Goal: Transaction & Acquisition: Subscribe to service/newsletter

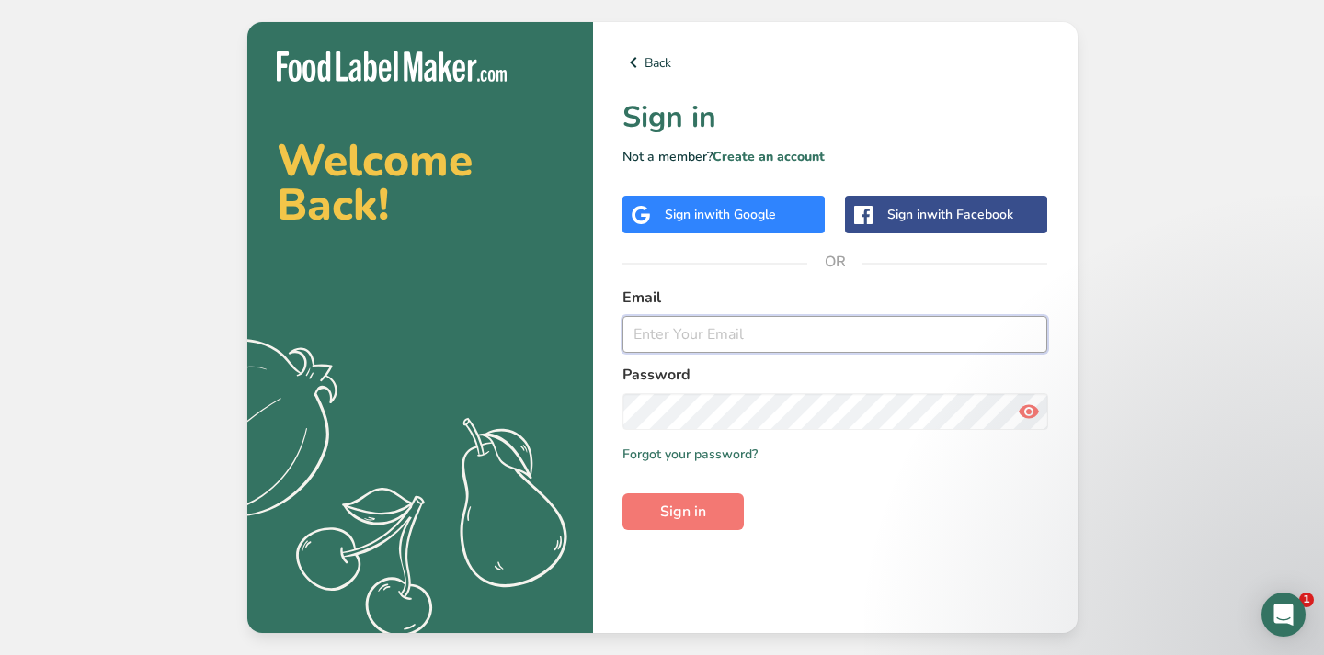
click at [659, 343] on input "email" at bounding box center [835, 334] width 426 height 37
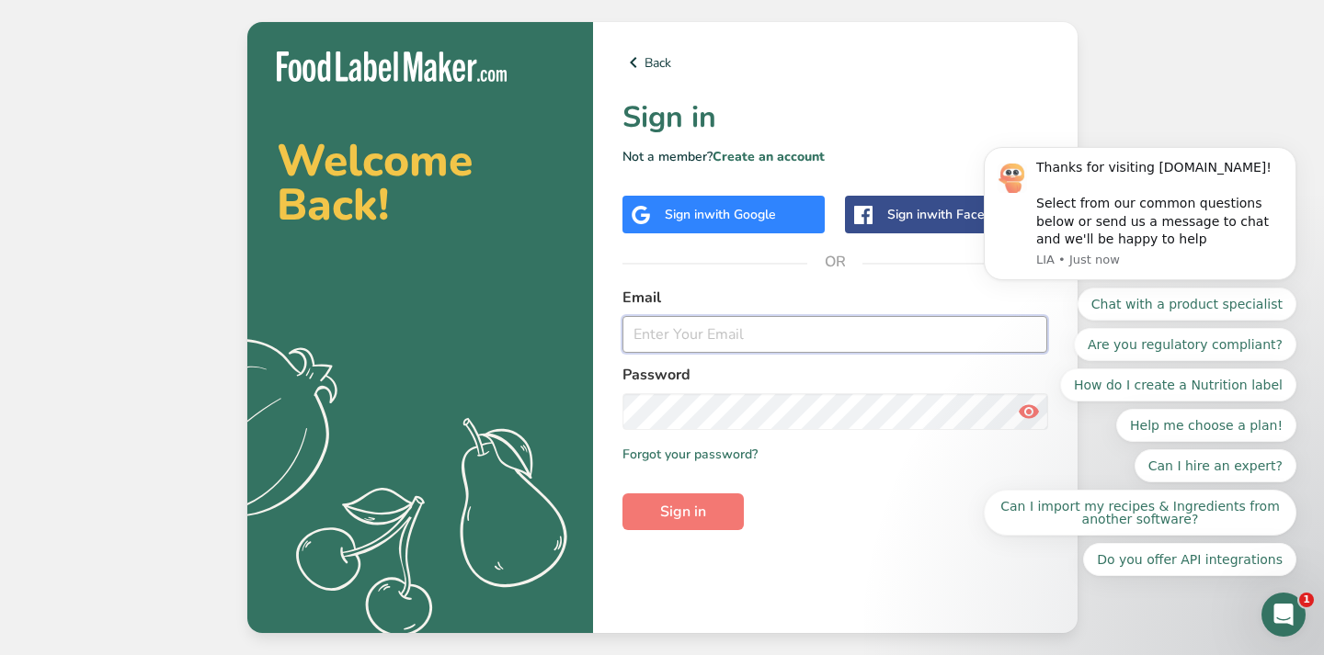
click at [673, 336] on input "email" at bounding box center [835, 334] width 426 height 37
type input "gloriaborgardt@gmail.com"
click at [865, 472] on form "Email gloriaborgardt@gmail.com Password Remember me Forgot your password? Sign …" at bounding box center [835, 409] width 426 height 244
click at [716, 504] on button "Sign in" at bounding box center [682, 512] width 121 height 37
click at [735, 450] on link "Forgot your password?" at bounding box center [689, 454] width 135 height 19
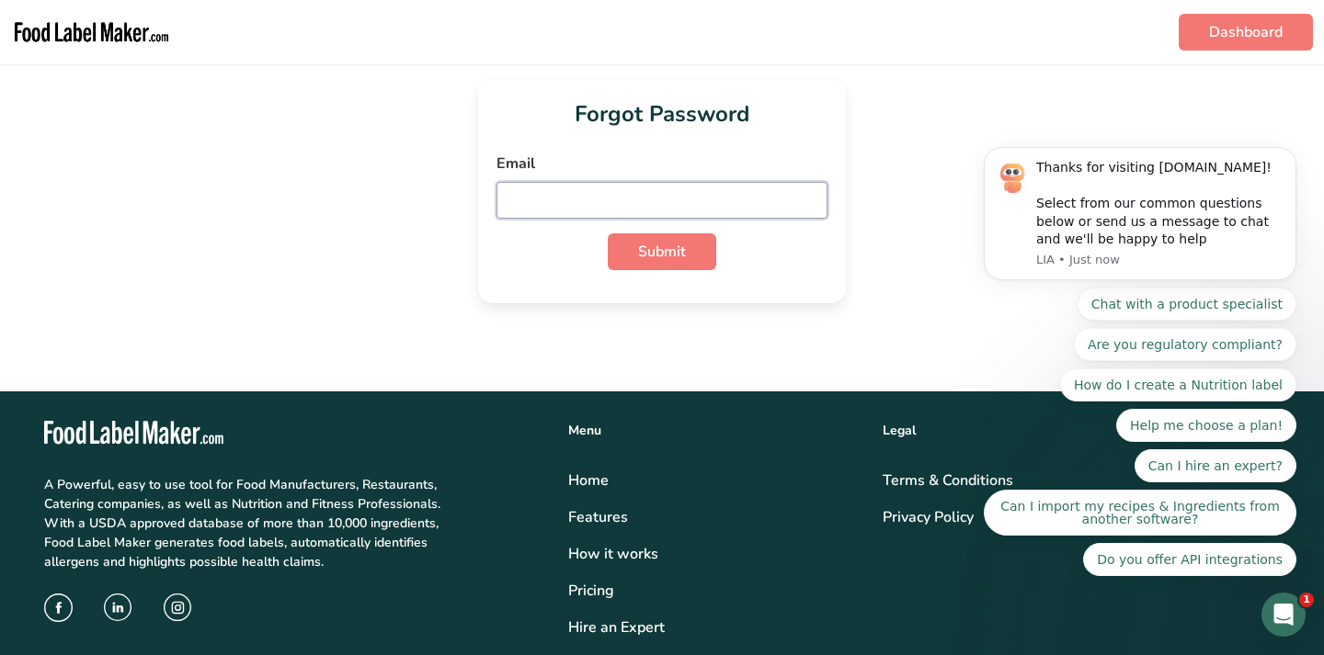
click at [561, 214] on input "email" at bounding box center [661, 200] width 331 height 37
click at [615, 256] on button "Submit" at bounding box center [662, 251] width 108 height 37
drag, startPoint x: 602, startPoint y: 199, endPoint x: 575, endPoint y: 199, distance: 26.7
click at [575, 199] on input "gloriaborgardt@gmail.com" at bounding box center [661, 200] width 331 height 37
click at [747, 201] on input "gloriaborgardt@gmail.com" at bounding box center [661, 200] width 331 height 37
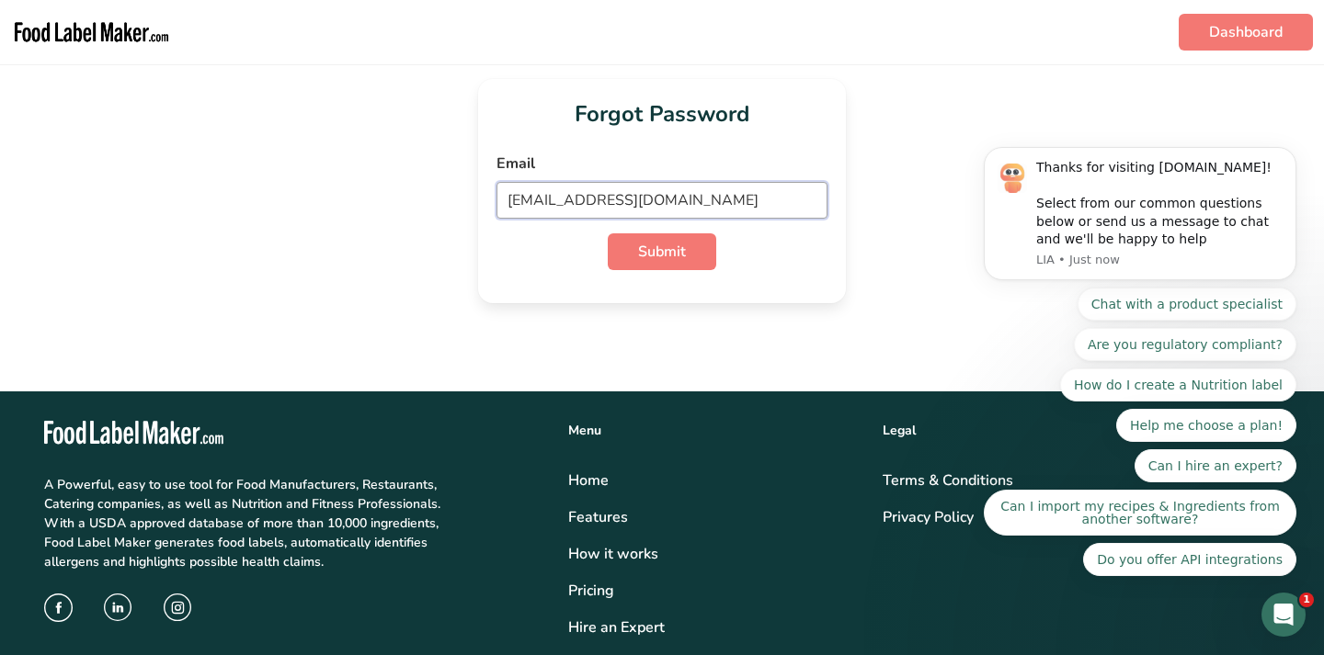
click at [747, 201] on input "gloriaborgardt@gmail.com" at bounding box center [661, 200] width 331 height 37
type input "norarecipeapp@gmail.com"
click at [683, 259] on span "Submit" at bounding box center [662, 252] width 48 height 22
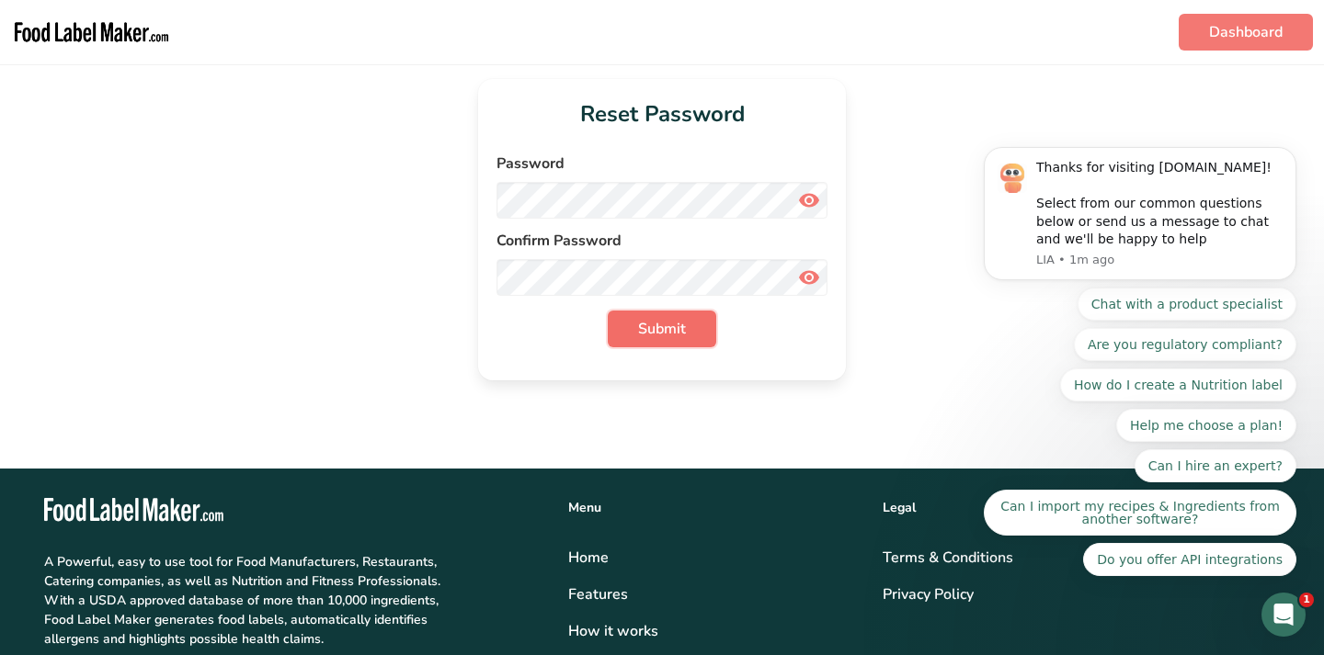
click at [635, 322] on button "Submit" at bounding box center [662, 329] width 108 height 37
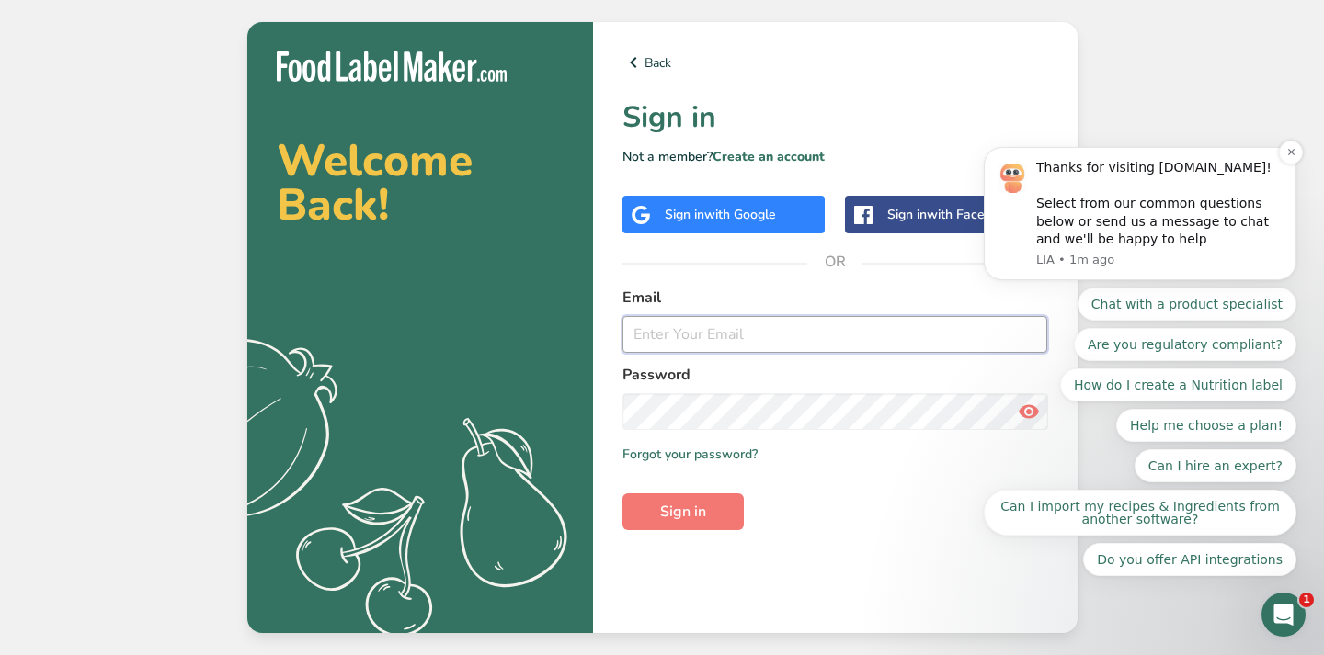
type input "norarecipeapp@gmail.com"
click at [703, 514] on span "Sign in" at bounding box center [683, 512] width 46 height 22
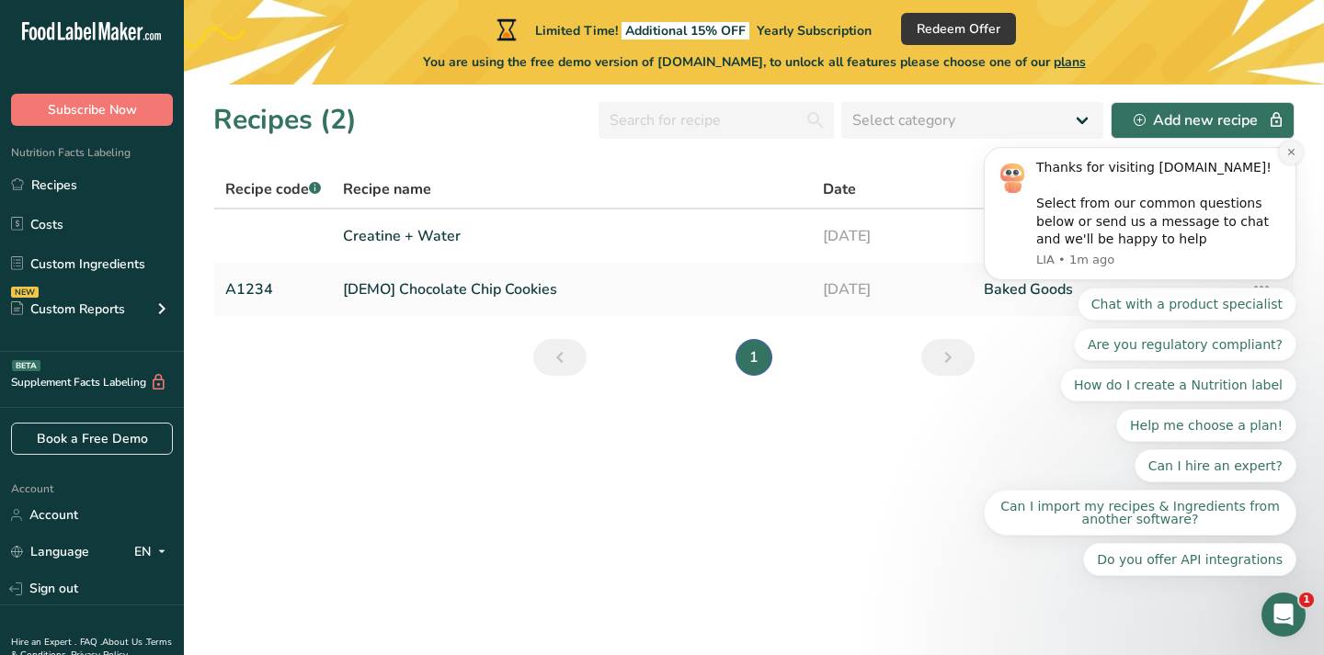
click at [1287, 153] on icon "Dismiss notification" at bounding box center [1291, 152] width 10 height 10
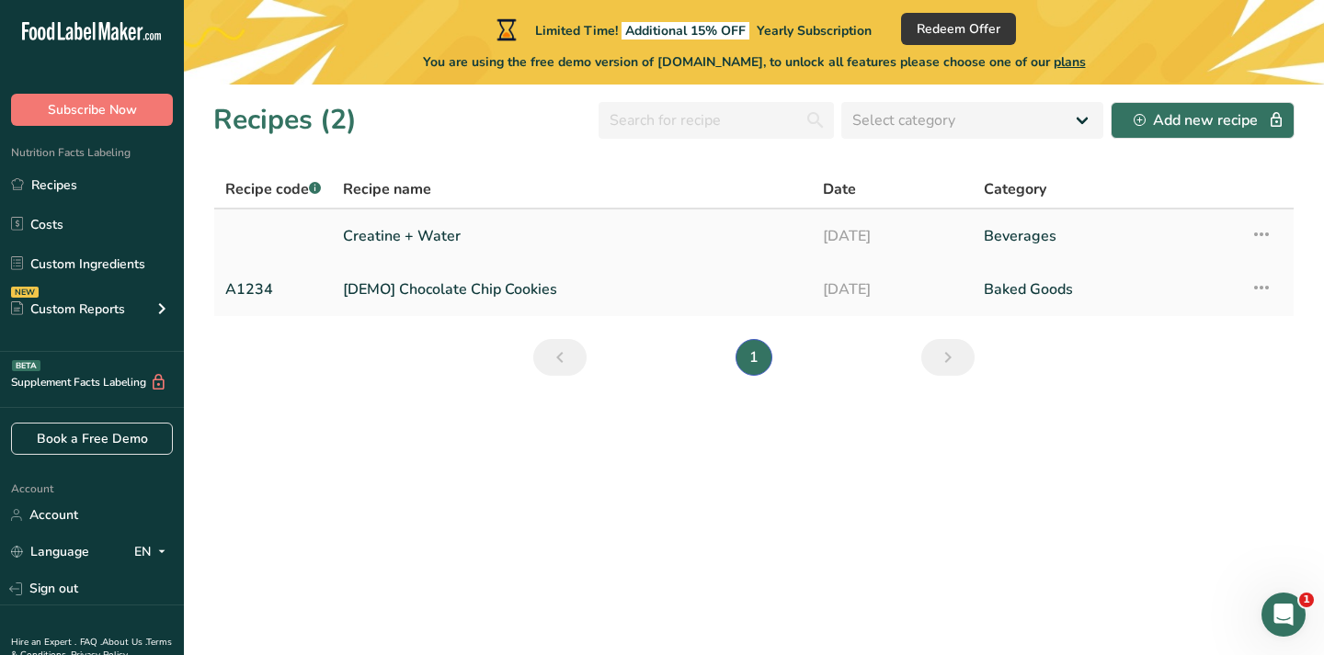
click at [516, 225] on link "Creatine + Water" at bounding box center [572, 236] width 458 height 39
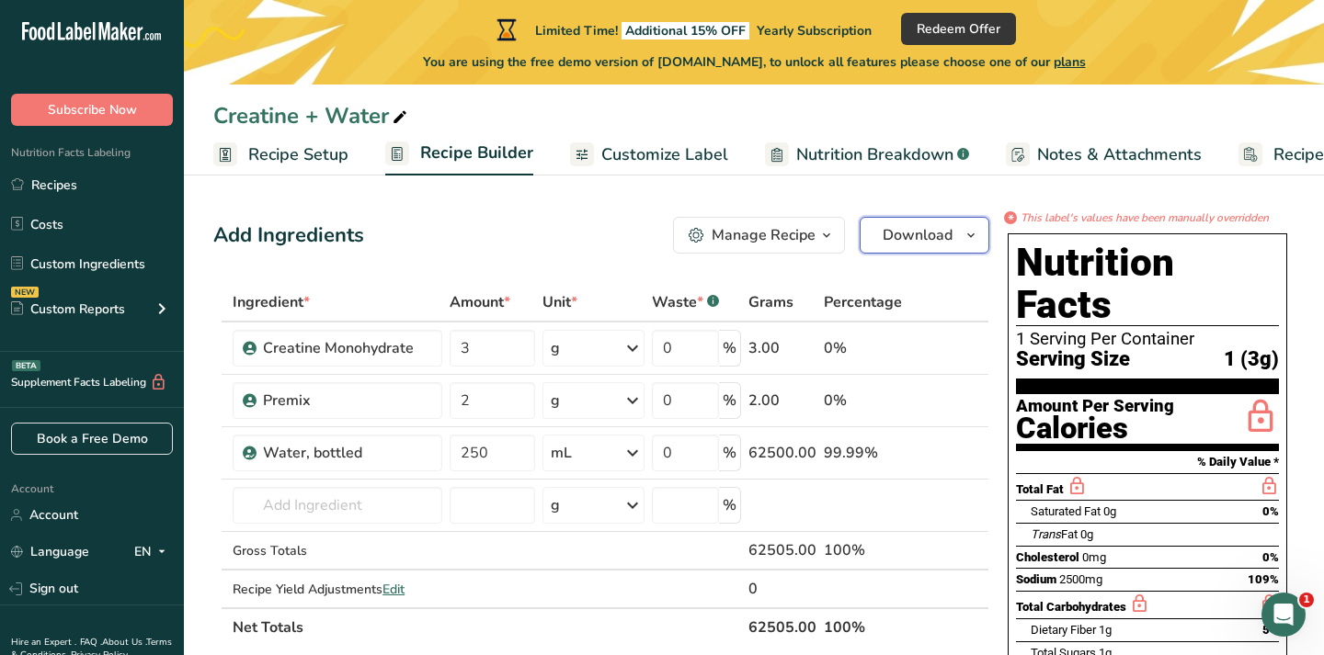
click at [942, 233] on span "Download" at bounding box center [917, 235] width 70 height 22
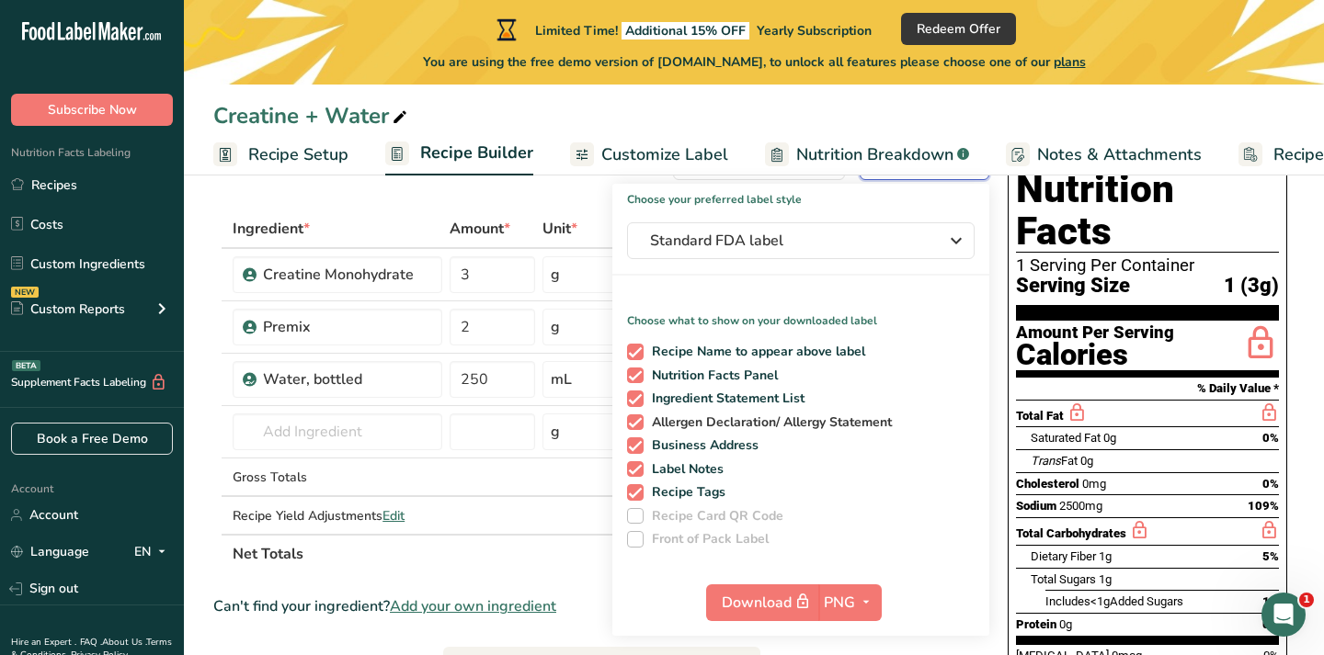
scroll to position [75, 0]
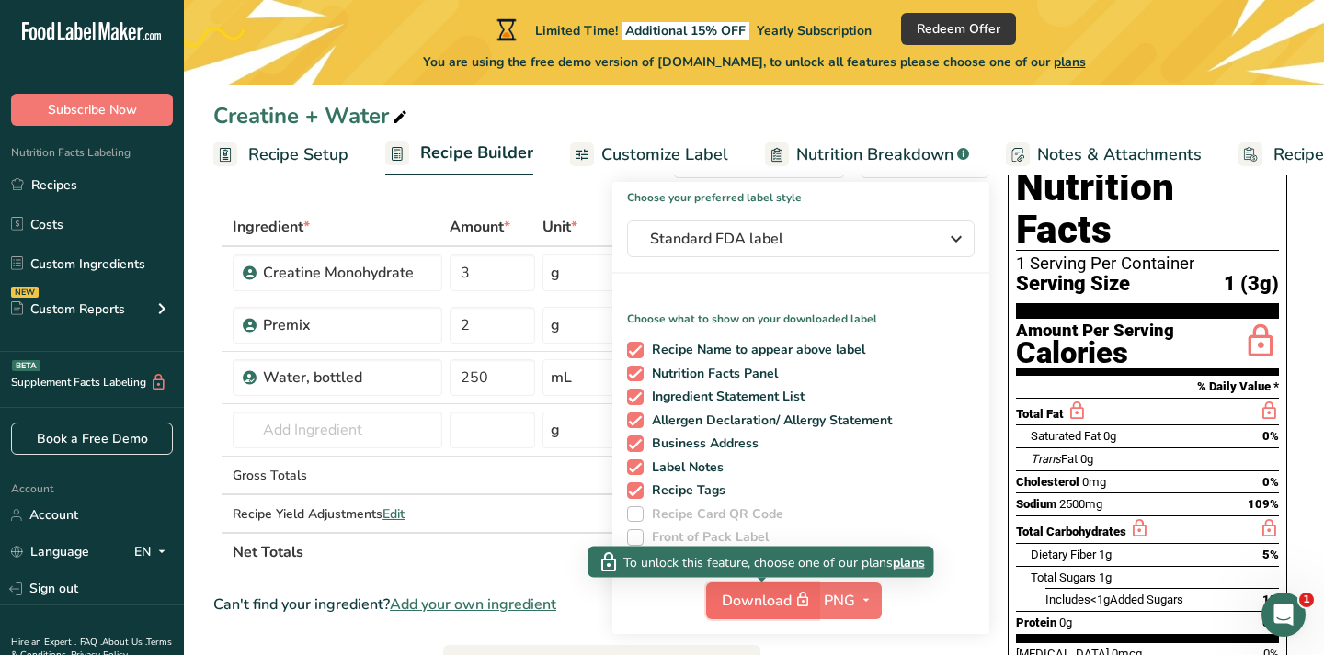
click at [766, 598] on span "Download" at bounding box center [768, 600] width 92 height 23
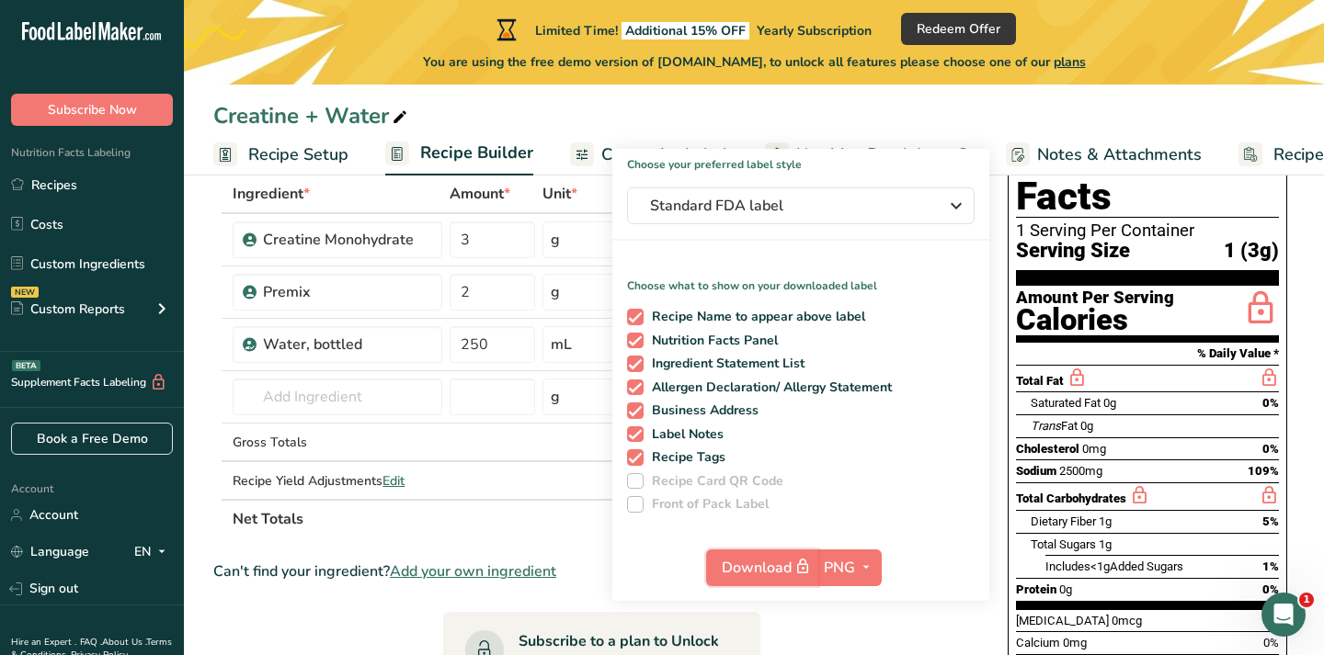
scroll to position [125, 0]
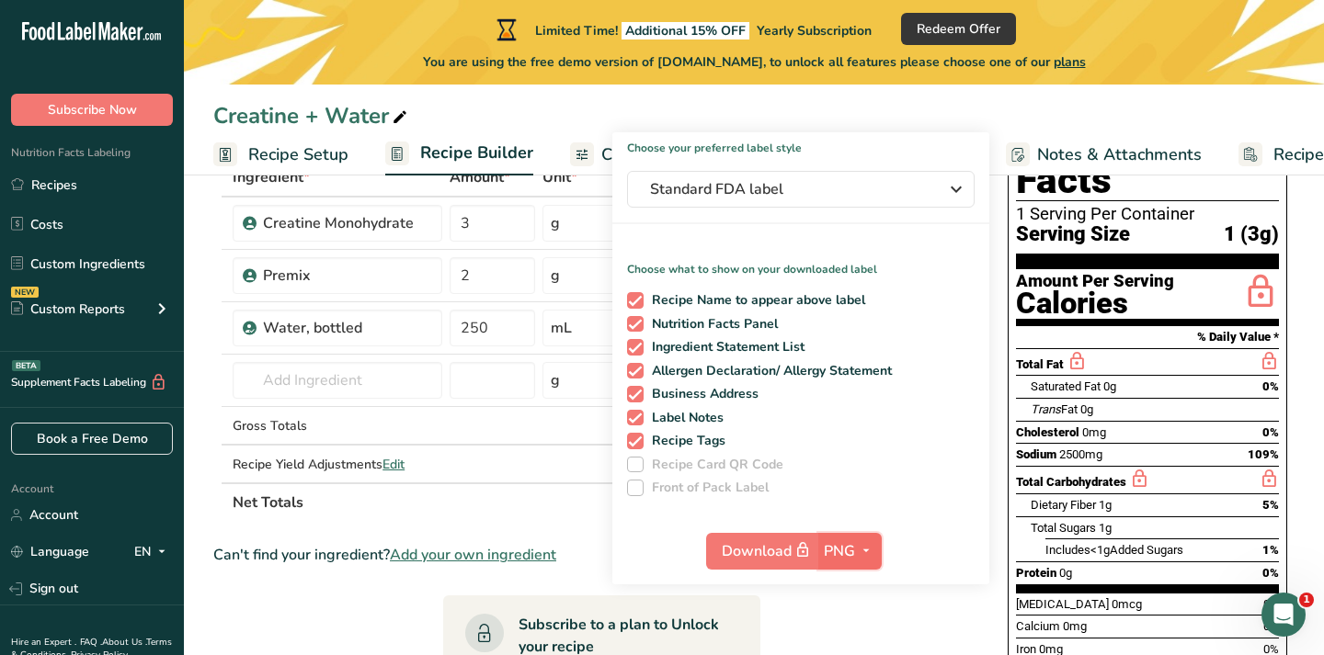
click at [859, 561] on icon "button" at bounding box center [866, 551] width 15 height 23
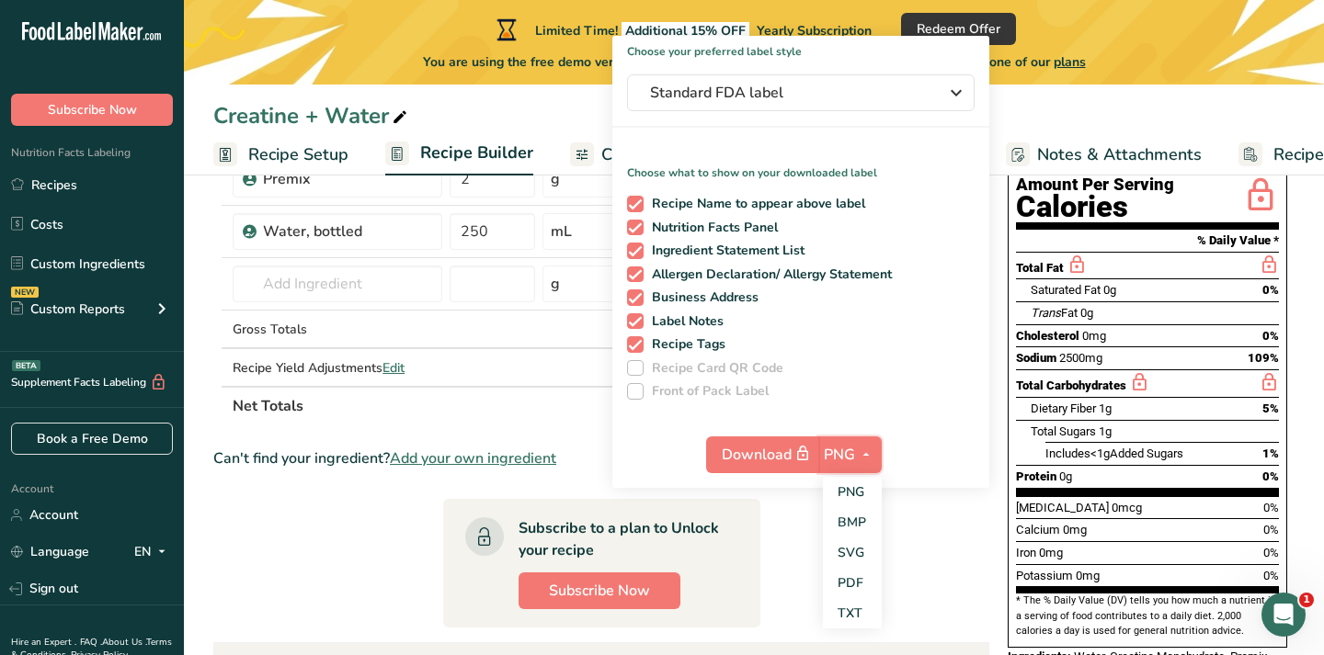
scroll to position [229, 0]
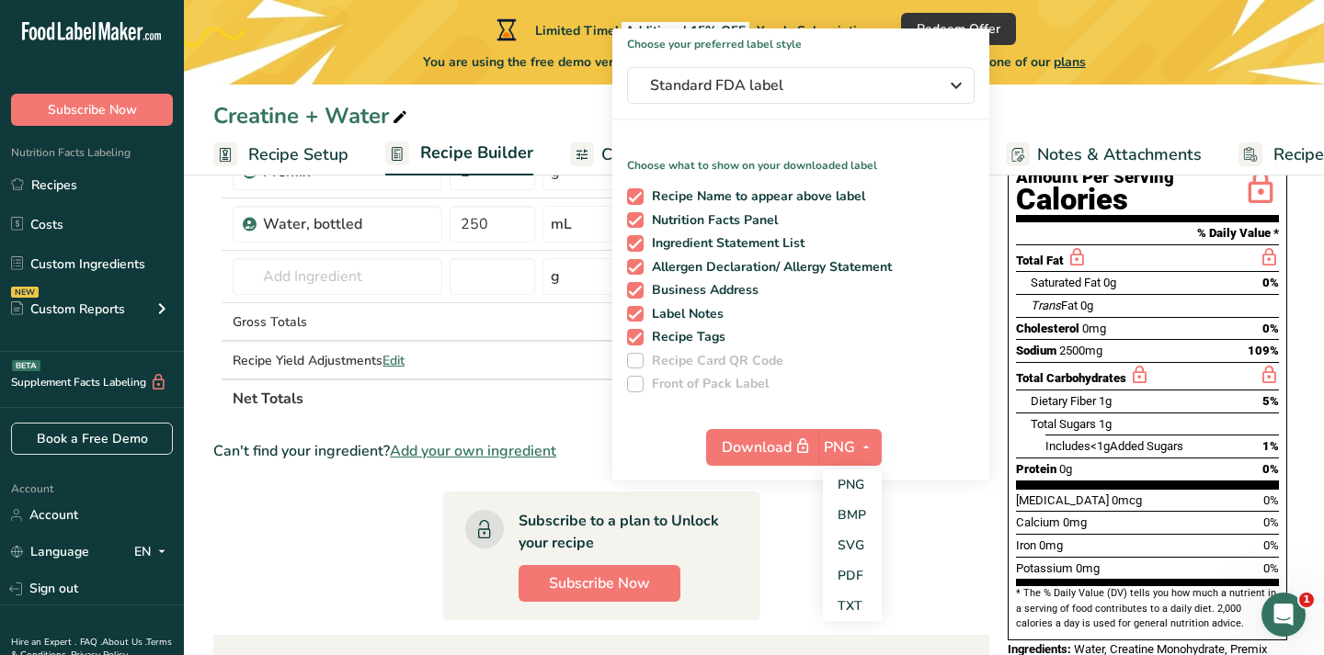
click at [891, 404] on div "Choose your preferred label style Standard FDA label Standard FDA label The mos…" at bounding box center [800, 254] width 377 height 452
click at [782, 552] on section "Ingredient * Amount * Unit * Waste * .a-a{fill:#347362;}.b-a{fill:#fff;} Grams …" at bounding box center [601, 481] width 776 height 854
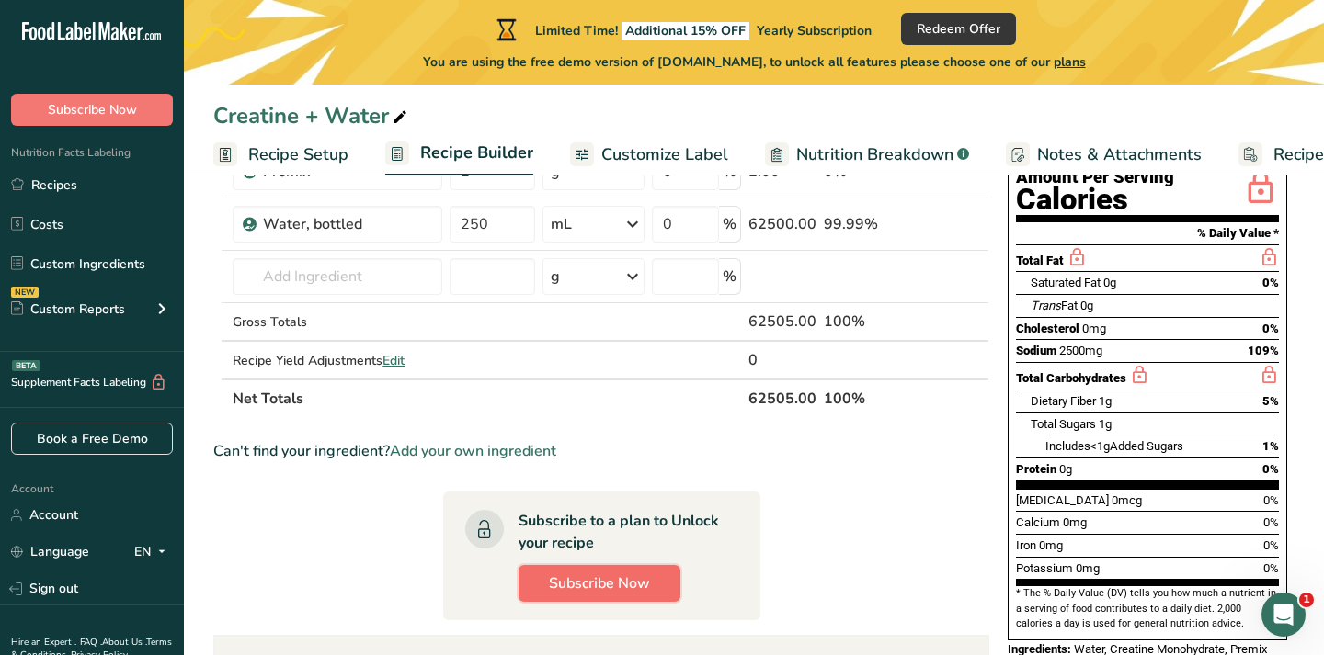
click at [639, 585] on span "Subscribe Now" at bounding box center [599, 584] width 101 height 22
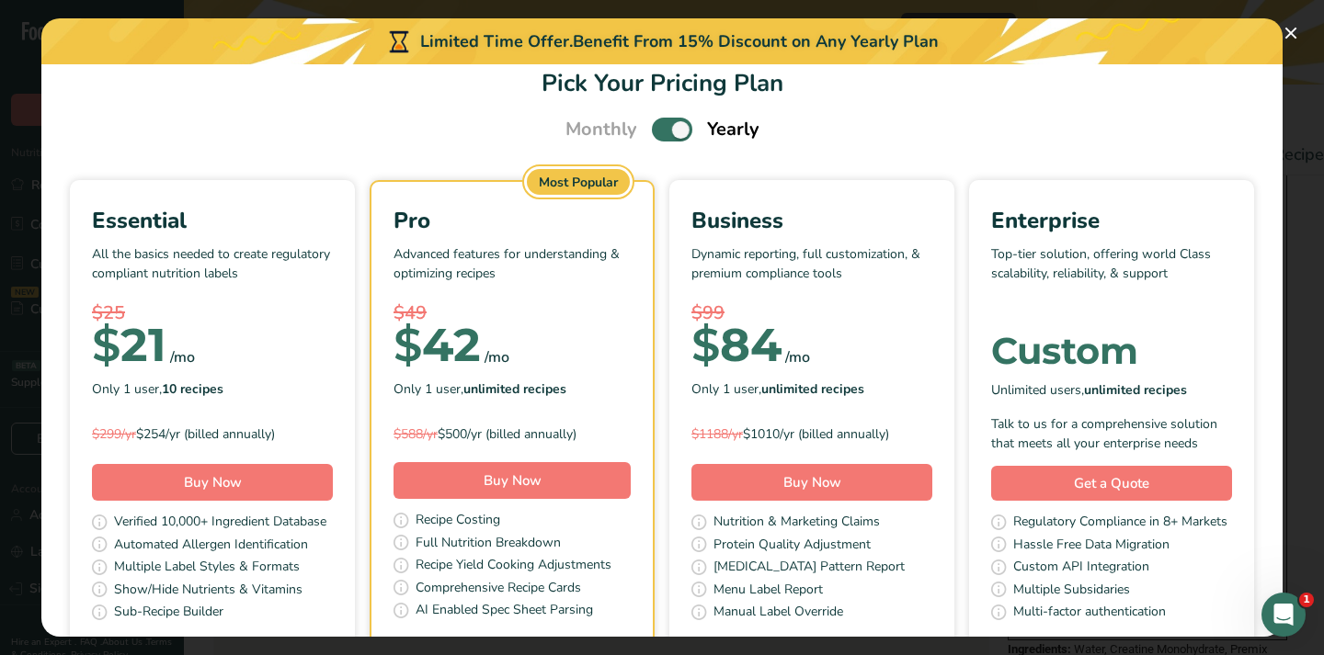
scroll to position [26, 0]
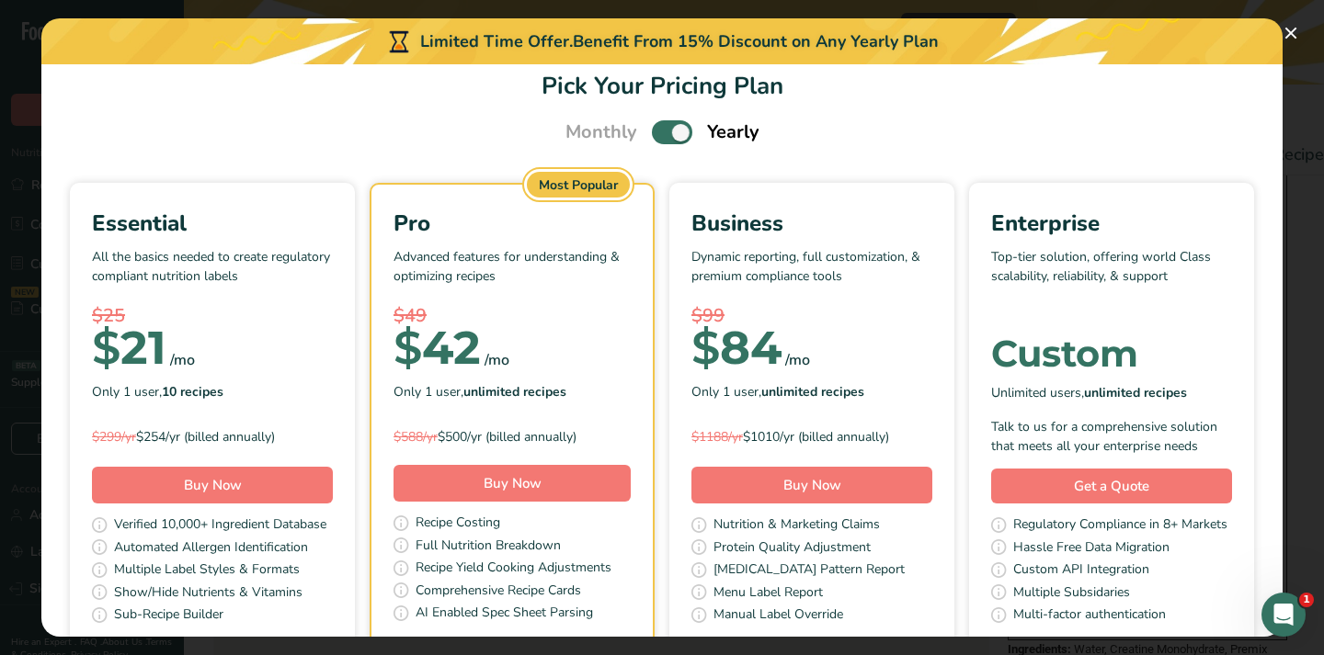
click at [681, 127] on span "Pick Your Pricing Plan Modal" at bounding box center [672, 131] width 40 height 23
click at [664, 127] on input "Pick Your Pricing Plan Modal" at bounding box center [658, 133] width 12 height 12
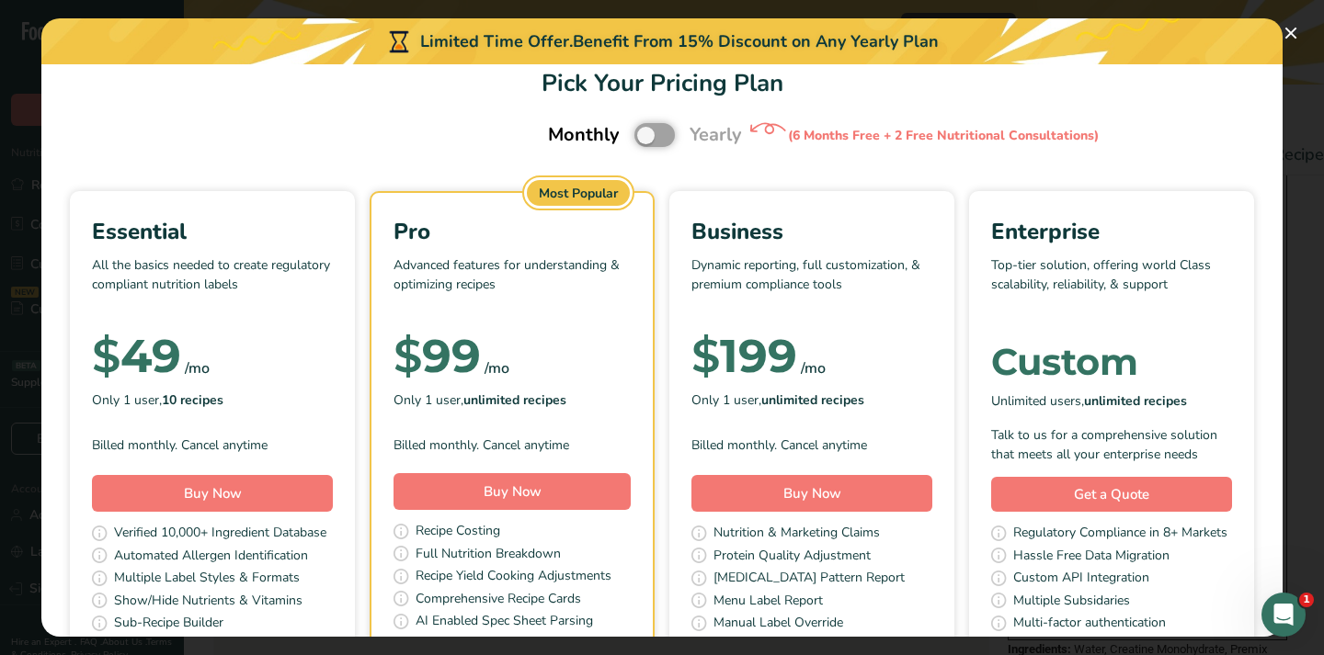
scroll to position [0, 0]
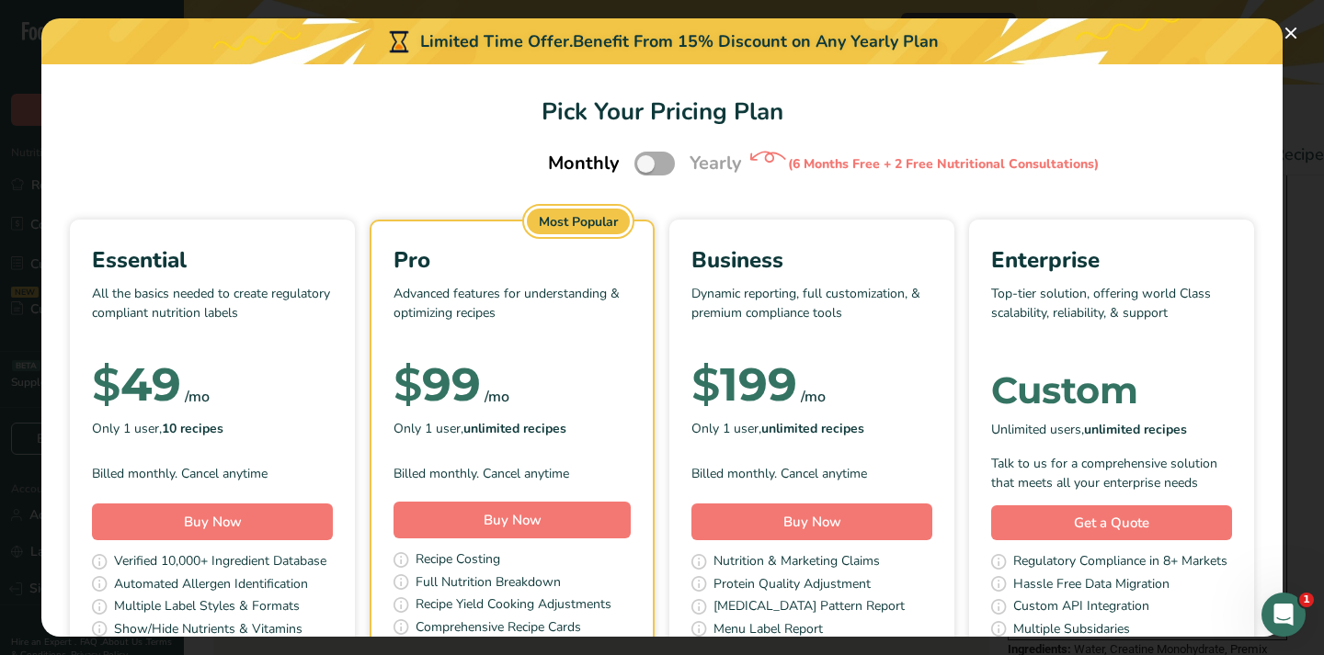
click at [648, 161] on span "Pick Your Pricing Plan Modal" at bounding box center [654, 163] width 40 height 23
click at [646, 161] on input "Pick Your Pricing Plan Modal" at bounding box center [640, 164] width 12 height 12
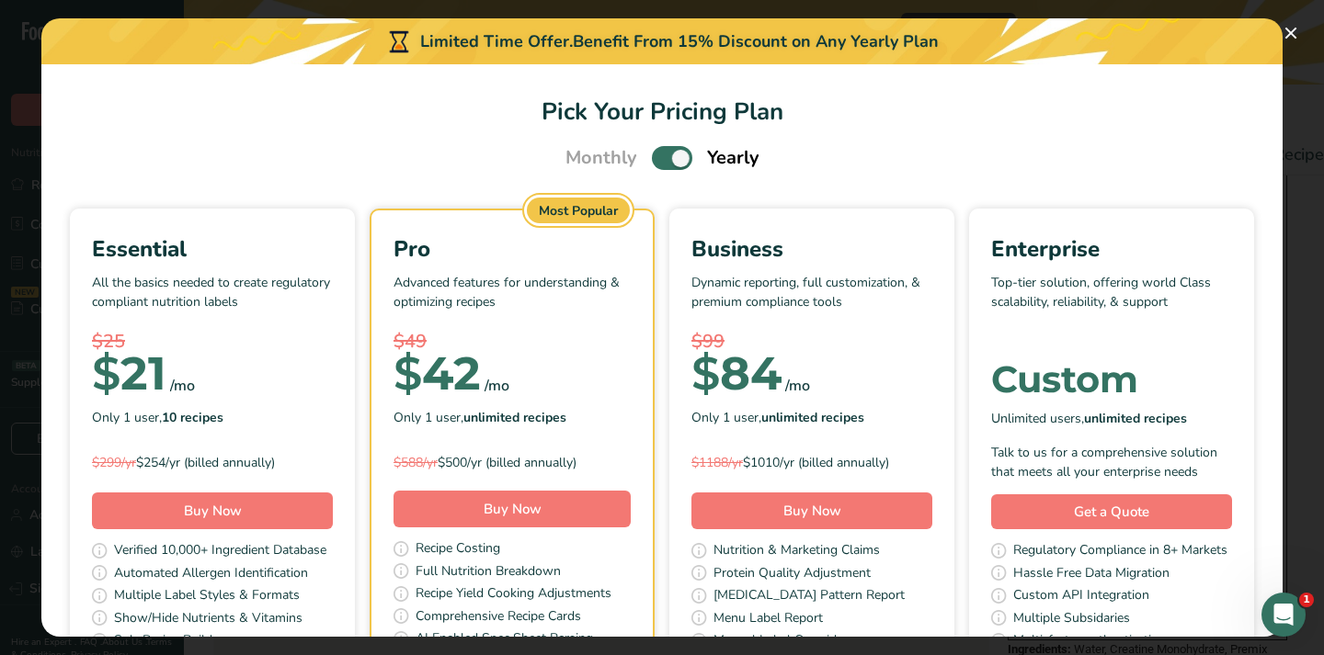
click at [676, 159] on span "Pick Your Pricing Plan Modal" at bounding box center [672, 157] width 40 height 23
click at [664, 159] on input "Pick Your Pricing Plan Modal" at bounding box center [658, 159] width 12 height 12
checkbox input "false"
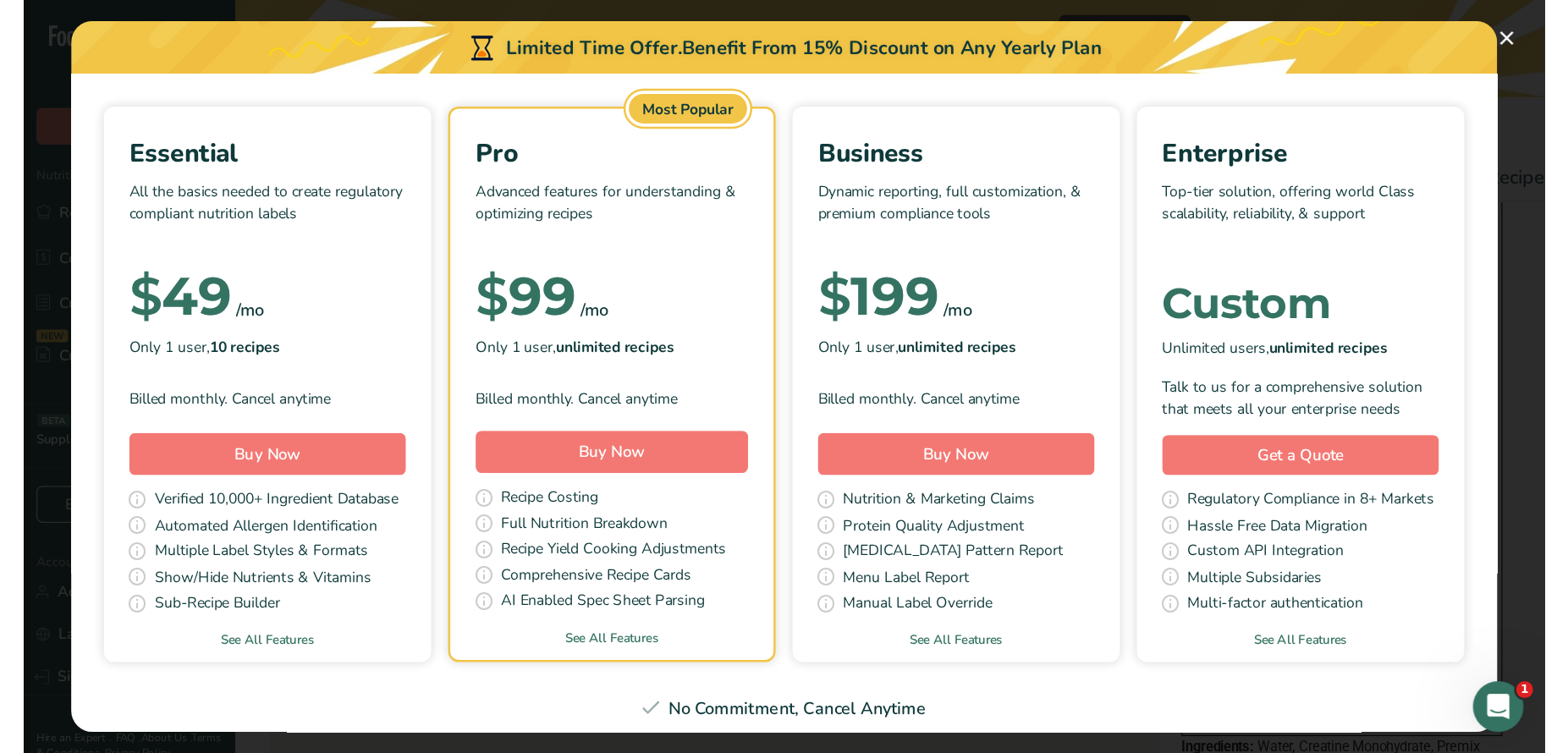
scroll to position [113, 0]
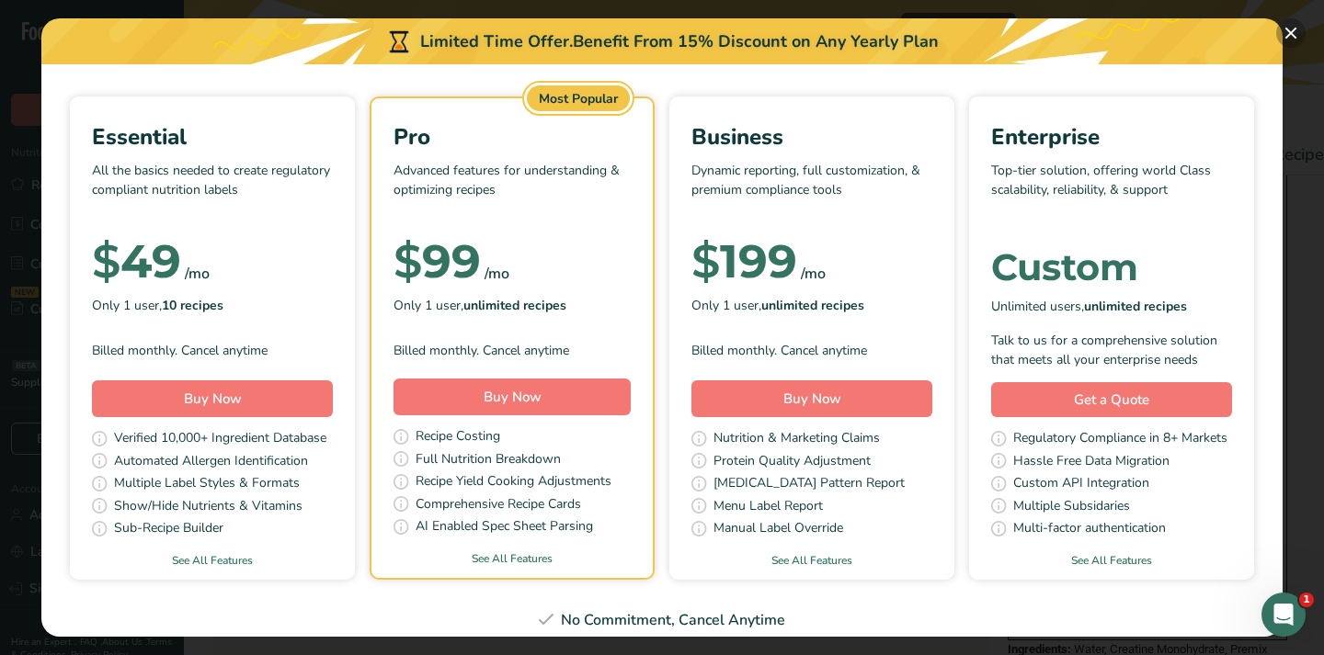
click at [1290, 39] on button "Pick Your Pricing Plan Modal" at bounding box center [1290, 32] width 29 height 29
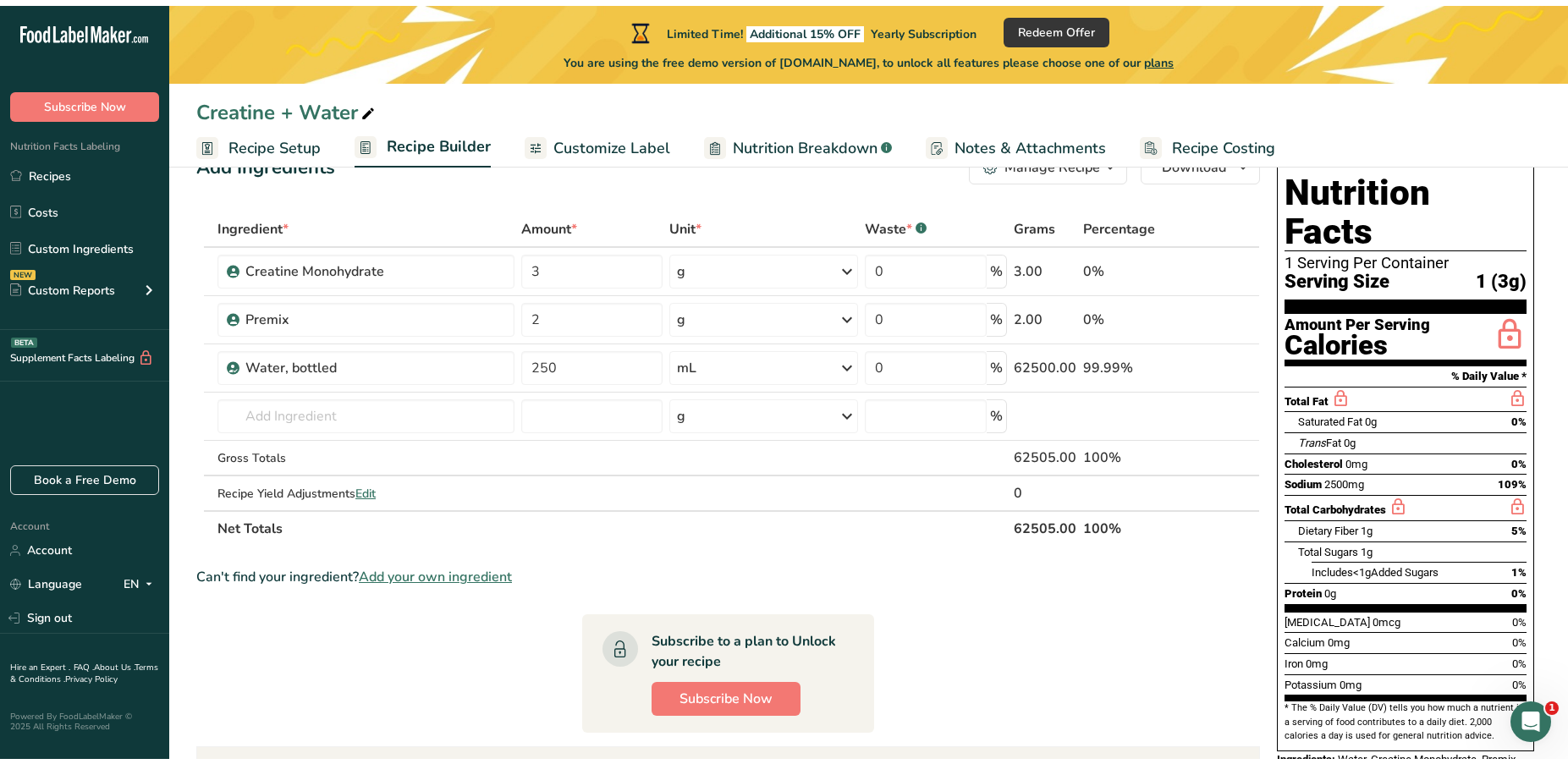
scroll to position [0, 0]
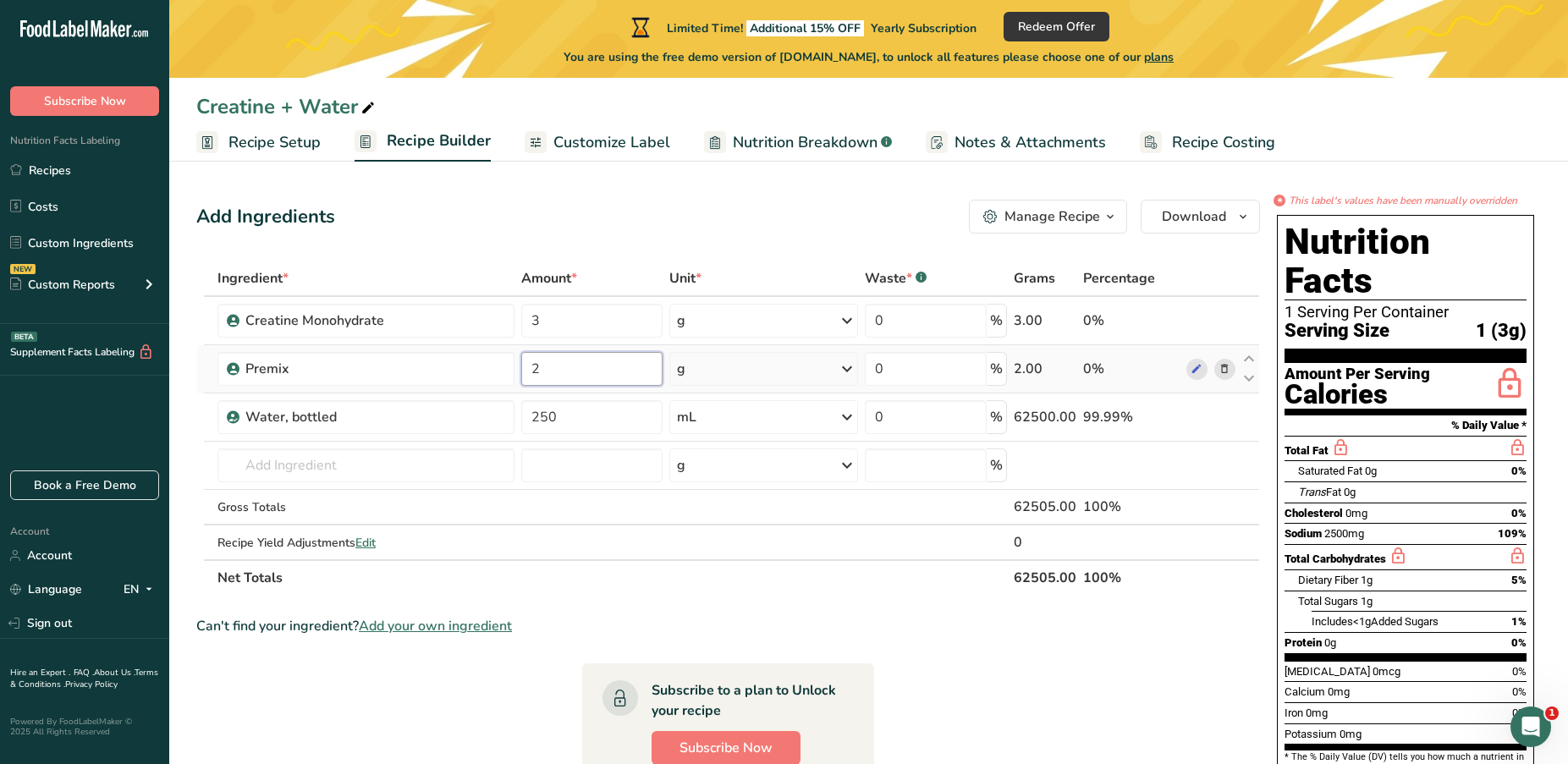
click at [561, 363] on input "2" at bounding box center [592, 368] width 142 height 34
type input "5"
type input "2"
click at [599, 329] on div "Ingredient * Amount * Unit * Waste * .a-a{fill:#347362;}.b-a{fill:#fff;} Grams …" at bounding box center [728, 428] width 1064 height 335
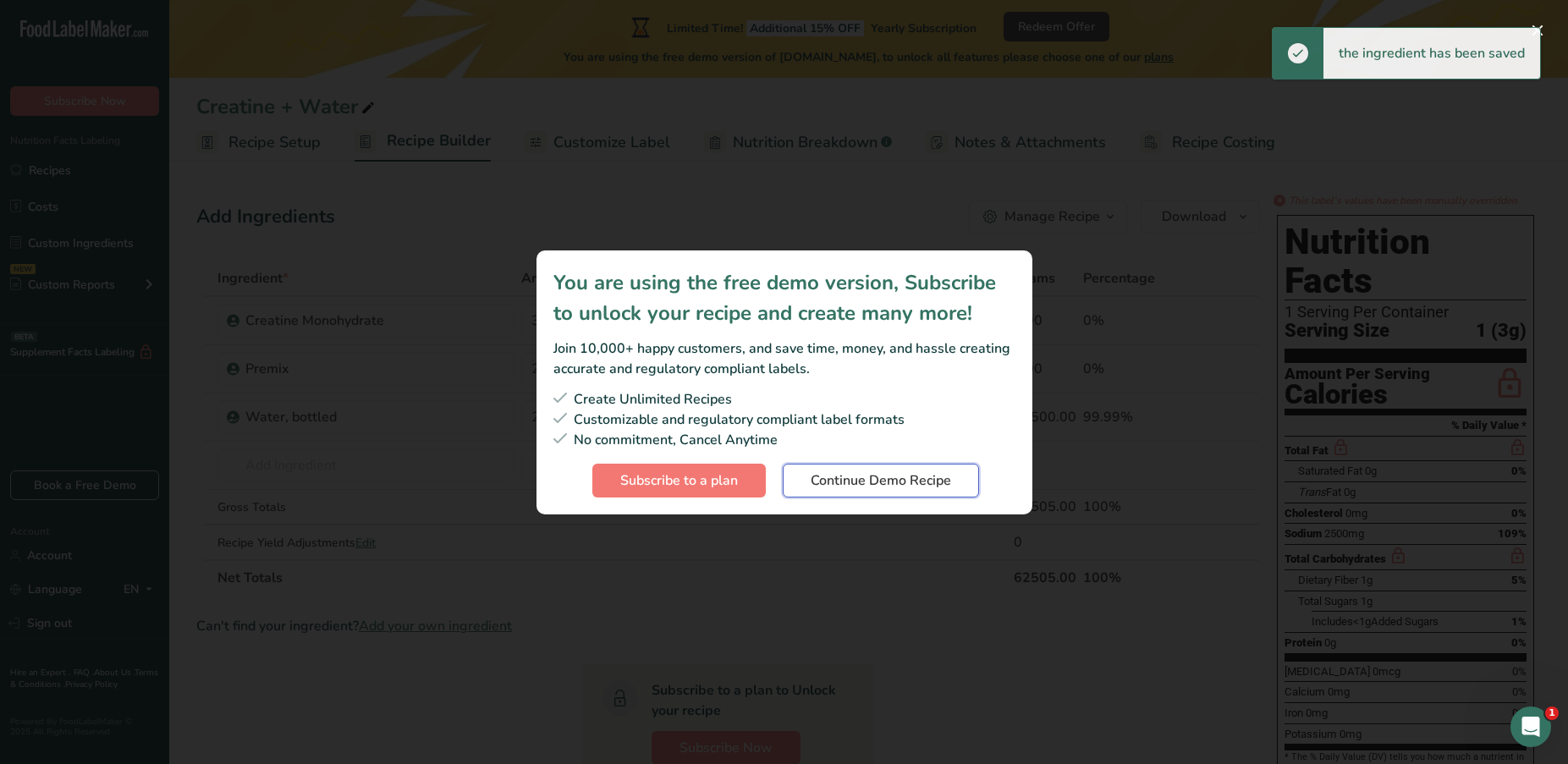
click at [900, 478] on span "Continue Demo Recipe" at bounding box center [881, 480] width 141 height 20
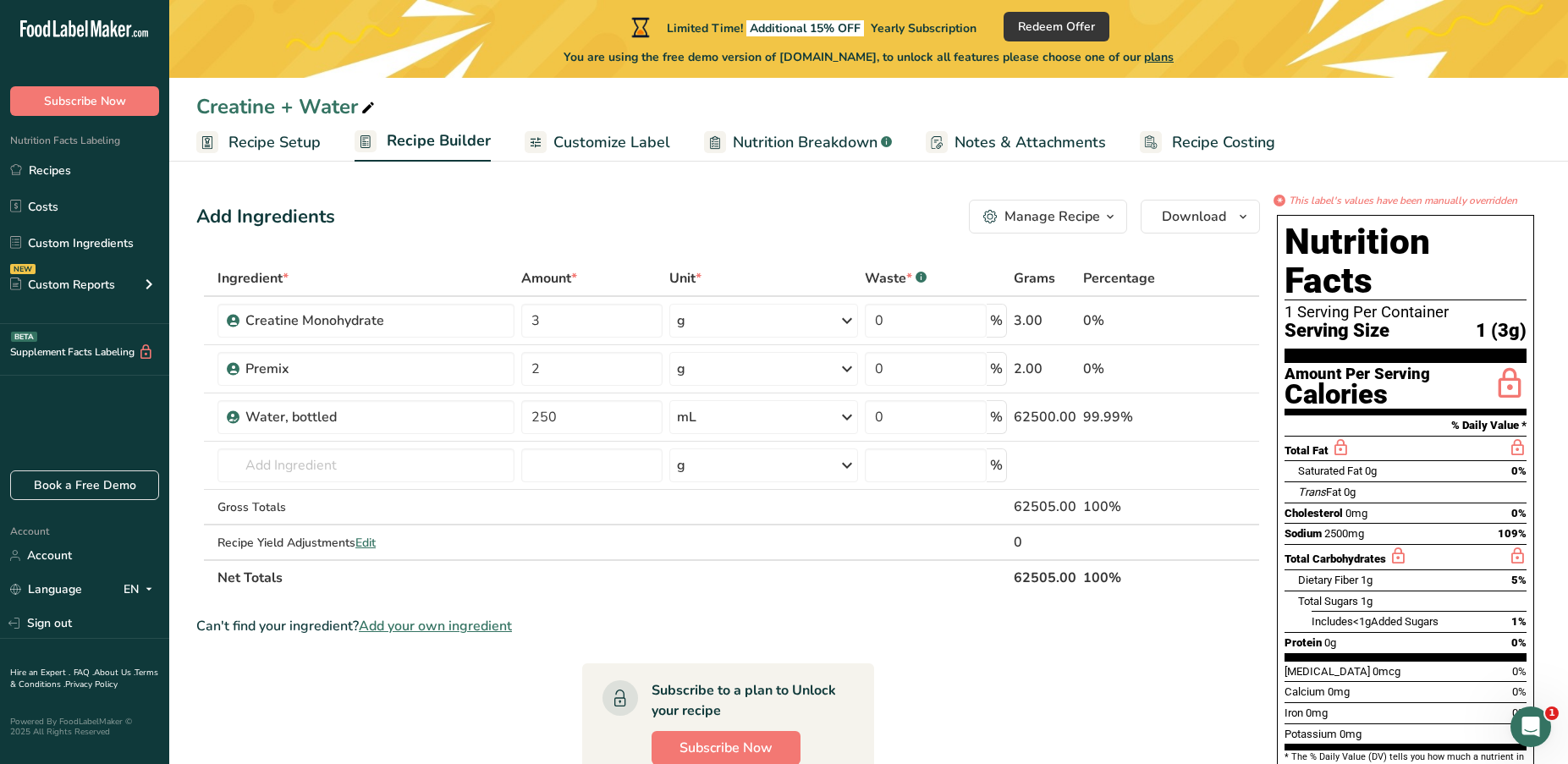
click at [672, 200] on div "Add Ingredients Manage Recipe Delete Recipe Duplicate Recipe Scale Recipe Save …" at bounding box center [728, 216] width 1064 height 34
click at [409, 237] on div "Add Ingredients Manage Recipe Delete Recipe Duplicate Recipe Scale Recipe Save …" at bounding box center [733, 633] width 1074 height 881
click at [1118, 213] on span "button" at bounding box center [1110, 216] width 20 height 20
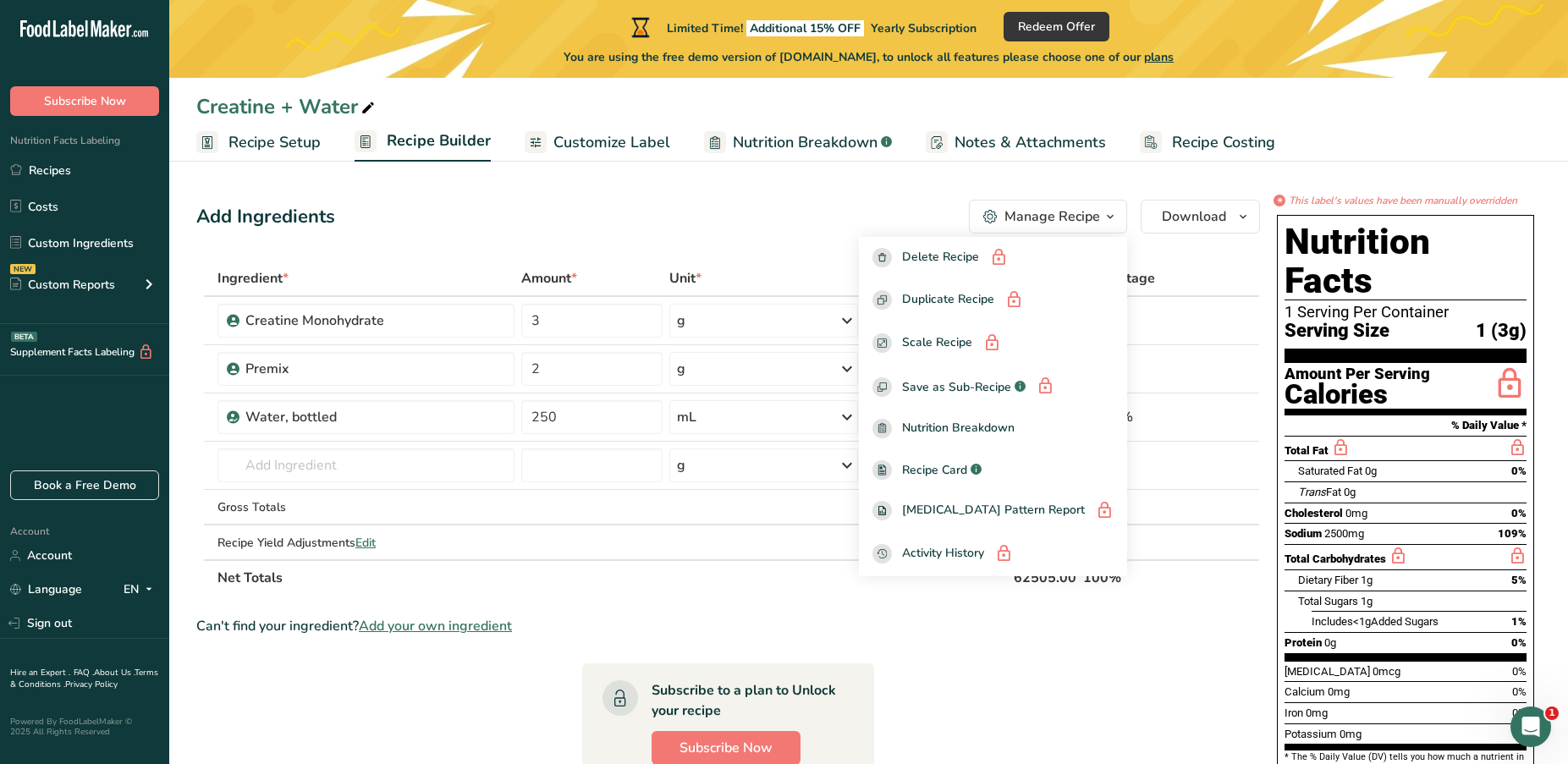
click at [686, 184] on section "Add Ingredients Manage Recipe Delete Recipe Duplicate Recipe Scale Recipe Save …" at bounding box center [869, 633] width 1400 height 935
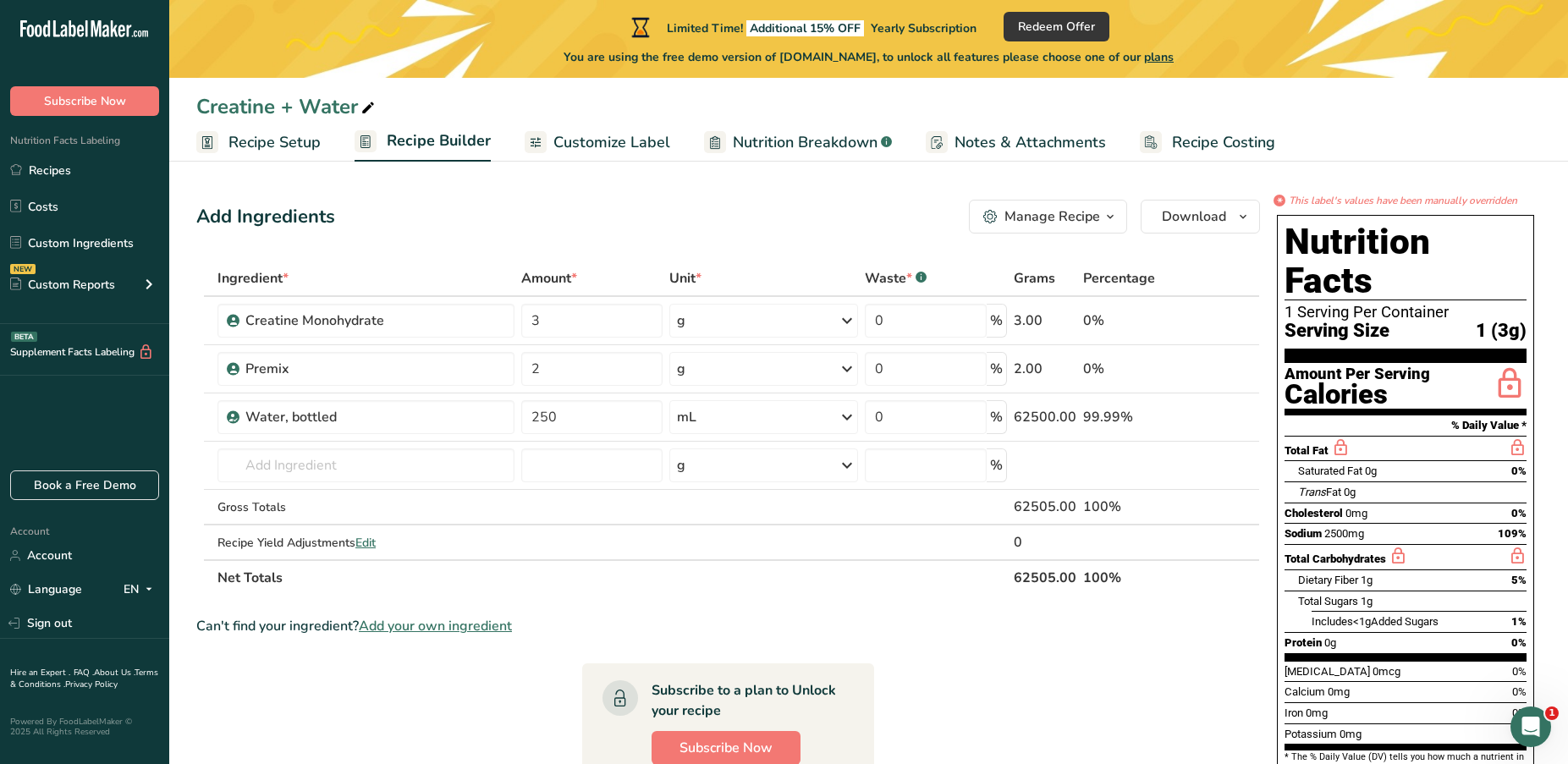
click at [275, 144] on span "Recipe Setup" at bounding box center [274, 142] width 92 height 23
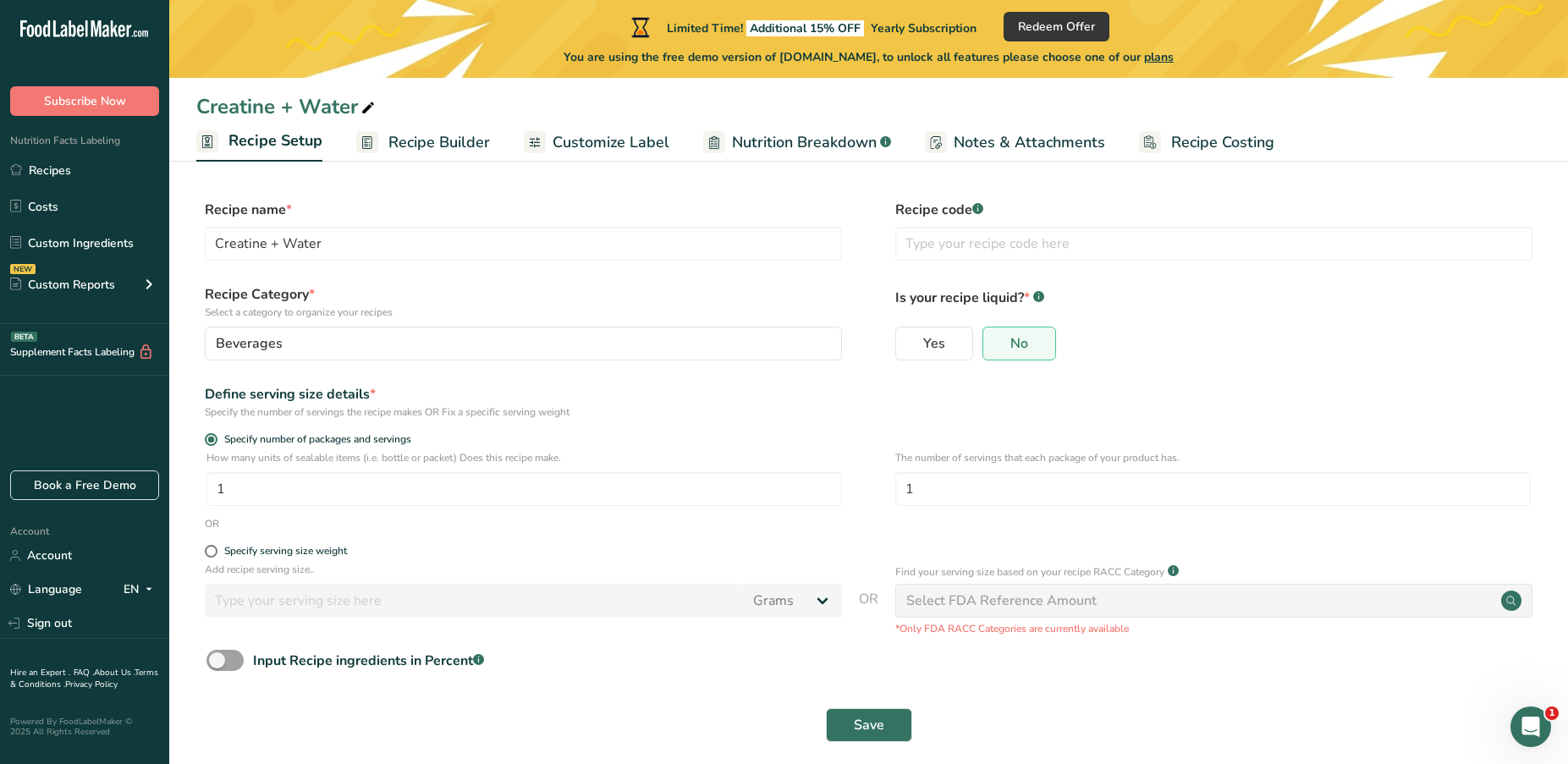
click at [393, 139] on span "Recipe Builder" at bounding box center [439, 142] width 101 height 23
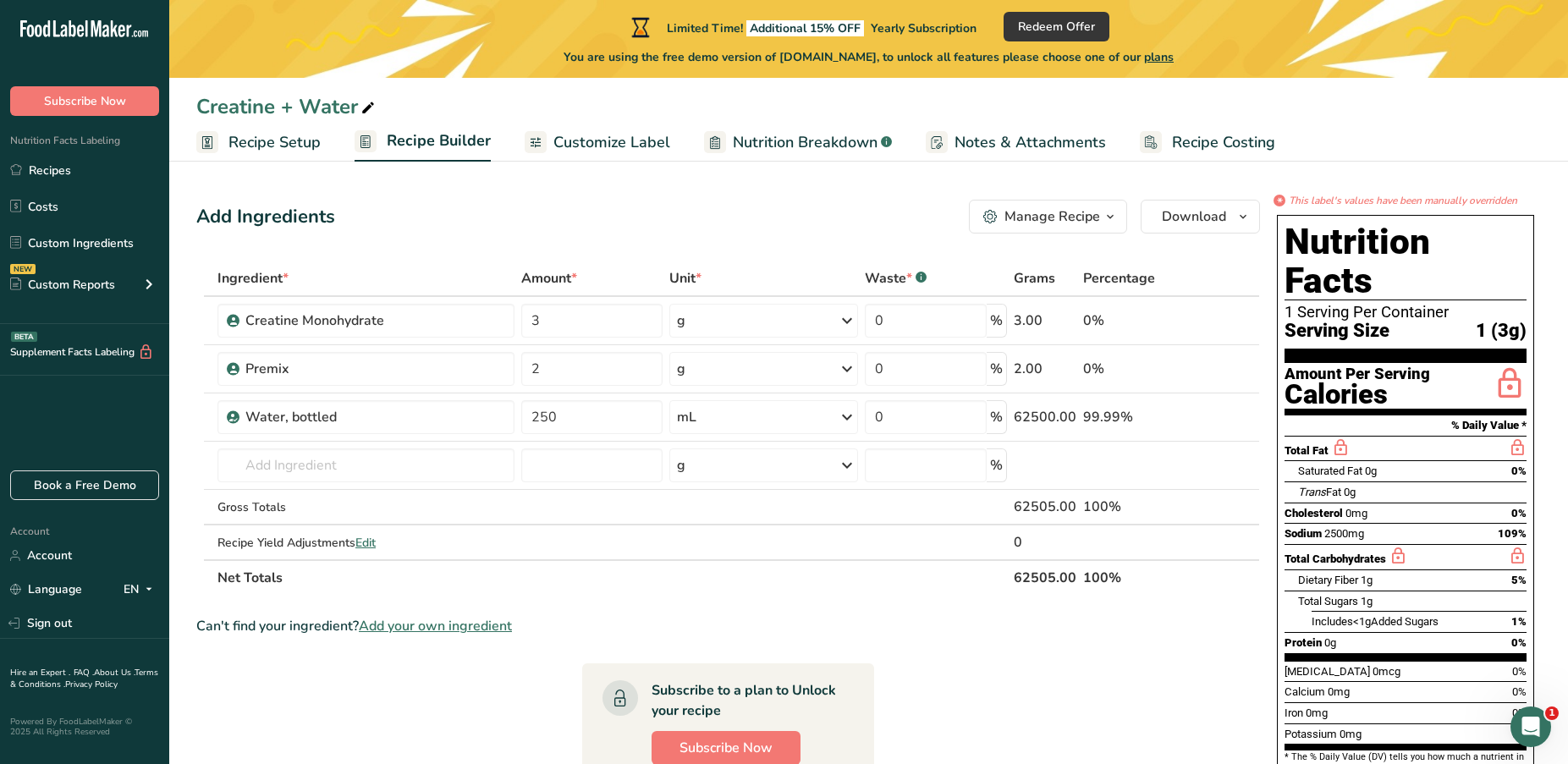
click at [560, 143] on span "Customize Label" at bounding box center [611, 142] width 117 height 23
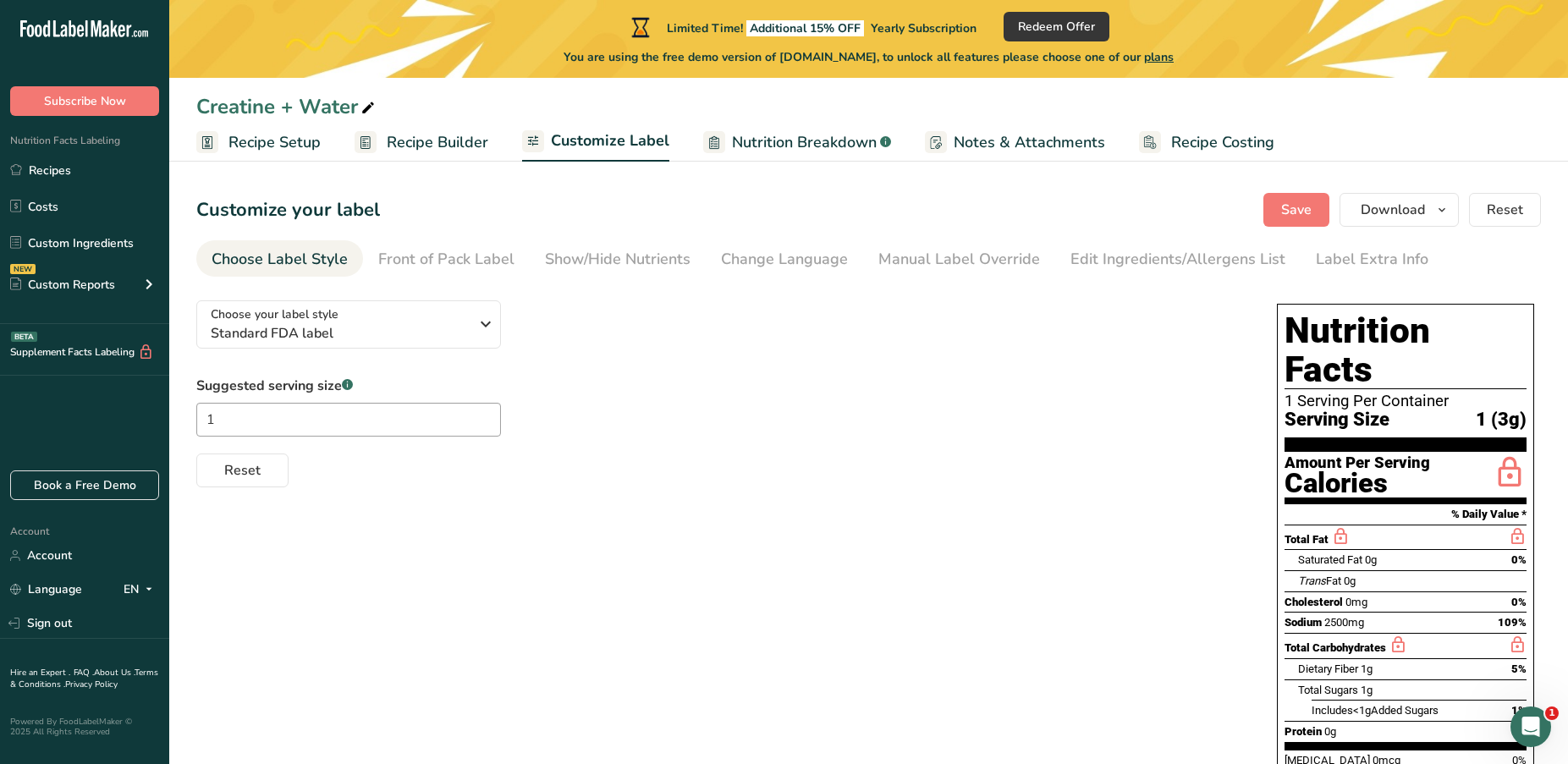
click at [761, 142] on span "Nutrition Breakdown" at bounding box center [804, 142] width 145 height 23
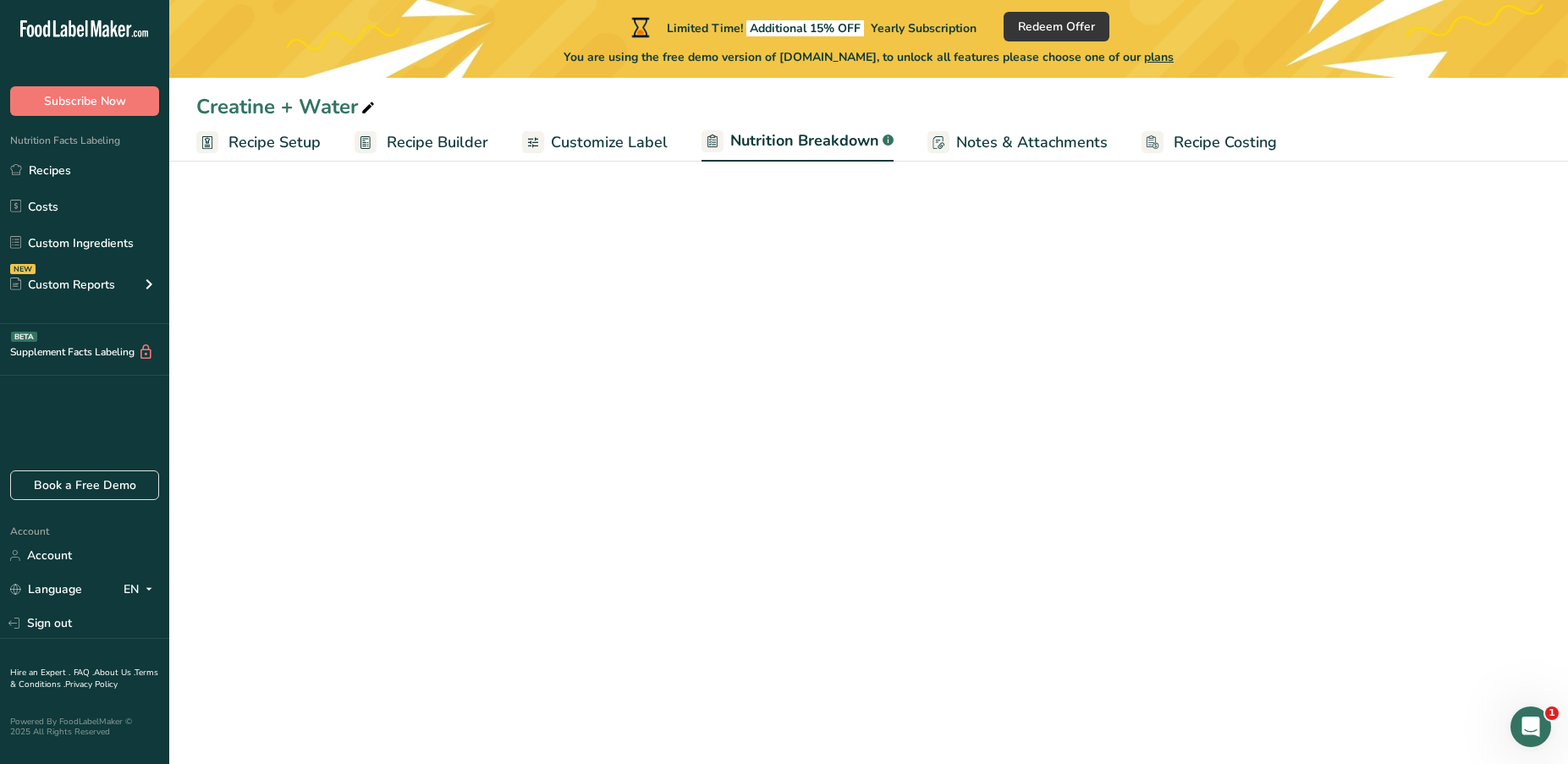
select select "Calories"
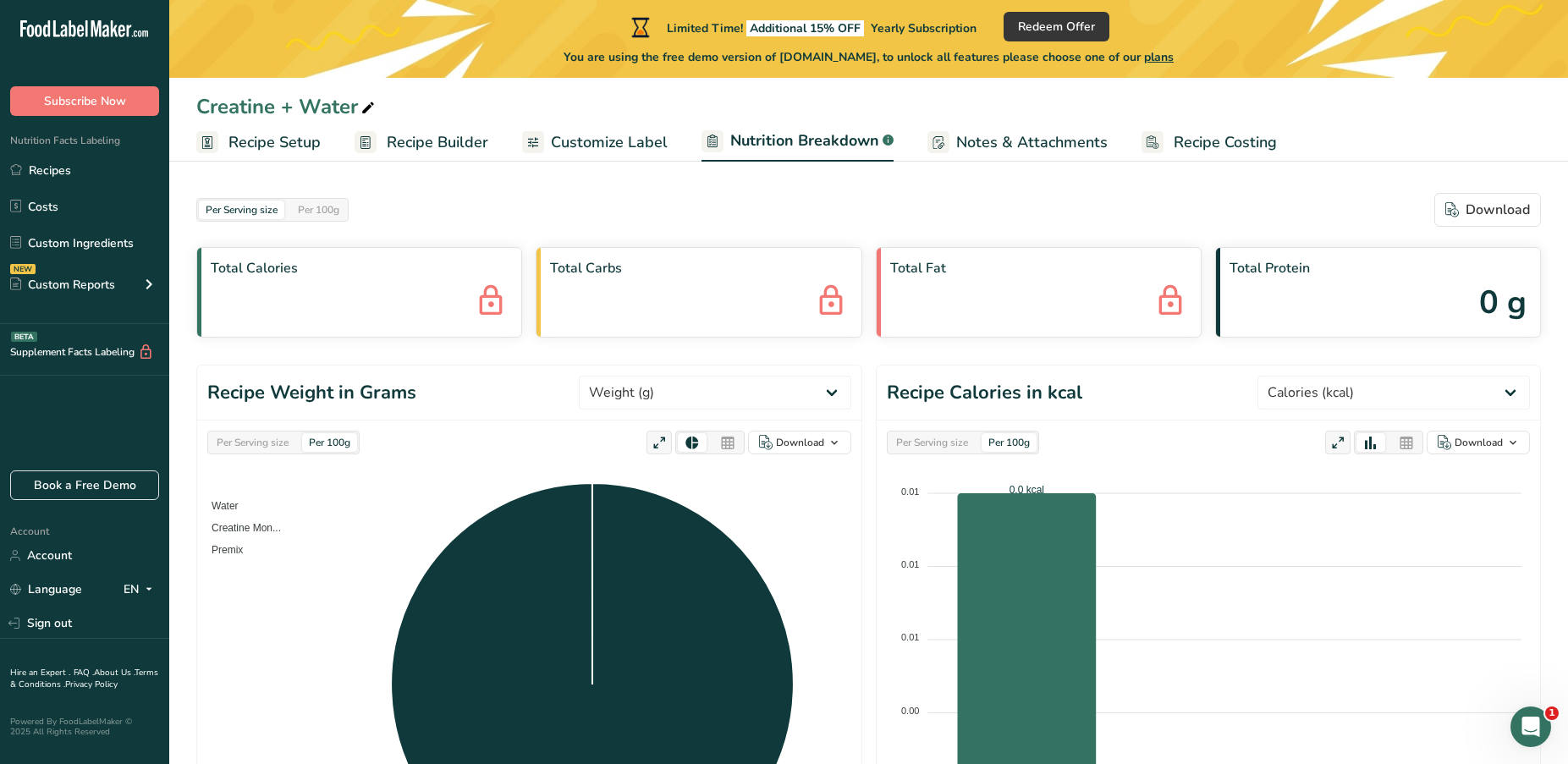
click at [1030, 149] on span "Notes & Attachments" at bounding box center [1032, 142] width 152 height 23
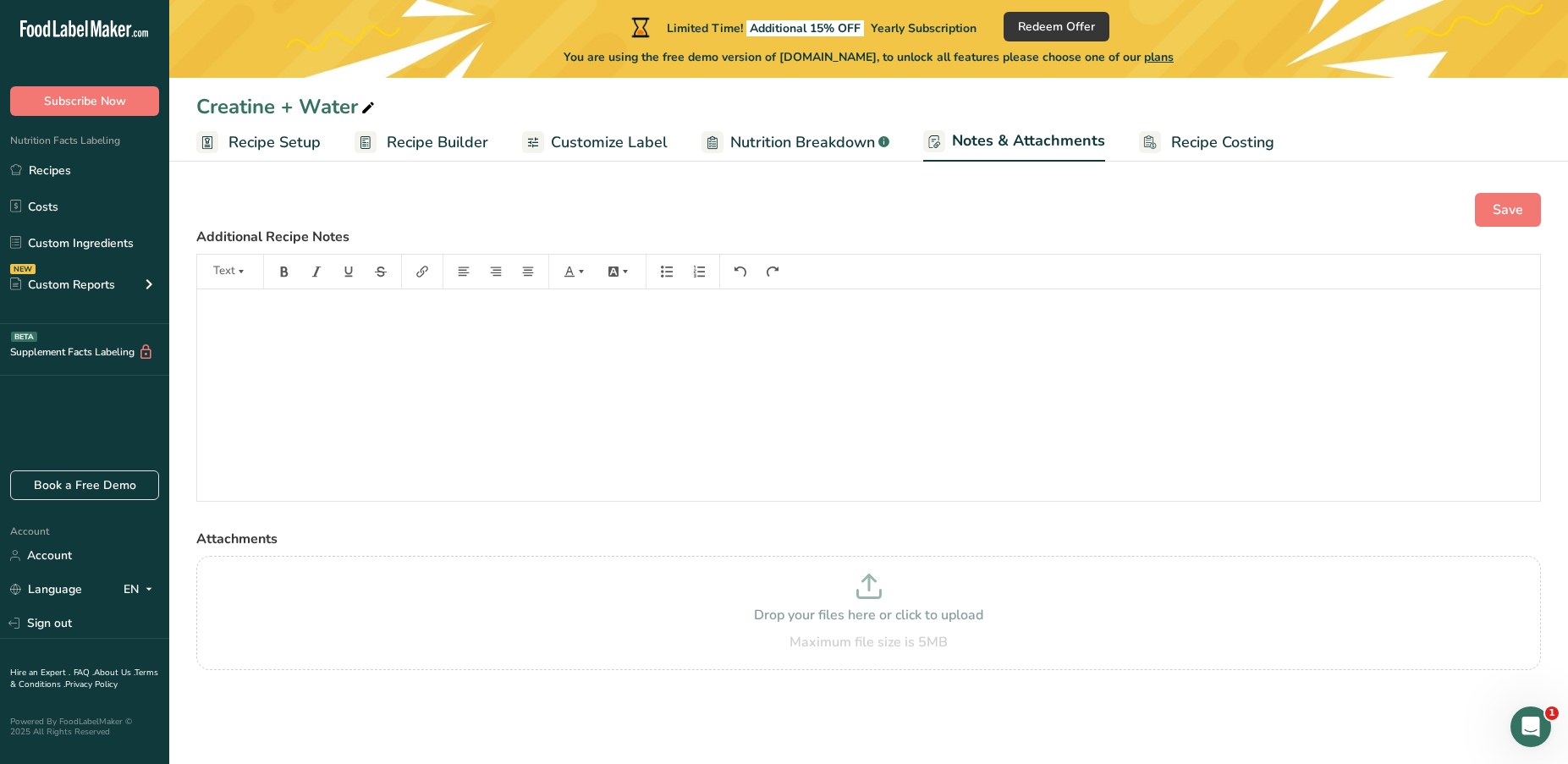
click at [270, 136] on span "Recipe Setup" at bounding box center [274, 142] width 92 height 23
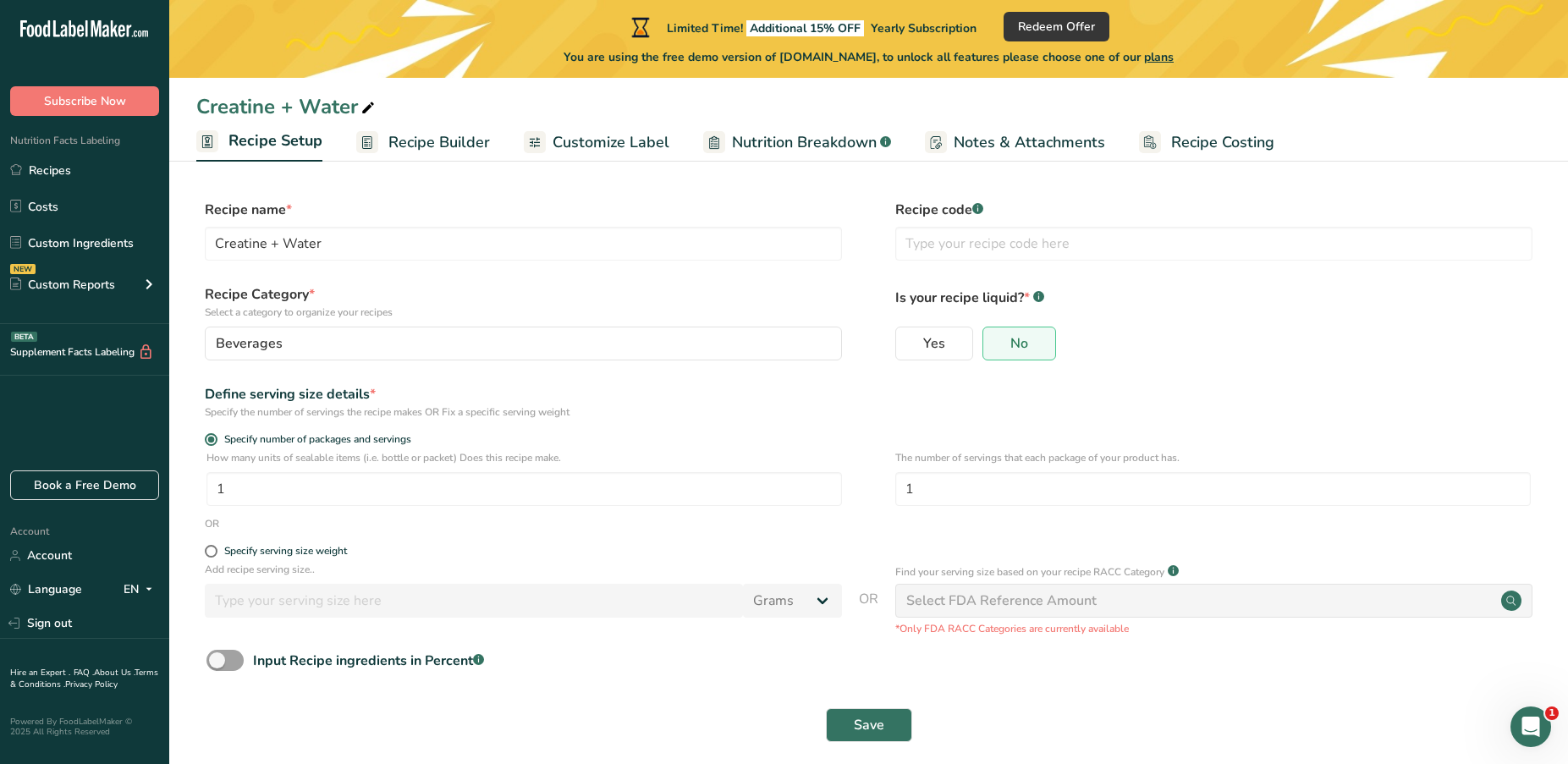
click at [419, 139] on span "Recipe Builder" at bounding box center [439, 142] width 101 height 23
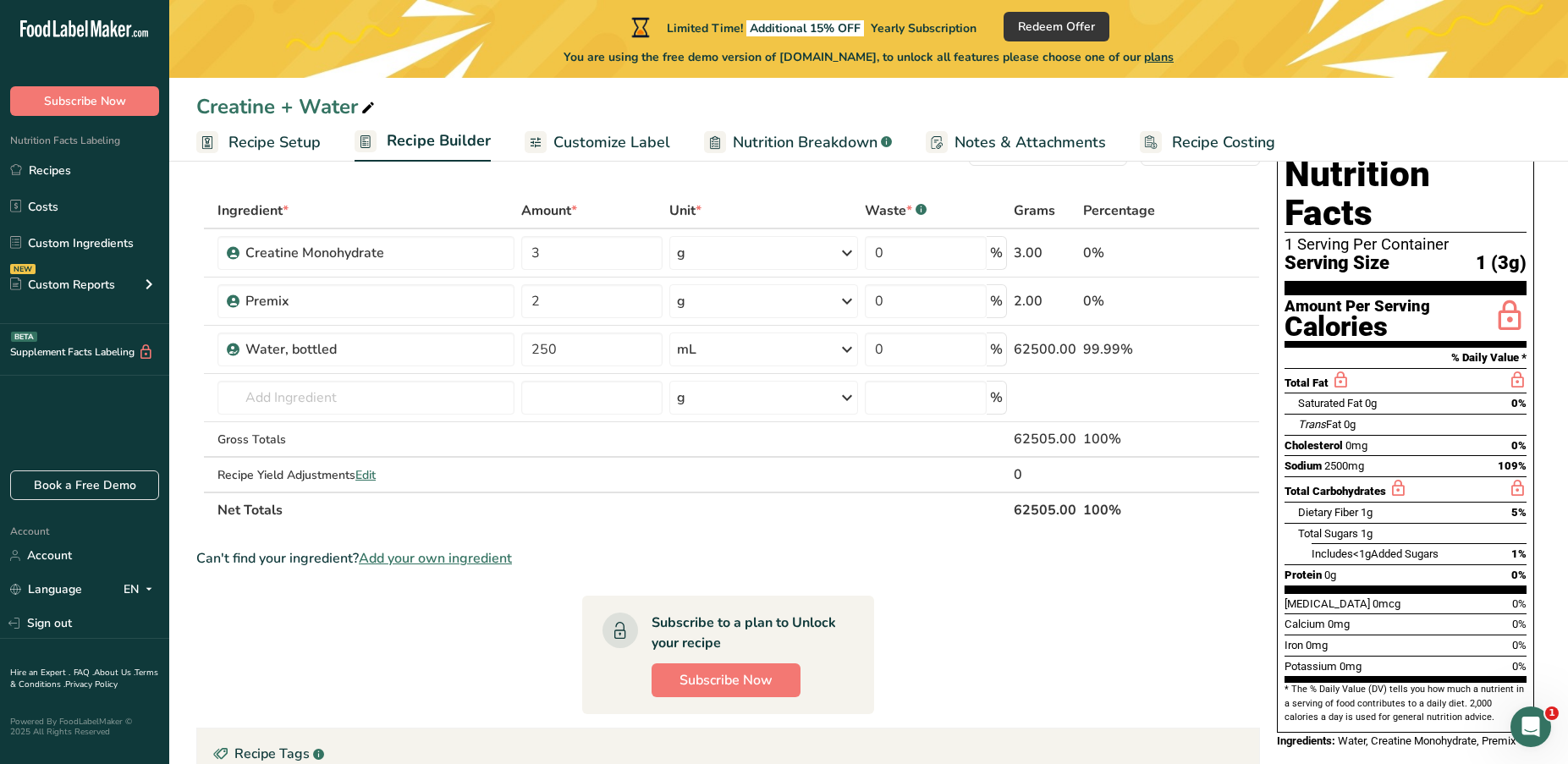
scroll to position [55, 0]
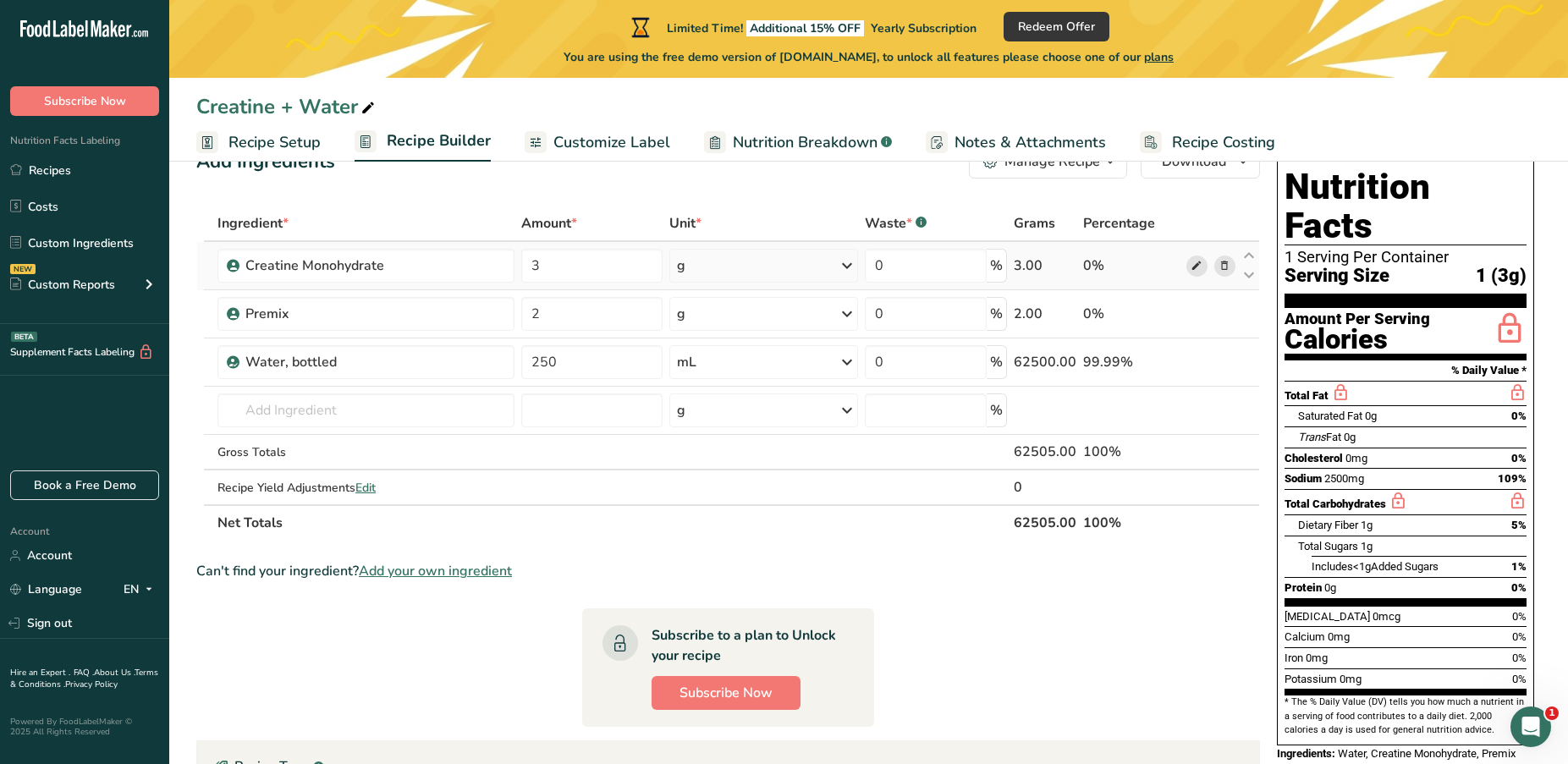
click at [1193, 271] on icon at bounding box center [1196, 265] width 12 height 17
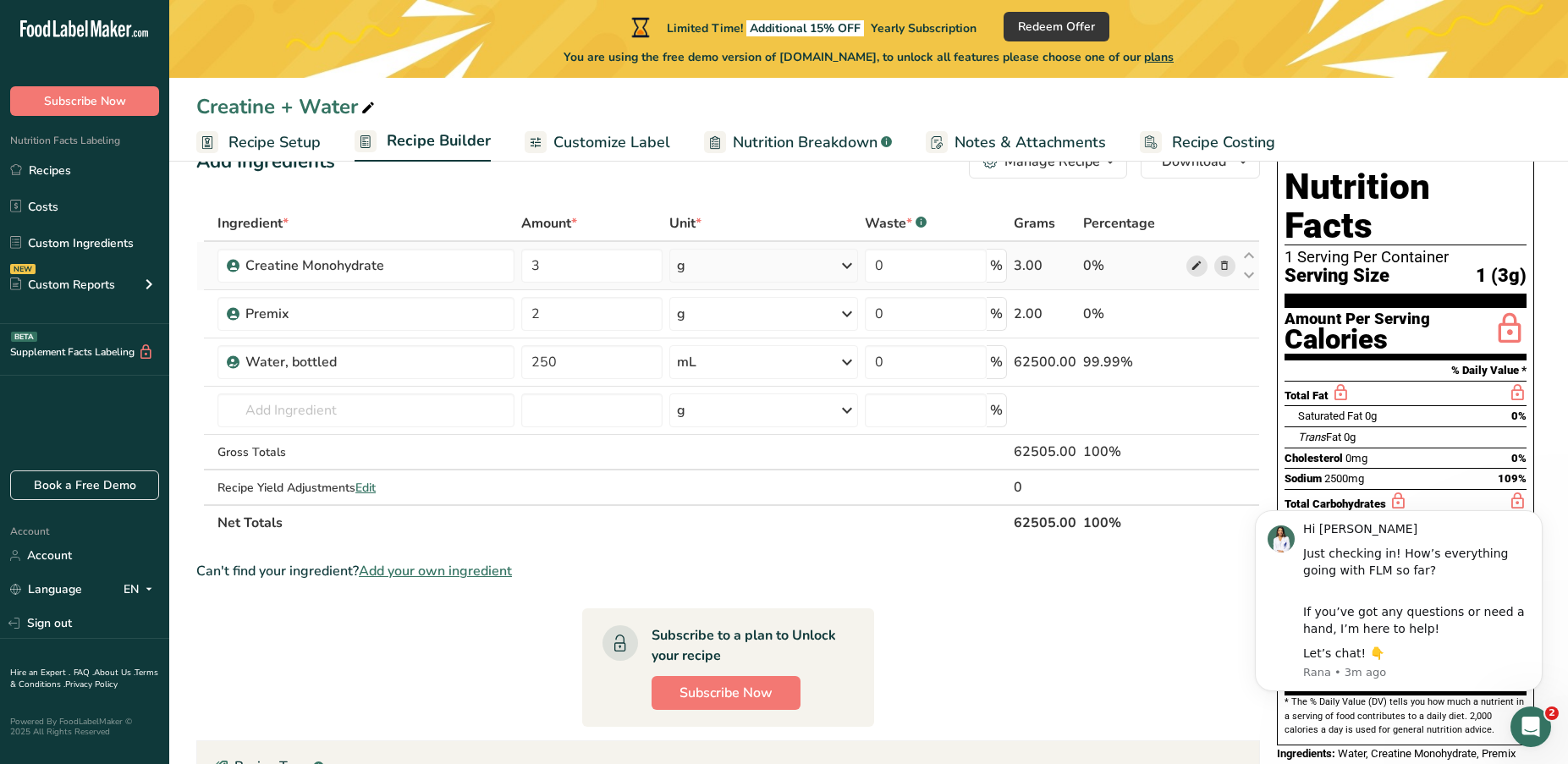
scroll to position [0, 0]
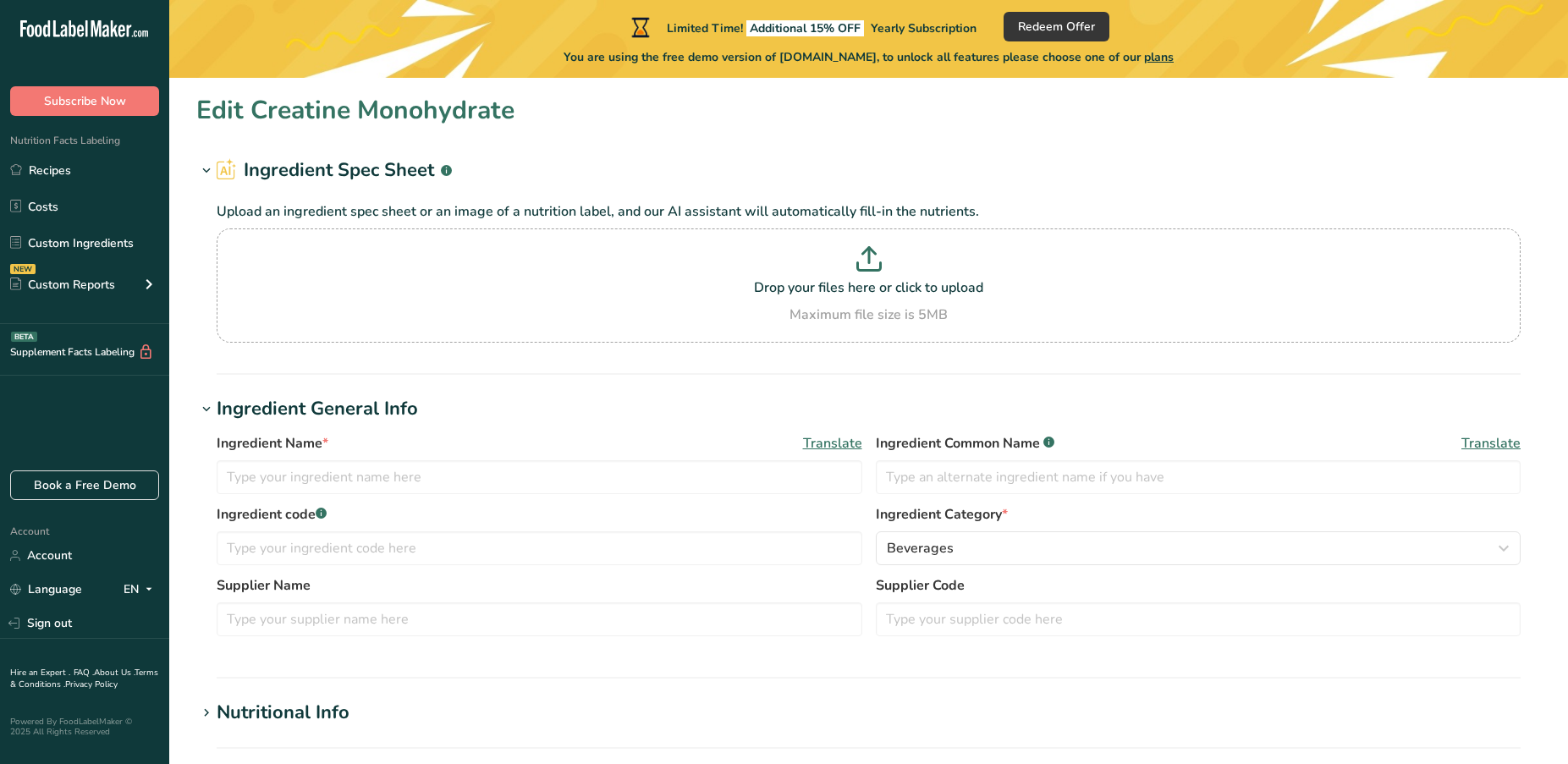
type input "Creatine Monohydrate"
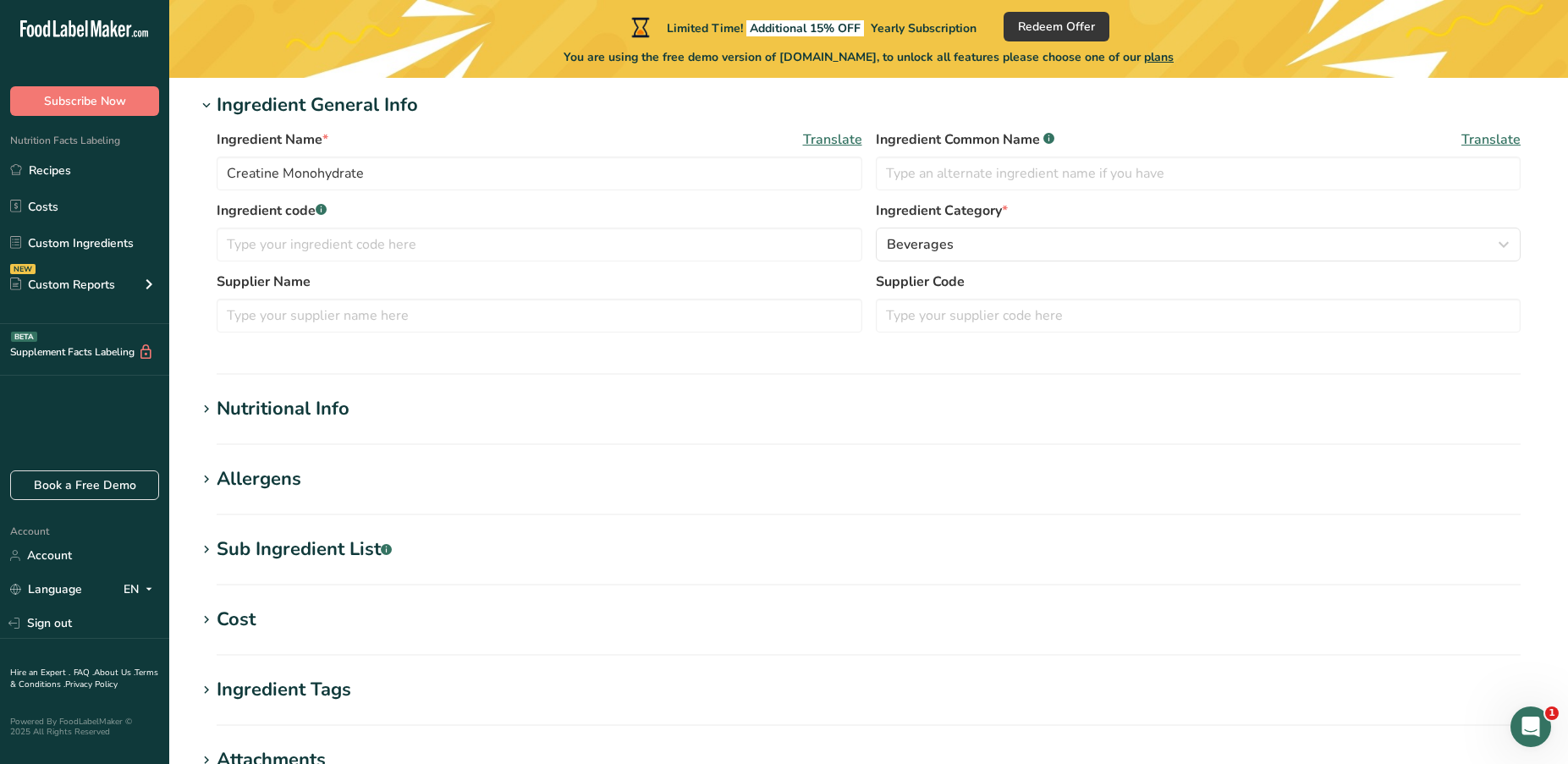
scroll to position [309, 0]
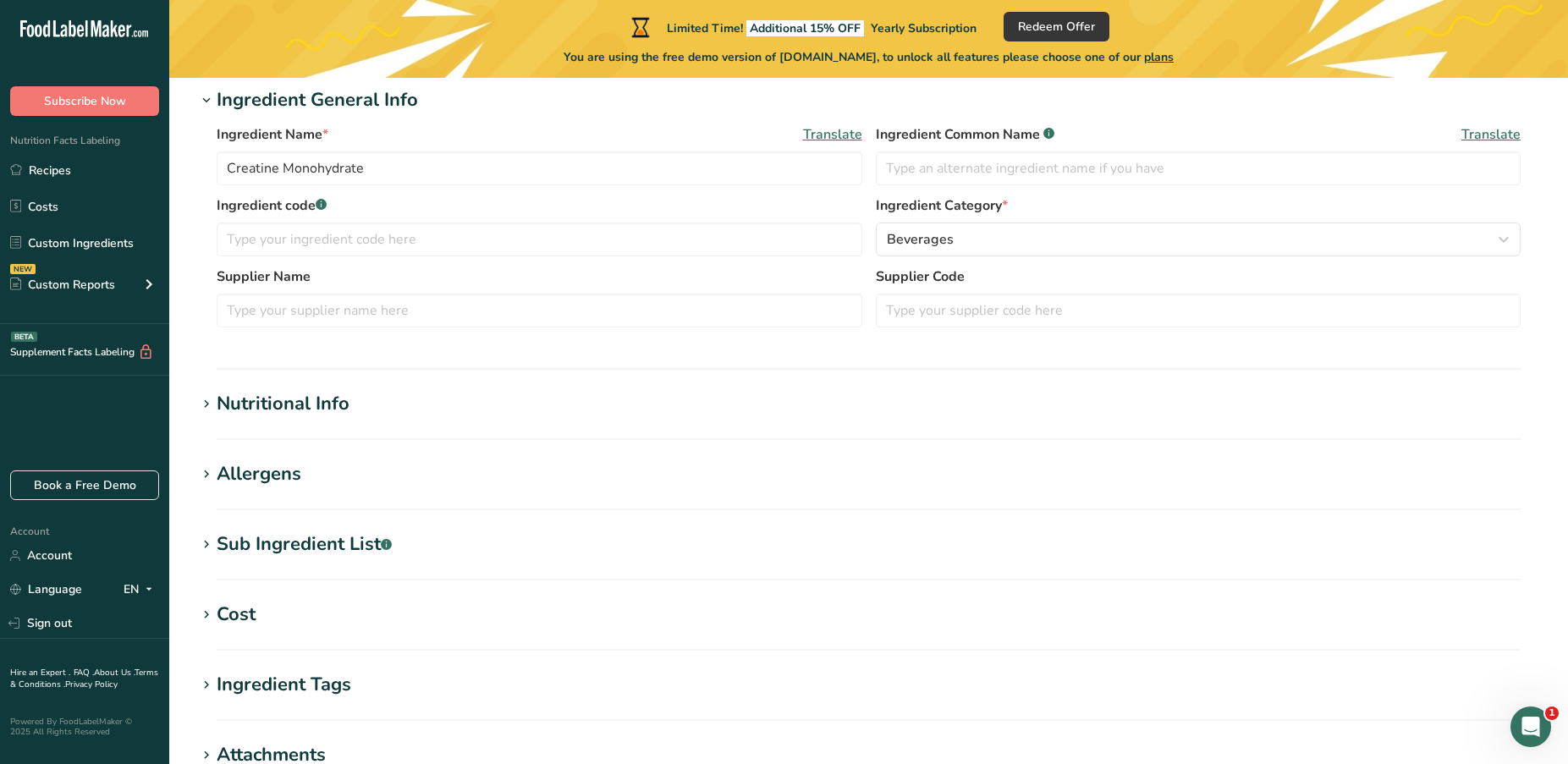
click at [318, 404] on div "Nutritional Info" at bounding box center [283, 404] width 133 height 28
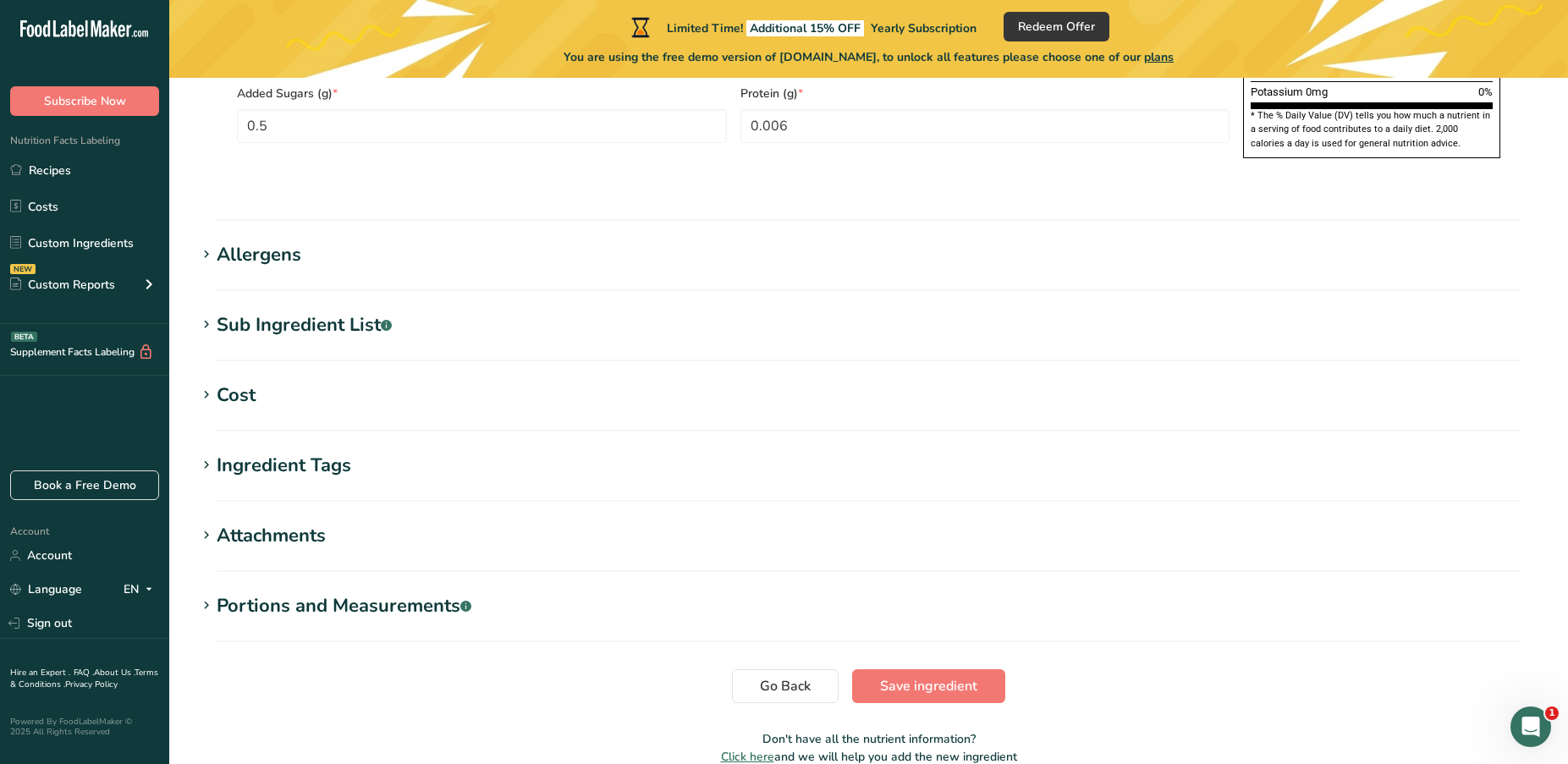
scroll to position [1361, 0]
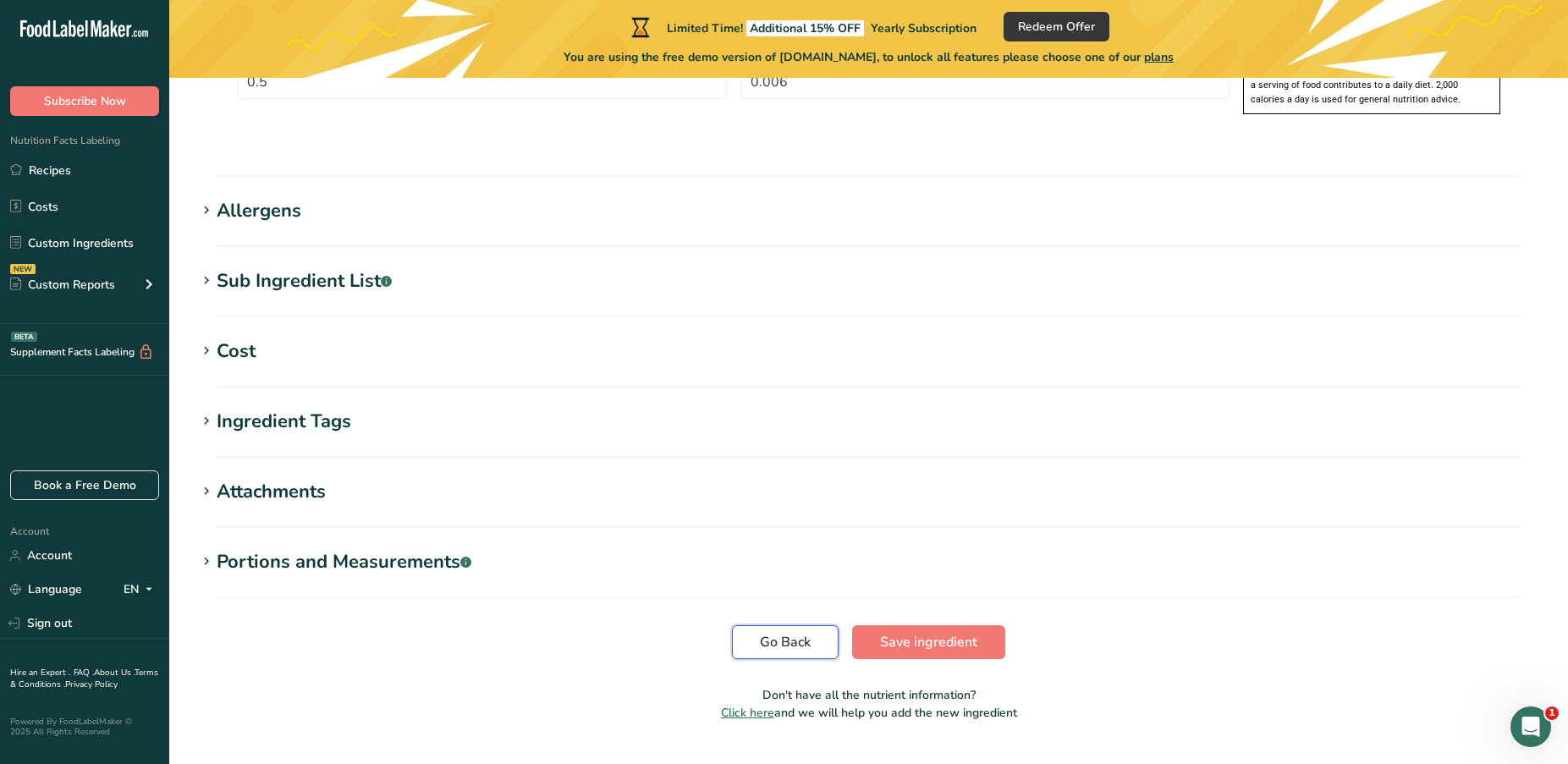
click at [786, 632] on span "Go Back" at bounding box center [784, 642] width 51 height 20
click at [755, 625] on button "Go Back" at bounding box center [785, 642] width 107 height 34
click at [886, 632] on span "Save ingredient" at bounding box center [929, 642] width 98 height 20
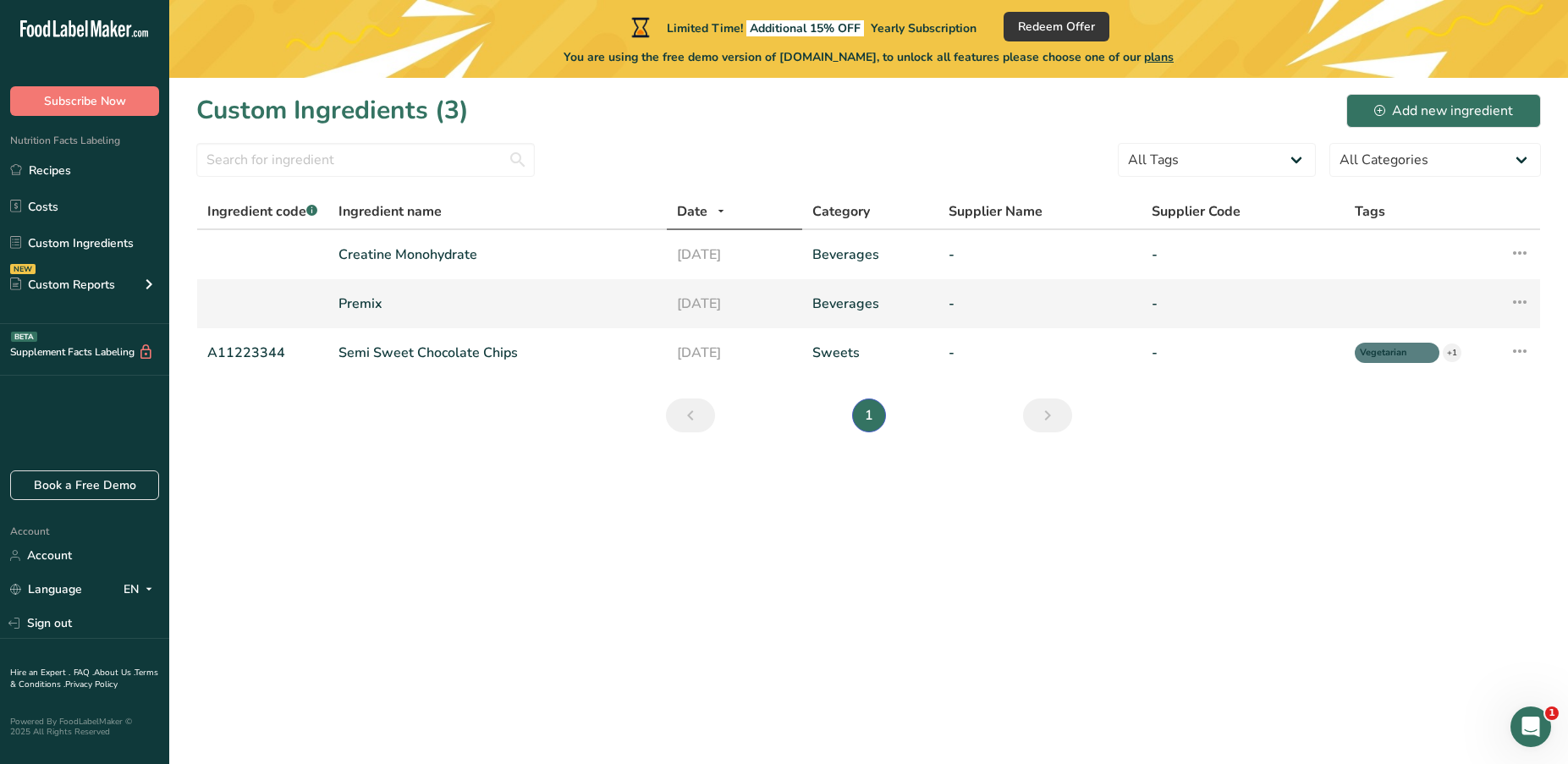
click at [351, 299] on link "Premix" at bounding box center [498, 304] width 319 height 20
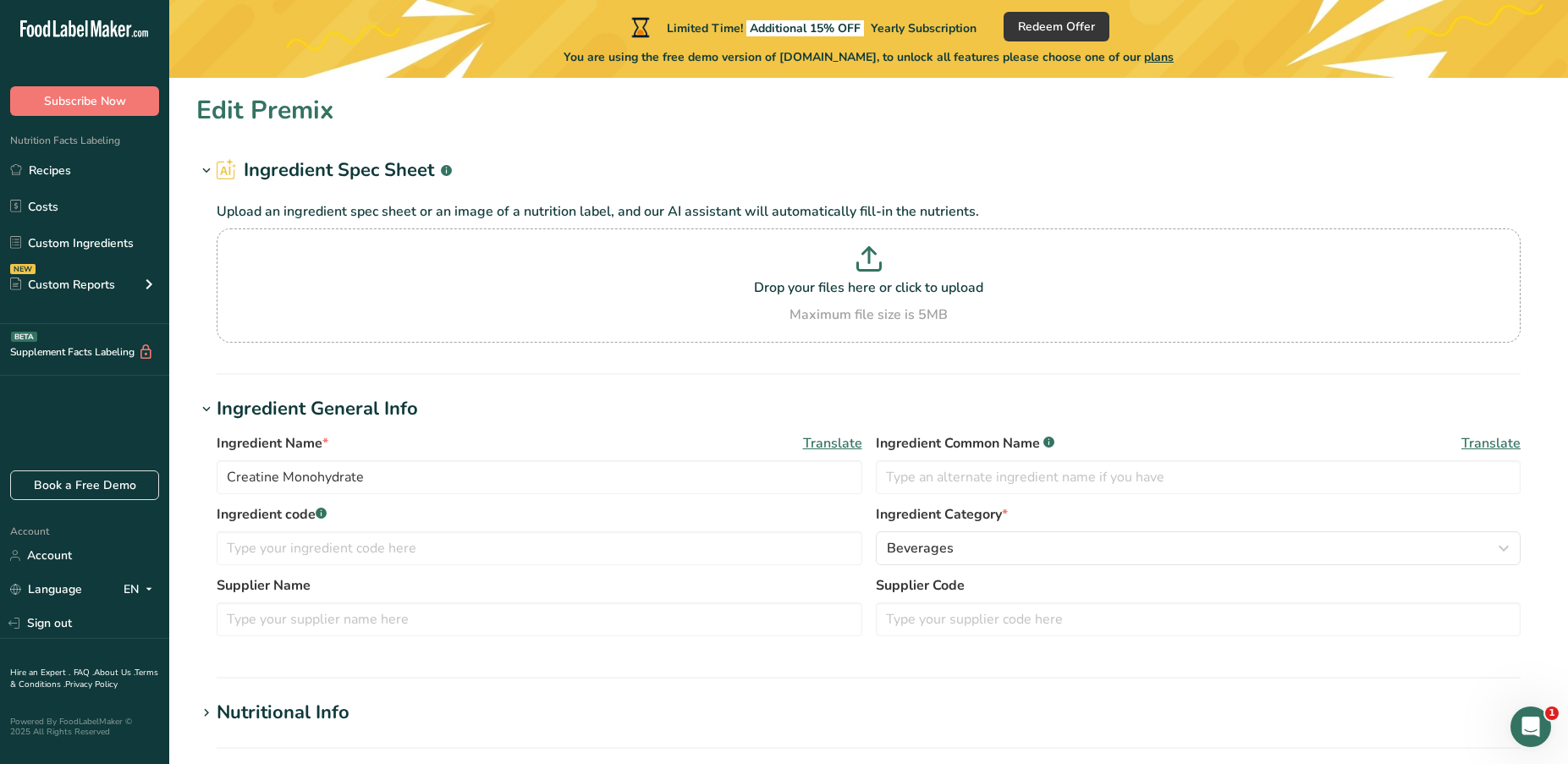
type input "Premix"
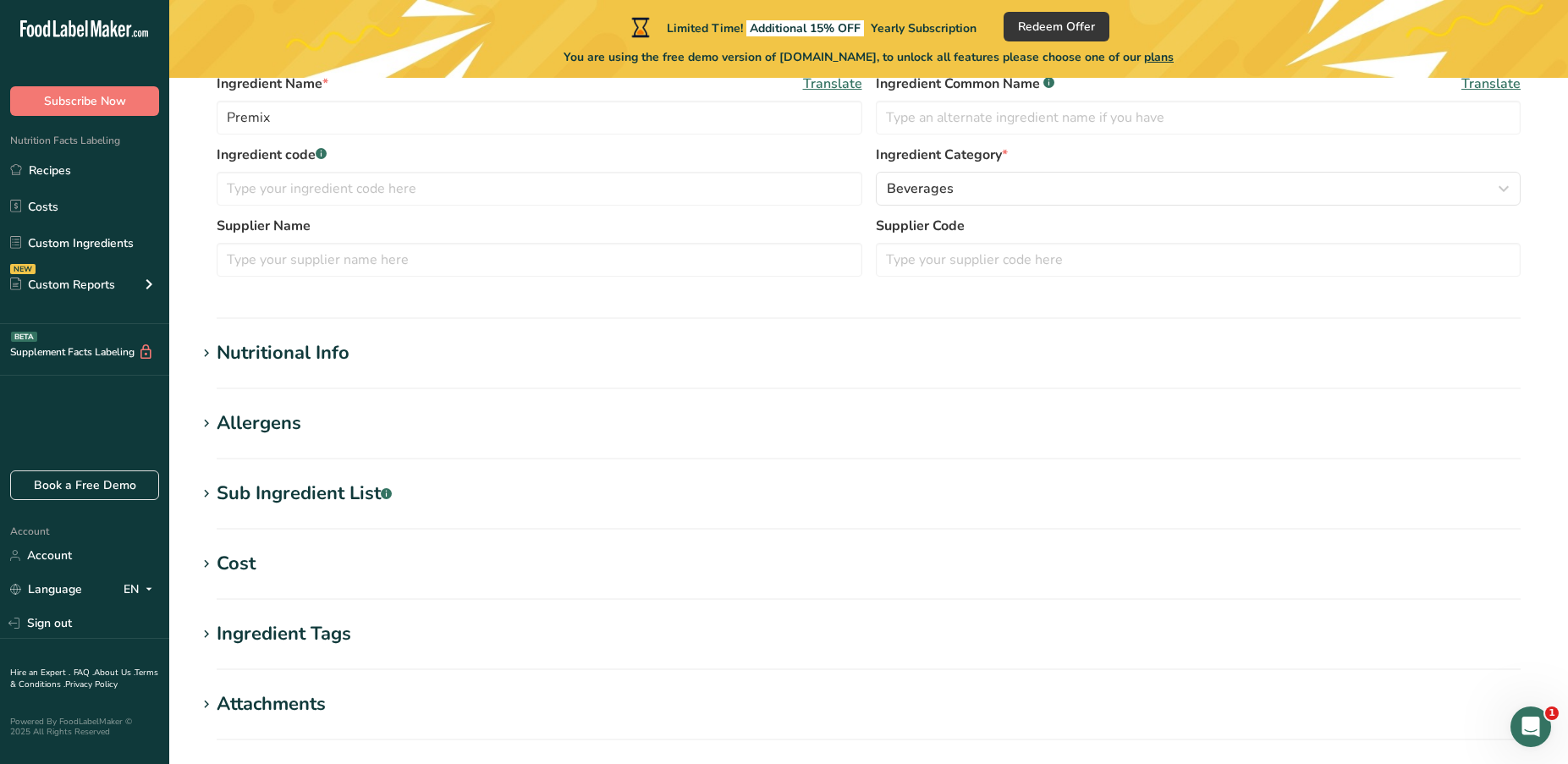
scroll to position [367, 0]
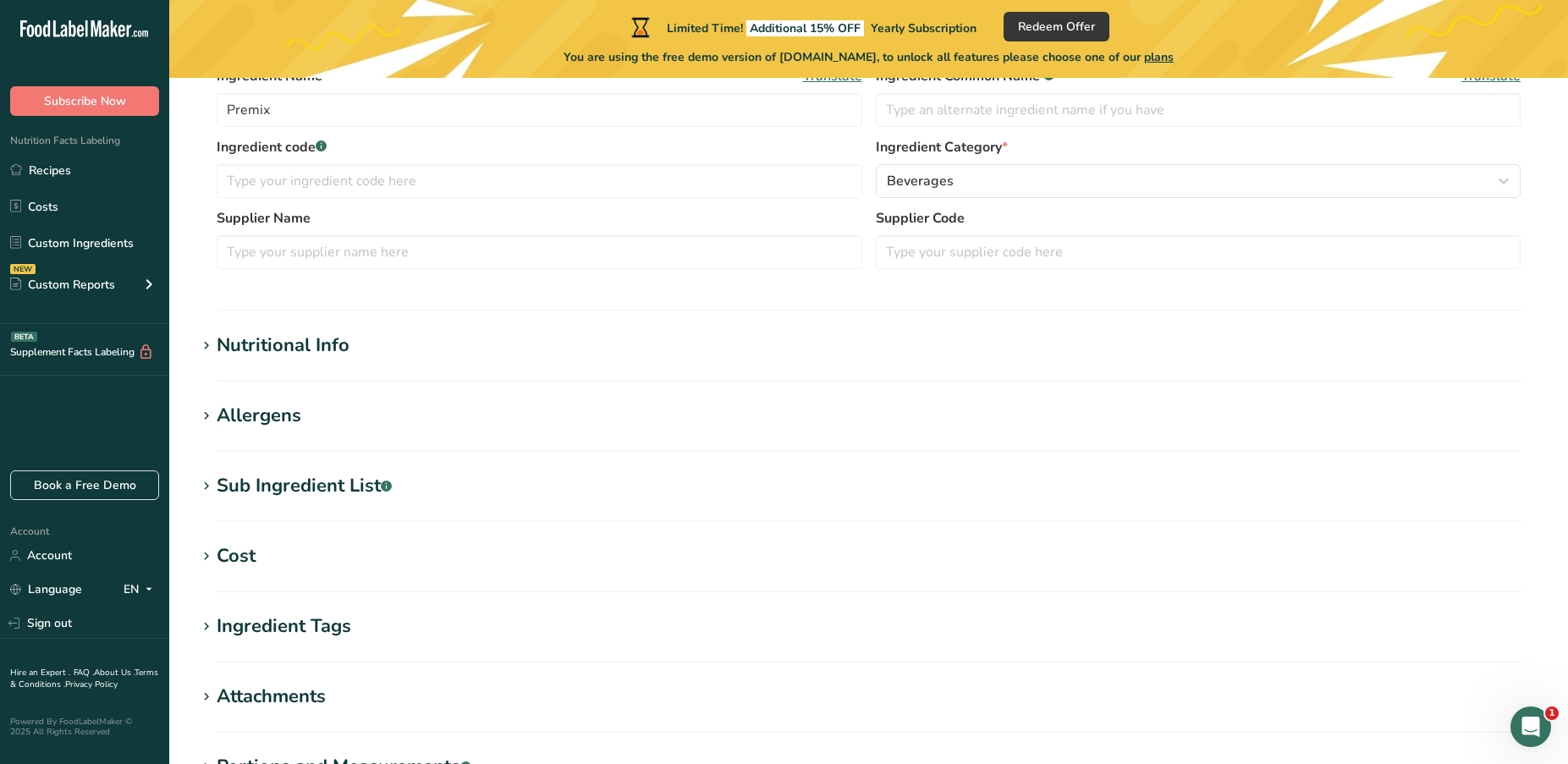
click at [283, 341] on div "Nutritional Info" at bounding box center [283, 345] width 133 height 28
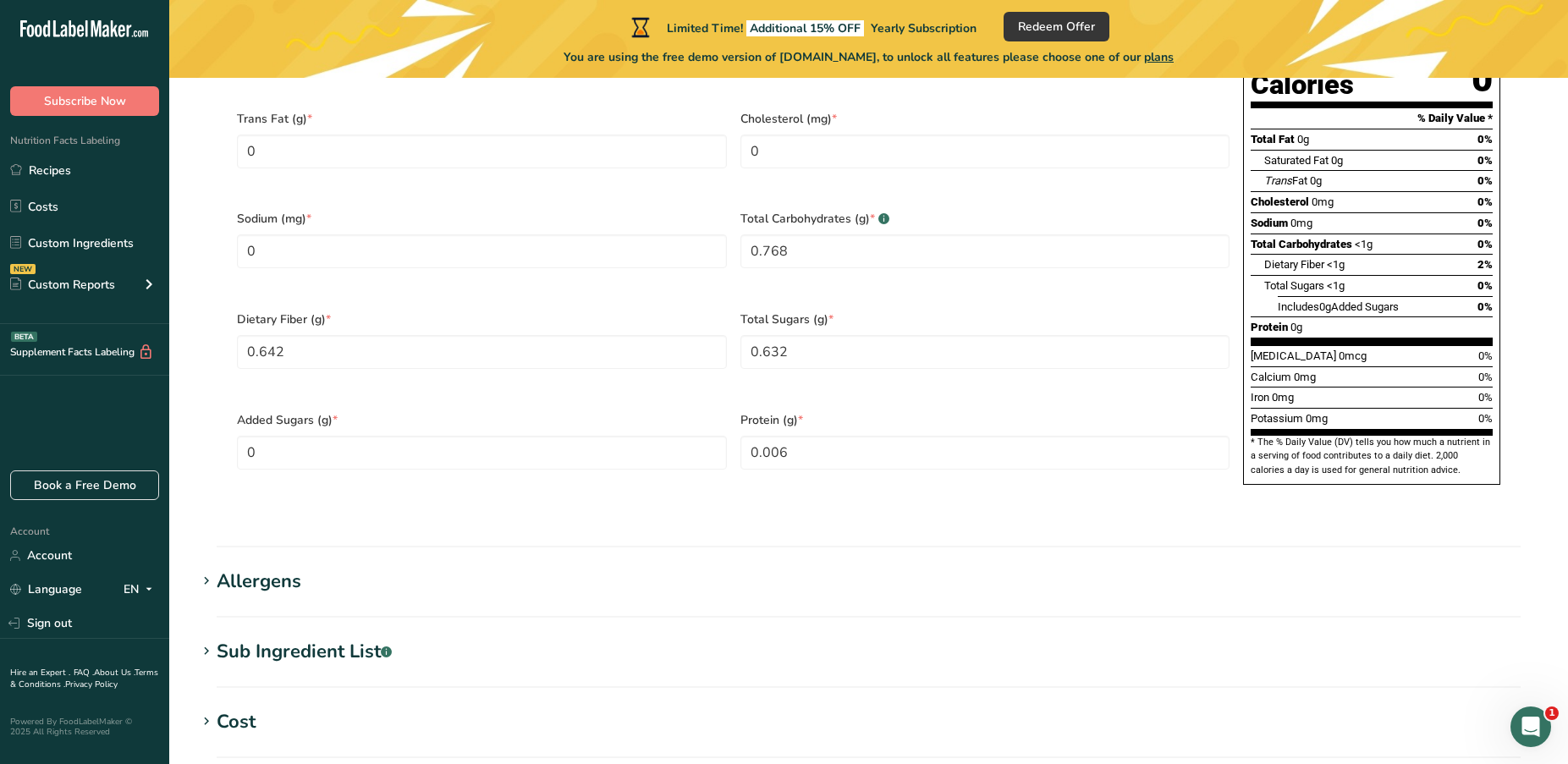
scroll to position [995, 0]
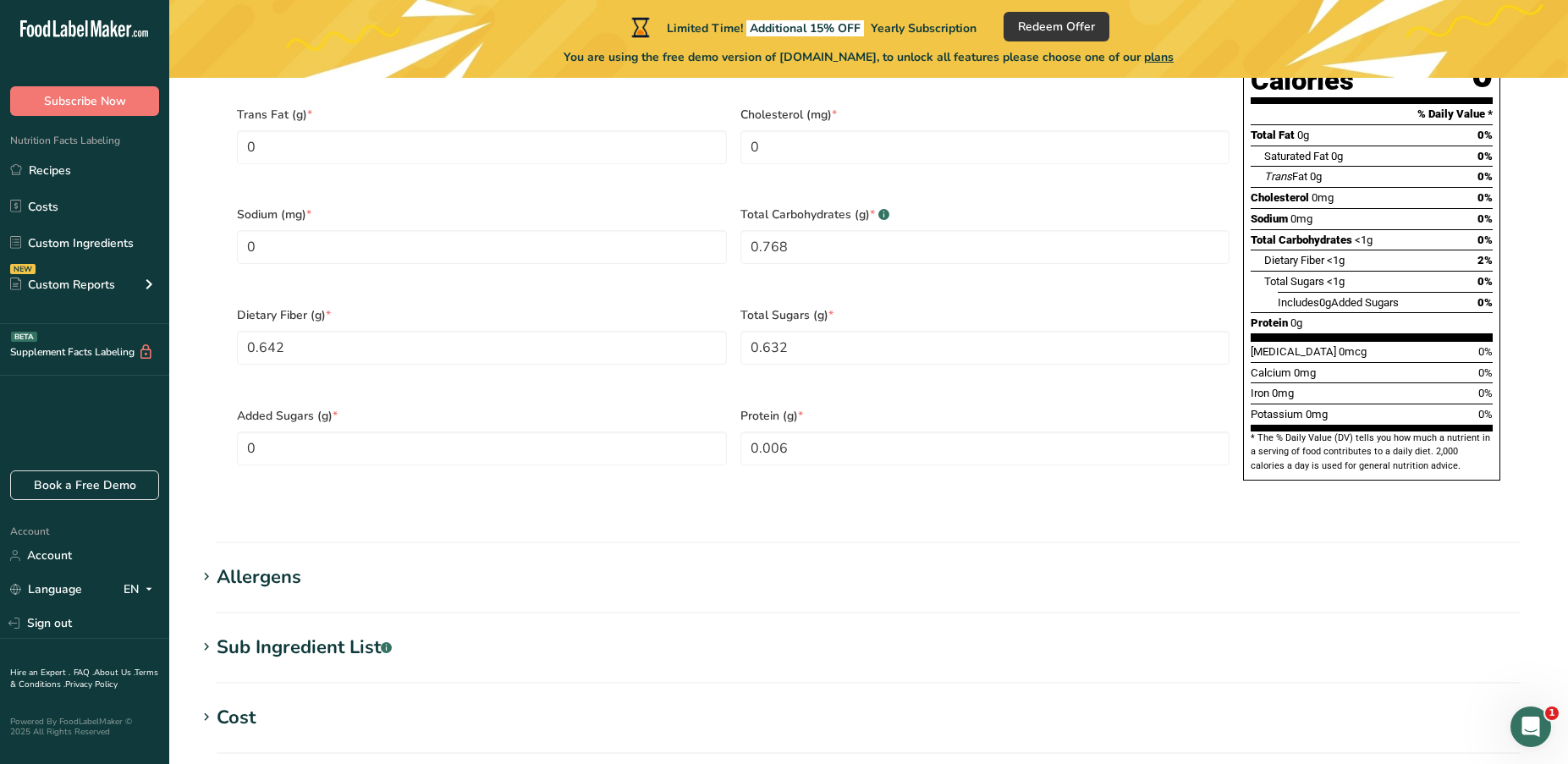
click at [338, 634] on div "Sub Ingredient List .a-a{fill:#347362;}.b-a{fill:#fff;}" at bounding box center [304, 648] width 175 height 28
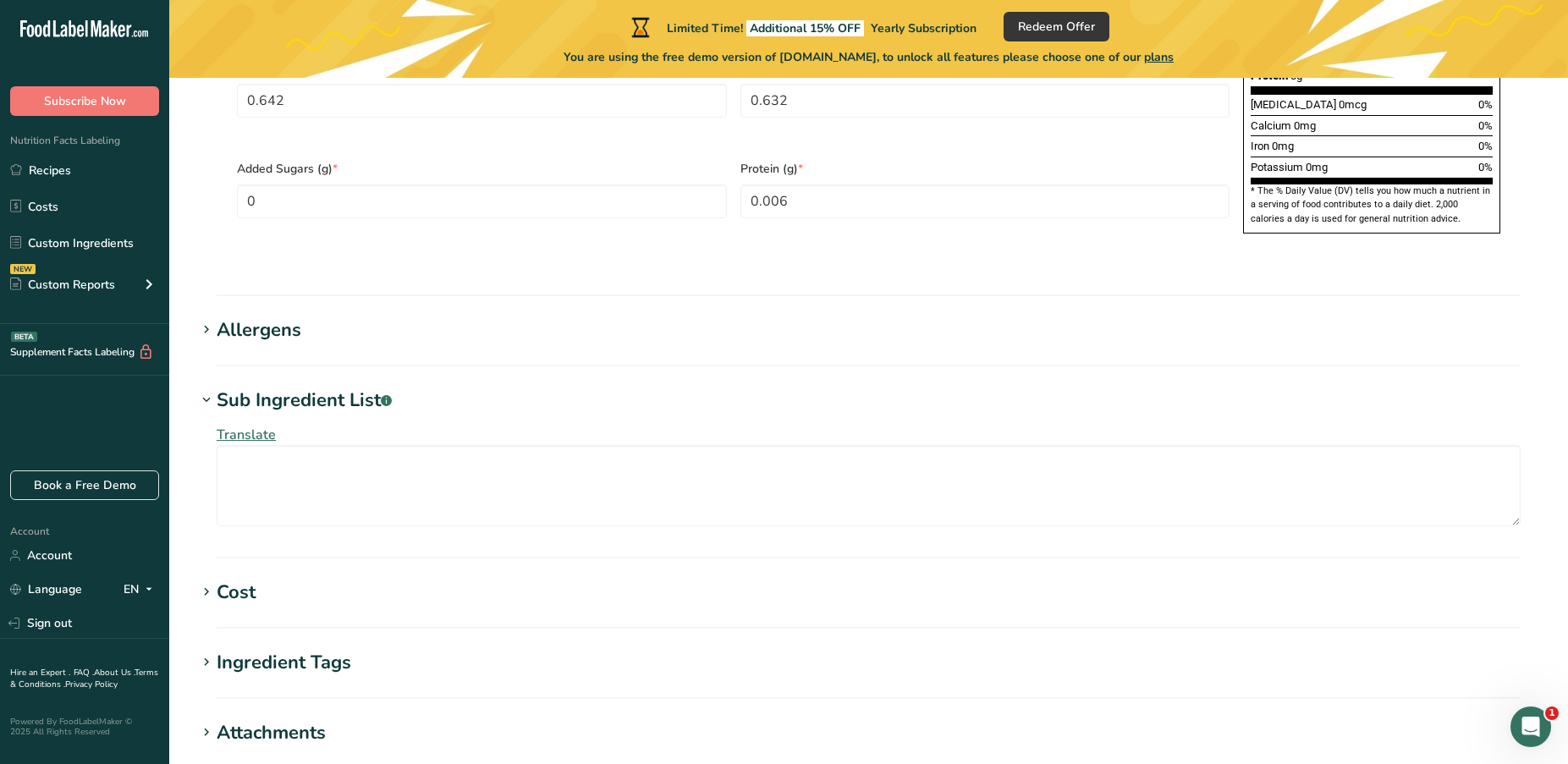
scroll to position [1254, 0]
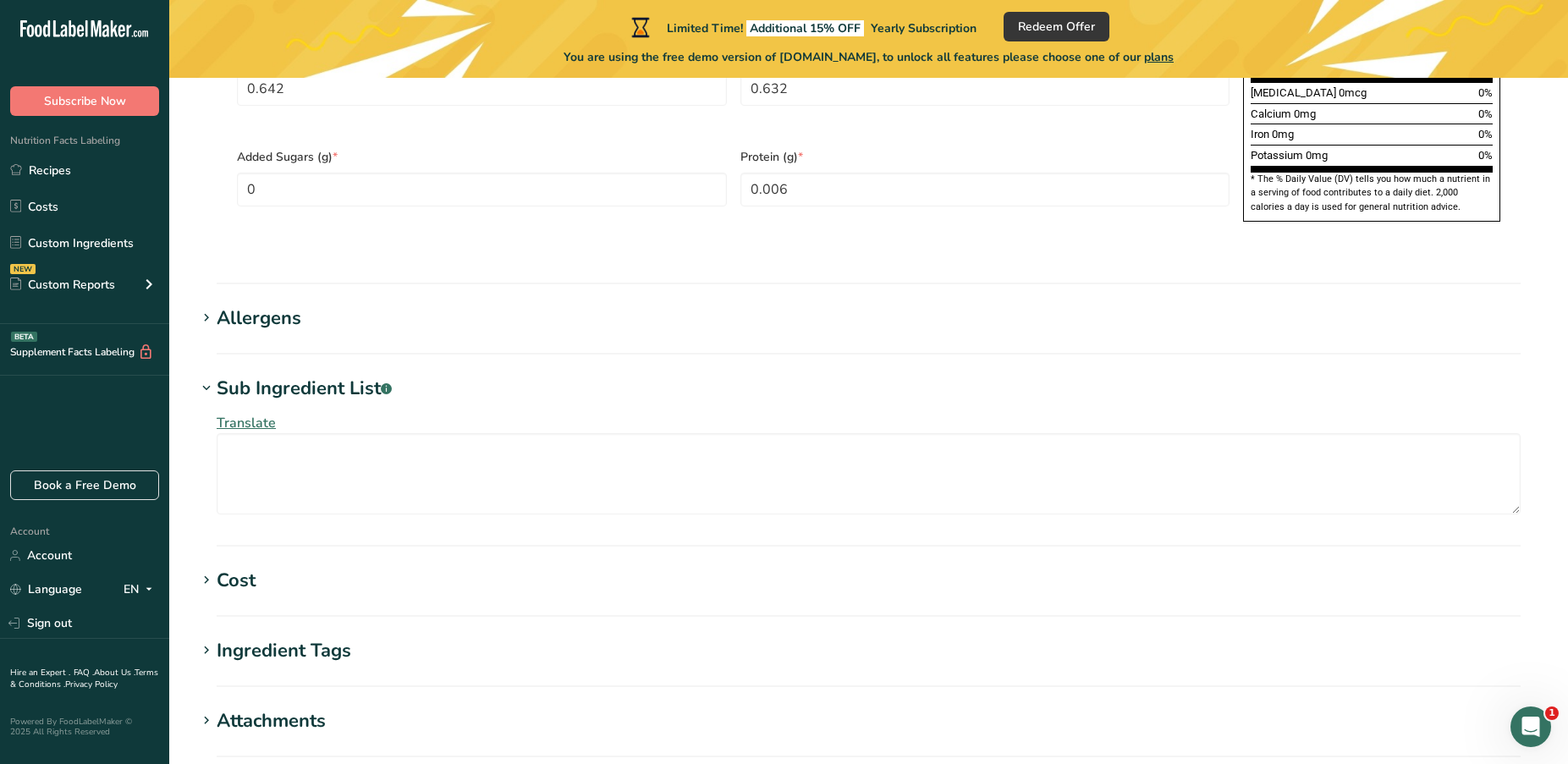
click at [283, 637] on div "Ingredient Tags" at bounding box center [284, 651] width 134 height 28
click at [275, 305] on div "Allergens" at bounding box center [259, 318] width 85 height 28
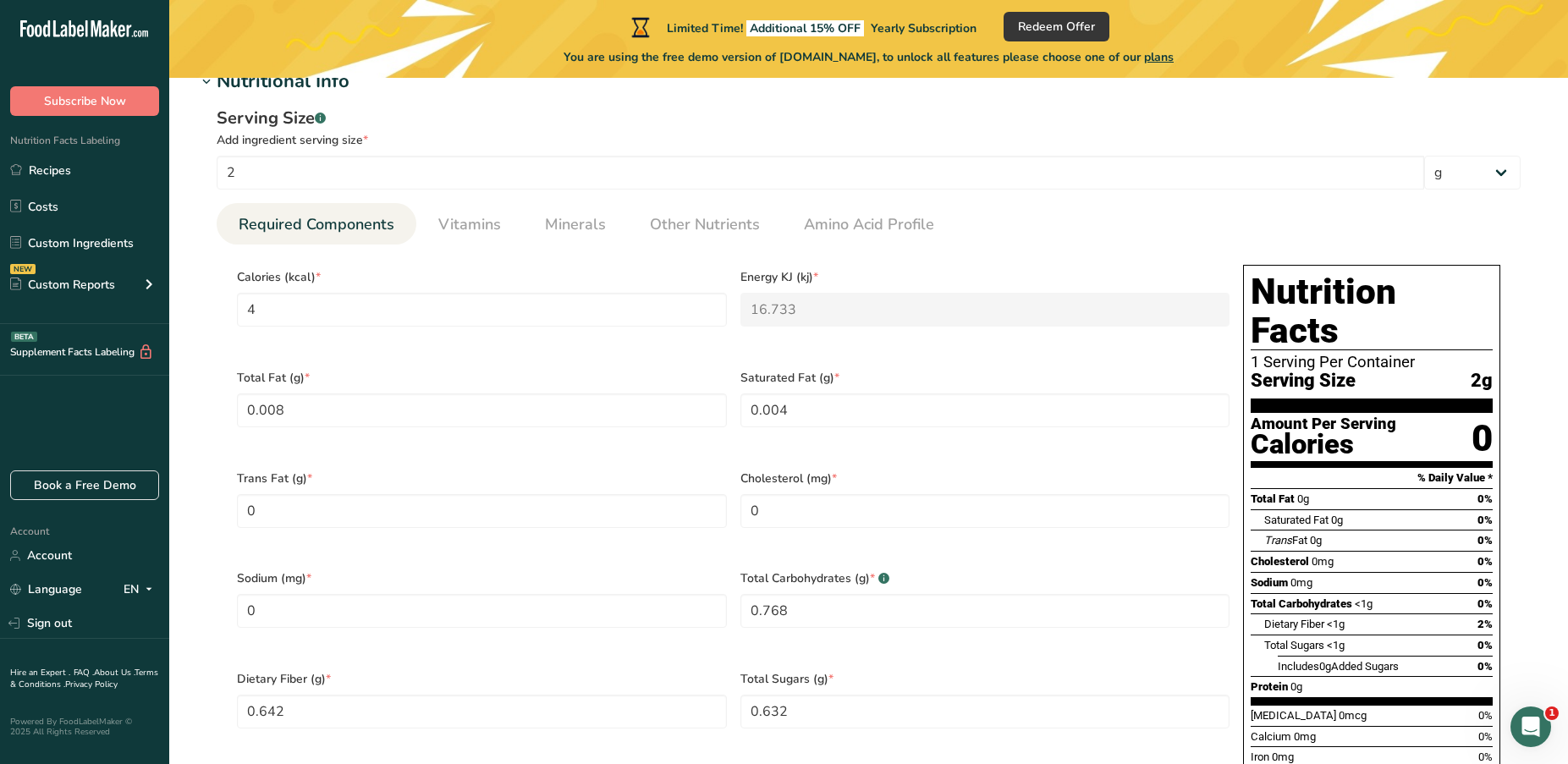
scroll to position [403, 0]
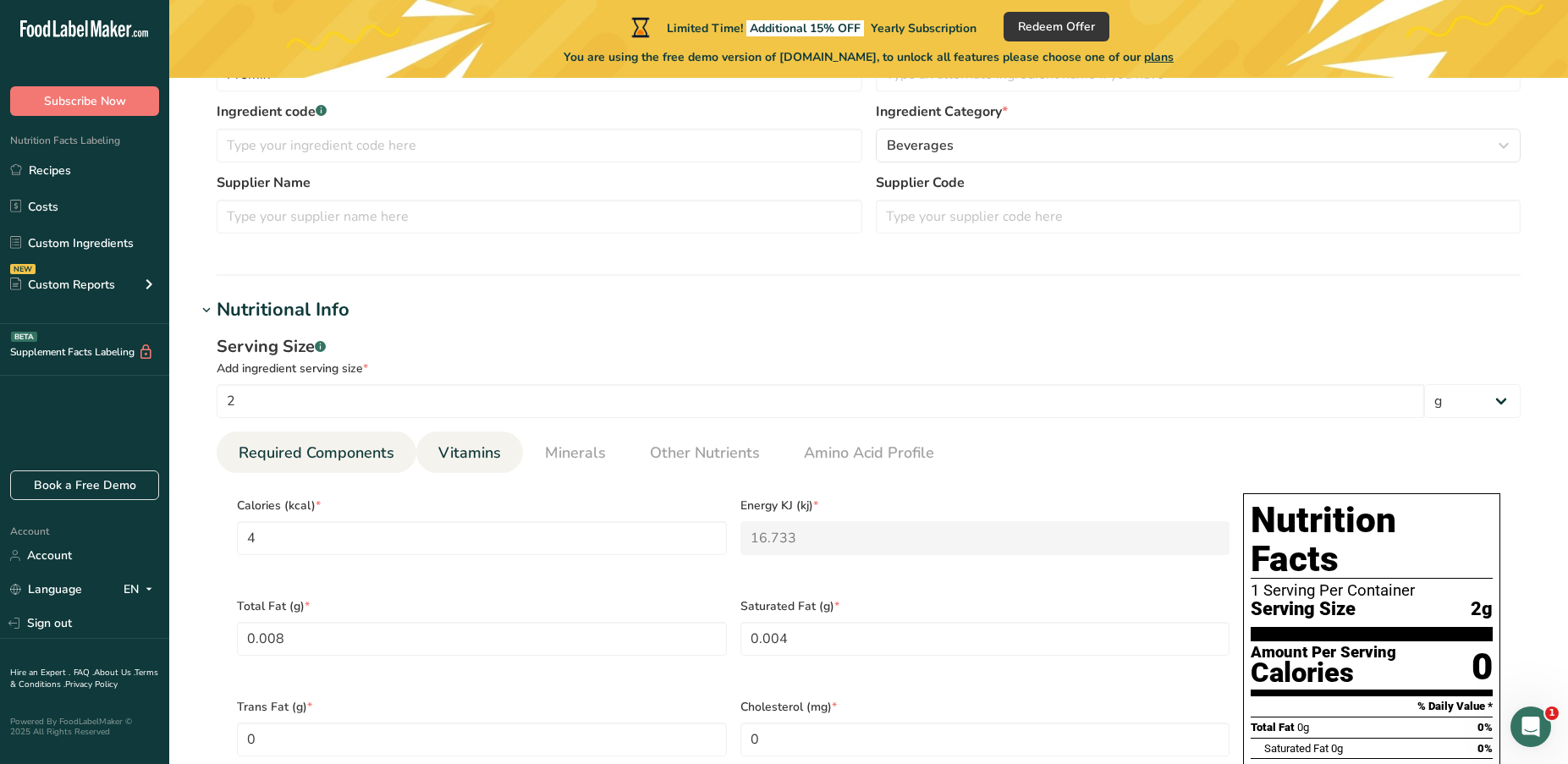
click at [465, 449] on span "Vitamins" at bounding box center [470, 453] width 63 height 23
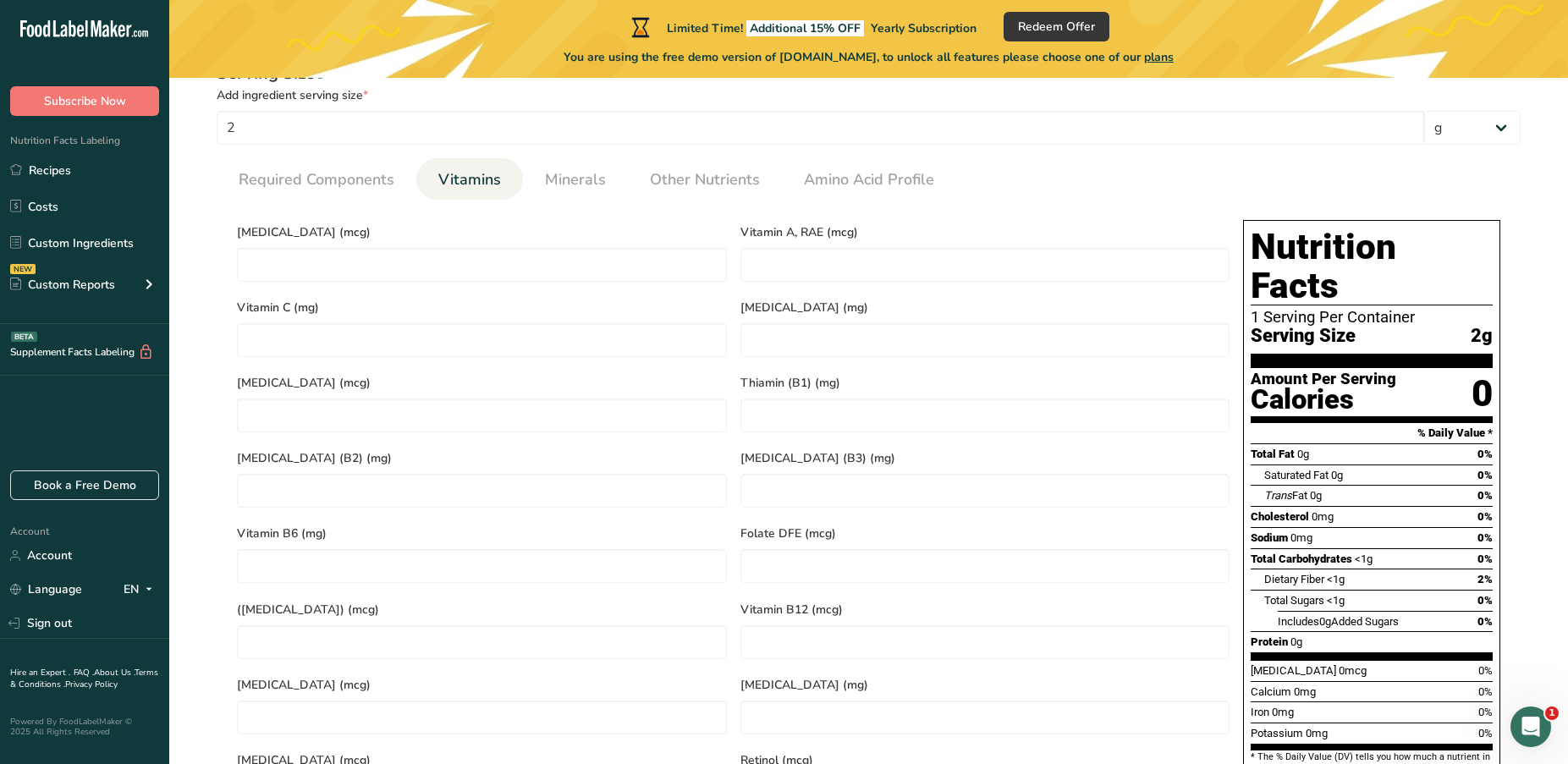
scroll to position [666, 0]
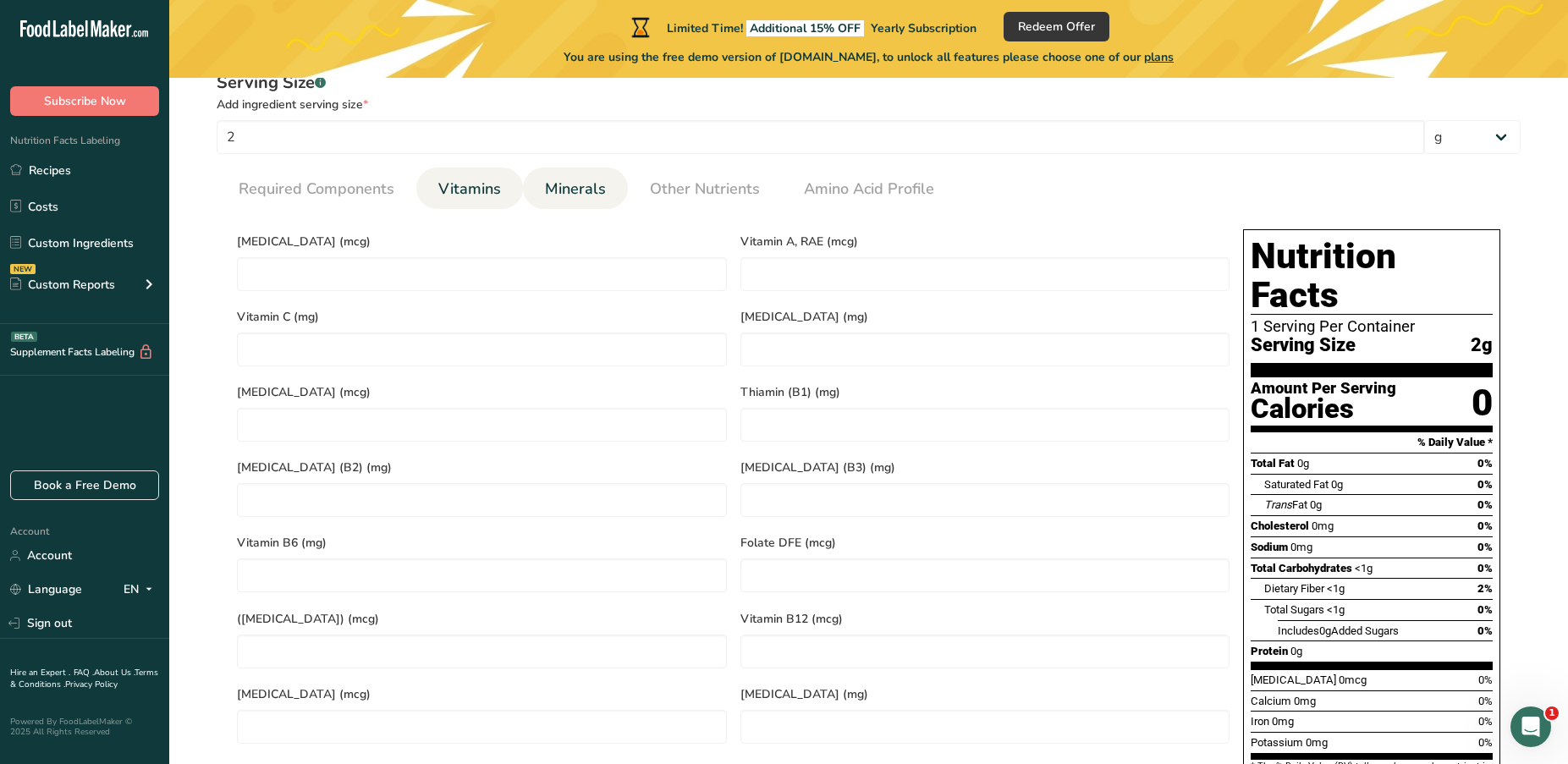
click at [558, 183] on span "Minerals" at bounding box center [575, 189] width 61 height 23
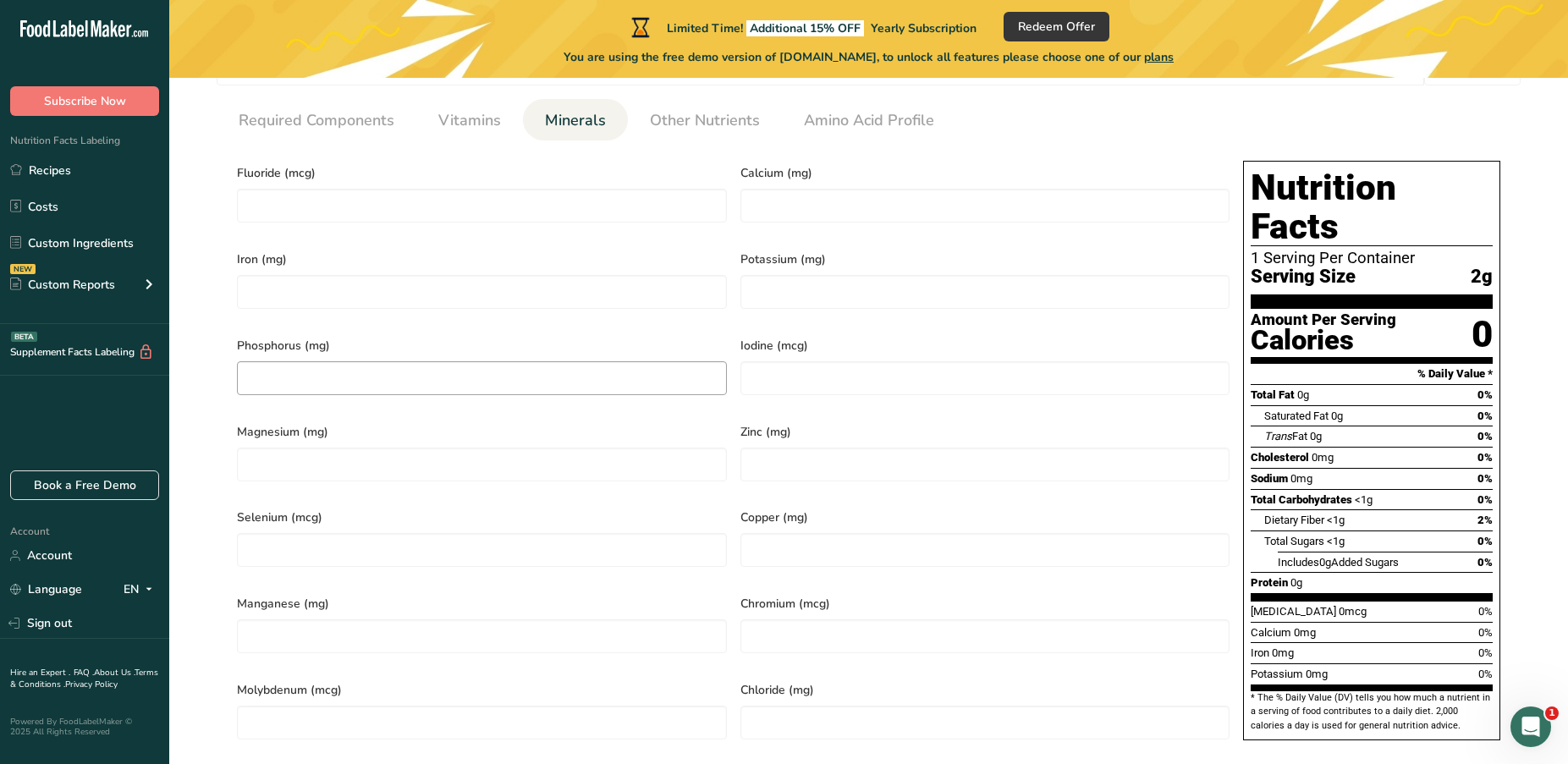
scroll to position [733, 0]
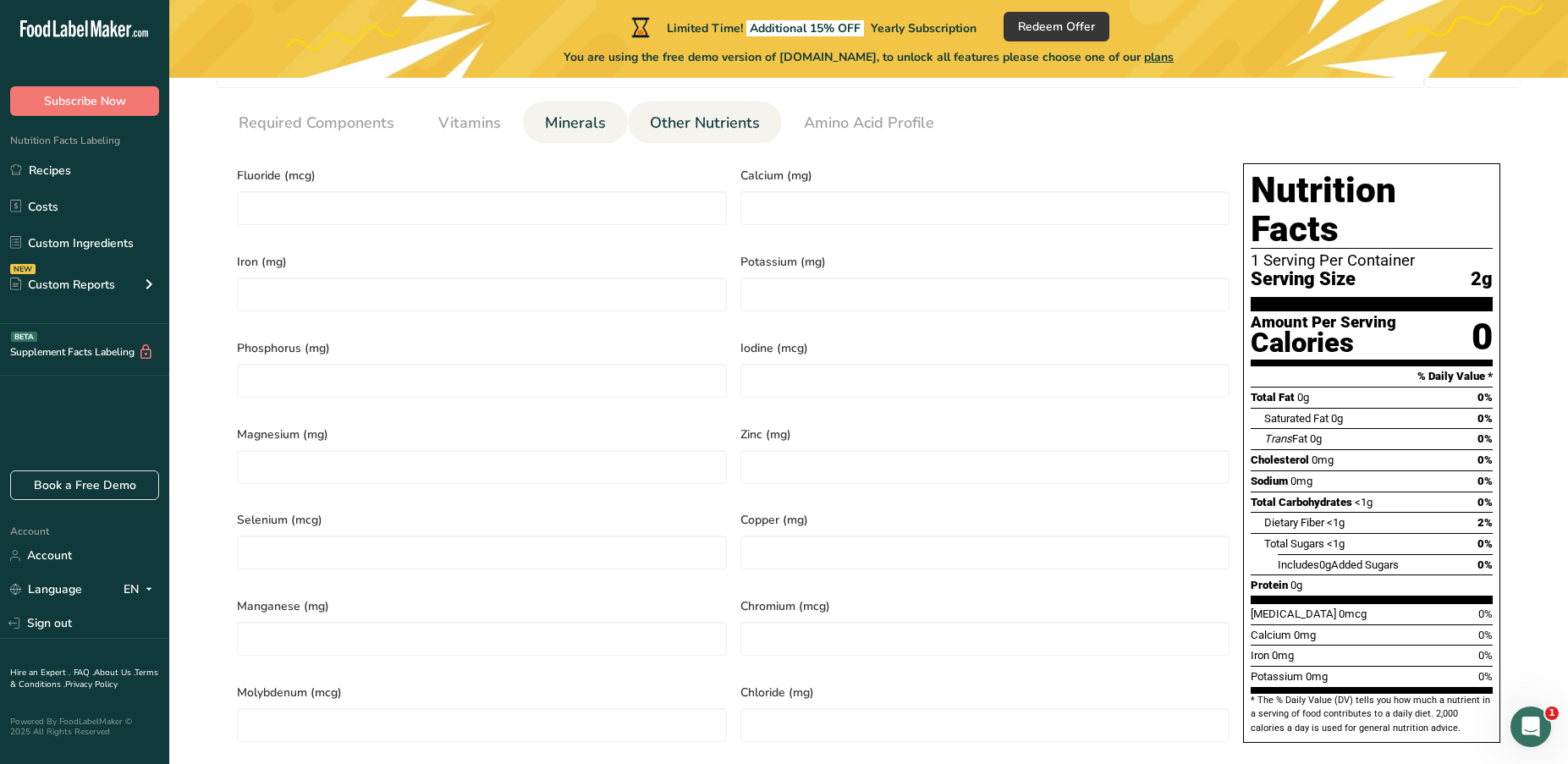
click at [691, 125] on span "Other Nutrients" at bounding box center [705, 122] width 110 height 23
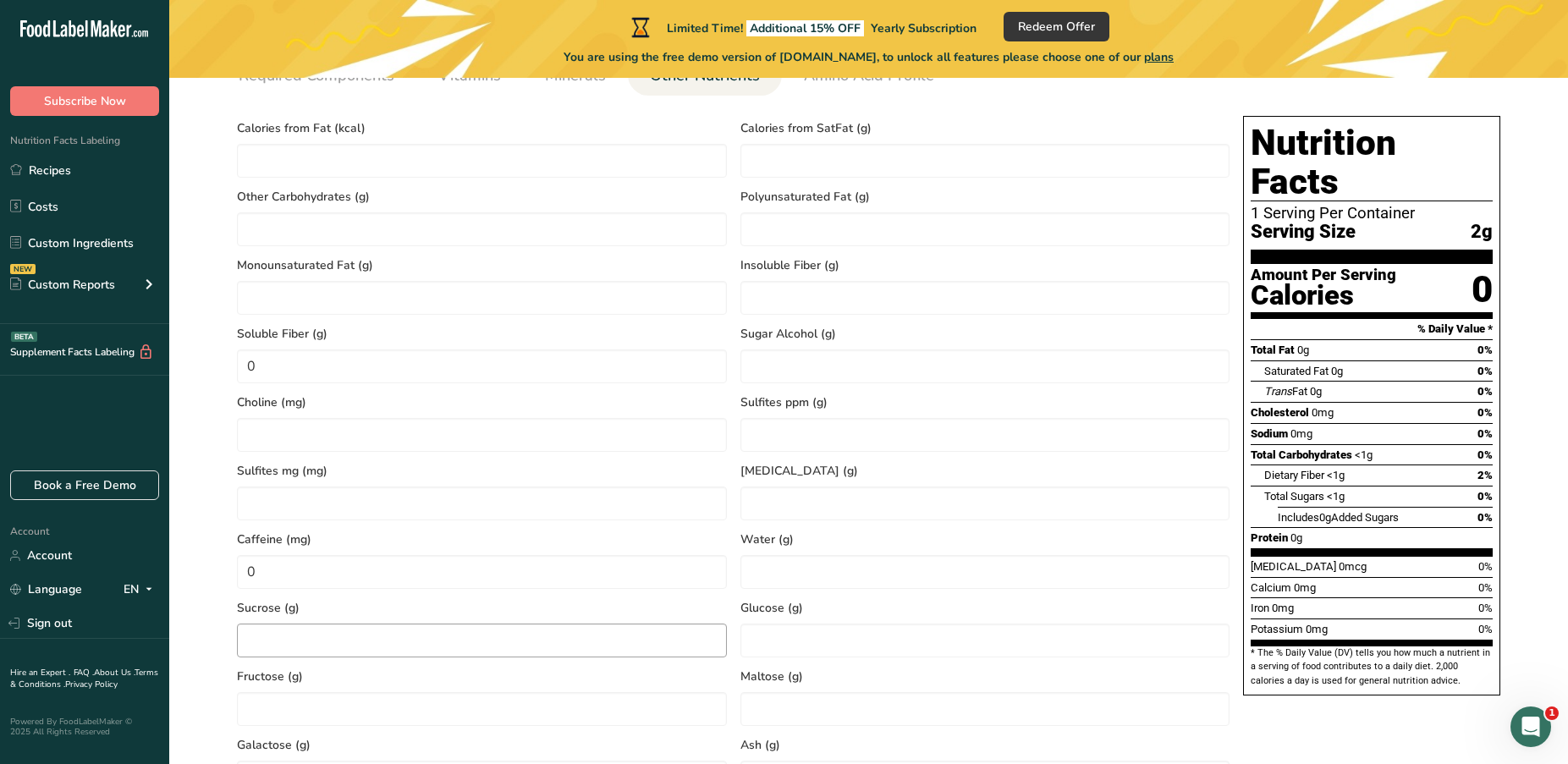
scroll to position [744, 0]
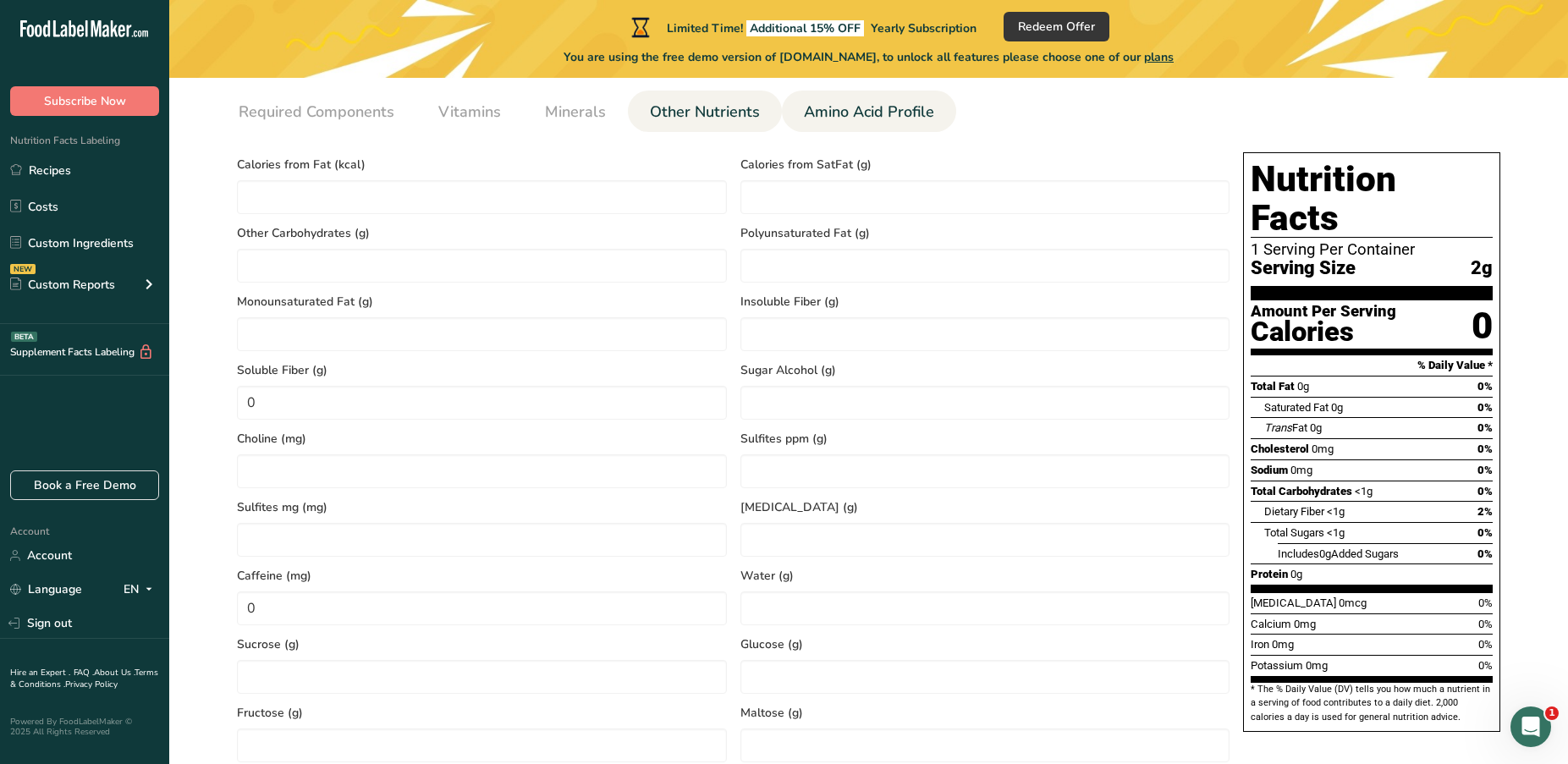
click at [830, 117] on span "Amino Acid Profile" at bounding box center [869, 111] width 131 height 23
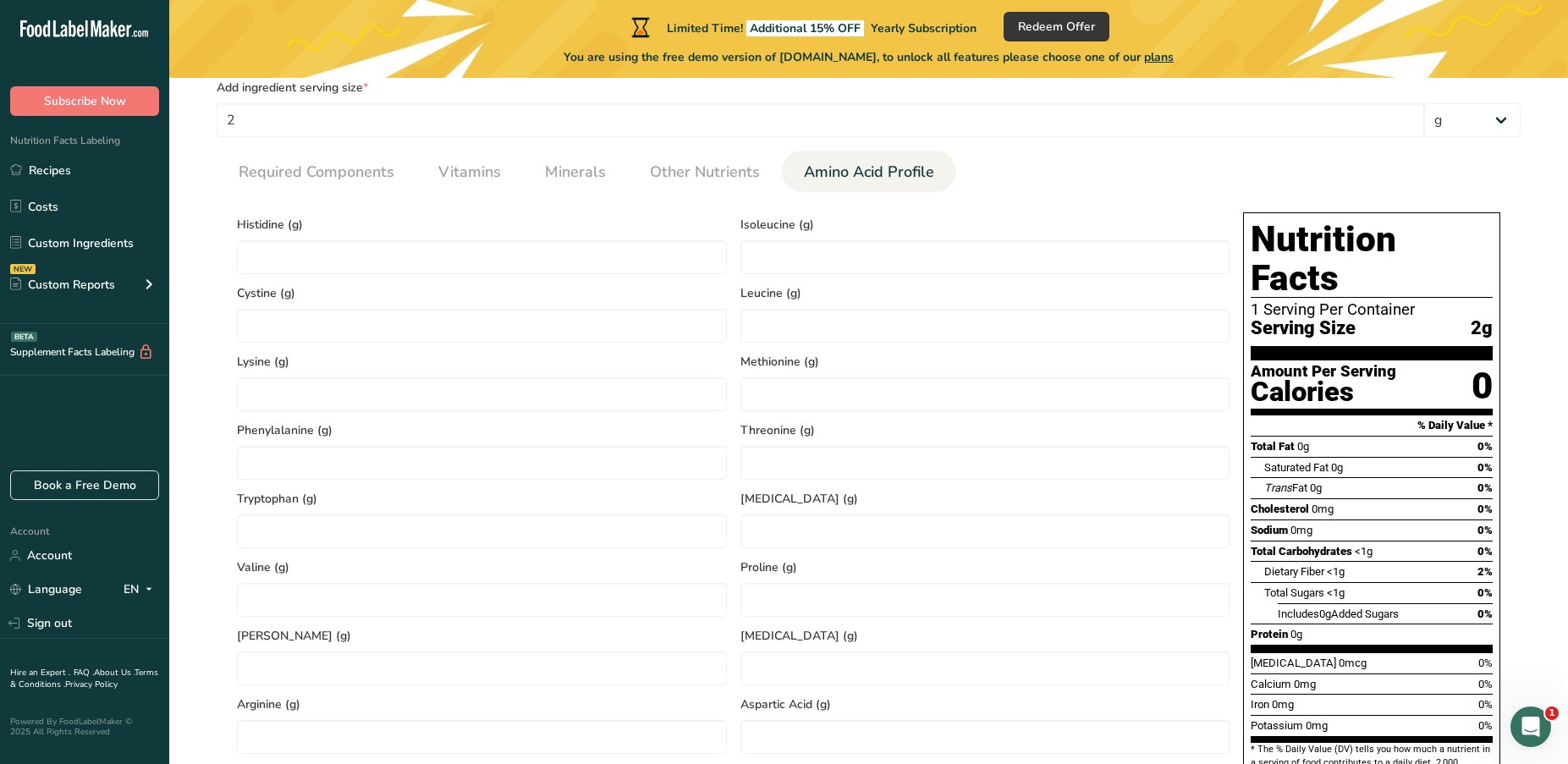
scroll to position [667, 0]
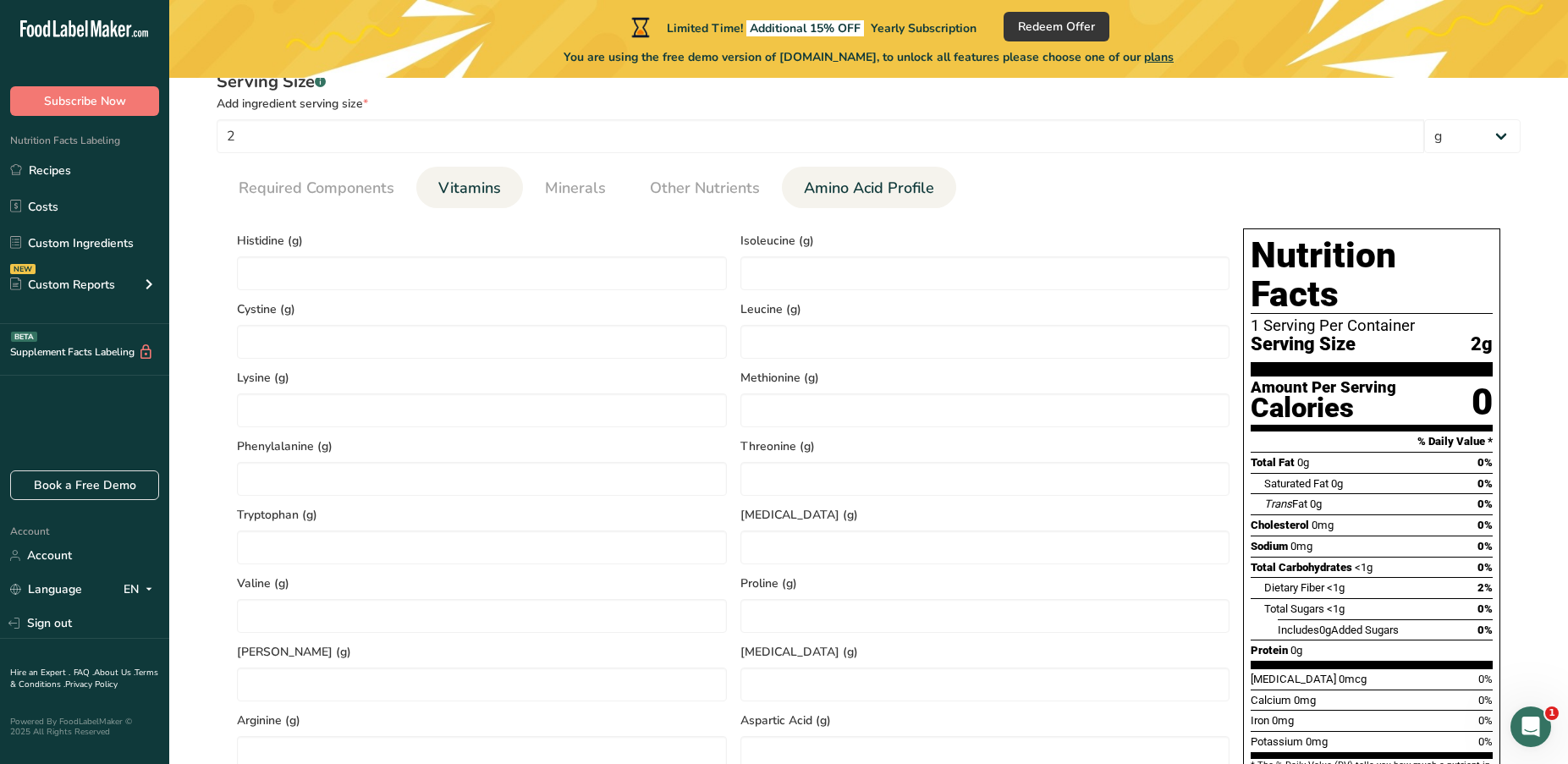
click at [462, 179] on span "Vitamins" at bounding box center [470, 188] width 63 height 23
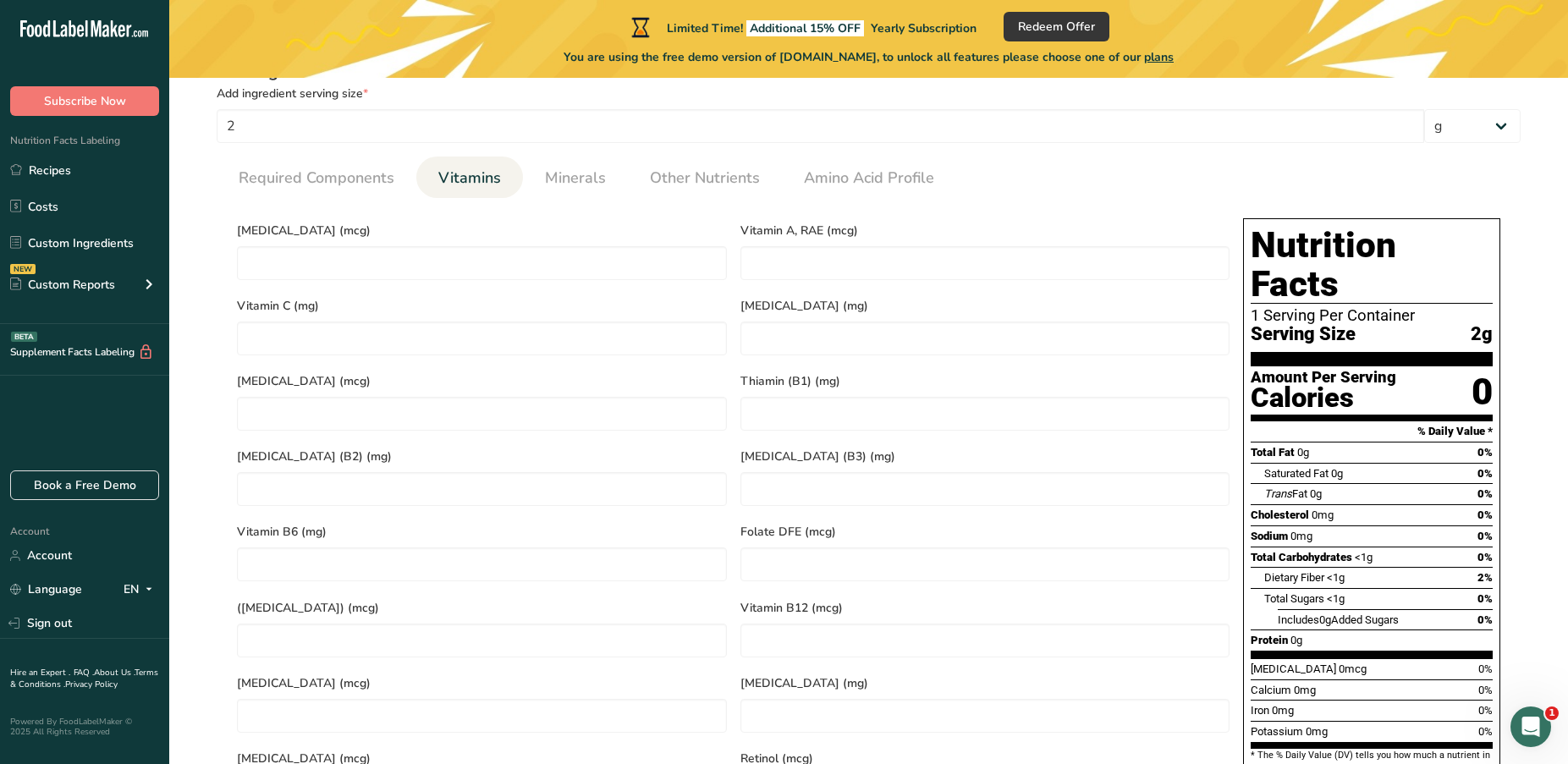
scroll to position [675, 0]
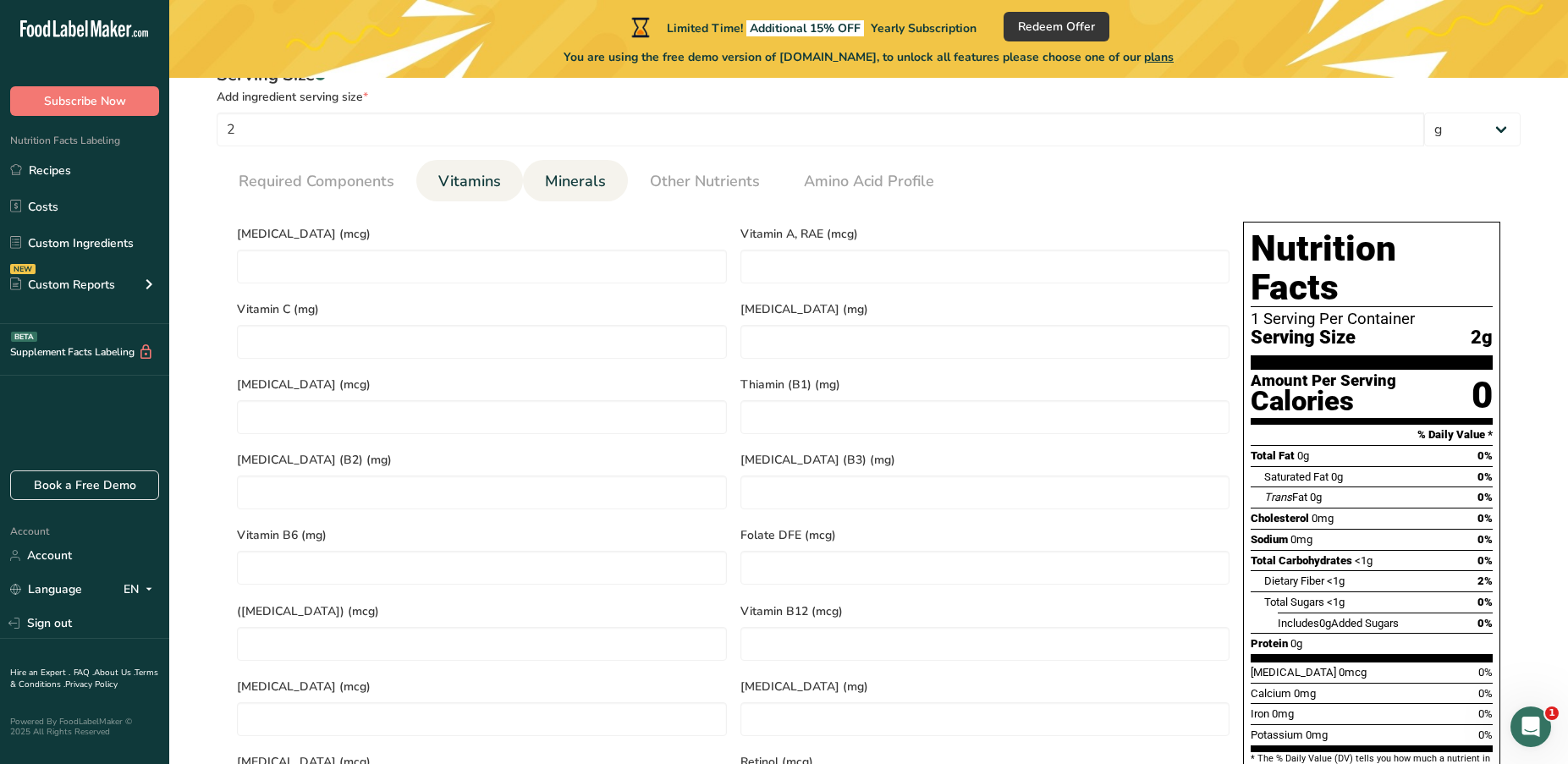
click at [578, 189] on span "Minerals" at bounding box center [575, 181] width 61 height 23
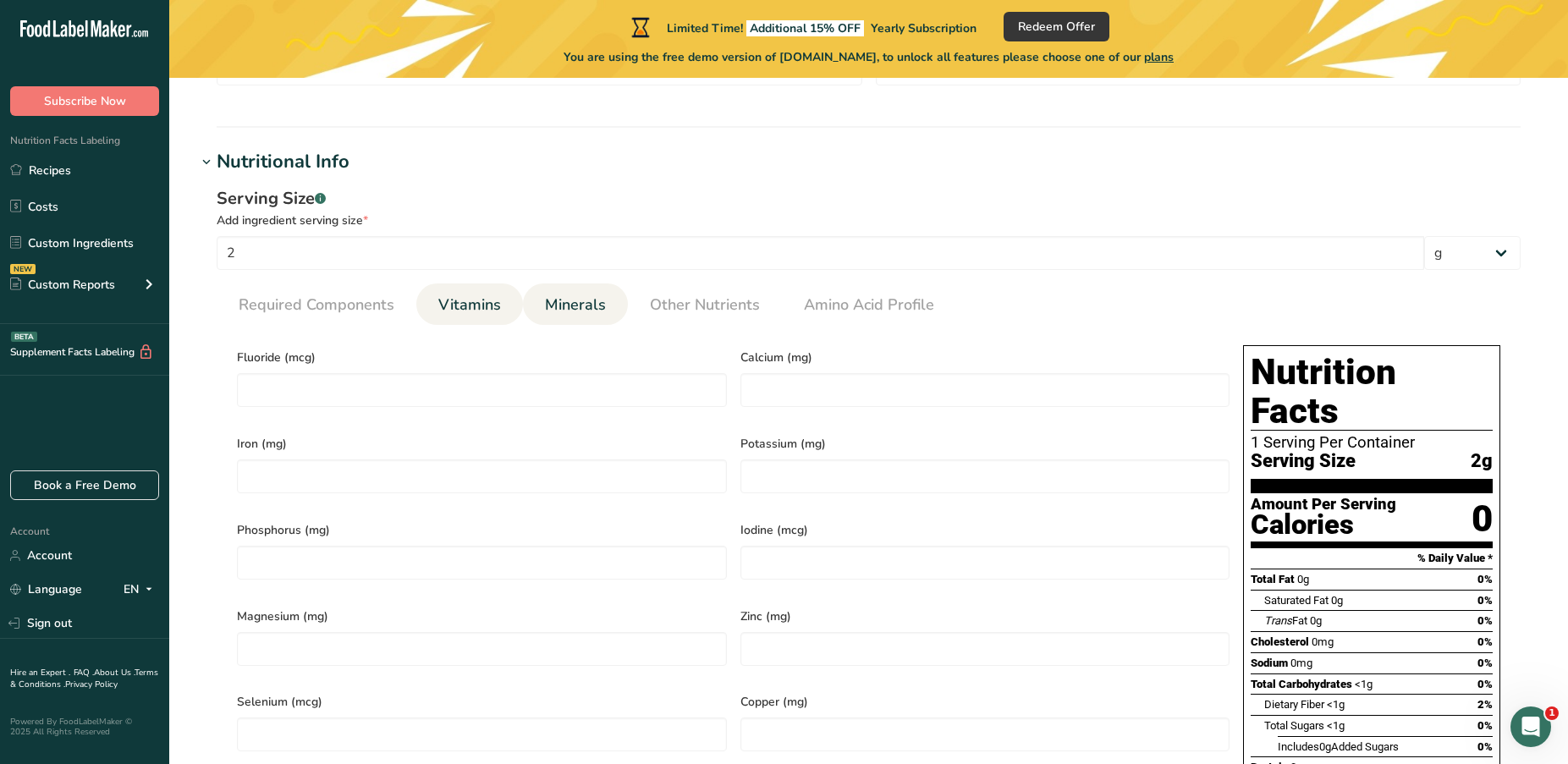
scroll to position [499, 0]
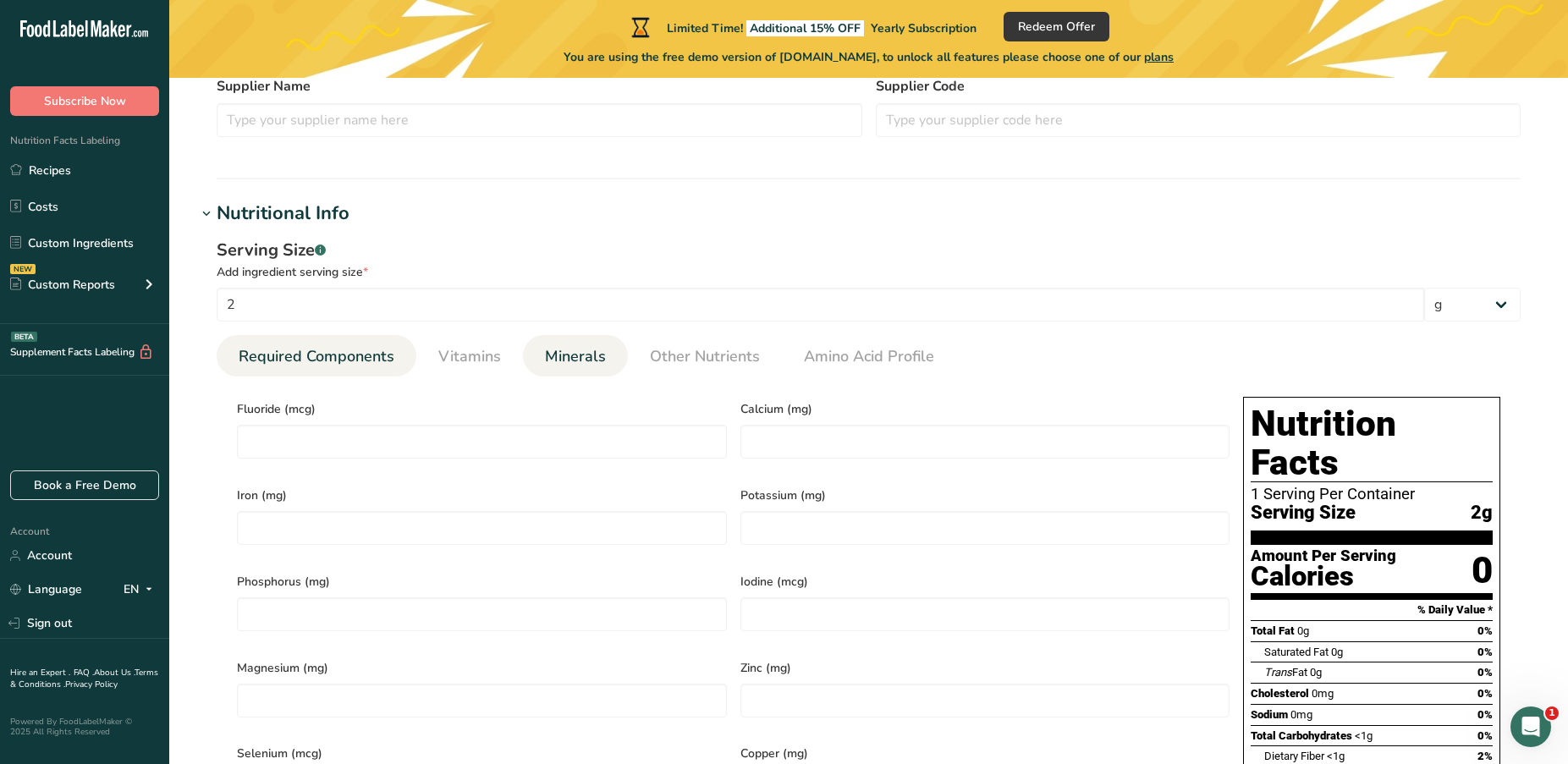
click at [345, 362] on span "Required Components" at bounding box center [316, 356] width 156 height 23
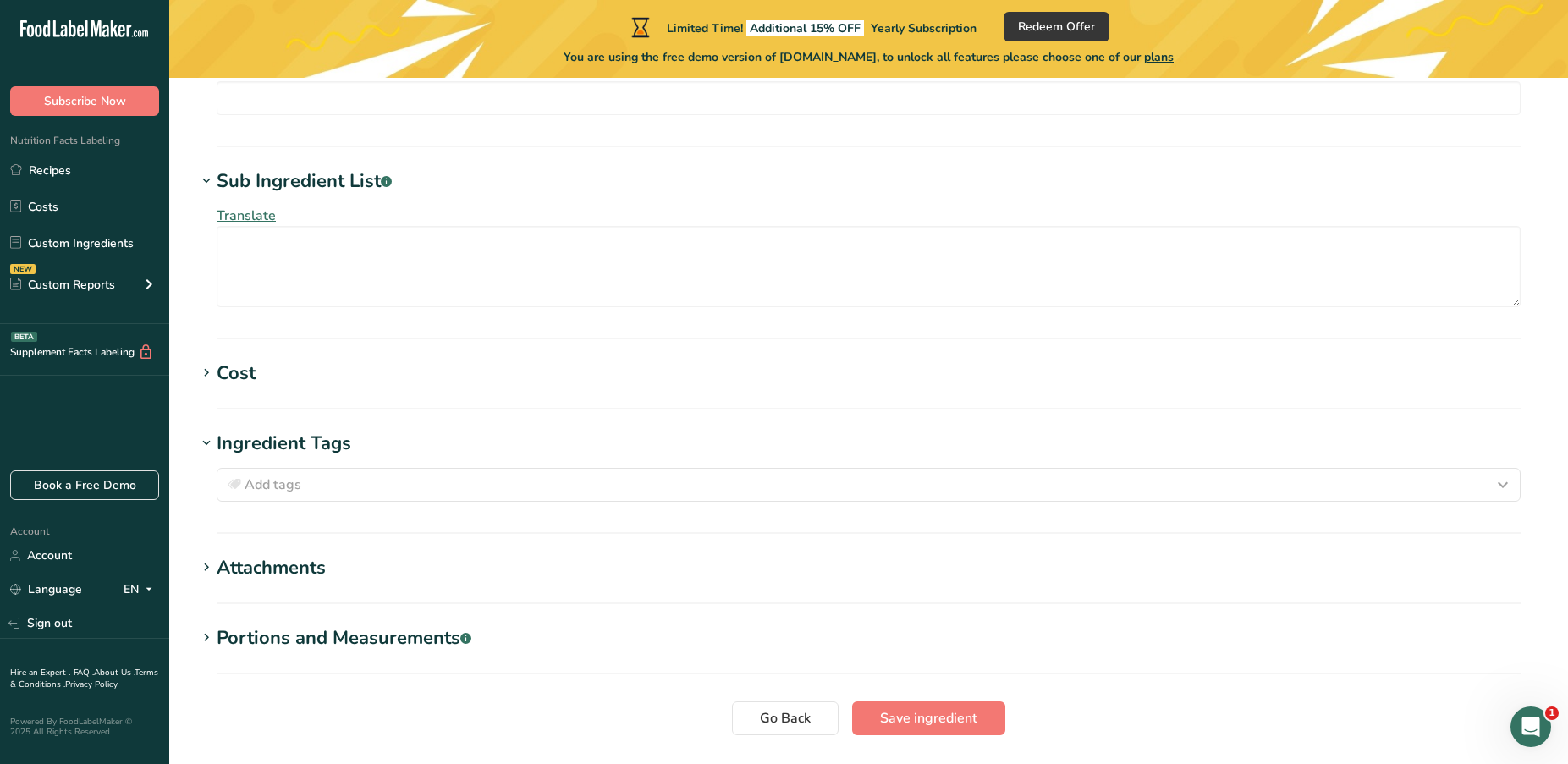
scroll to position [1554, 0]
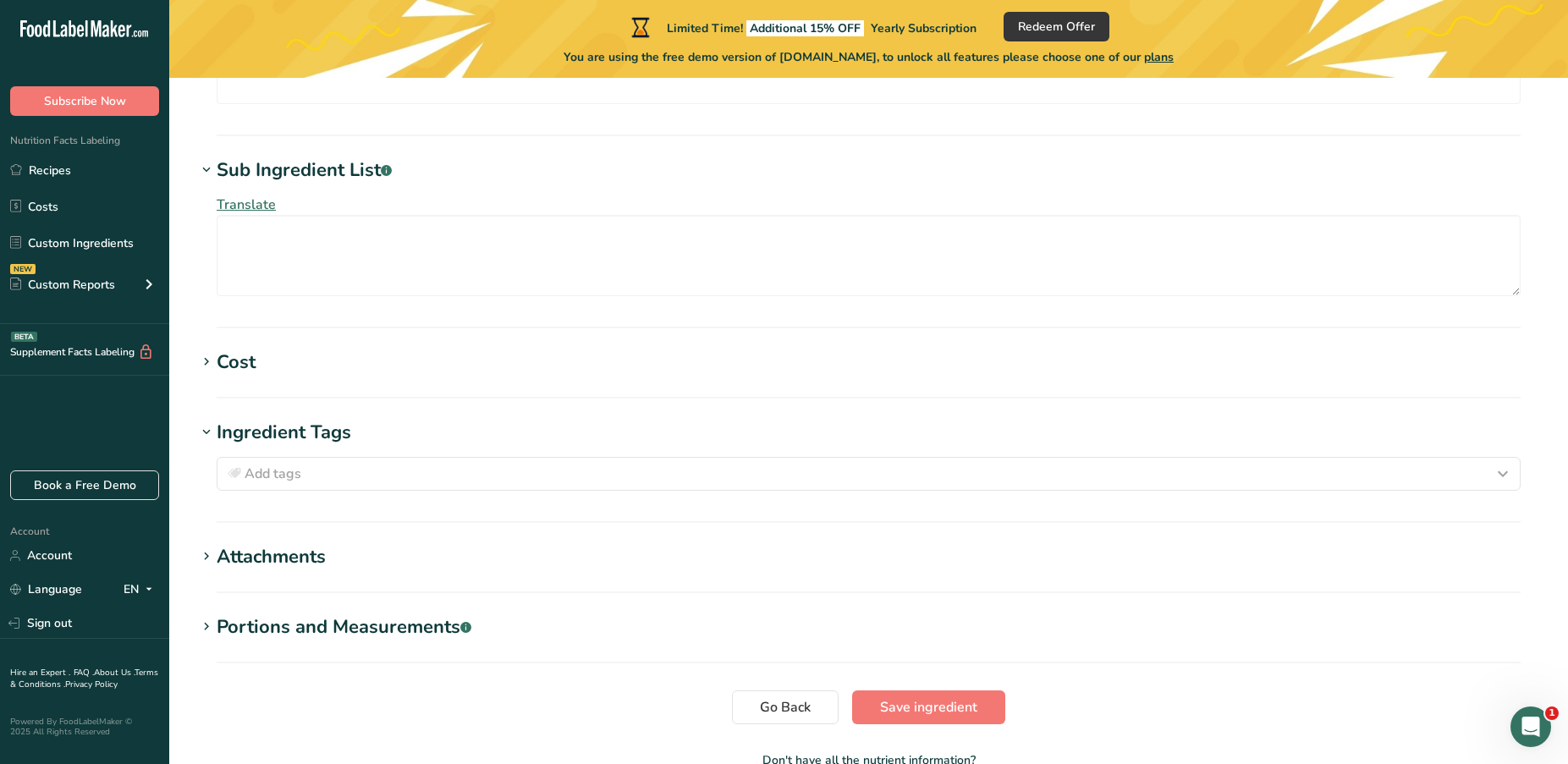
click at [296, 613] on div "Portions and Measurements .a-a{fill:#347362;}.b-a{fill:#fff;}" at bounding box center [343, 627] width 255 height 28
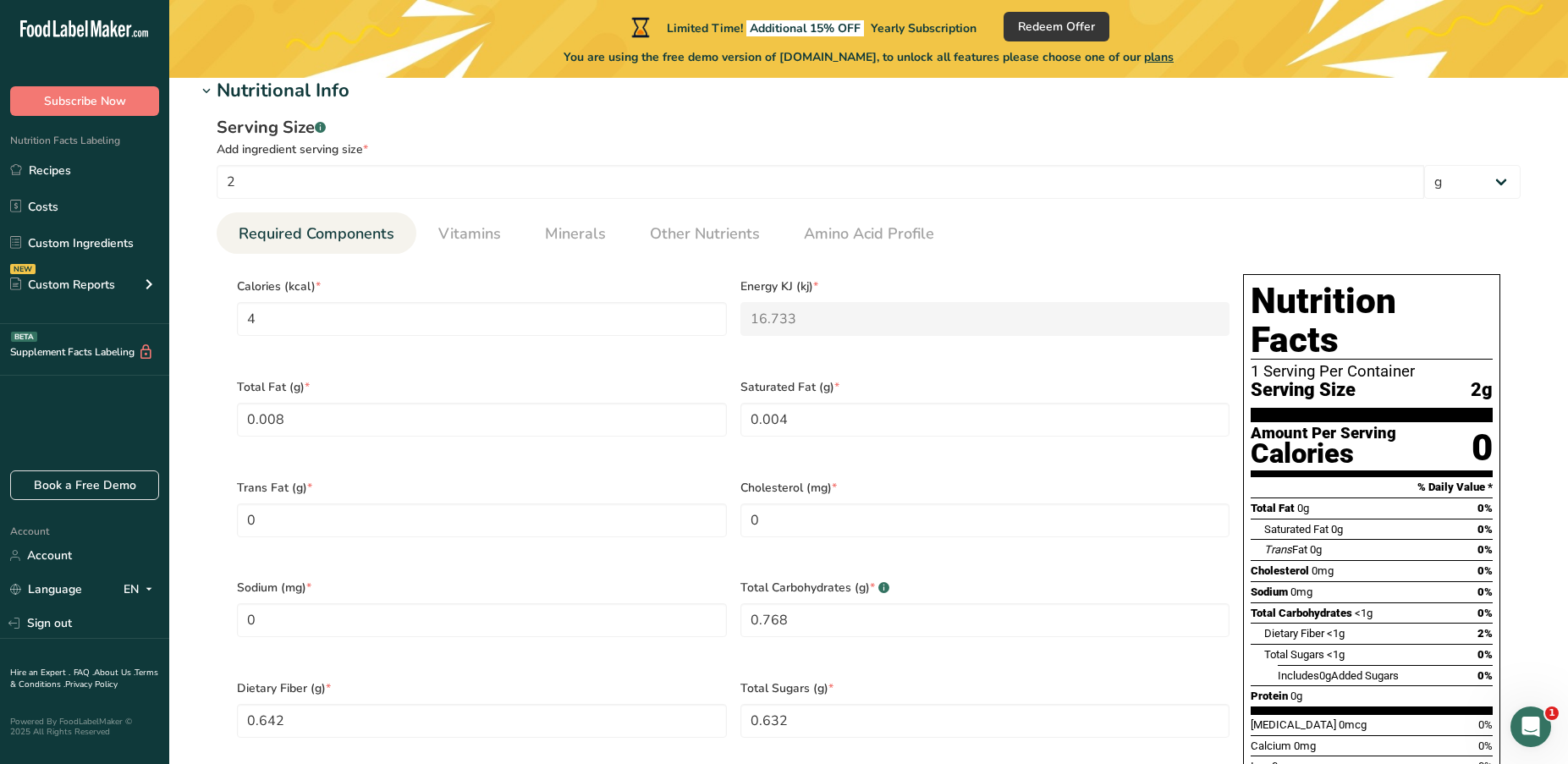
scroll to position [617, 0]
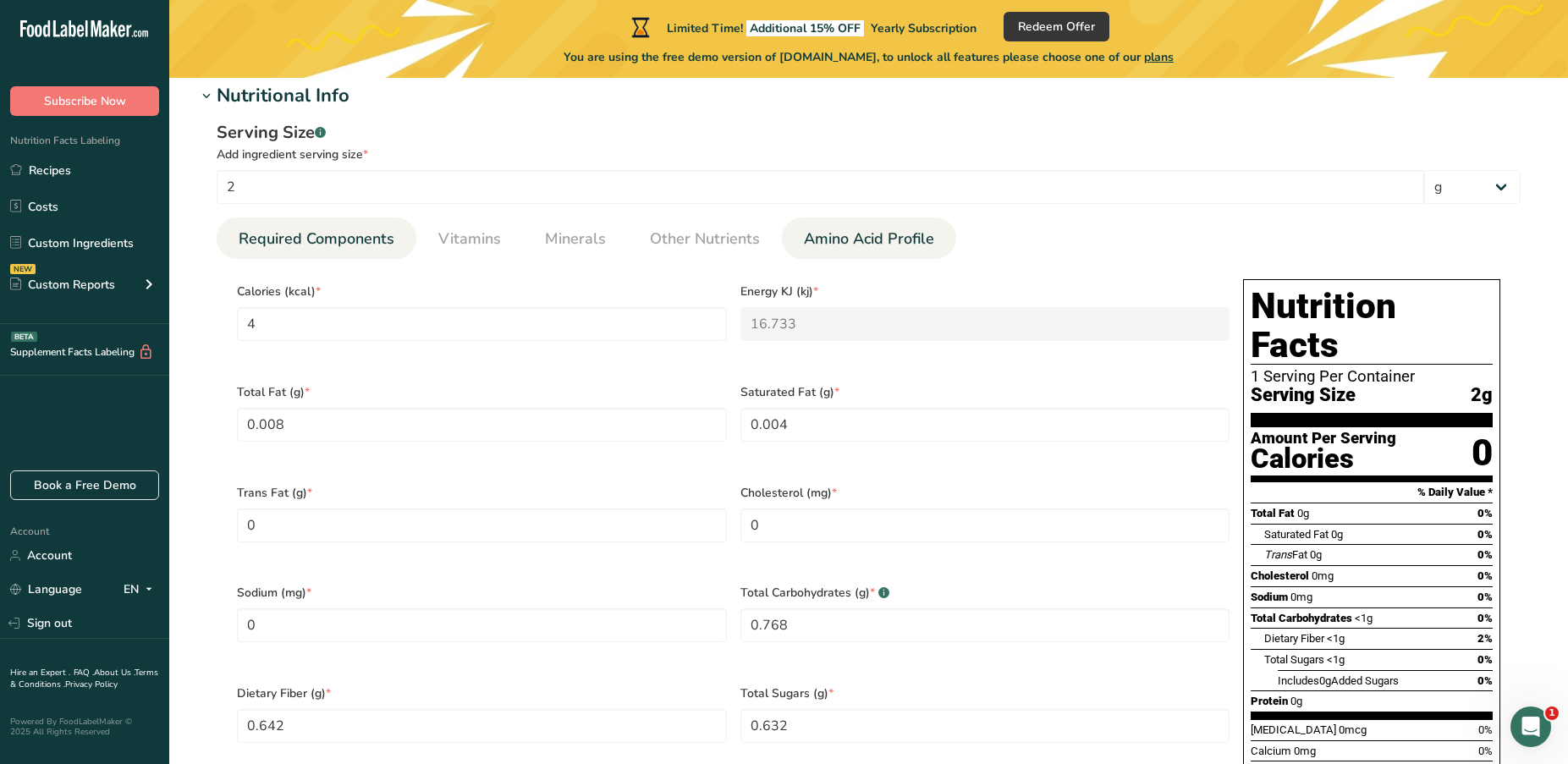
click at [840, 240] on span "Amino Acid Profile" at bounding box center [869, 238] width 131 height 23
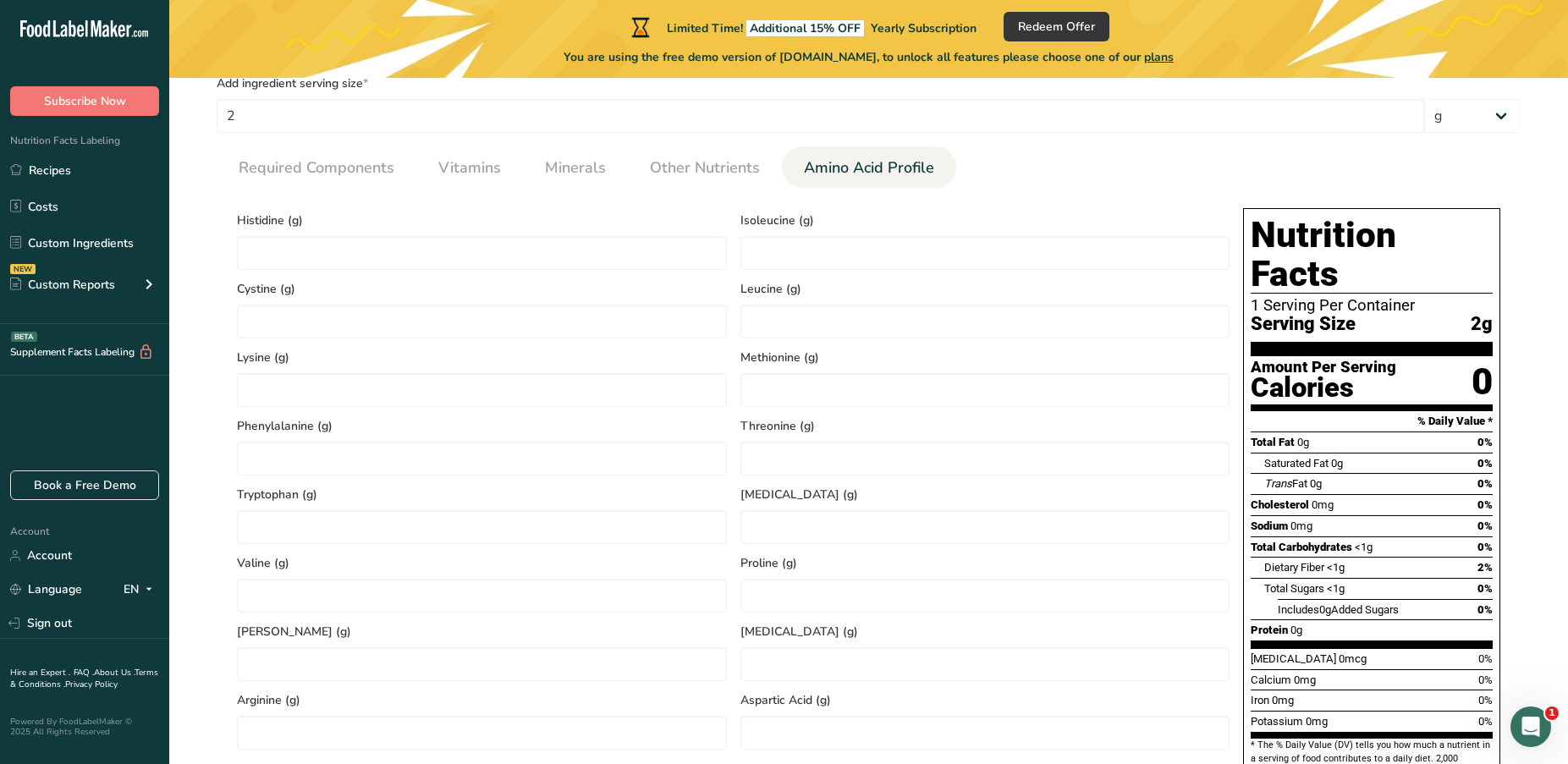
scroll to position [684, 0]
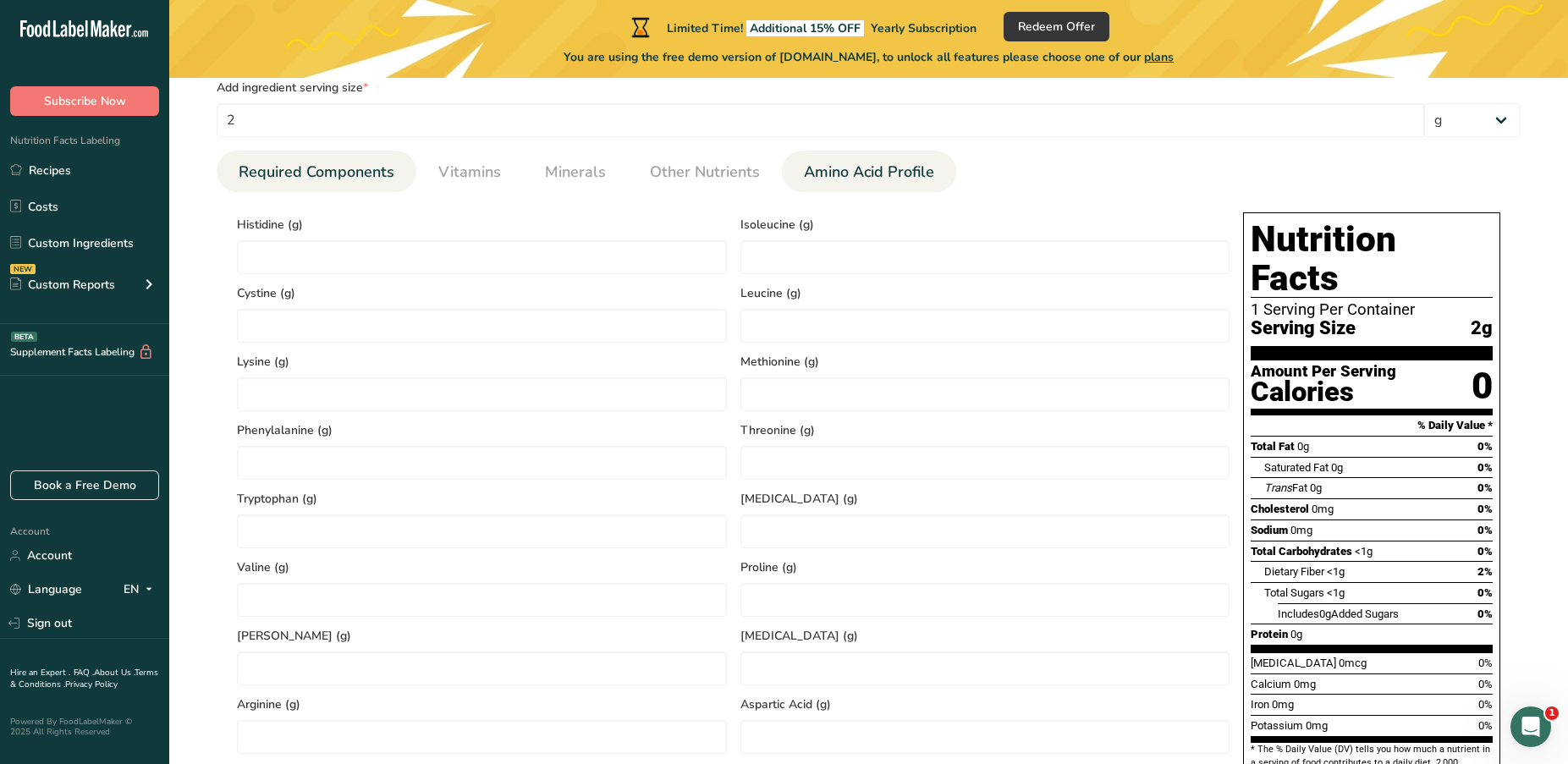
click at [284, 164] on span "Required Components" at bounding box center [316, 172] width 156 height 23
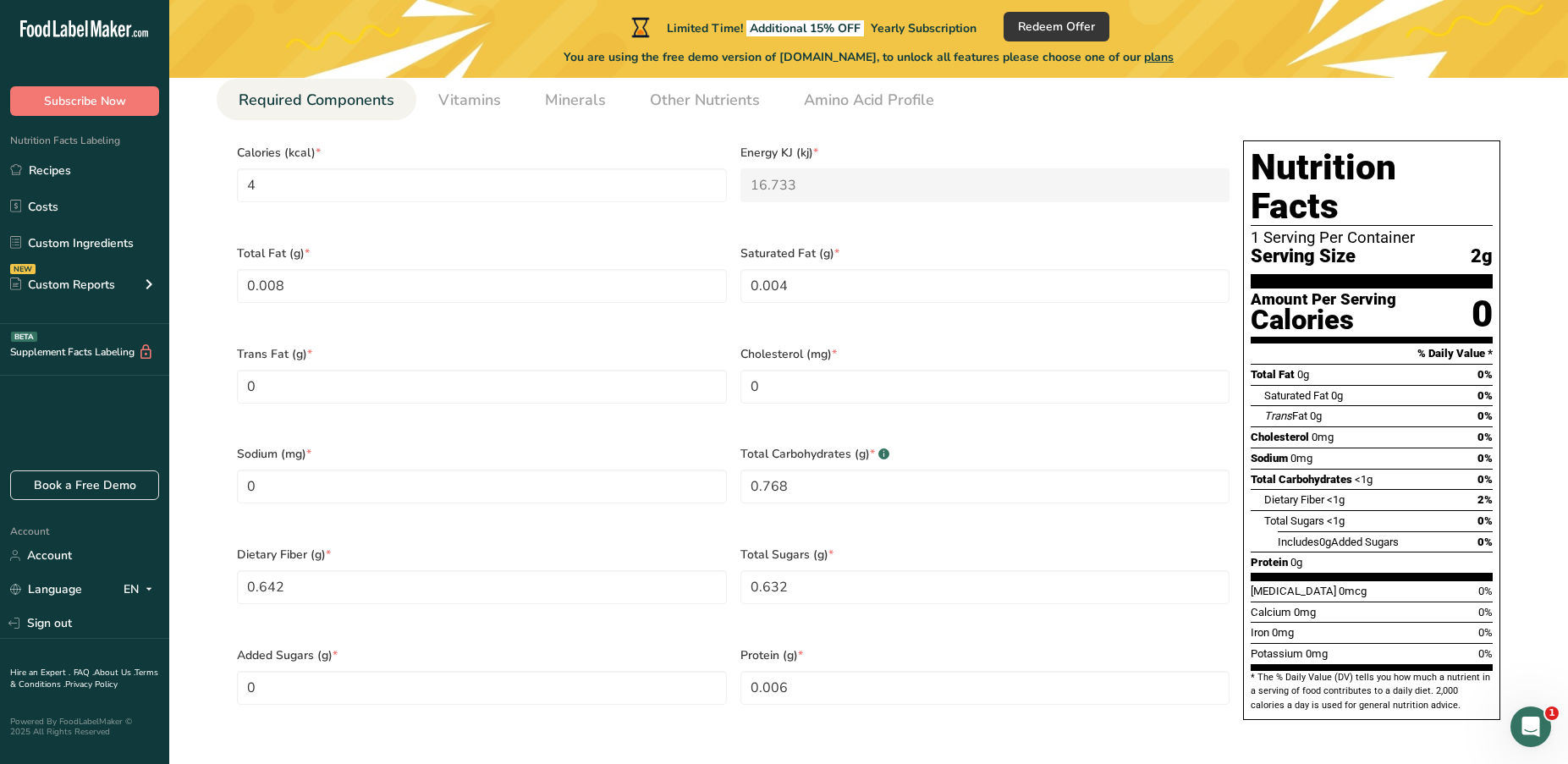
scroll to position [755, 0]
click at [273, 470] on input "0" at bounding box center [482, 487] width 490 height 34
type input "0.0007"
click at [191, 487] on section "Edit Premix Ingredient Spec Sheet .a-a{fill:#347362;}.b-a{fill:#fff;} Upload an…" at bounding box center [869, 534] width 1400 height 2422
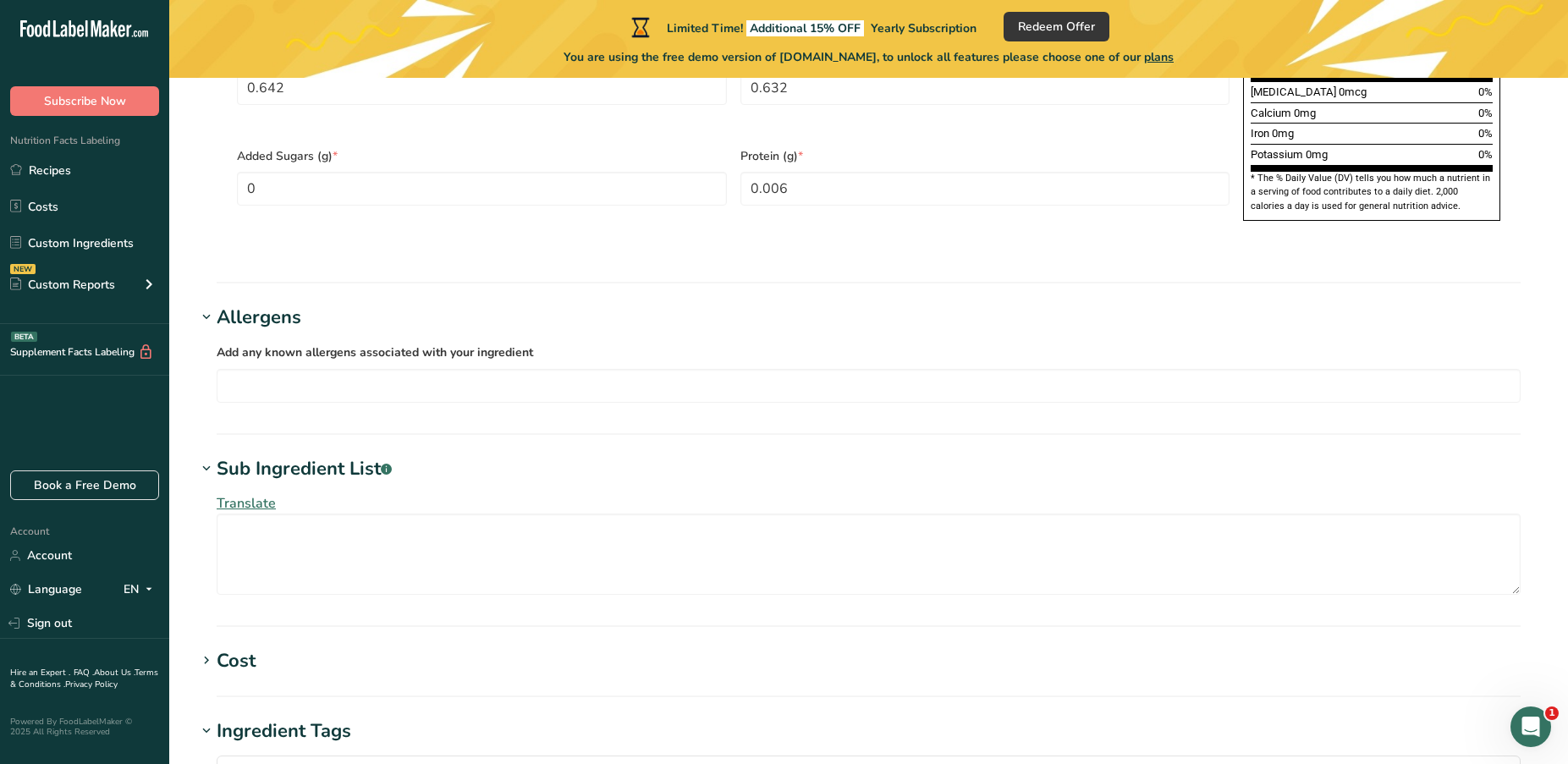
scroll to position [1751, 0]
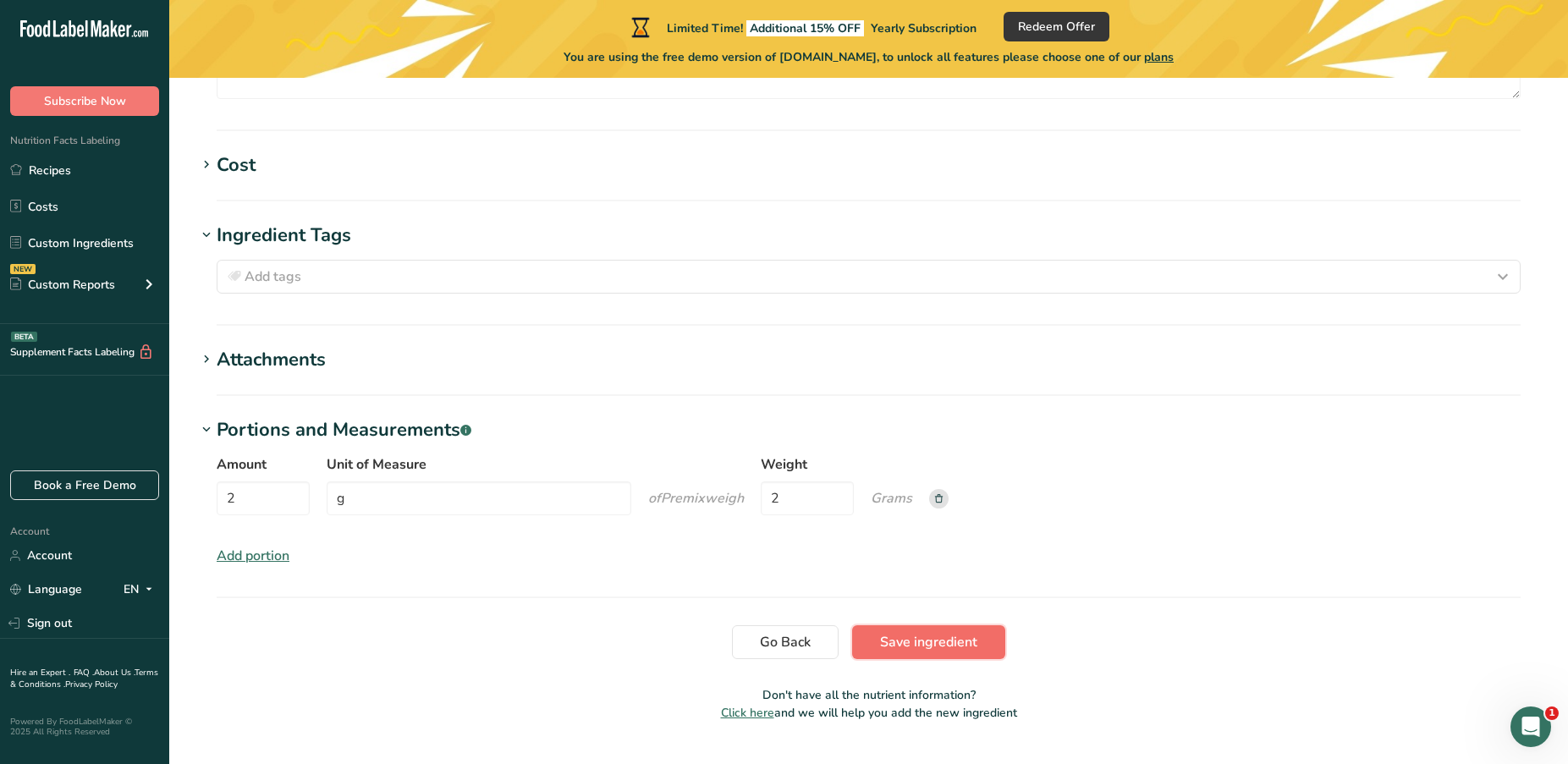
click at [936, 632] on span "Save ingredient" at bounding box center [929, 642] width 98 height 20
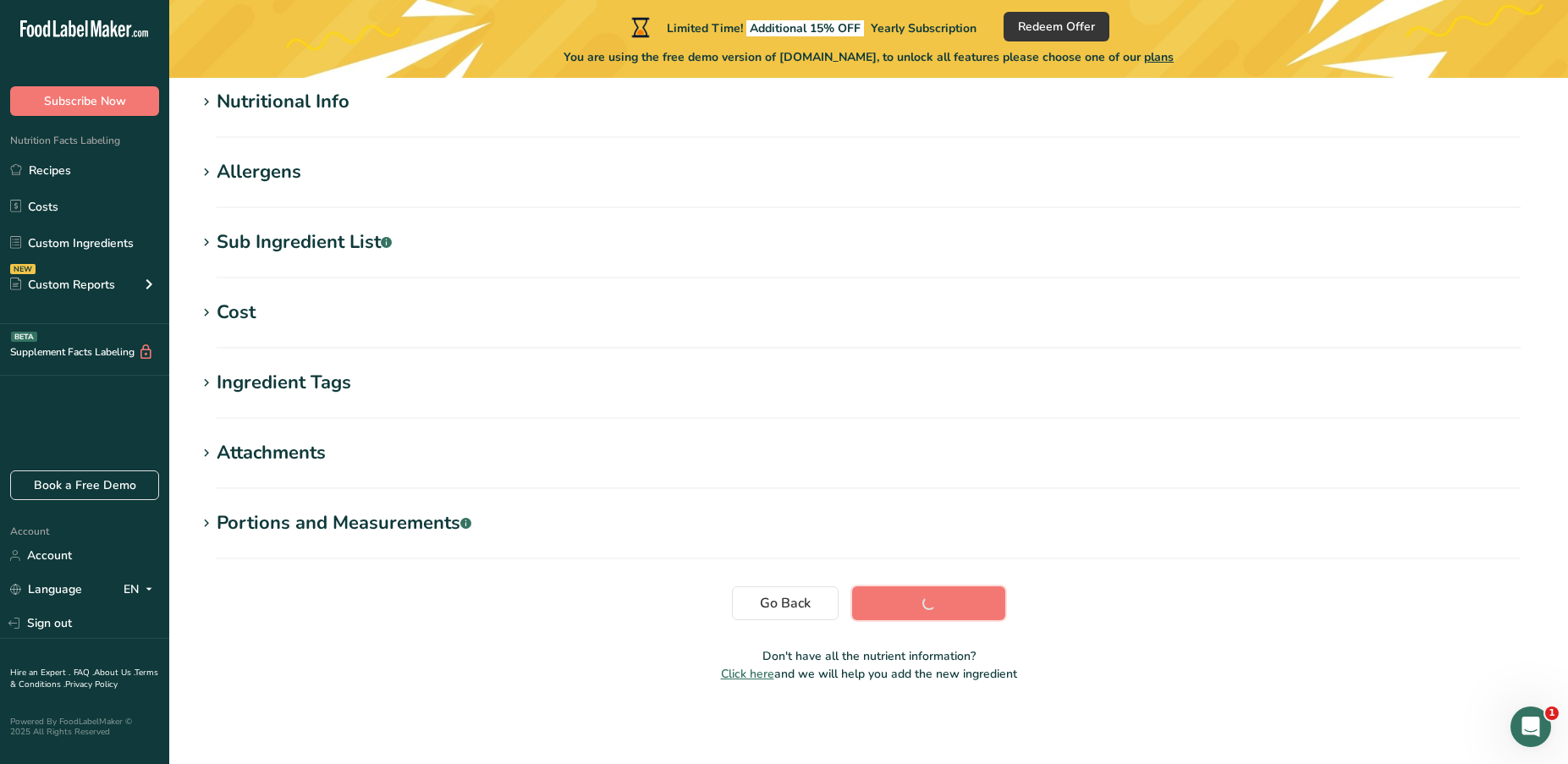
scroll to position [209, 0]
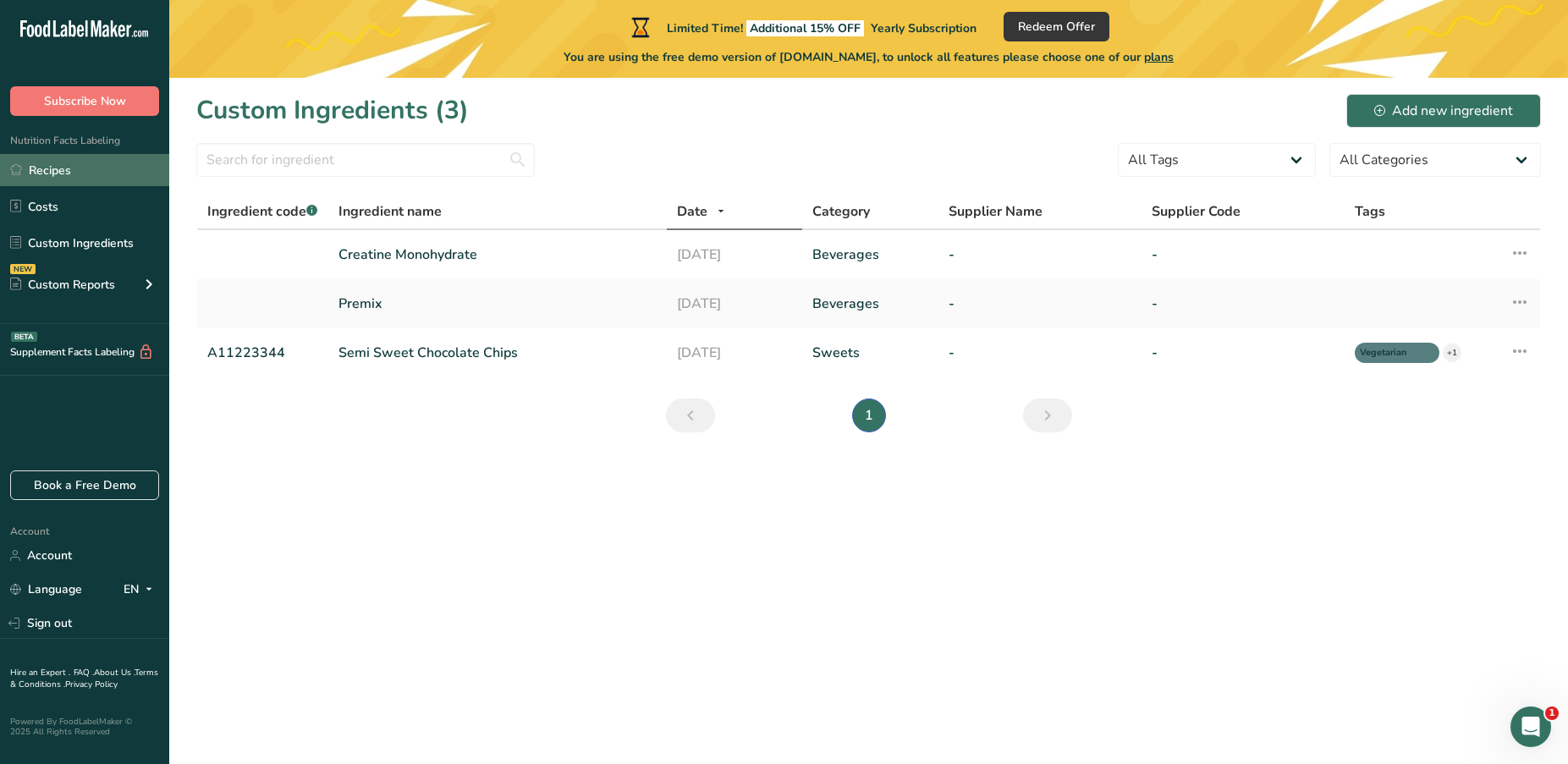
click at [98, 168] on link "Recipes" at bounding box center [85, 169] width 169 height 32
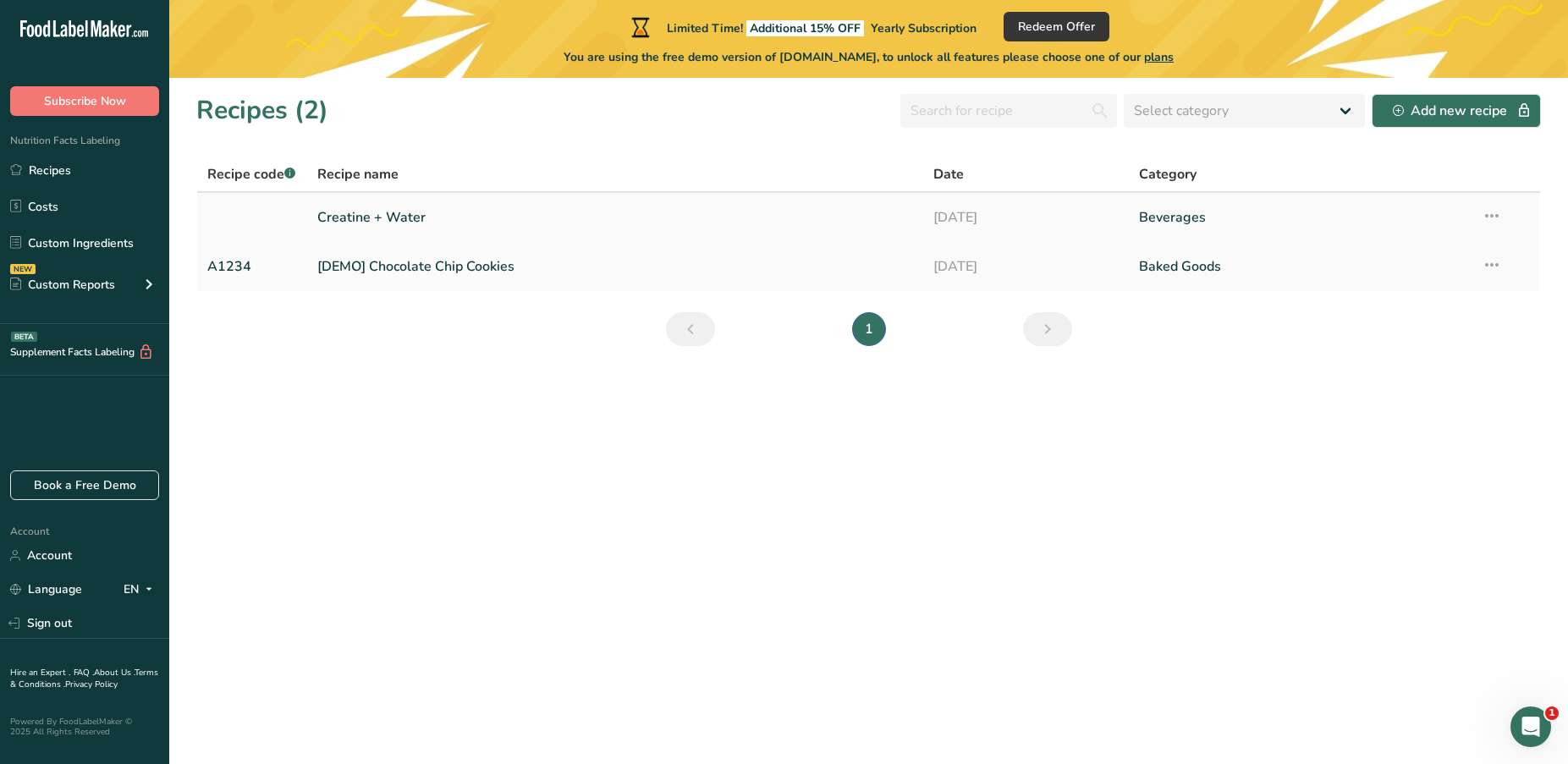
click at [419, 219] on link "Creatine + Water" at bounding box center [616, 217] width 597 height 36
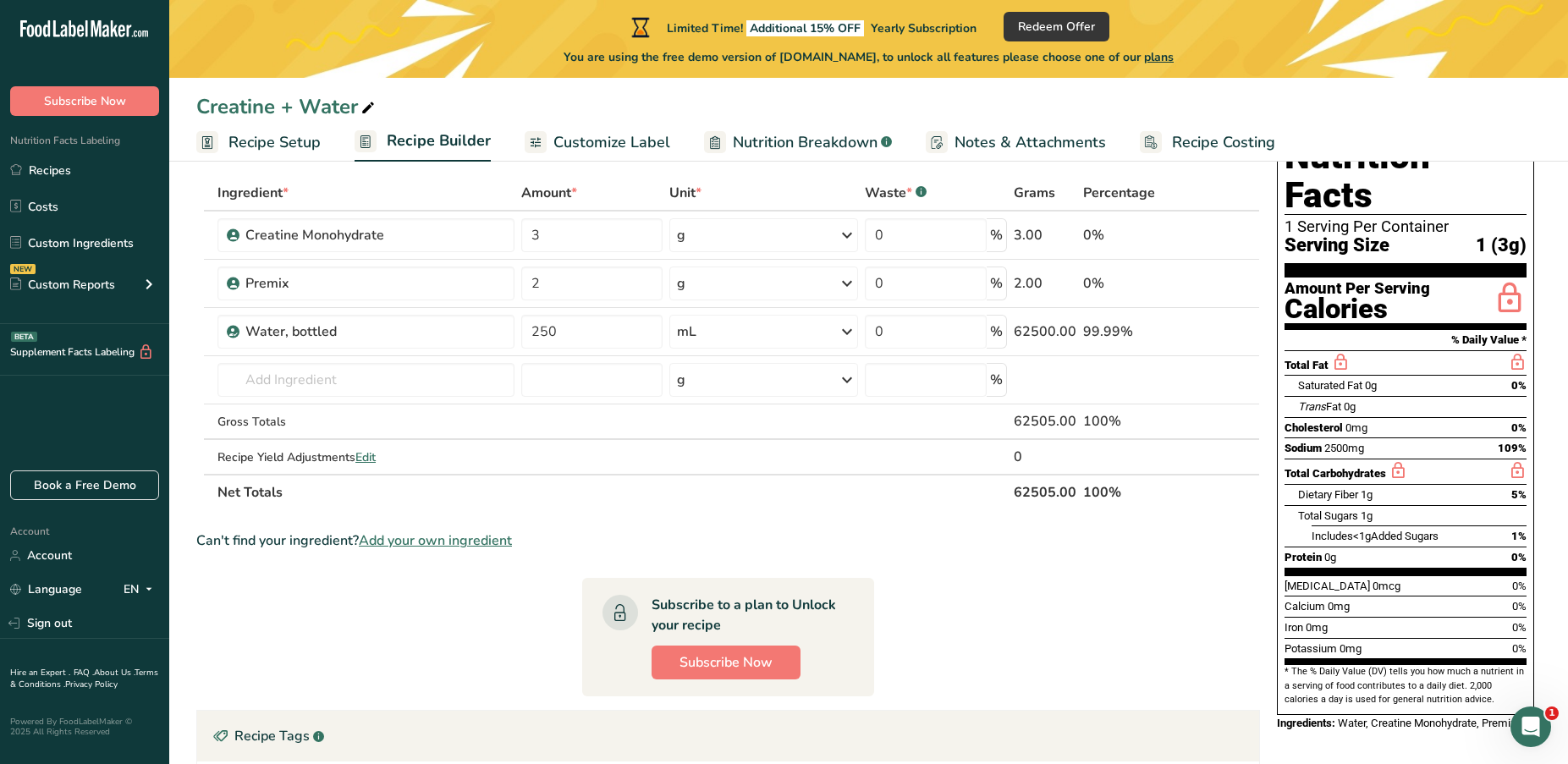
scroll to position [168, 0]
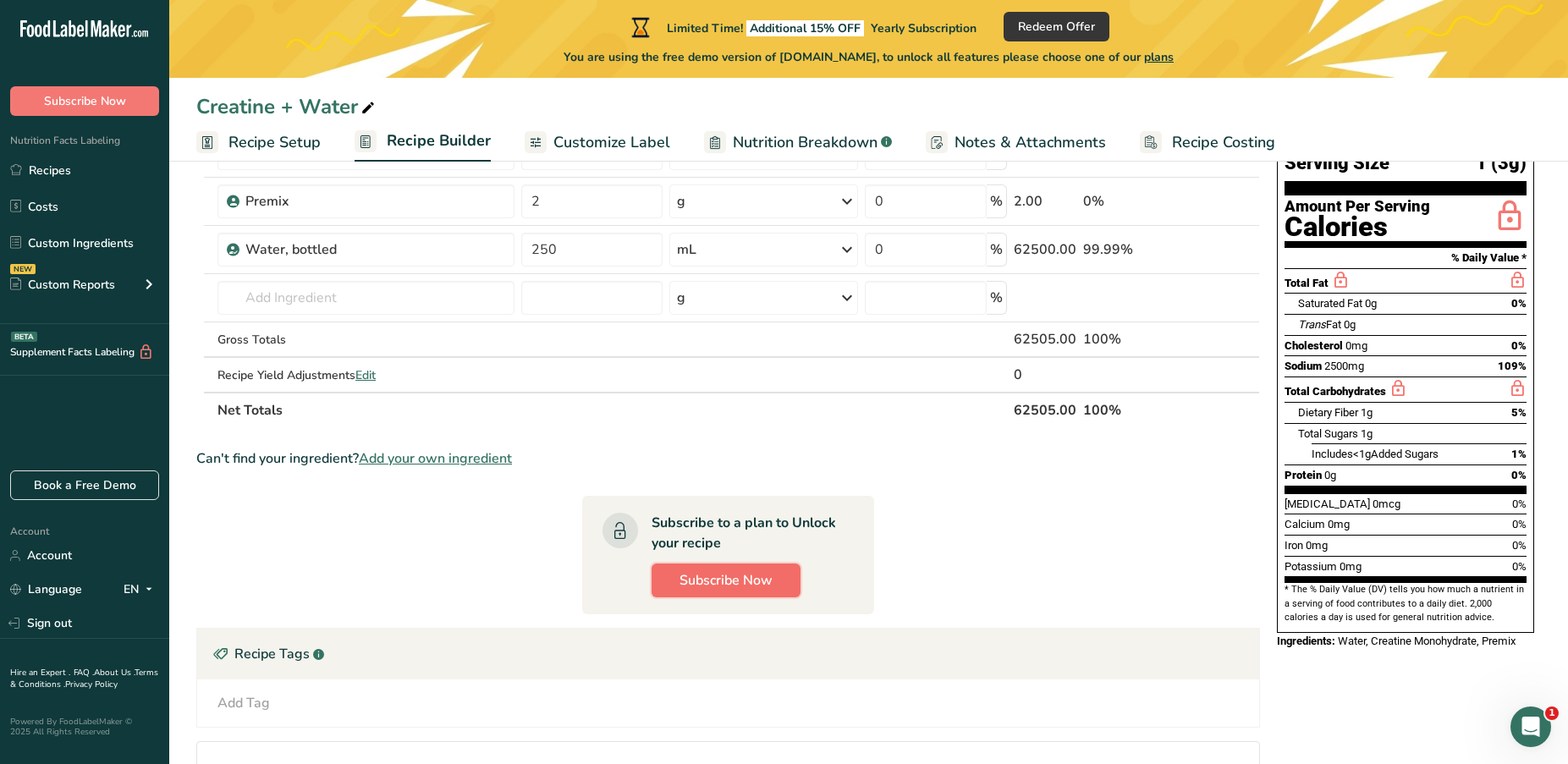
click at [728, 581] on span "Subscribe Now" at bounding box center [726, 581] width 93 height 20
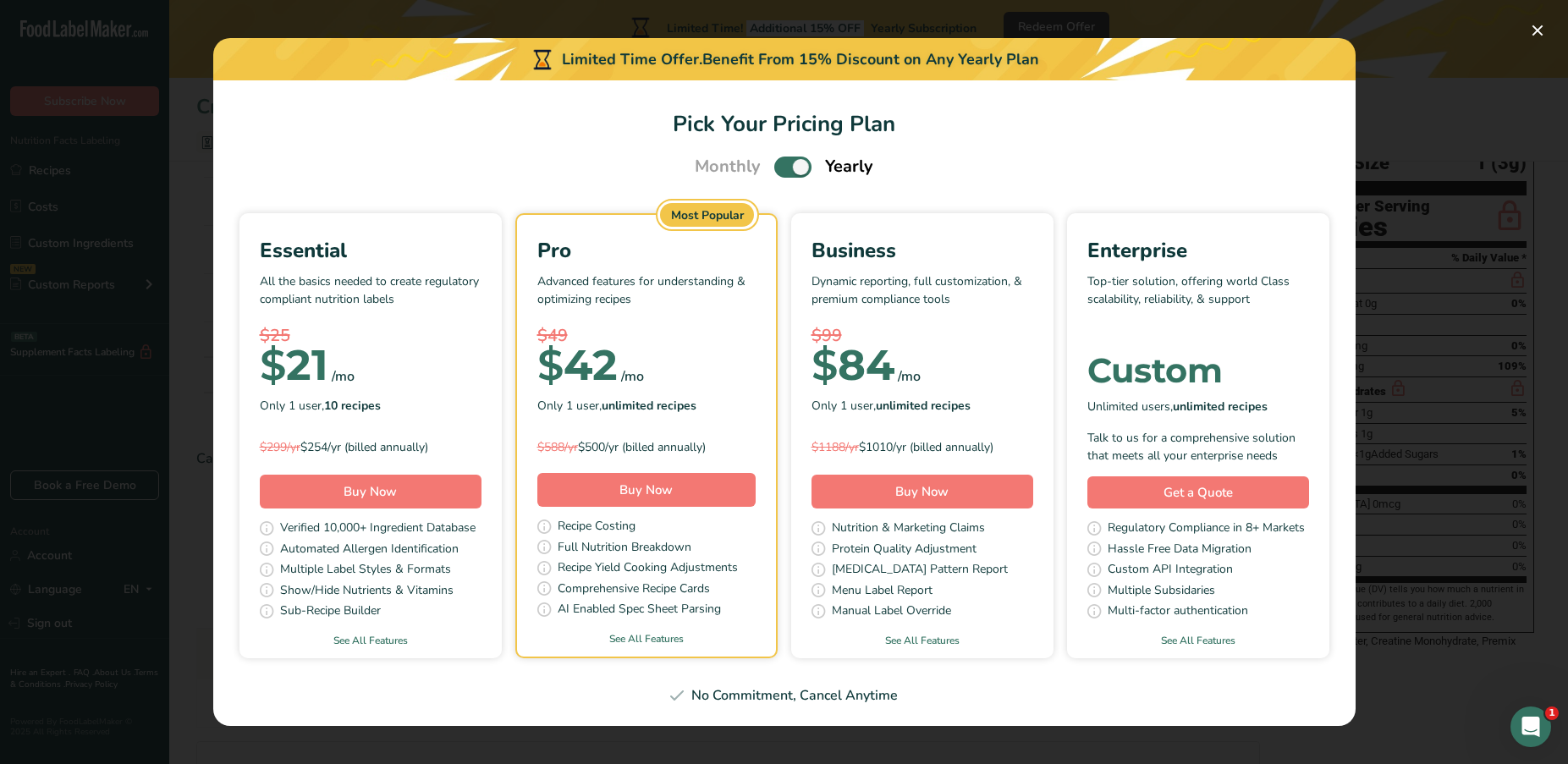
click at [791, 169] on span "Pick Your Pricing Plan Modal" at bounding box center [793, 167] width 37 height 21
click at [785, 169] on input "Pick Your Pricing Plan Modal" at bounding box center [780, 168] width 11 height 11
checkbox input "false"
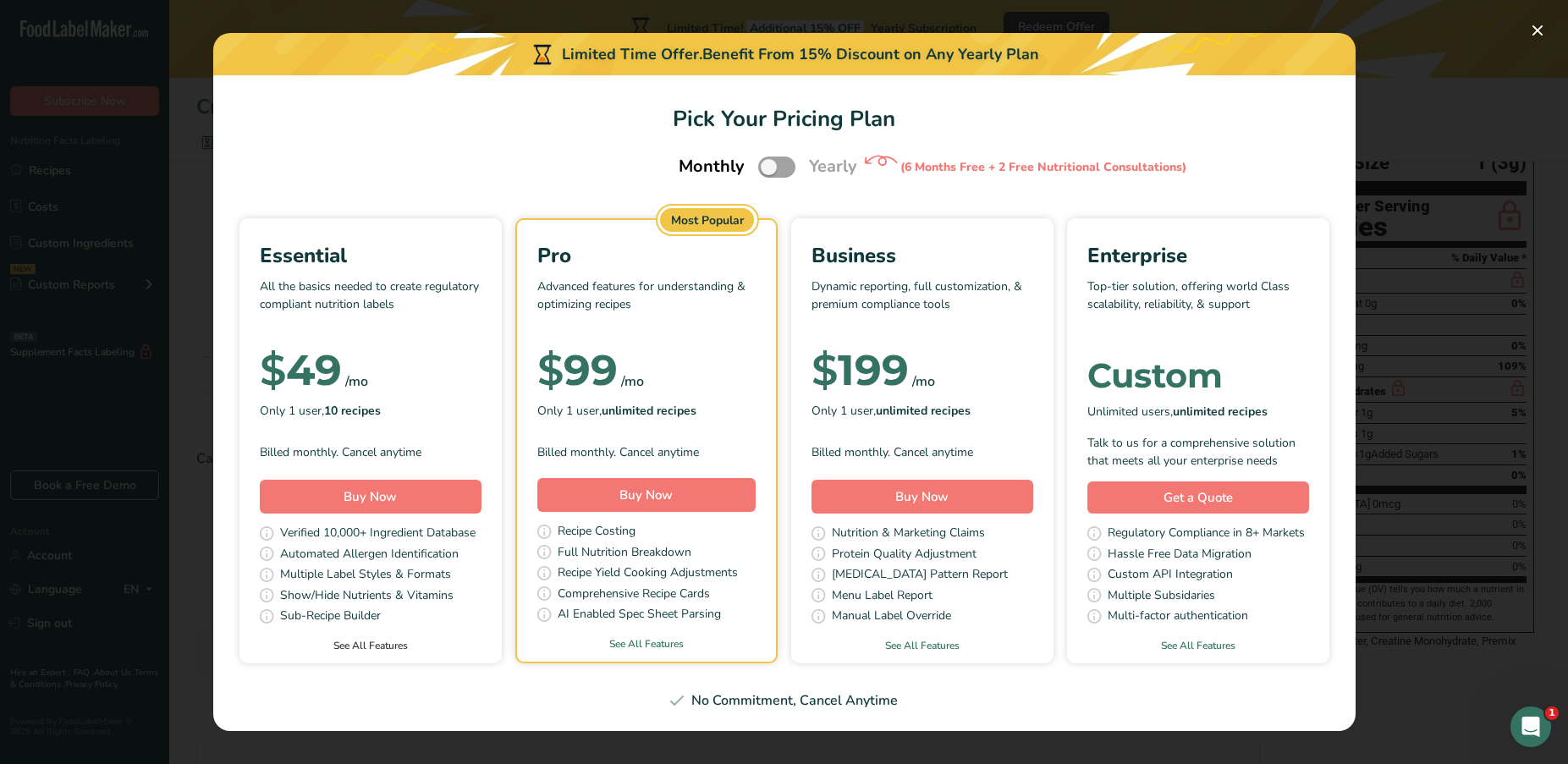
click at [372, 644] on link "See All Features" at bounding box center [370, 645] width 262 height 16
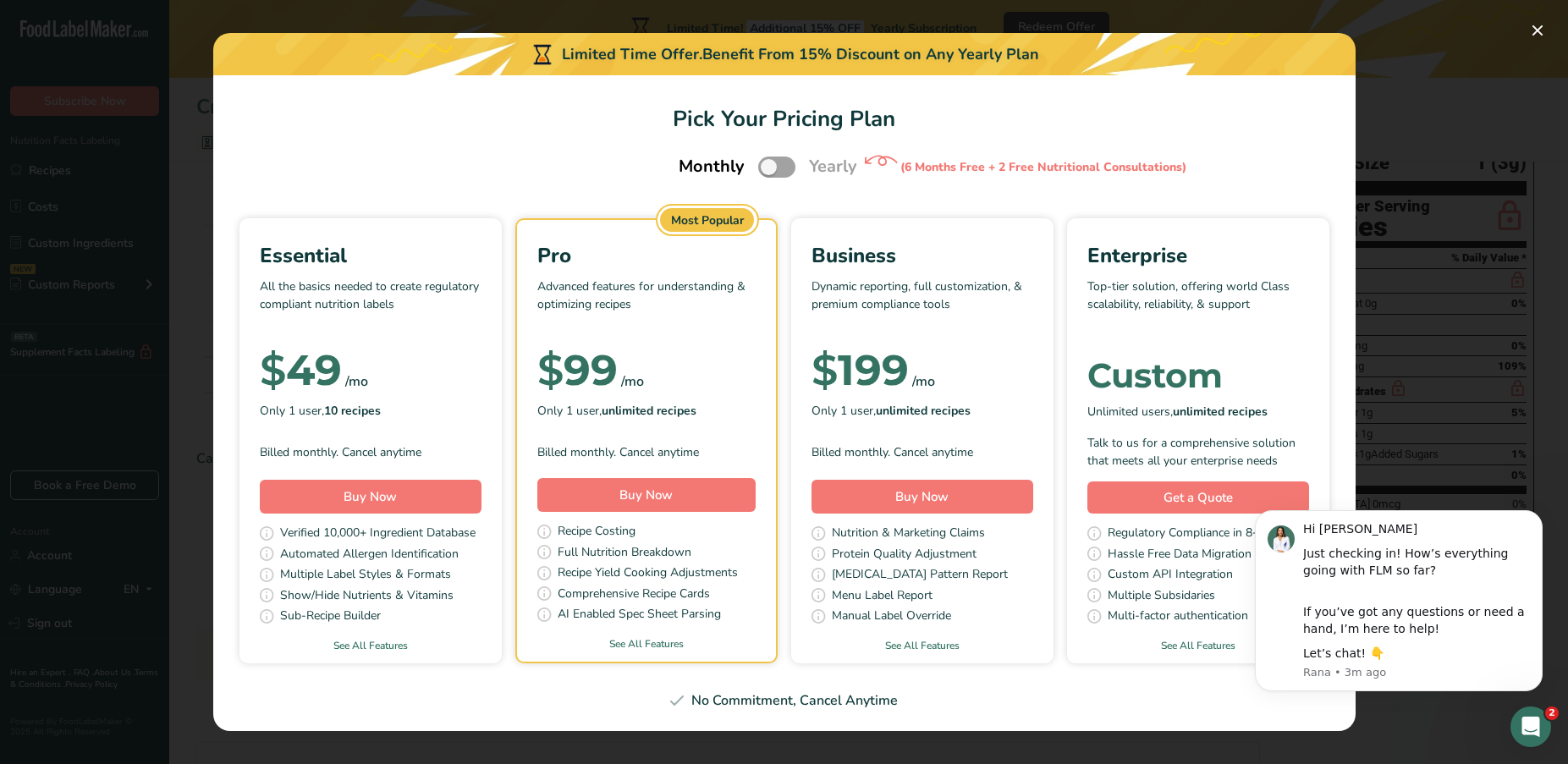
scroll to position [0, 0]
click at [1536, 29] on button "Pick Your Pricing Plan Modal" at bounding box center [1538, 29] width 27 height 27
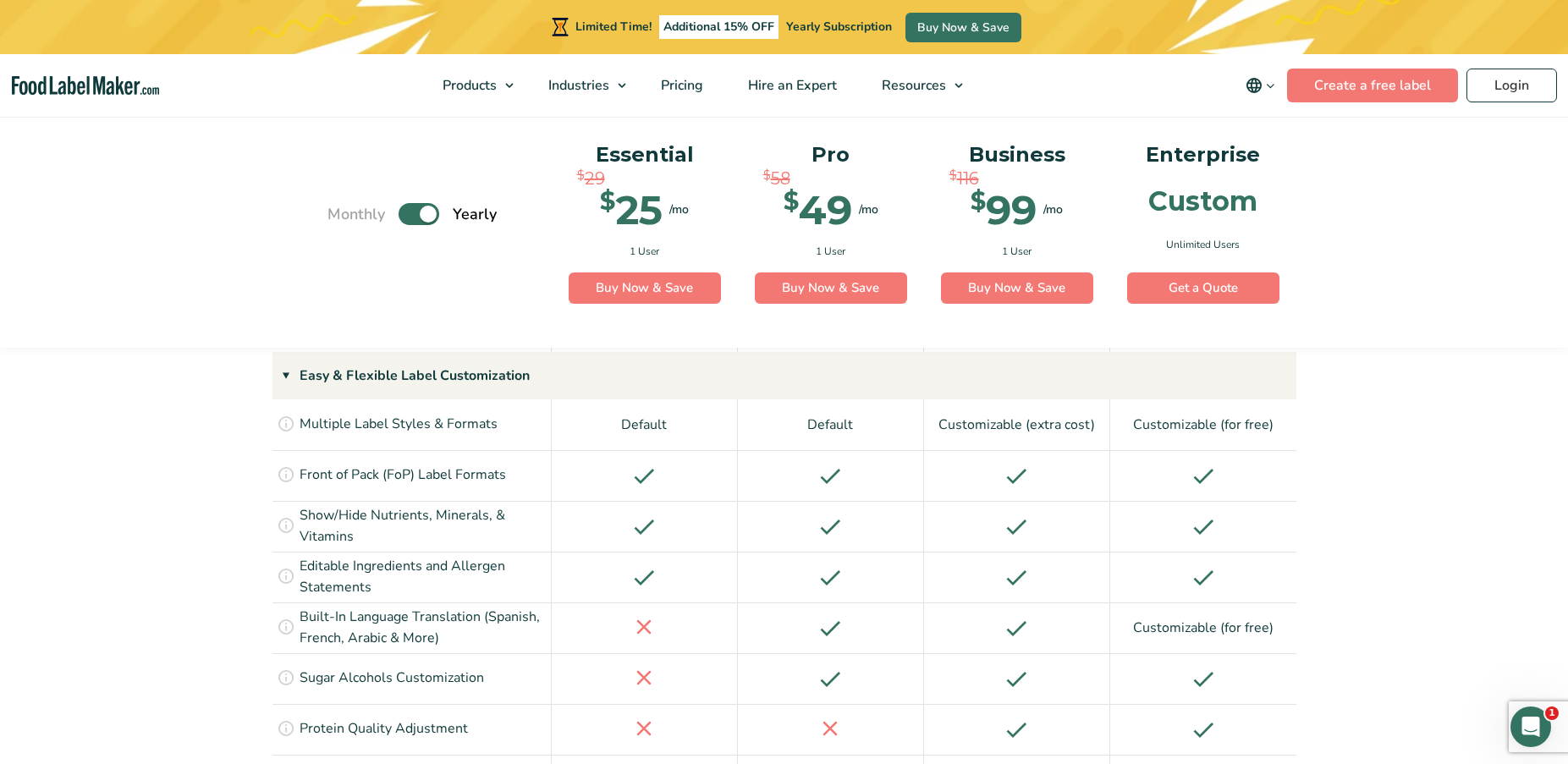
scroll to position [1786, 0]
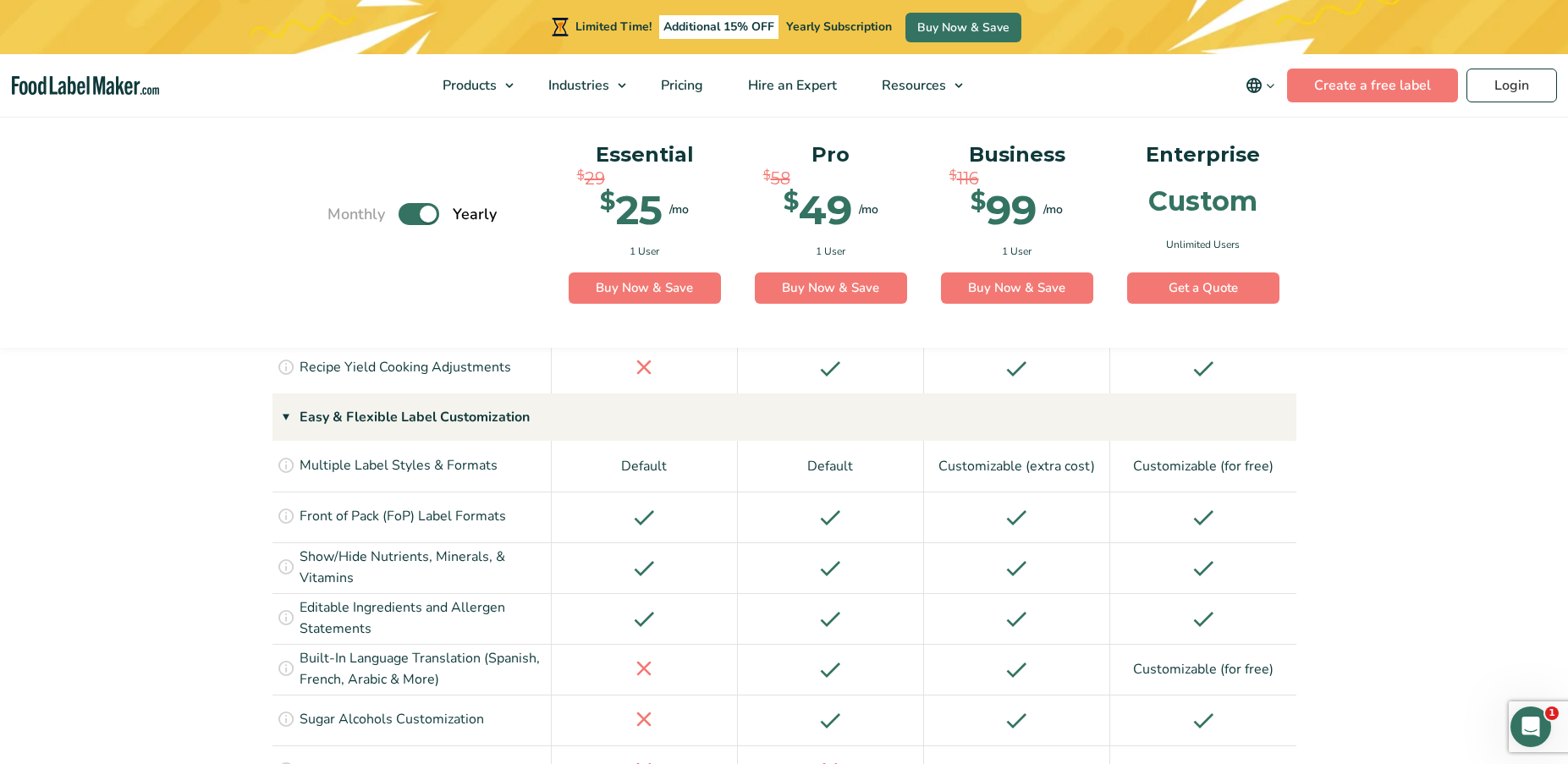
click at [412, 214] on label "Toggle" at bounding box center [419, 215] width 41 height 22
click at [342, 214] on input "Toggle" at bounding box center [336, 214] width 11 height 11
checkbox input "false"
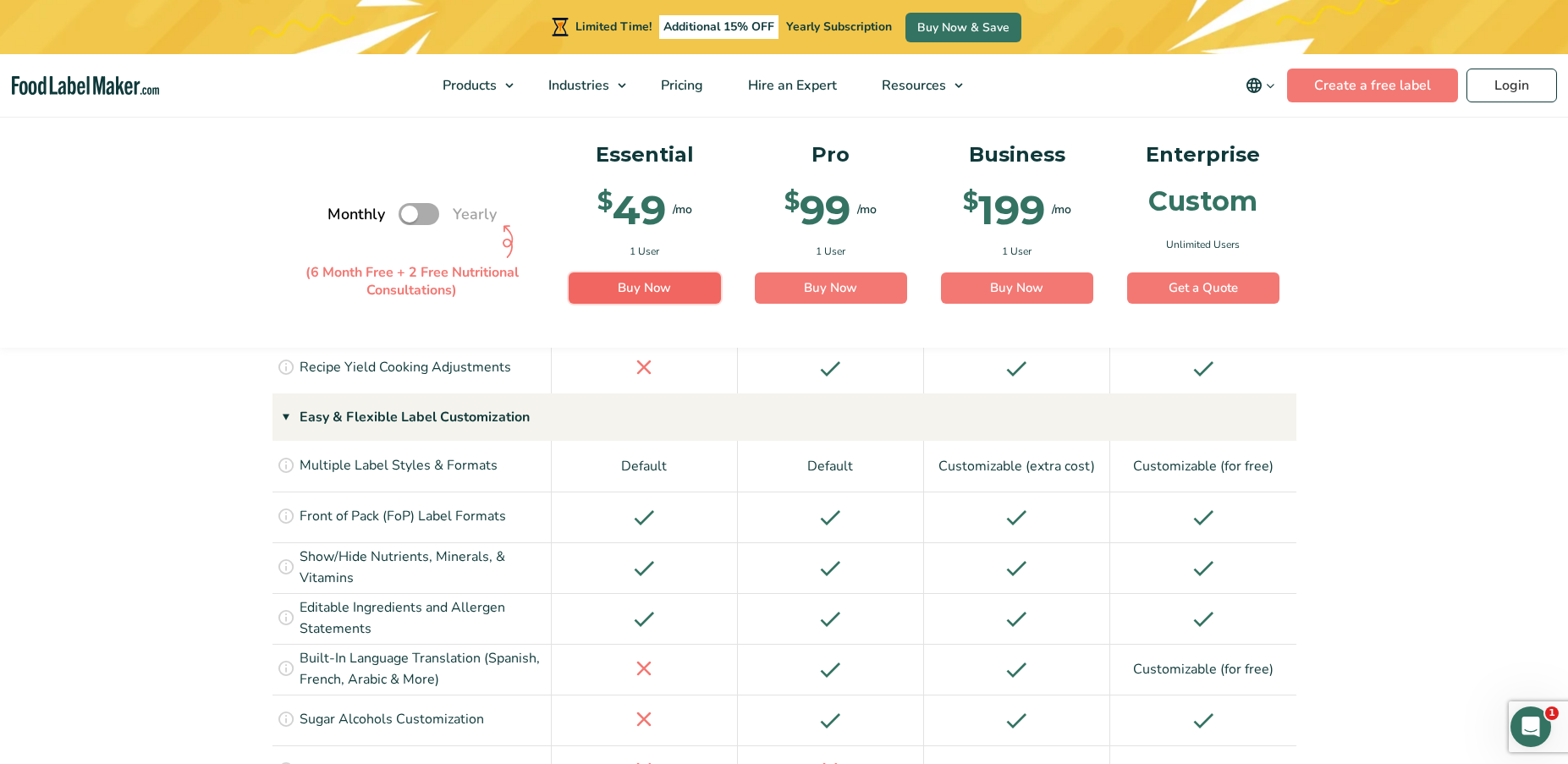
click at [661, 286] on link "Buy Now" at bounding box center [645, 288] width 152 height 32
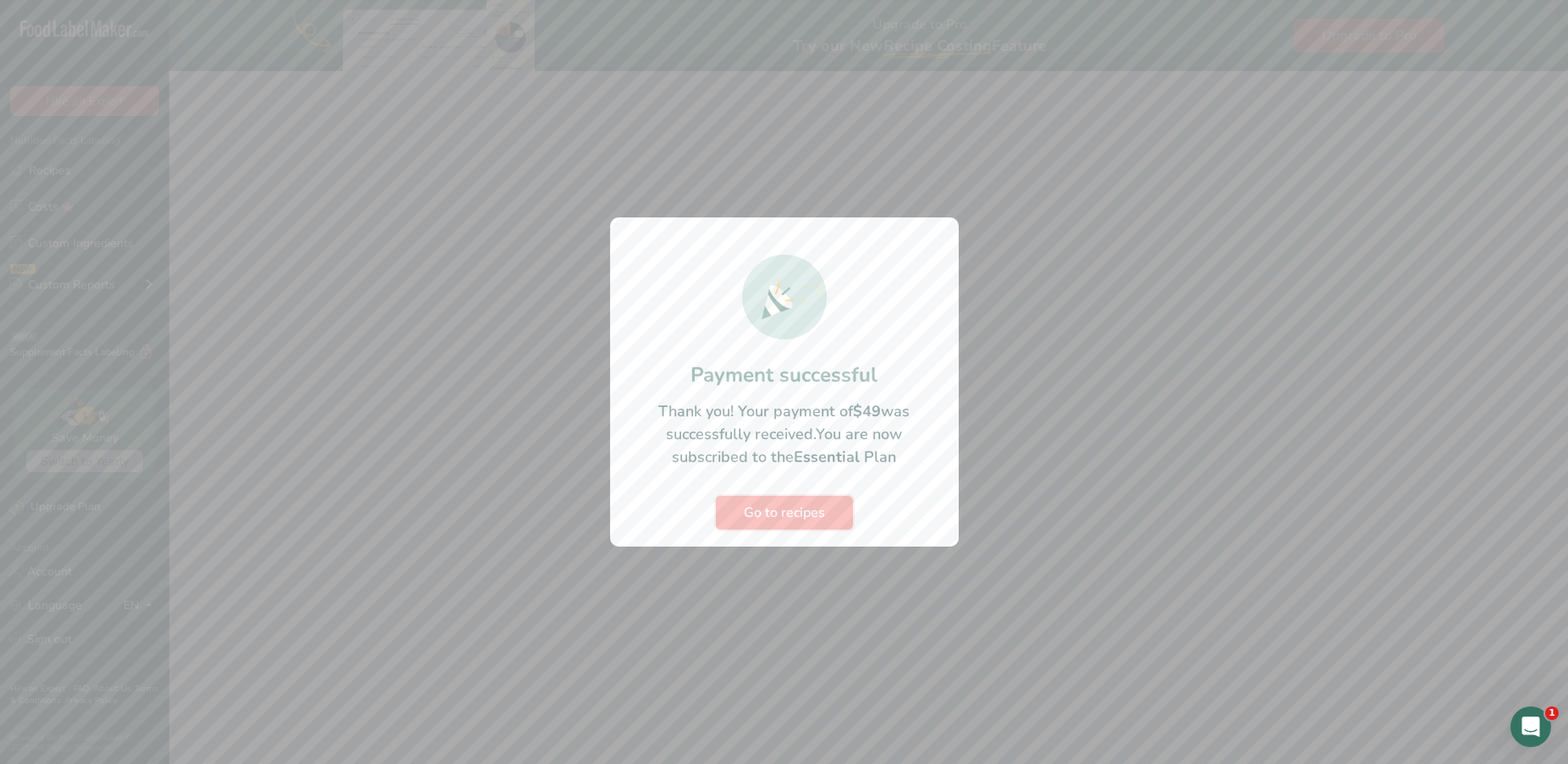
click at [819, 511] on span "Go to recipes" at bounding box center [784, 513] width 81 height 20
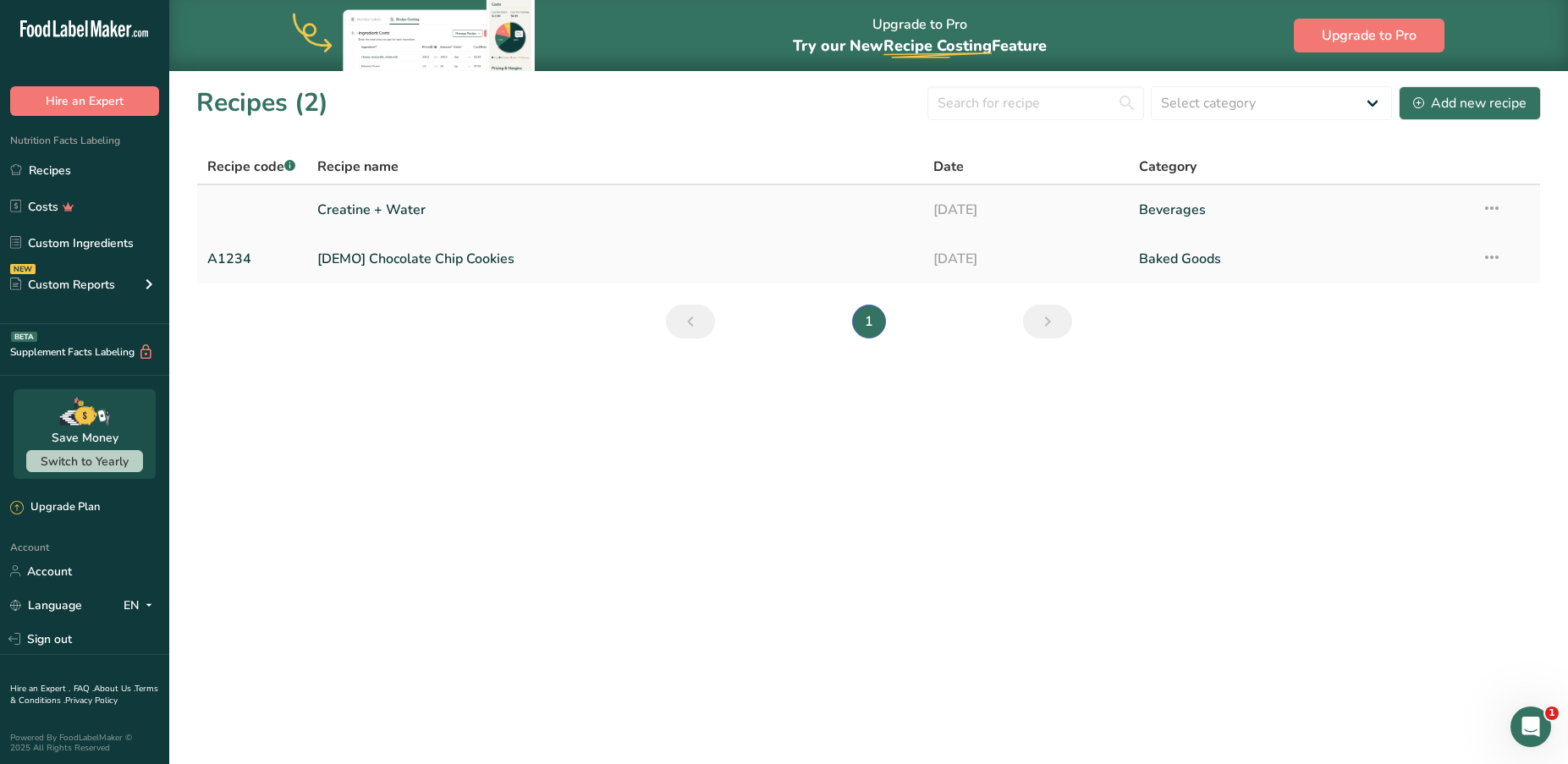
click at [363, 208] on link "Creatine + Water" at bounding box center [616, 210] width 597 height 36
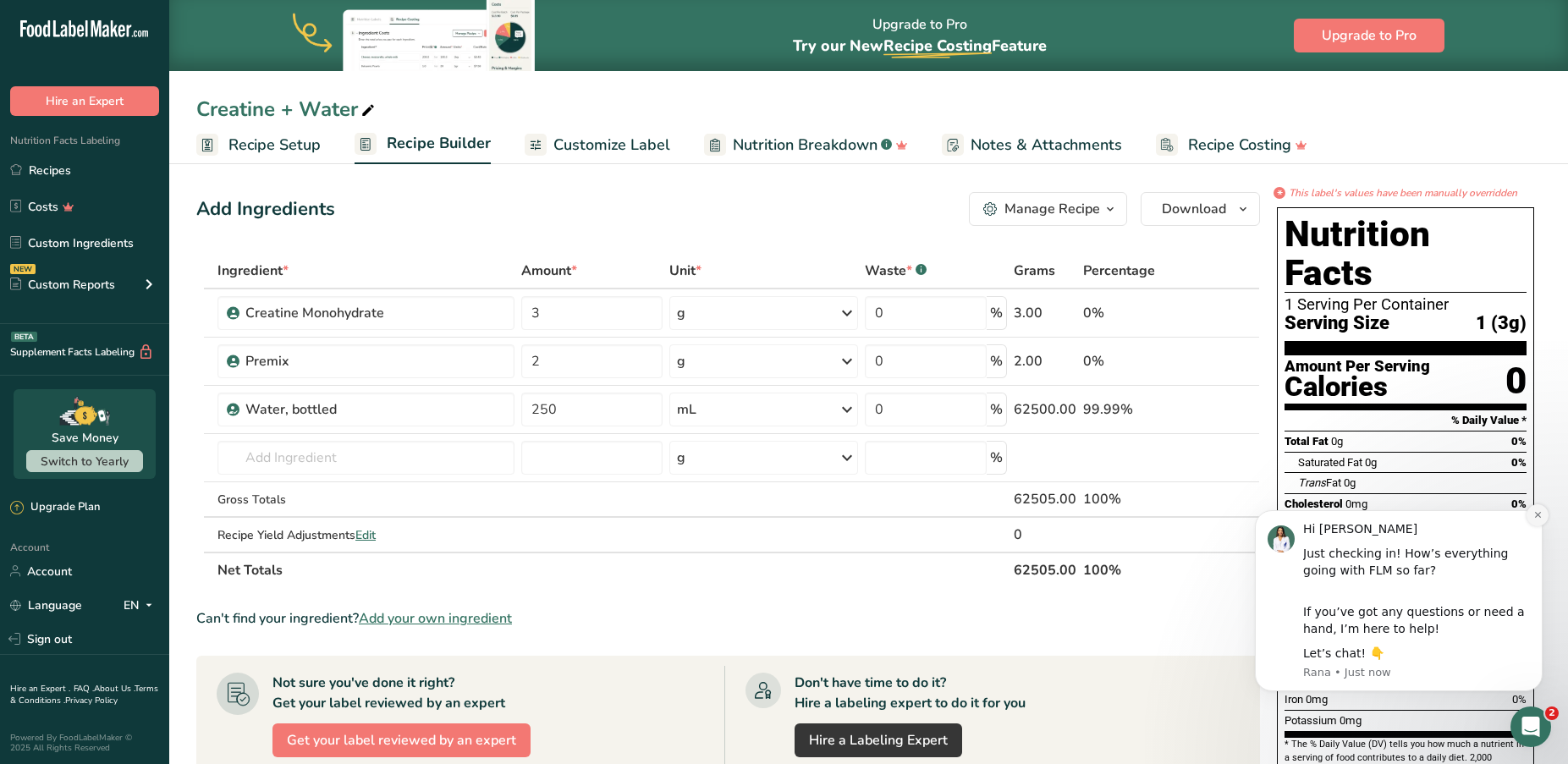
click at [1537, 523] on button "Dismiss notification" at bounding box center [1538, 515] width 22 height 22
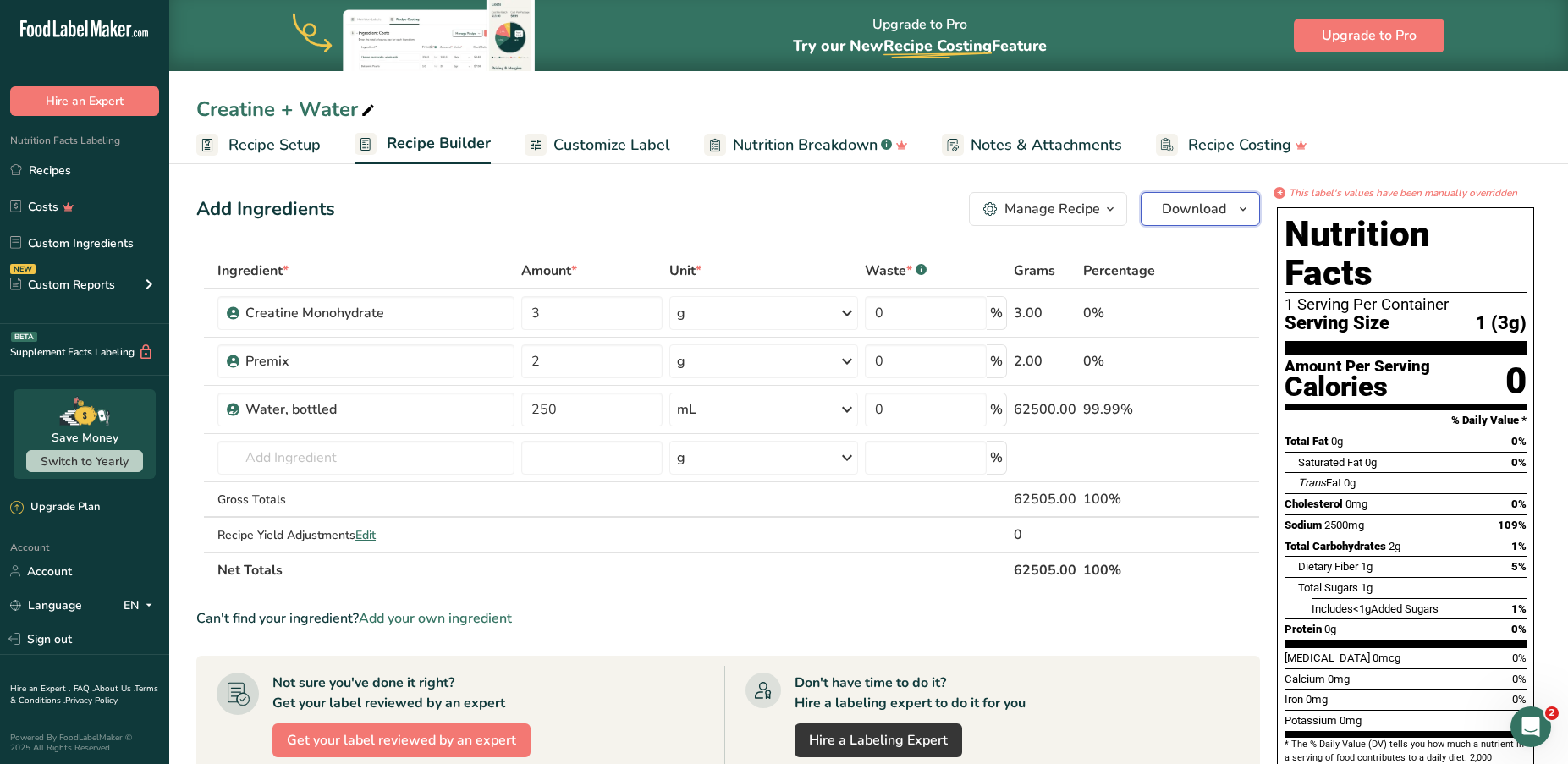
click at [1202, 203] on span "Download" at bounding box center [1194, 209] width 64 height 20
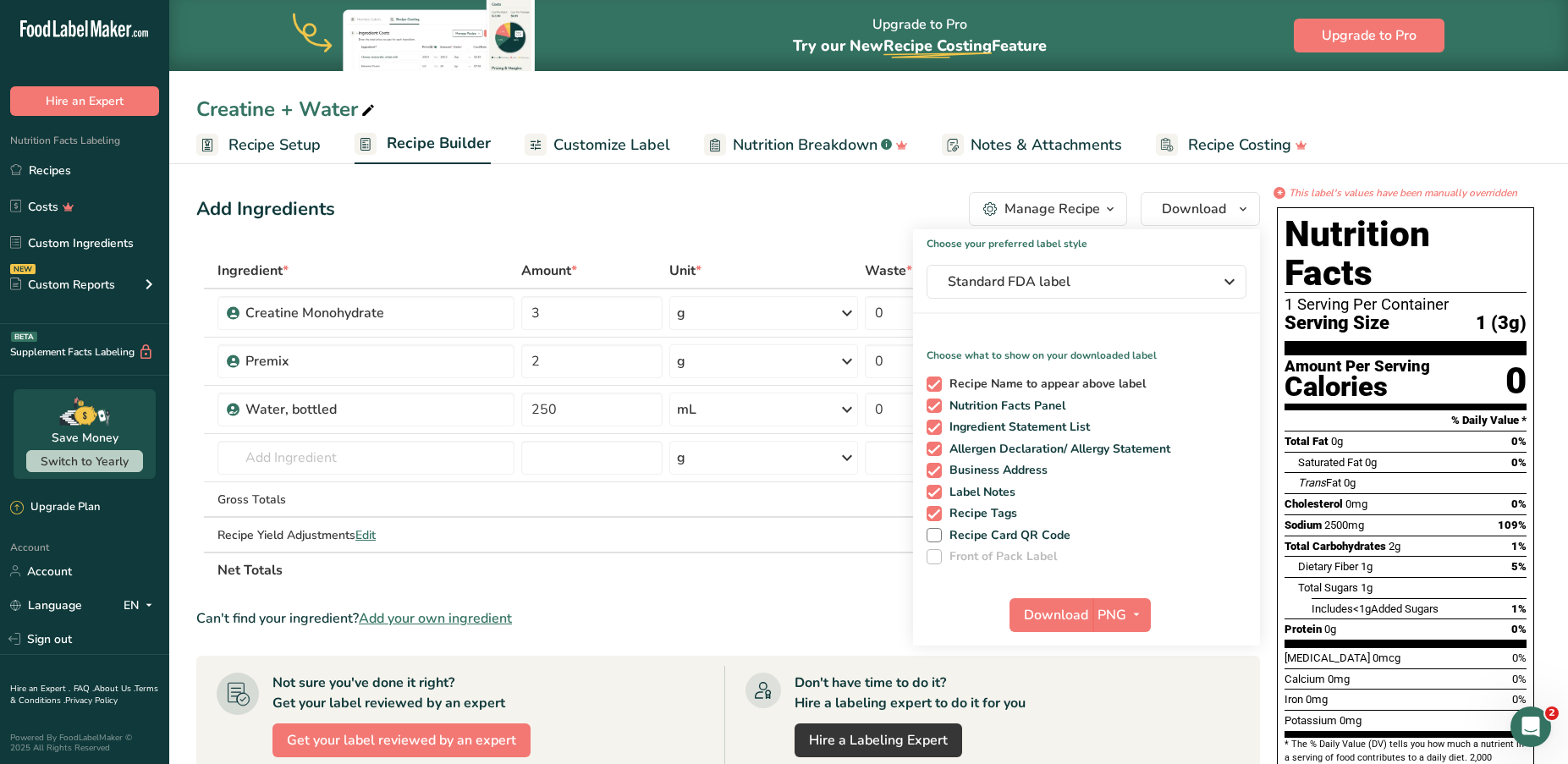
click at [933, 380] on span at bounding box center [935, 384] width 16 height 16
click at [933, 380] on input "Recipe Name to appear above label" at bounding box center [933, 384] width 11 height 11
click at [933, 379] on span at bounding box center [935, 384] width 16 height 16
click at [933, 379] on input "Recipe Name to appear above label" at bounding box center [933, 384] width 11 height 11
click at [1069, 613] on span "Download" at bounding box center [1056, 615] width 64 height 20
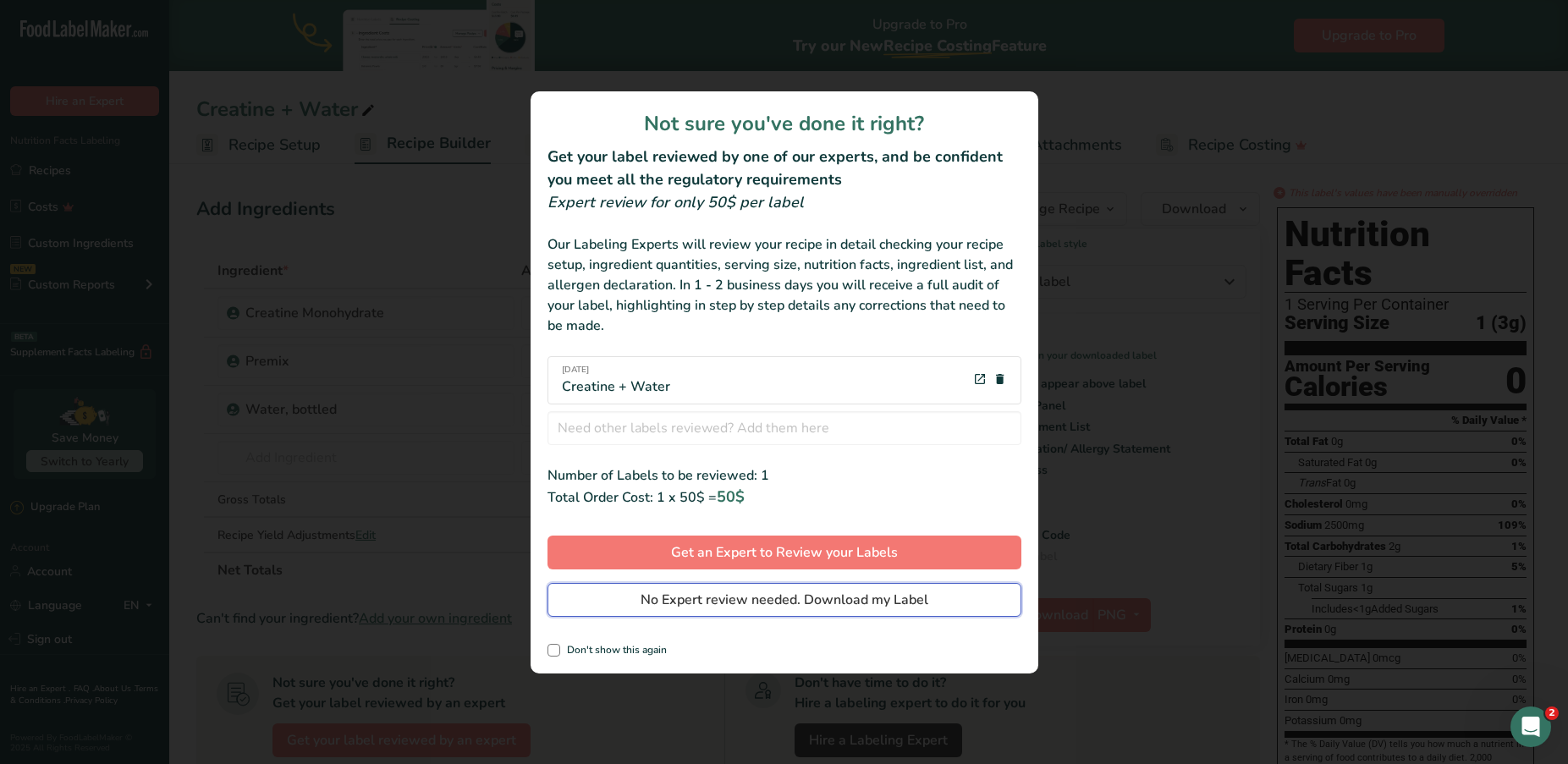
click at [857, 596] on span "No Expert review needed. Download my Label" at bounding box center [784, 600] width 288 height 20
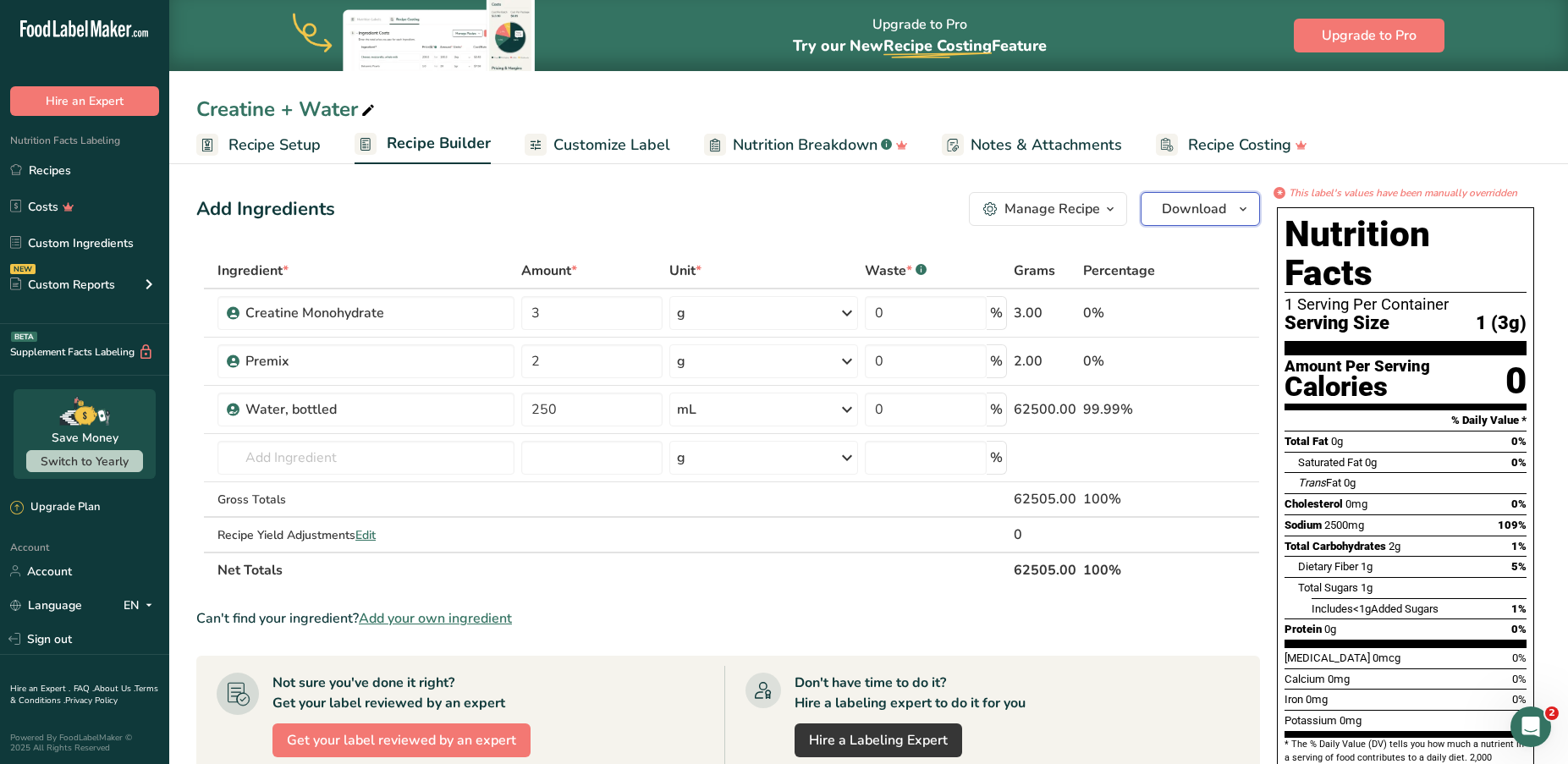
click at [1250, 205] on span "button" at bounding box center [1243, 209] width 20 height 20
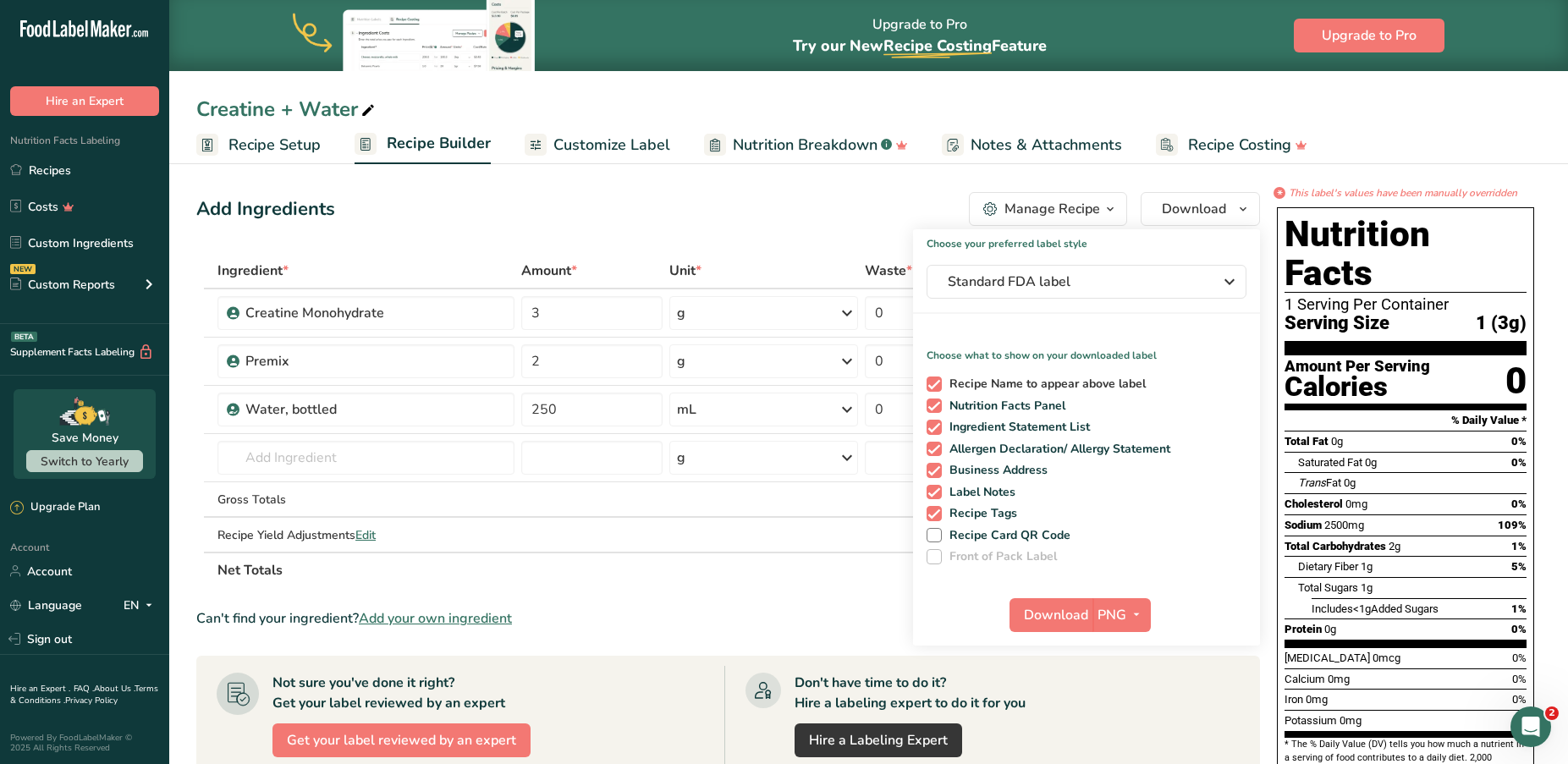
click at [959, 382] on span "Recipe Name to appear above label" at bounding box center [1044, 384] width 204 height 16
click at [938, 382] on input "Recipe Name to appear above label" at bounding box center [933, 384] width 11 height 11
checkbox input "false"
click at [1005, 293] on button "Standard FDA label" at bounding box center [1086, 282] width 319 height 34
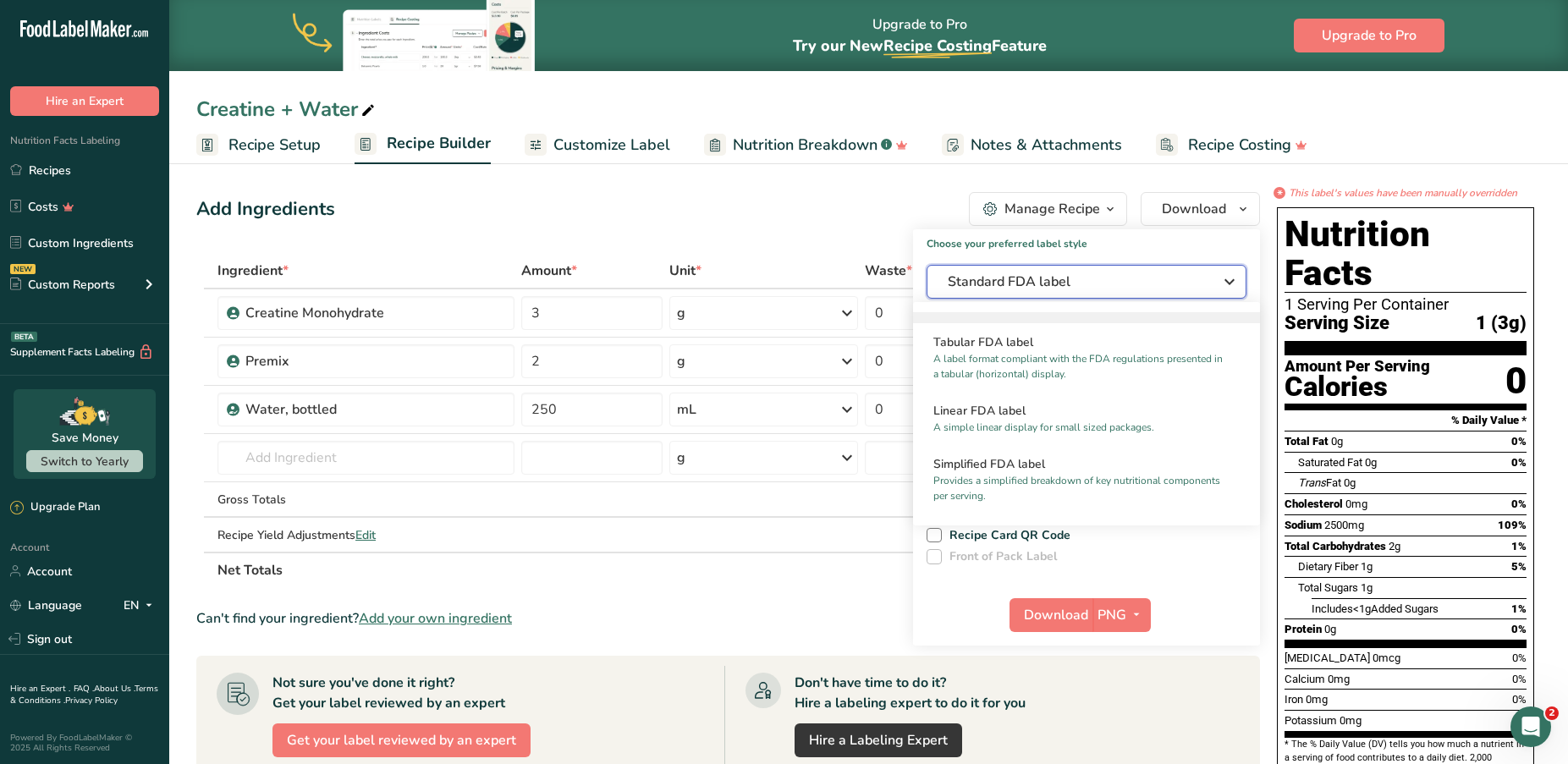
scroll to position [59, 0]
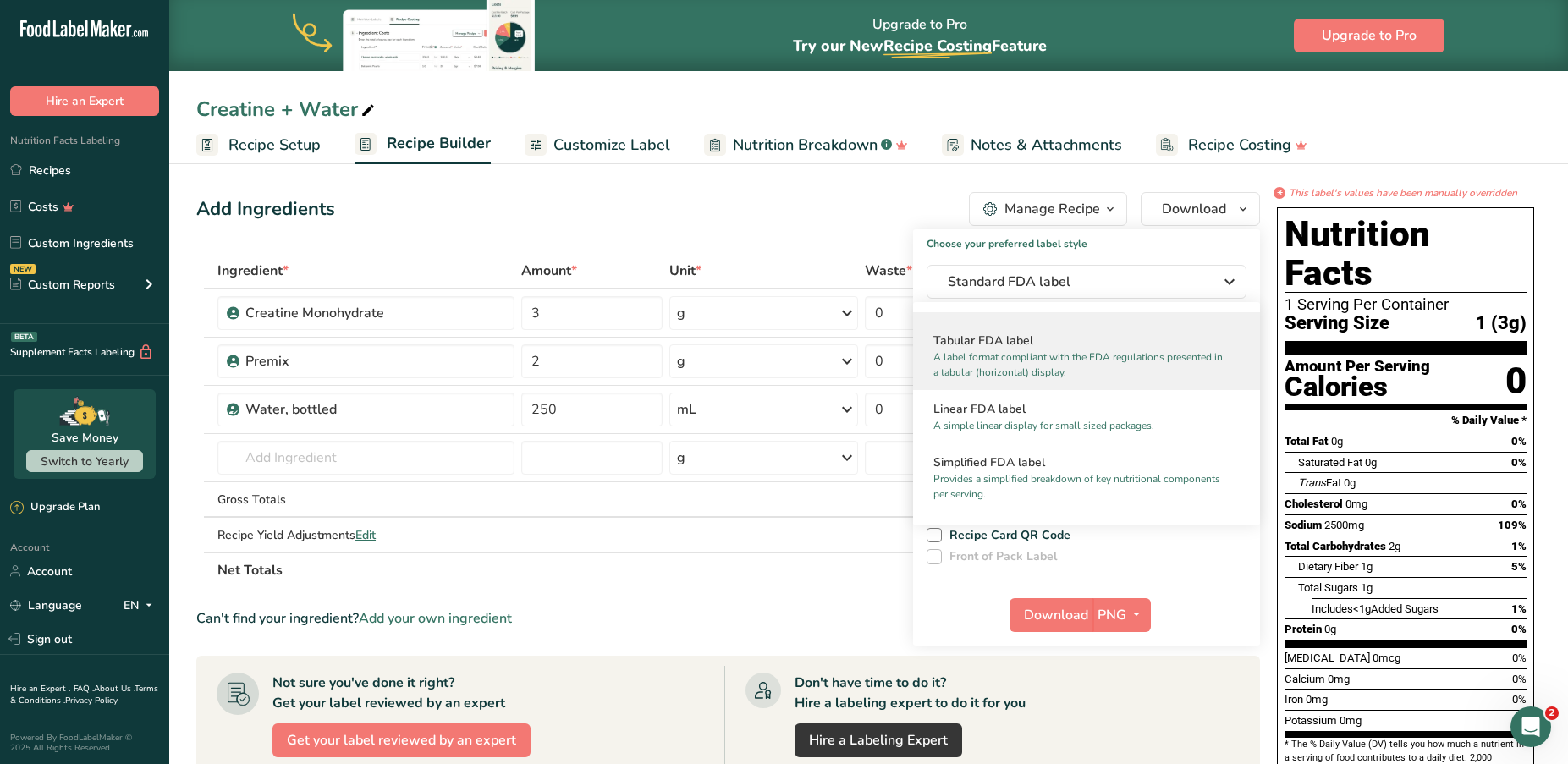
click at [1053, 357] on p "A label format compliant with the FDA regulations presented in a tabular (horiz…" at bounding box center [1079, 365] width 291 height 30
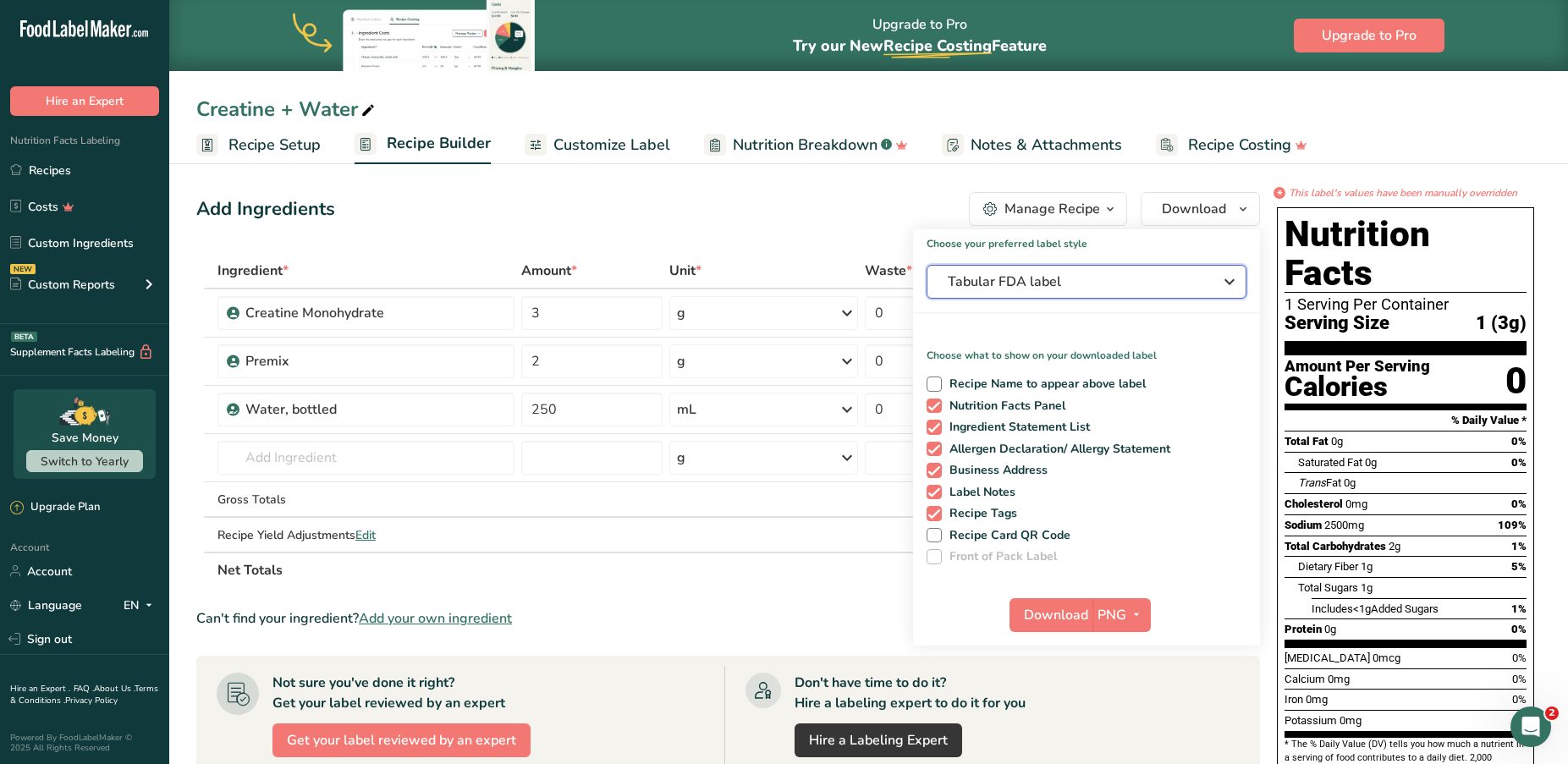
click at [1071, 278] on span "Tabular FDA label" at bounding box center [1075, 282] width 254 height 20
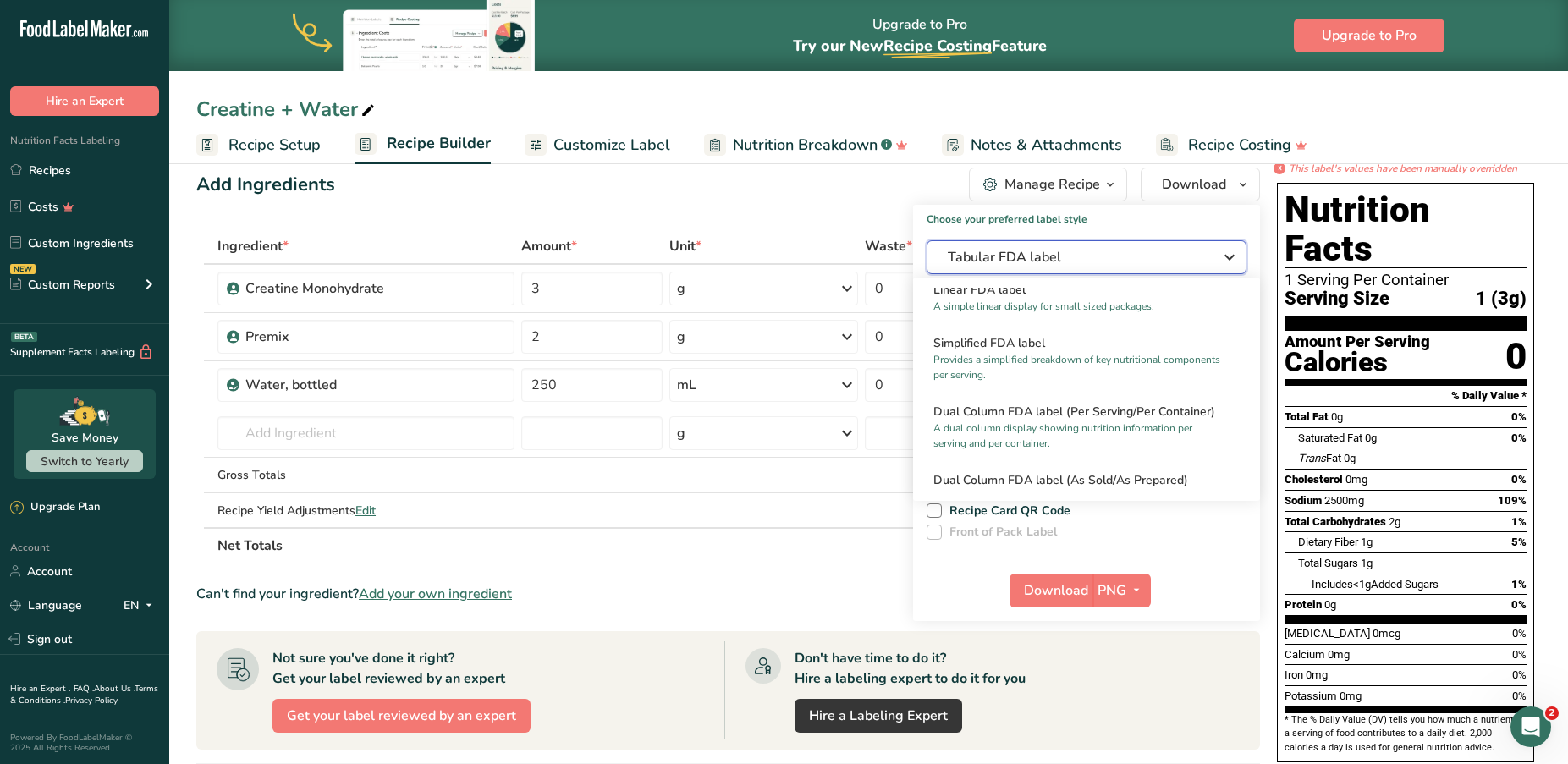
scroll to position [0, 0]
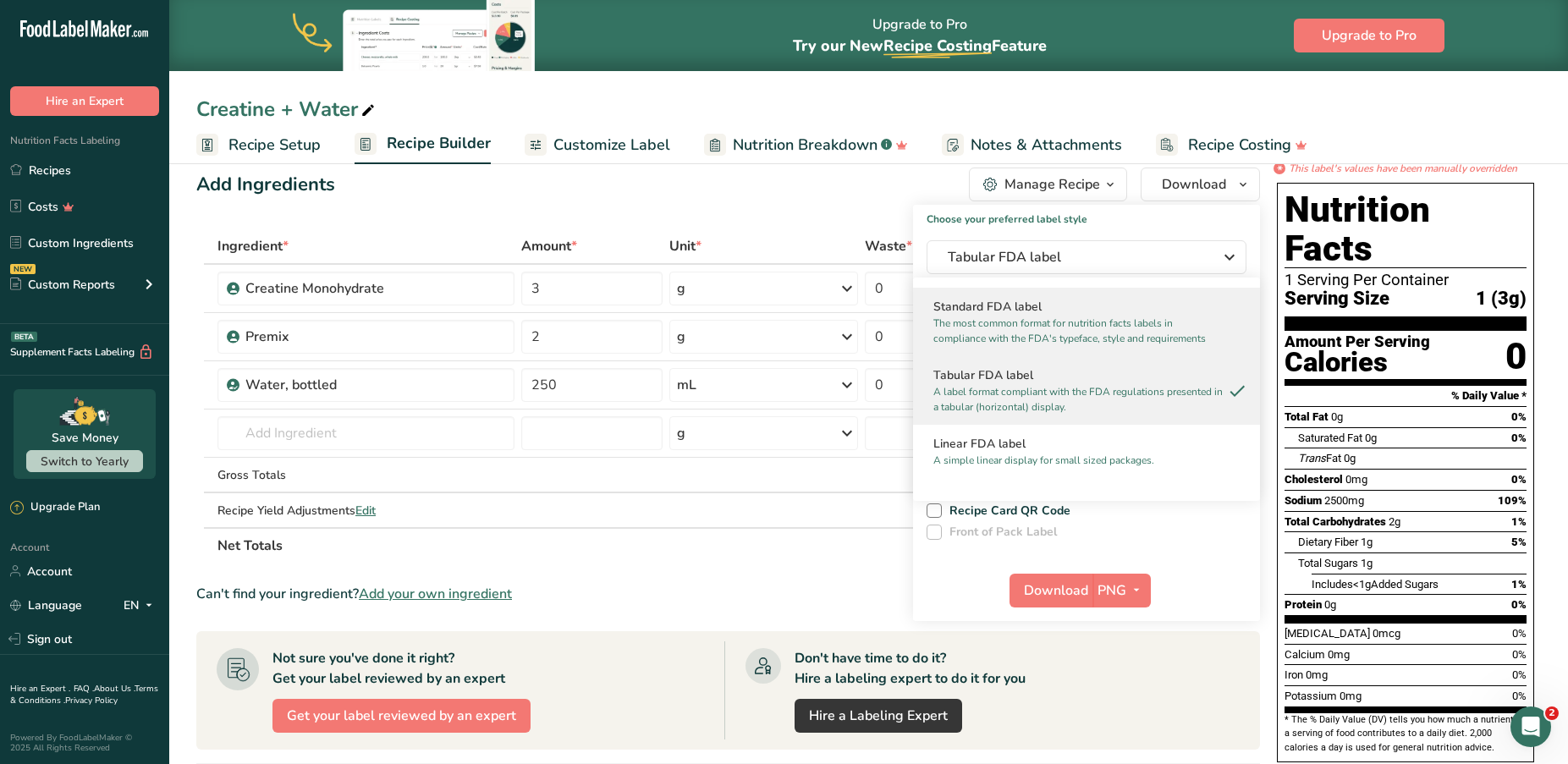
click at [1015, 304] on h2 "Standard FDA label" at bounding box center [1086, 307] width 307 height 17
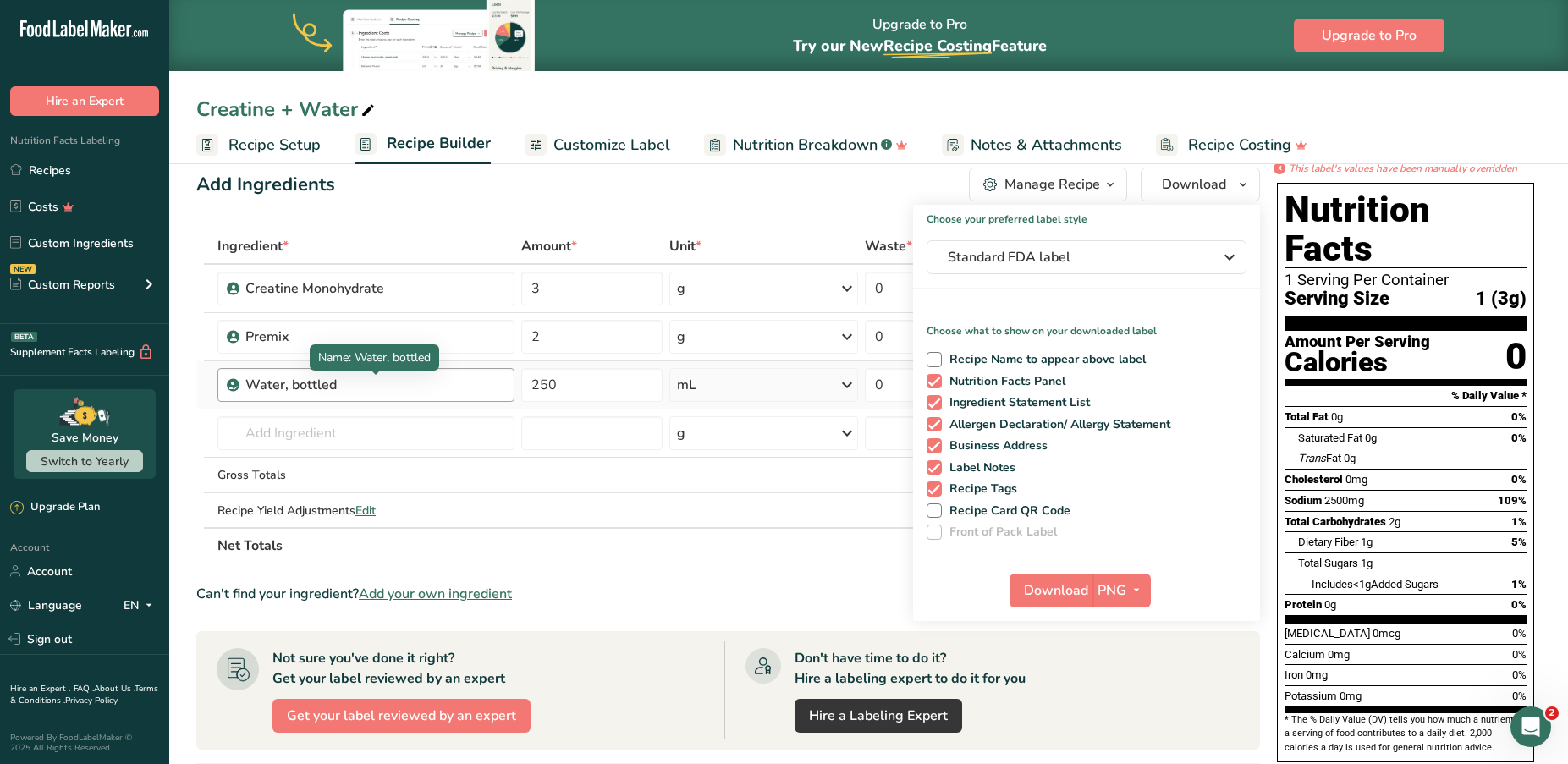
click at [341, 381] on div "Water, bottled" at bounding box center [352, 385] width 212 height 20
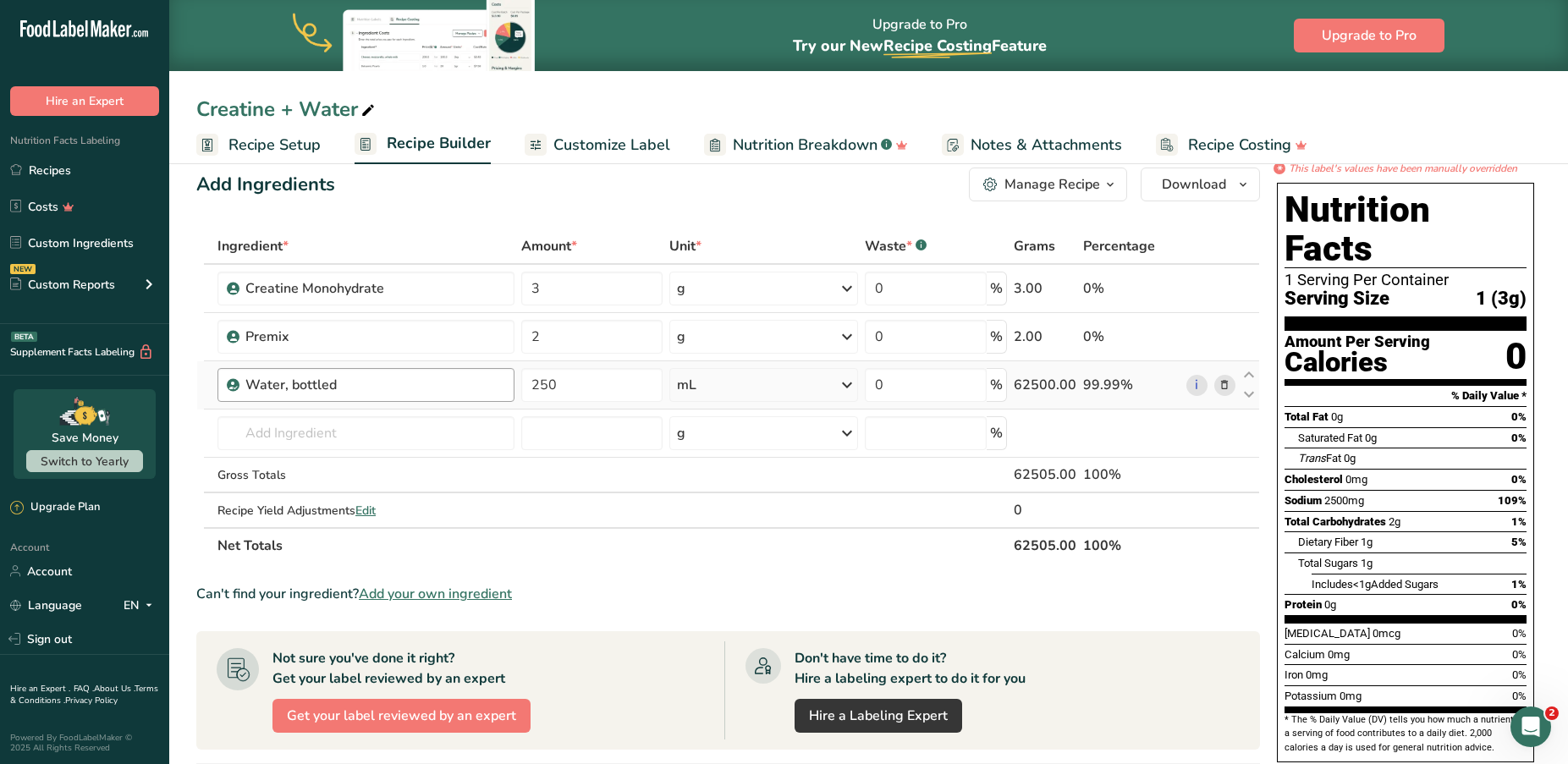
click at [299, 386] on div "Water, bottled" at bounding box center [352, 385] width 212 height 20
click at [1192, 385] on link "i" at bounding box center [1197, 385] width 21 height 21
click at [267, 143] on span "Recipe Setup" at bounding box center [274, 145] width 92 height 23
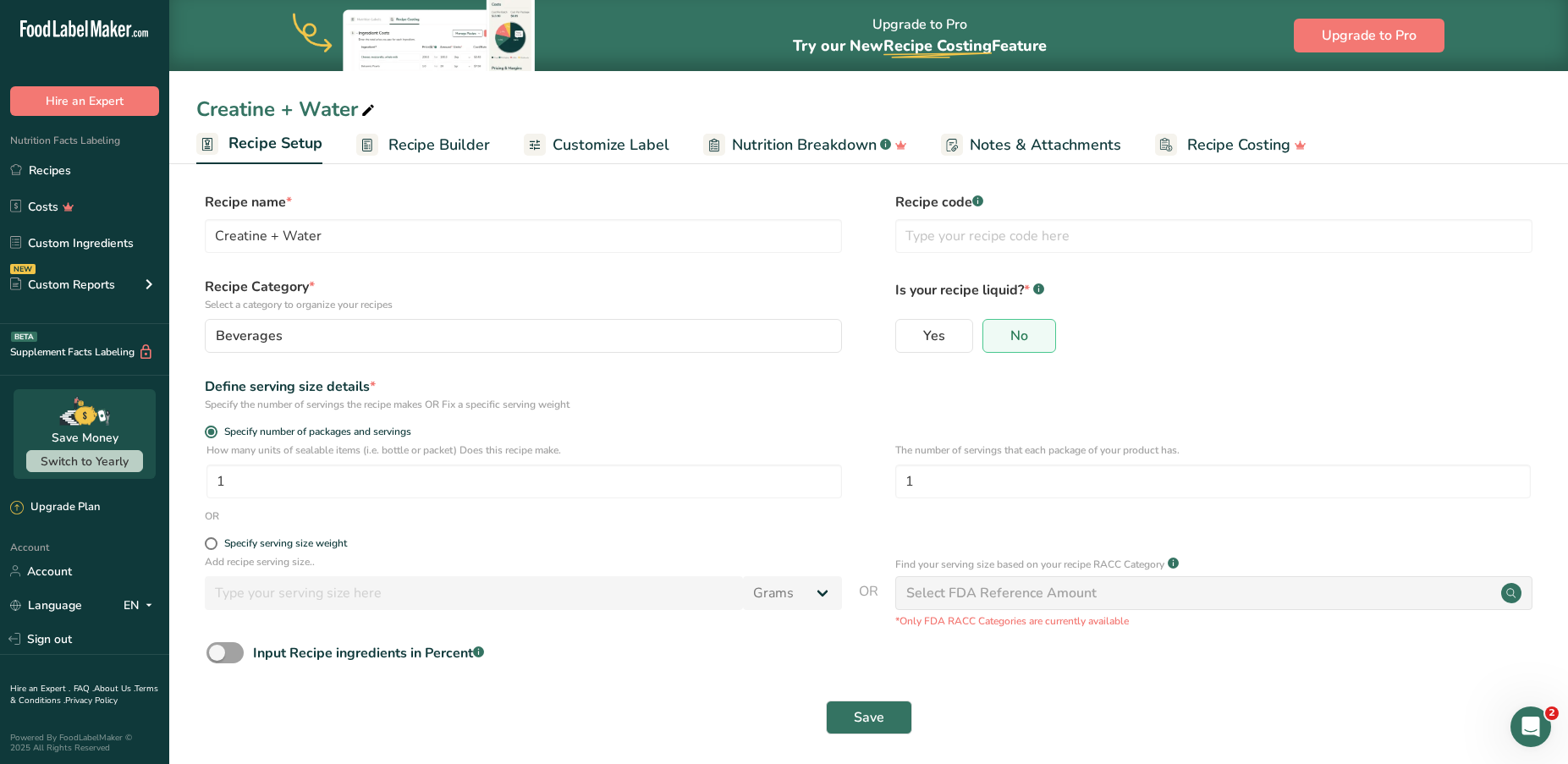
scroll to position [7, 0]
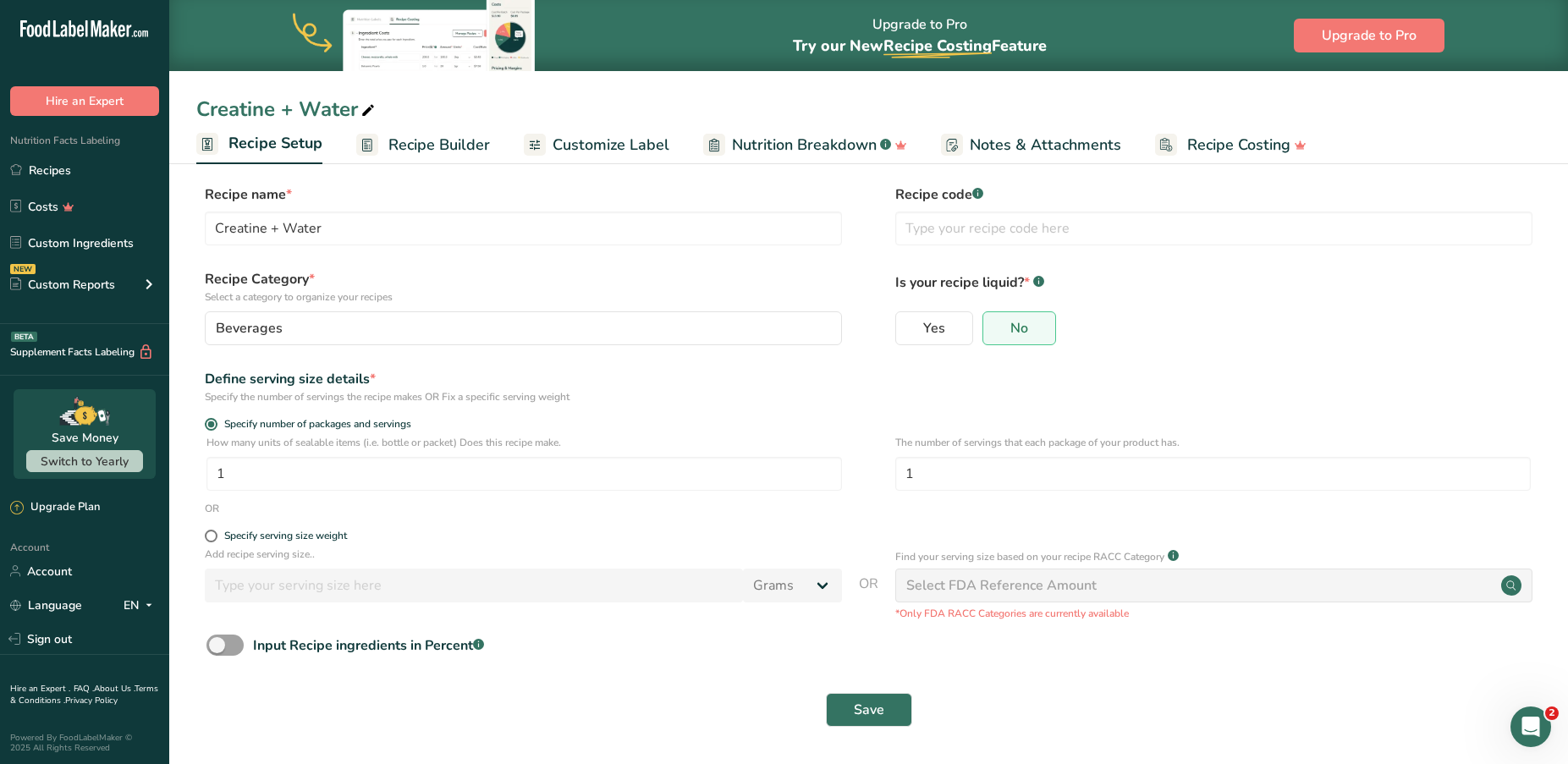
click at [445, 138] on span "Recipe Builder" at bounding box center [439, 145] width 101 height 23
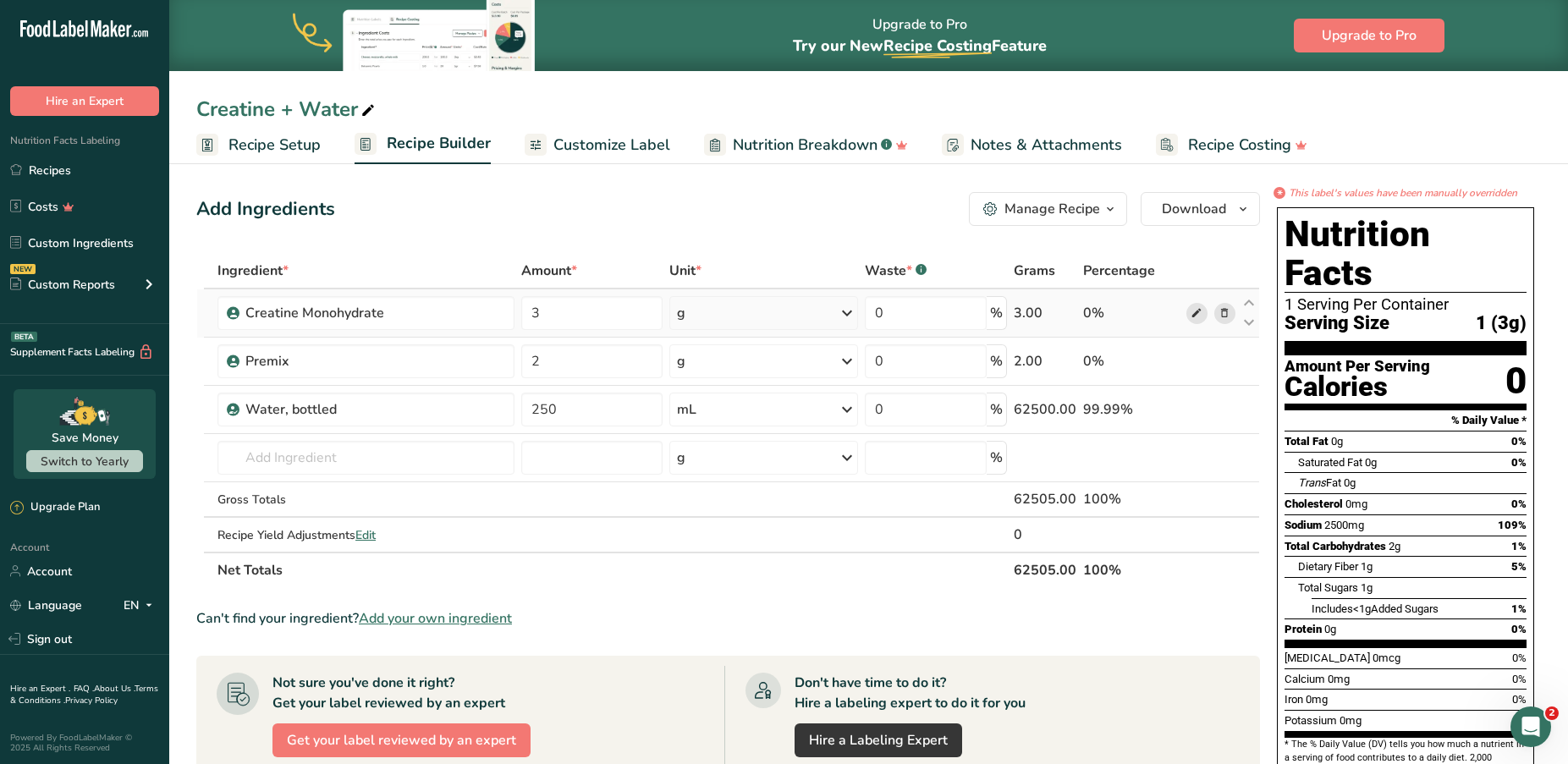
click at [1195, 315] on icon at bounding box center [1196, 313] width 12 height 17
click at [1197, 361] on icon at bounding box center [1196, 361] width 12 height 17
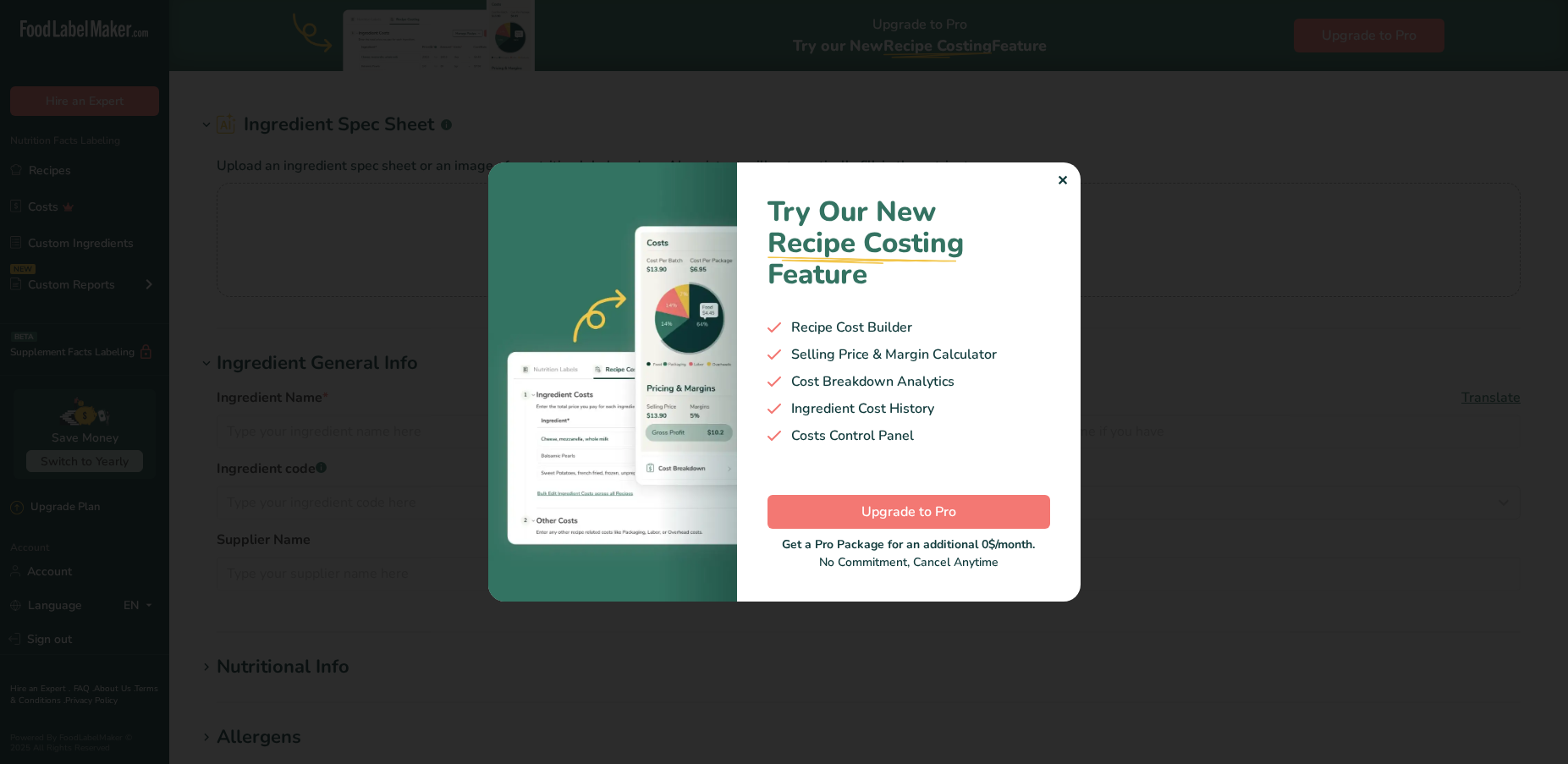
type input "Water, bottled"
type input "Water"
click at [1064, 178] on div "Welcome back, Gloria! Here's what you missed while you were away. 1. Duplicate …" at bounding box center [784, 382] width 1568 height 764
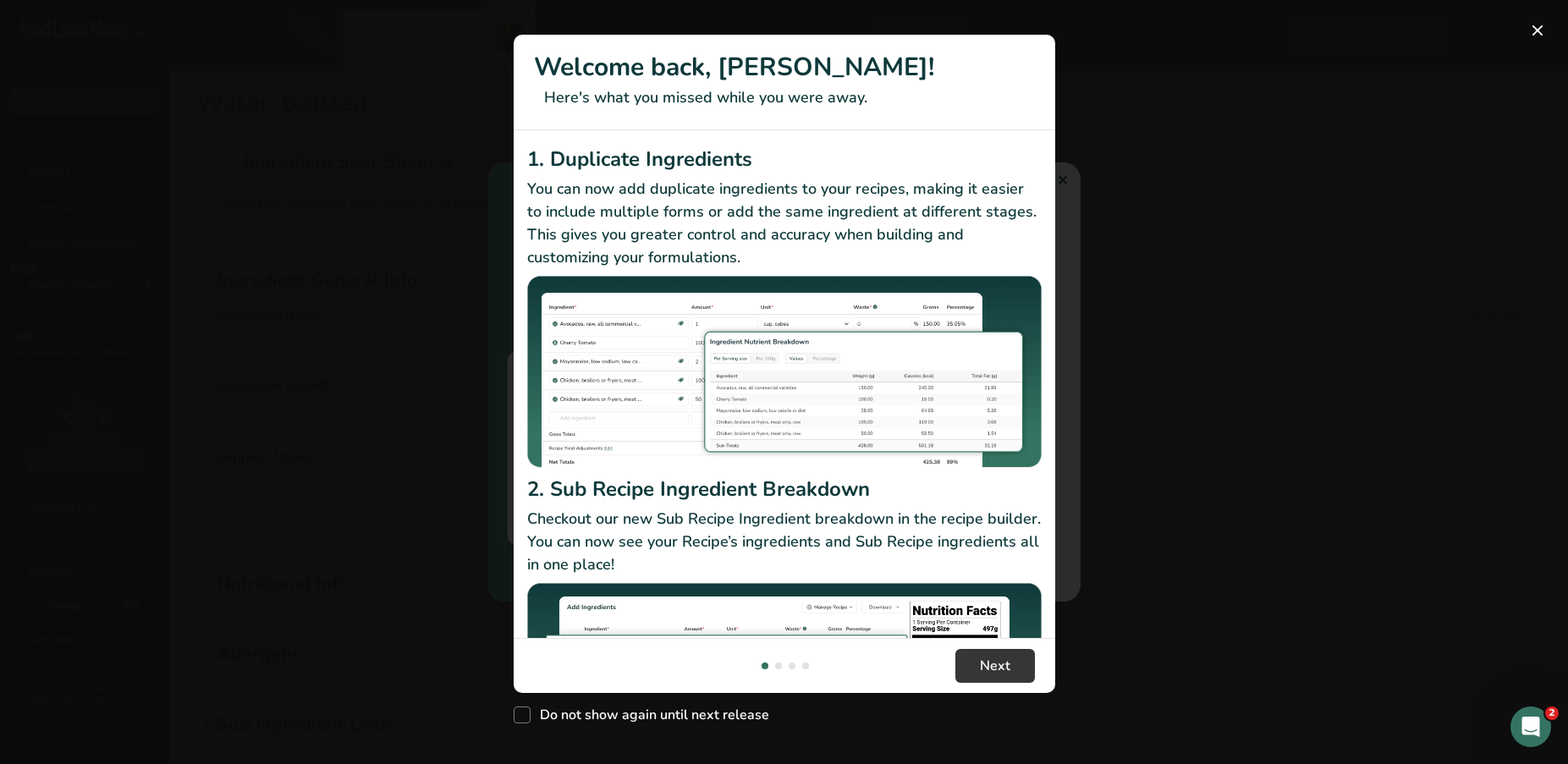
click at [1178, 202] on div "New Features" at bounding box center [784, 382] width 1568 height 764
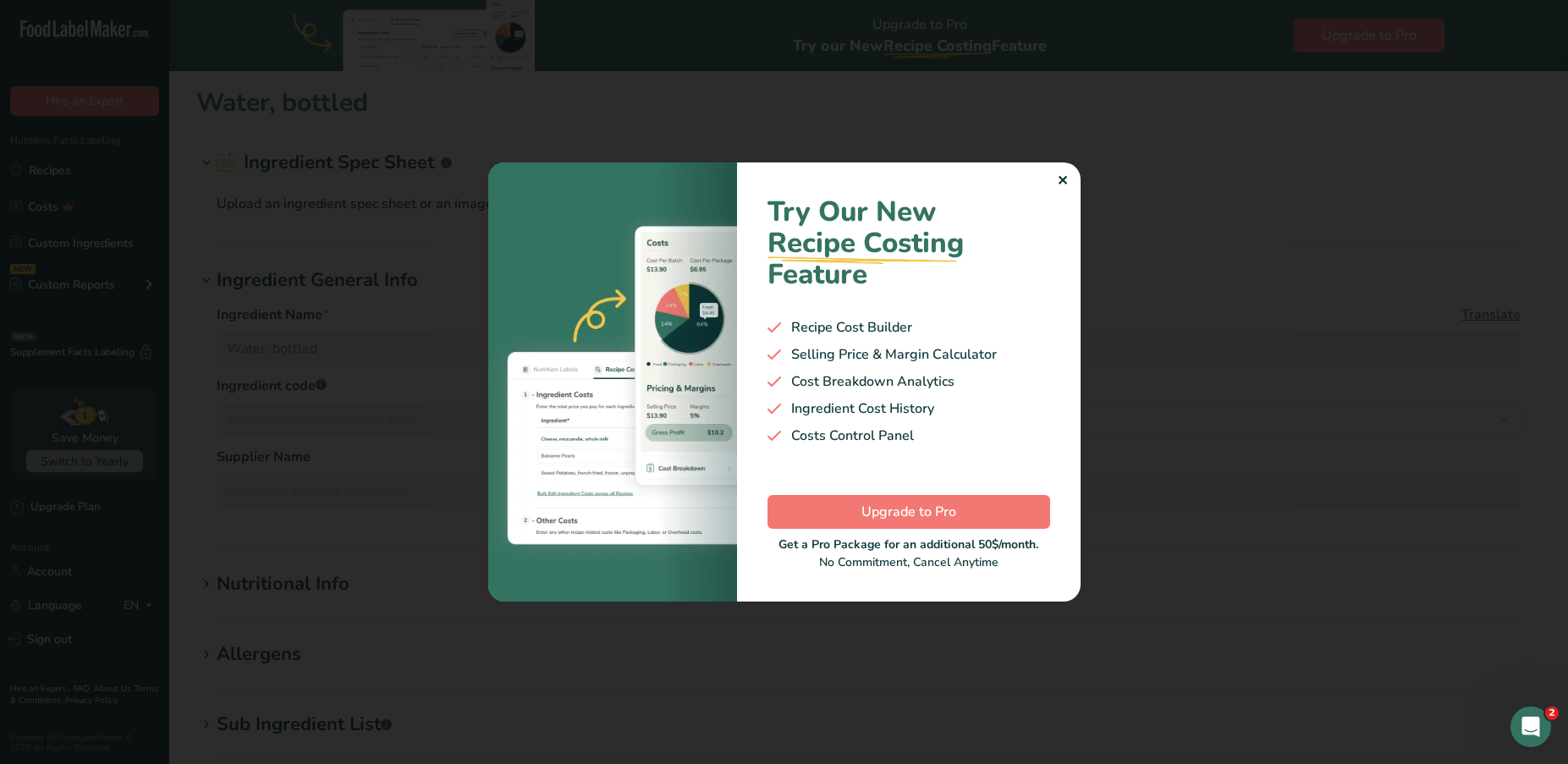
click at [1063, 179] on div "✕" at bounding box center [1063, 181] width 11 height 20
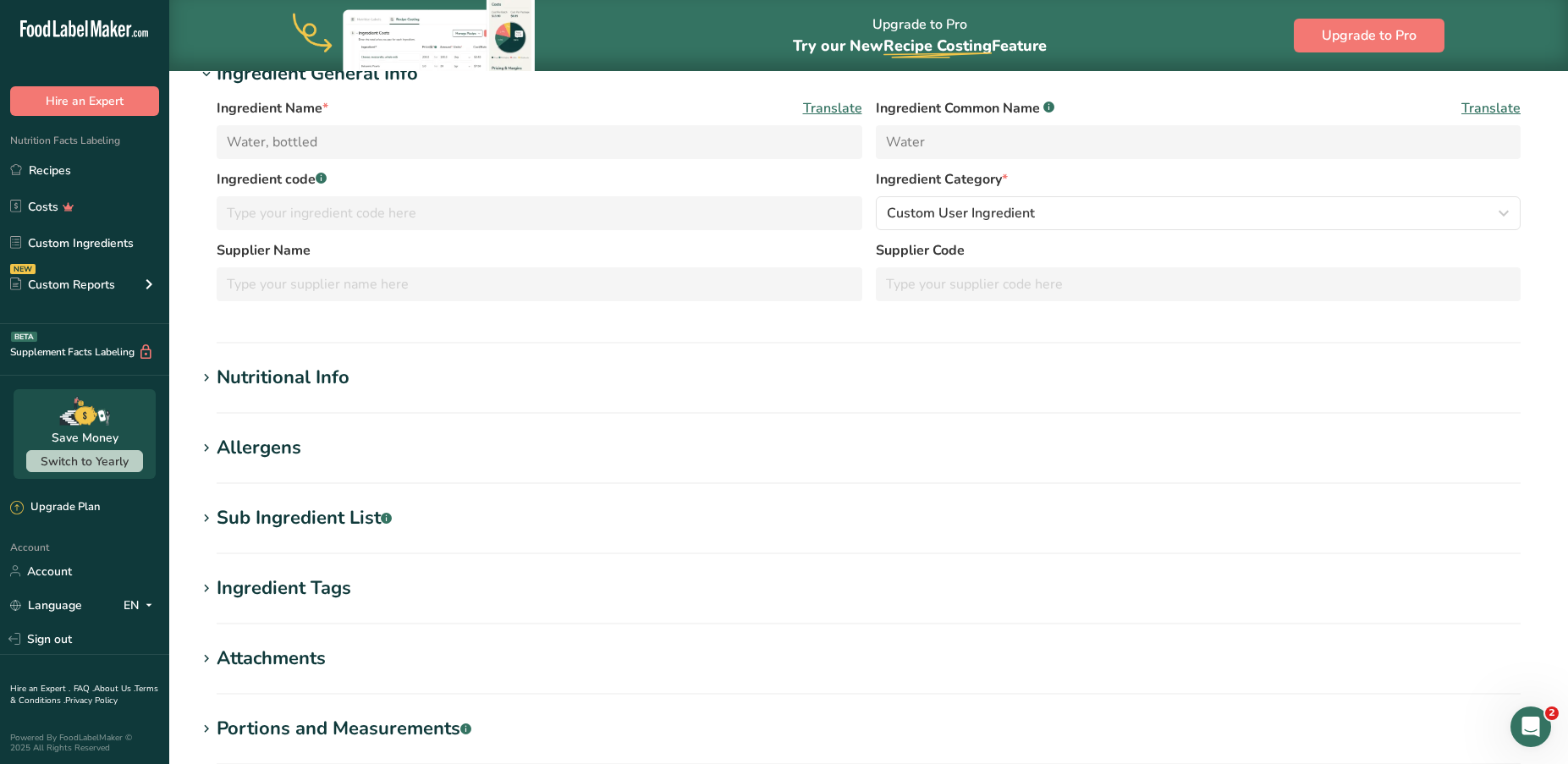
scroll to position [218, 0]
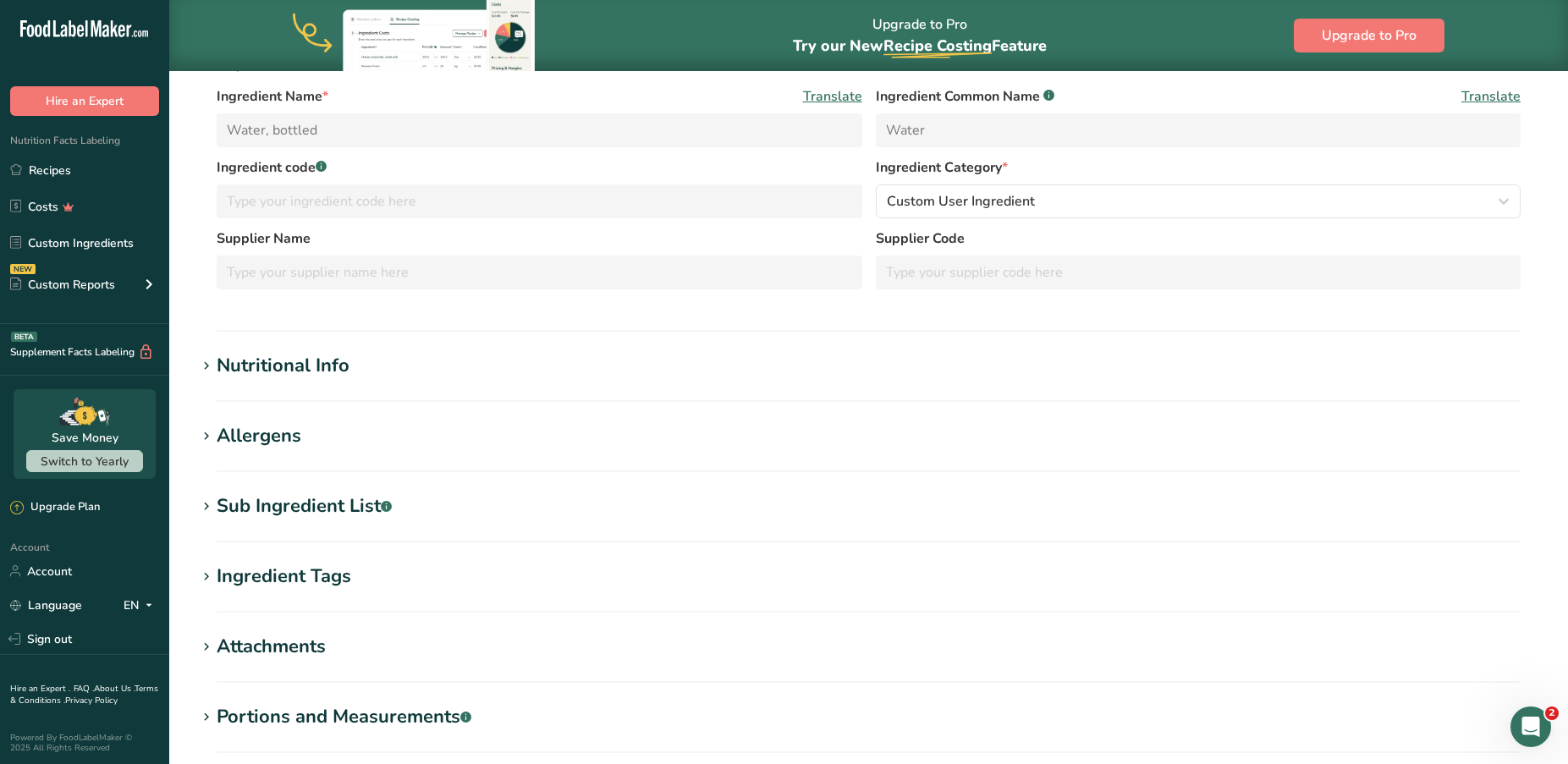
click at [296, 376] on div "Nutritional Info" at bounding box center [283, 365] width 133 height 28
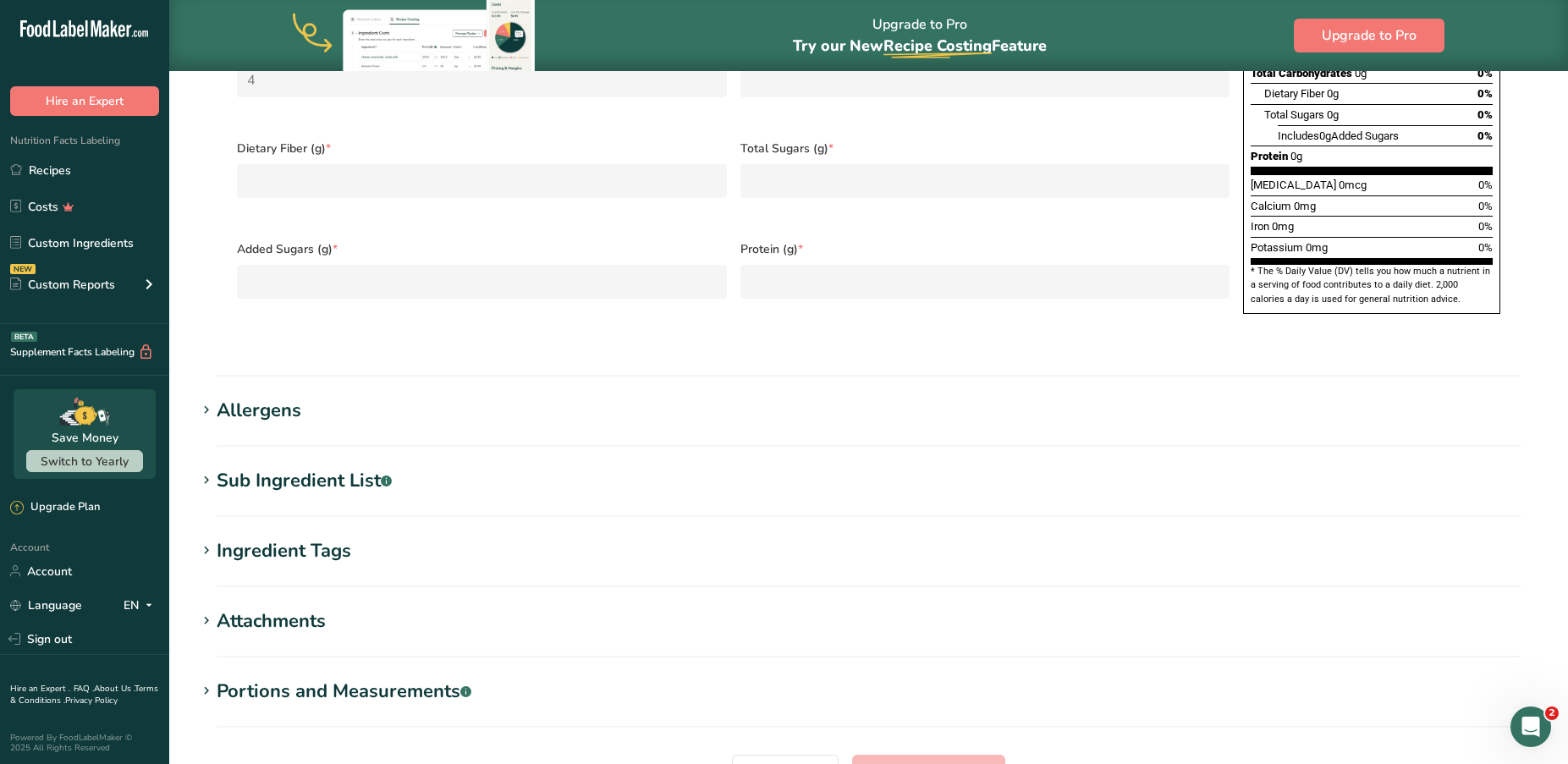
scroll to position [985, 0]
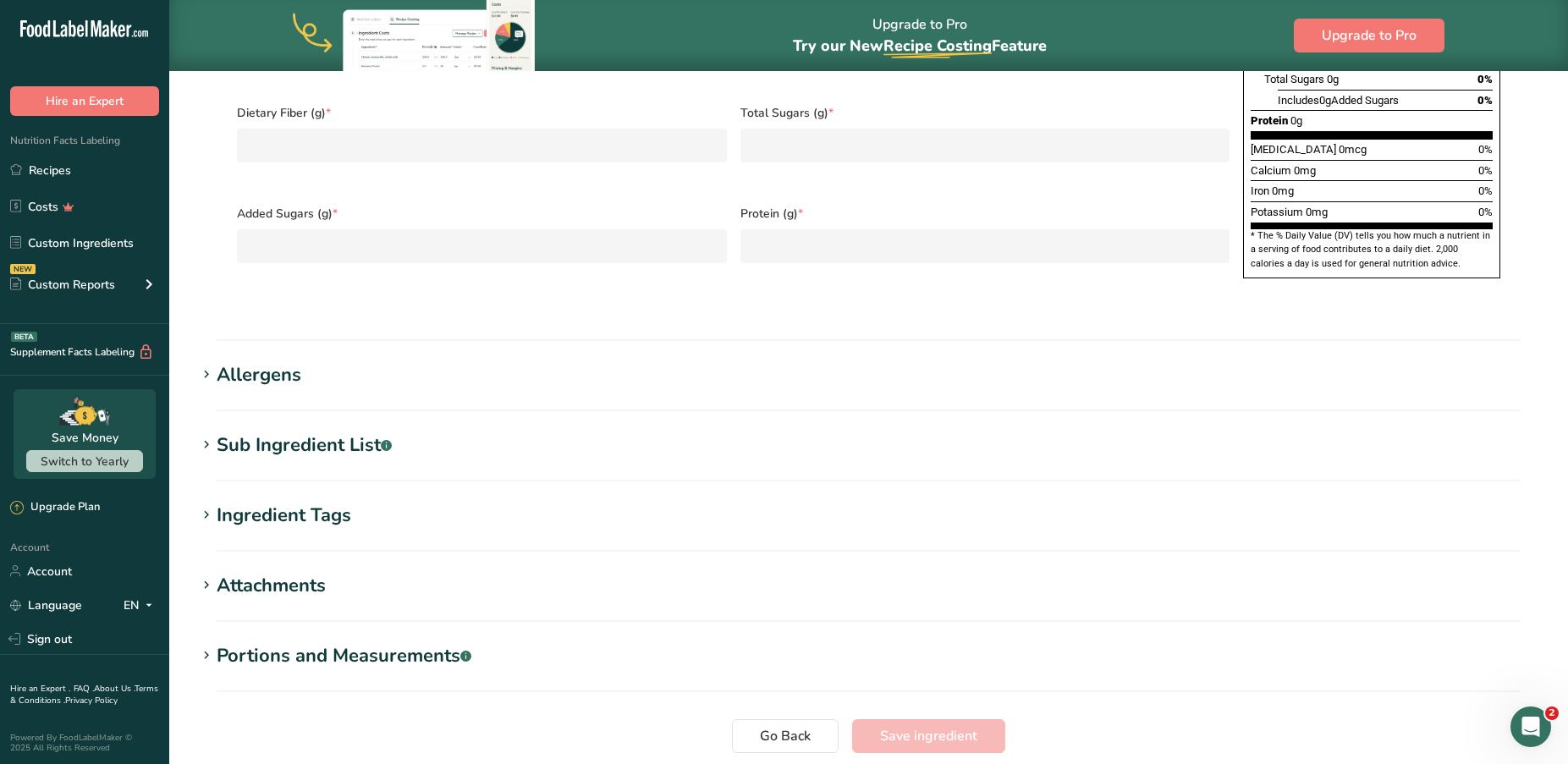
click at [341, 432] on div "Sub Ingredient List .a-a{fill:#347362;}.b-a{fill:#fff;}" at bounding box center [304, 446] width 175 height 28
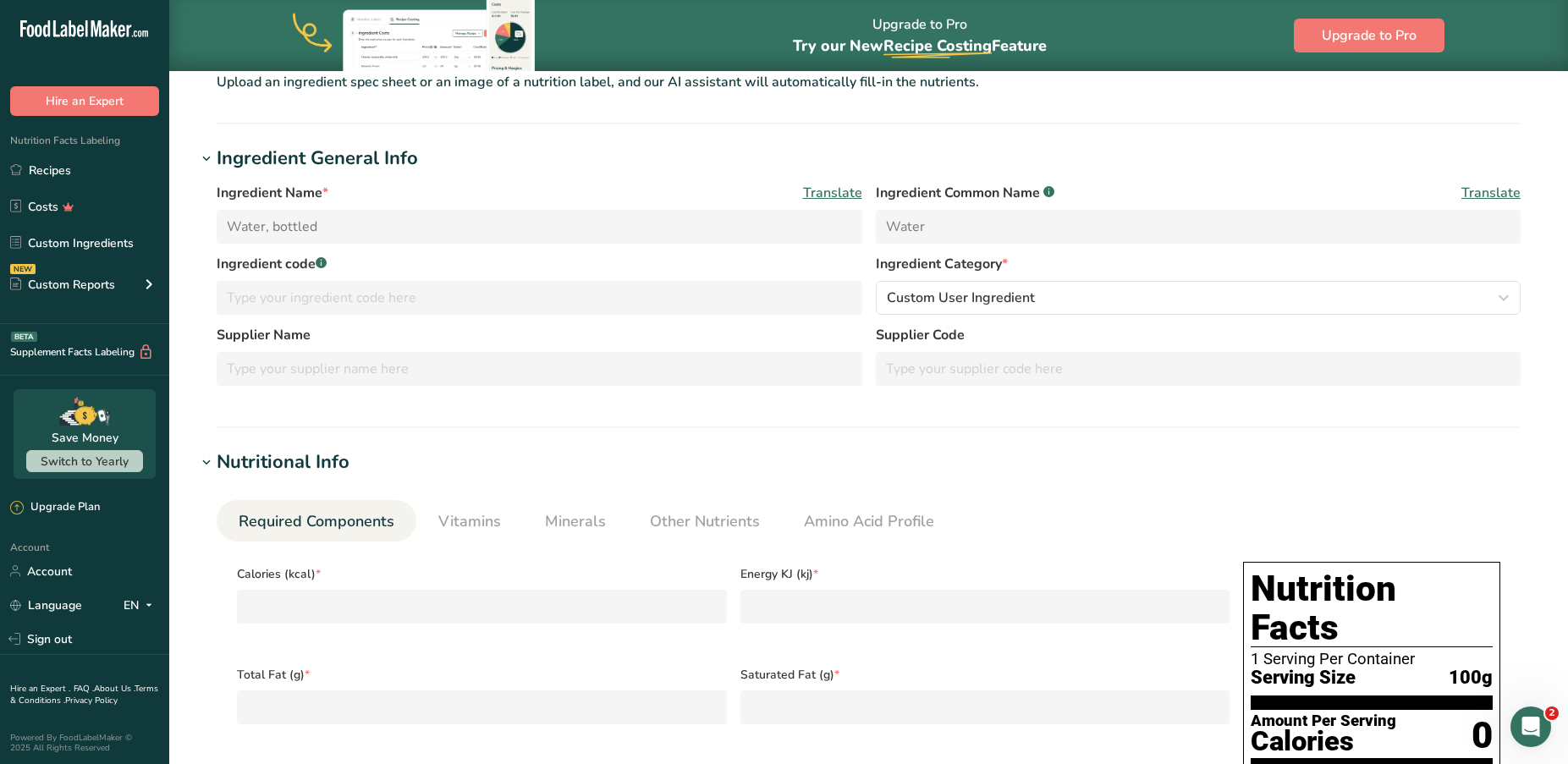
scroll to position [0, 0]
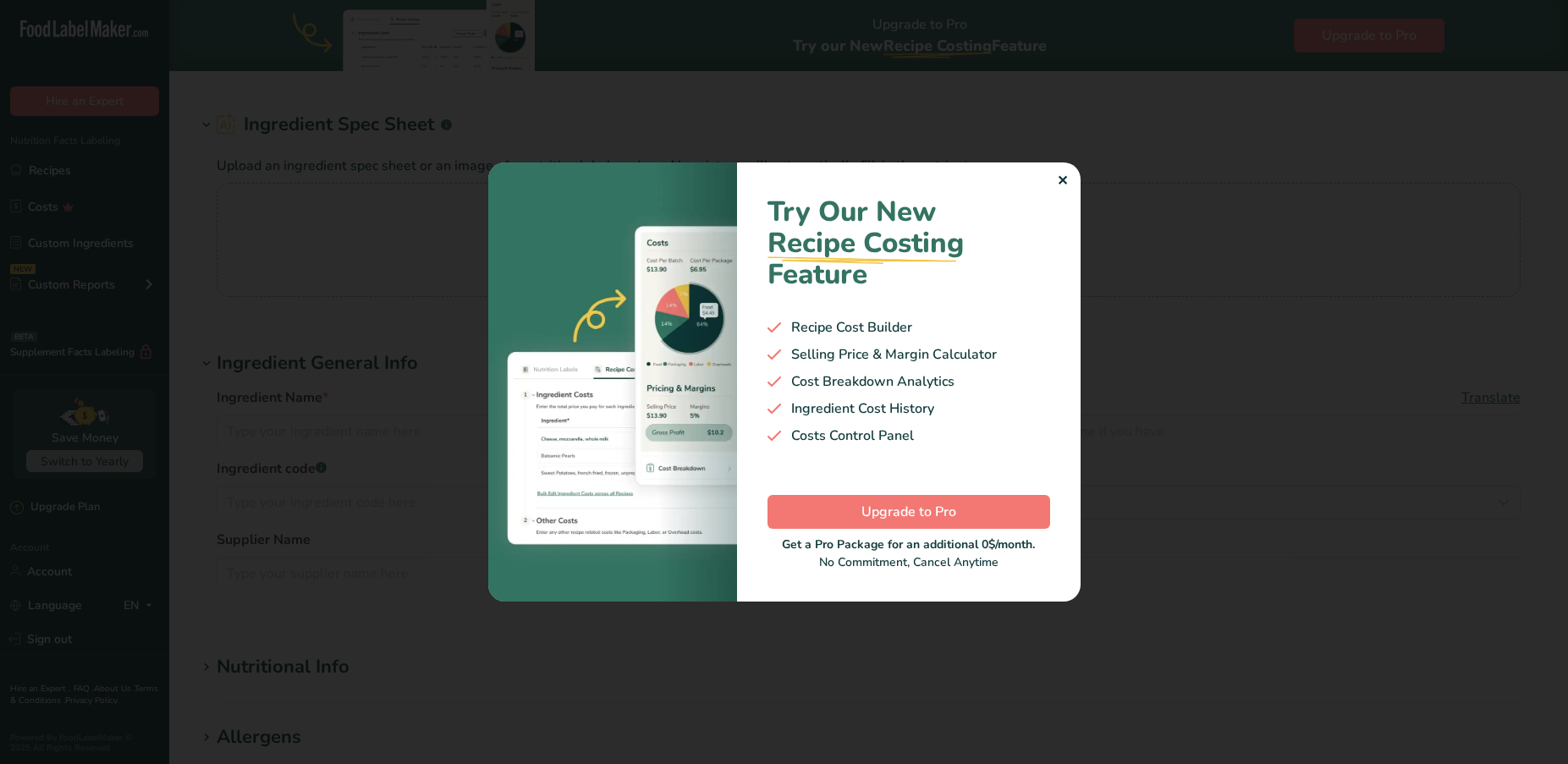
type input "Creatine Monohydrate"
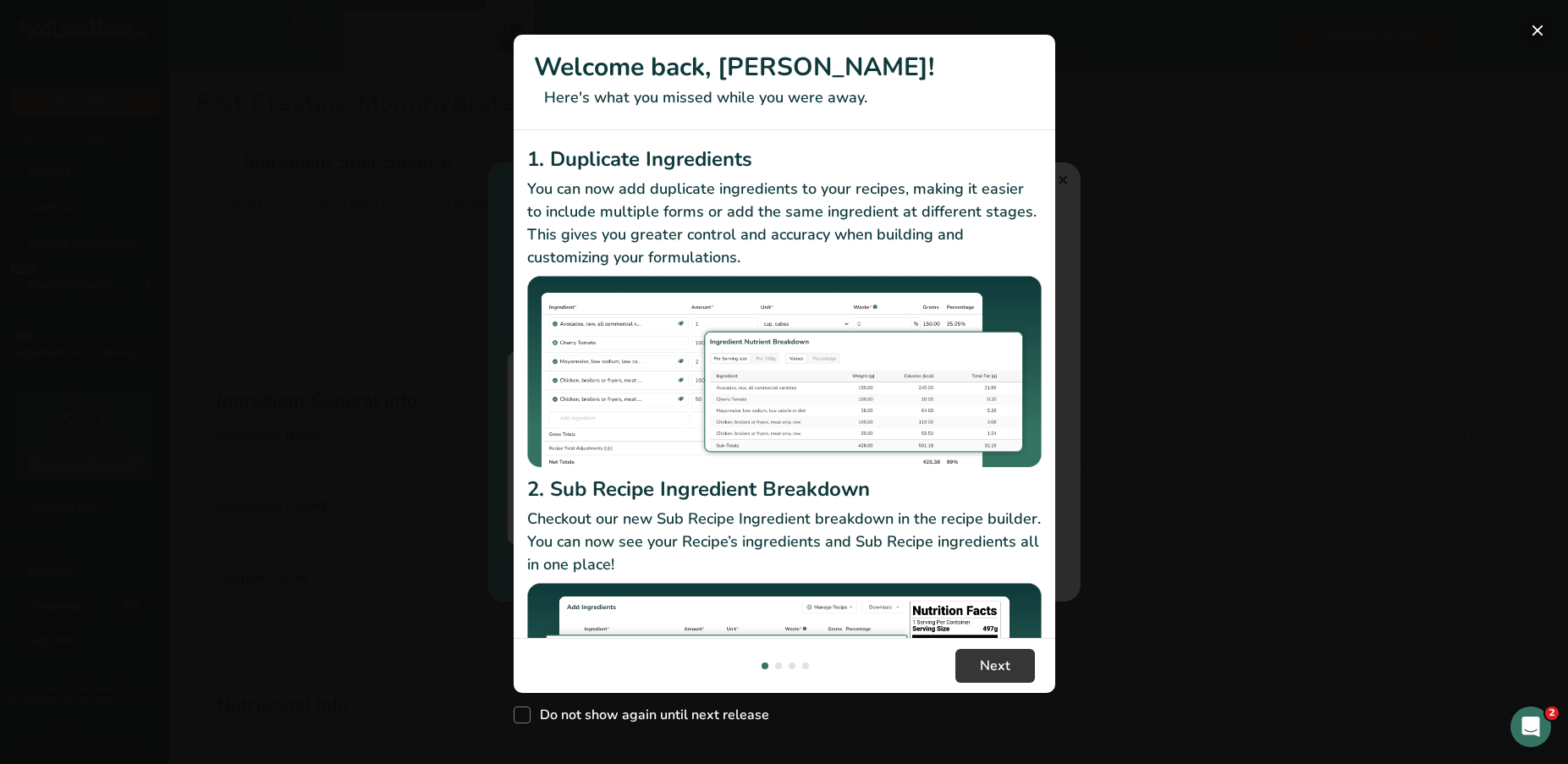
click at [1533, 28] on button "New Features" at bounding box center [1538, 29] width 27 height 27
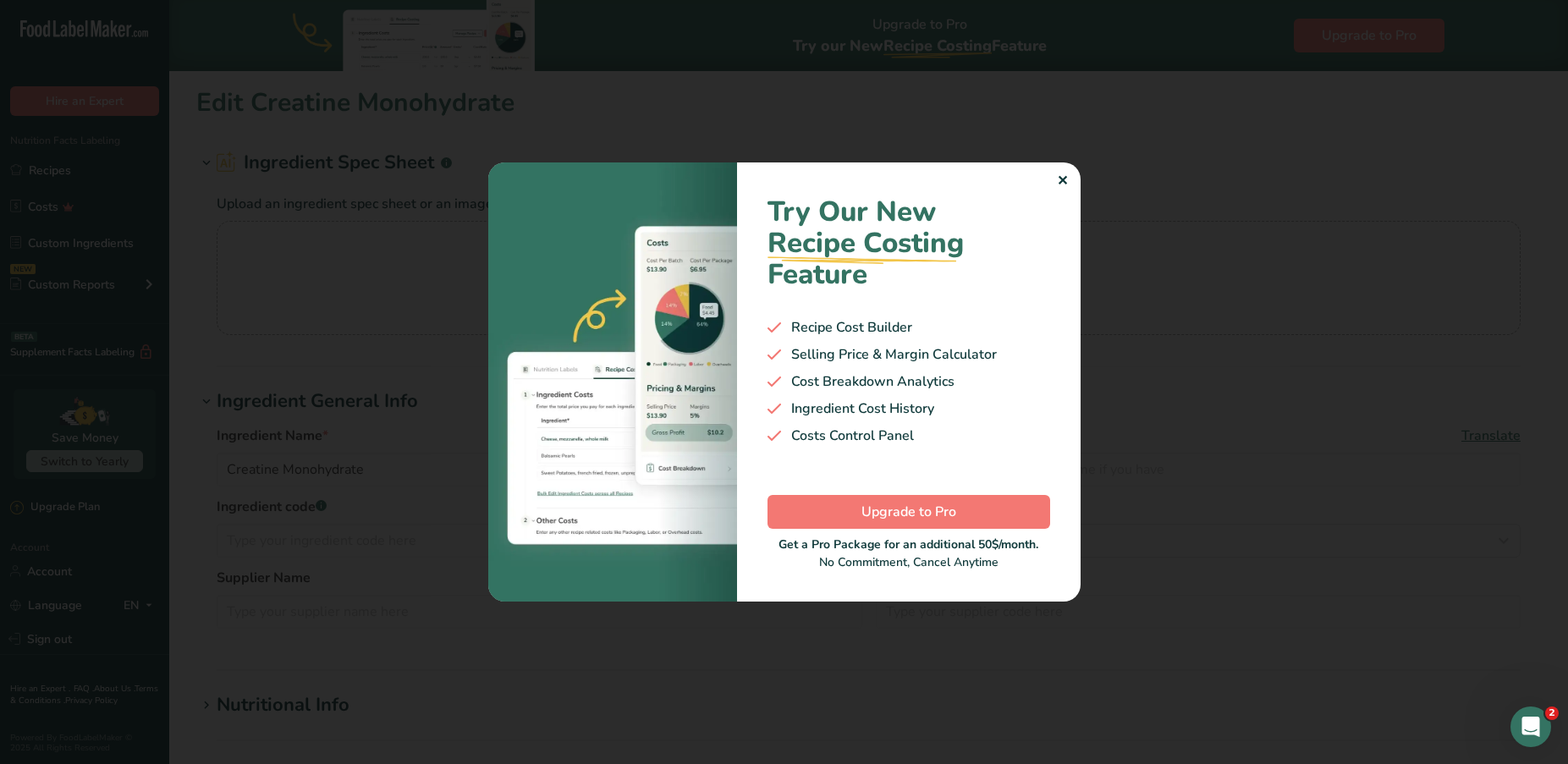
click at [1062, 175] on div "✕" at bounding box center [1063, 181] width 11 height 20
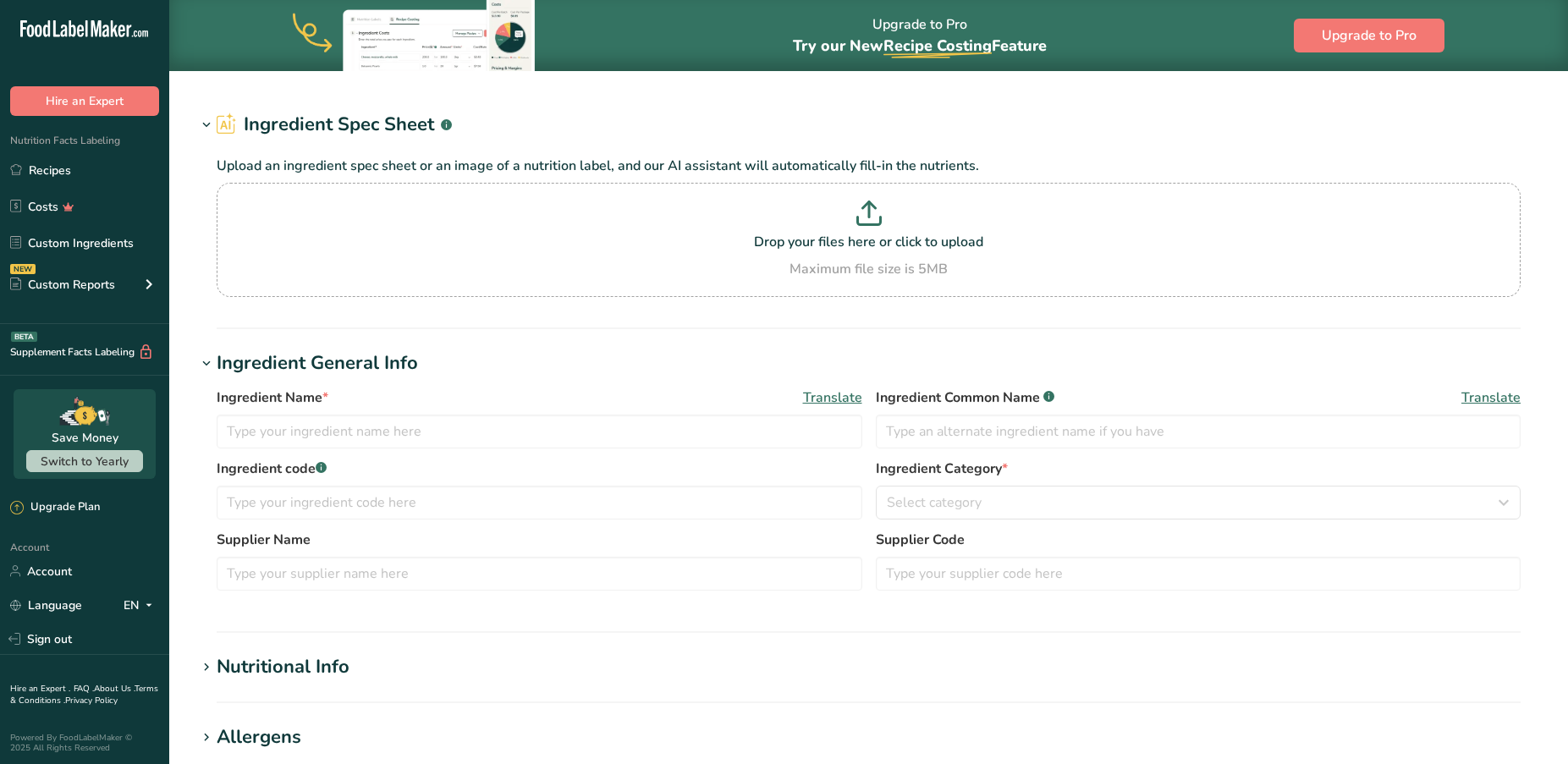
type input "Premix"
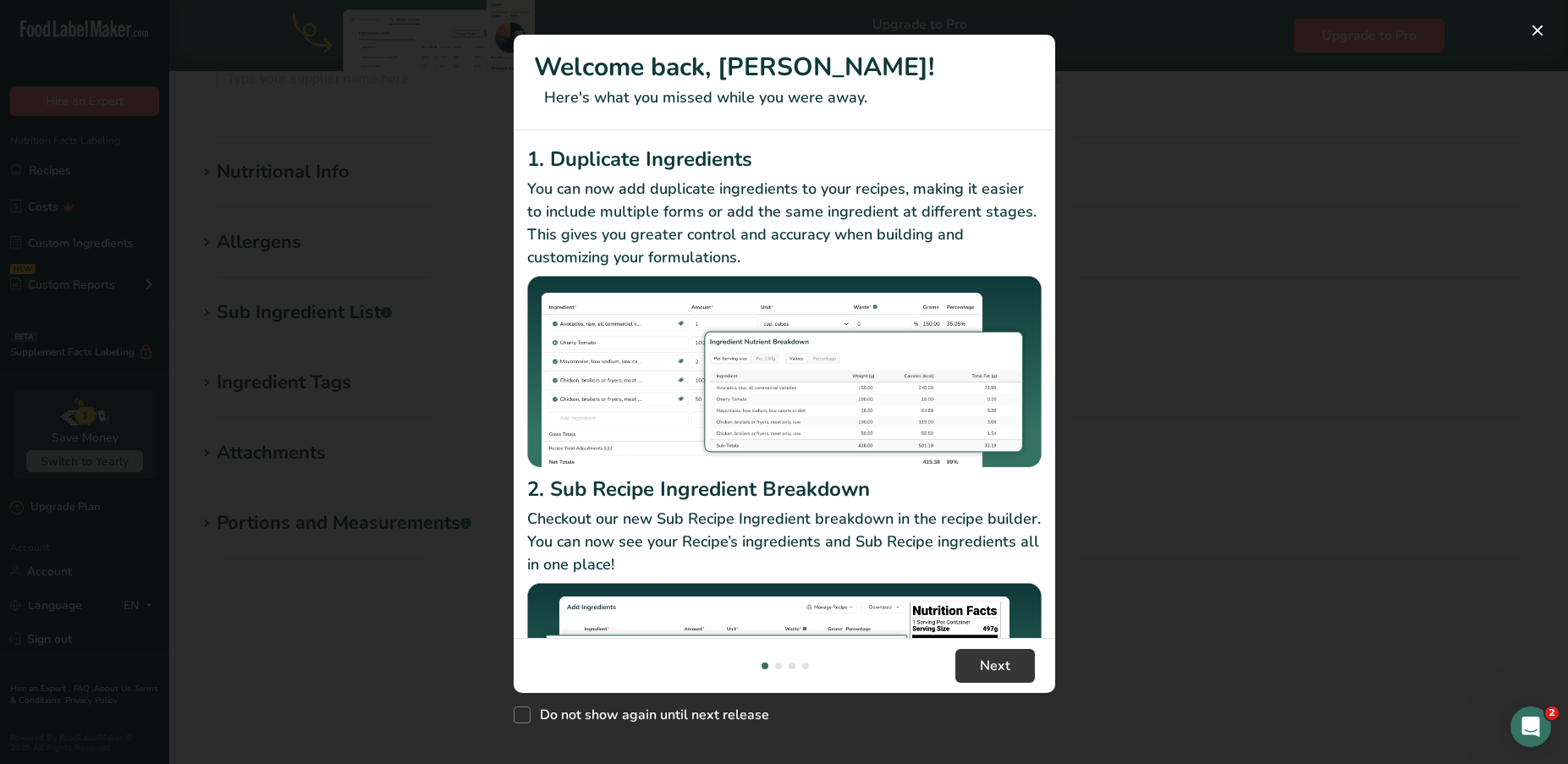
click at [1244, 173] on div "New Features" at bounding box center [784, 382] width 1568 height 764
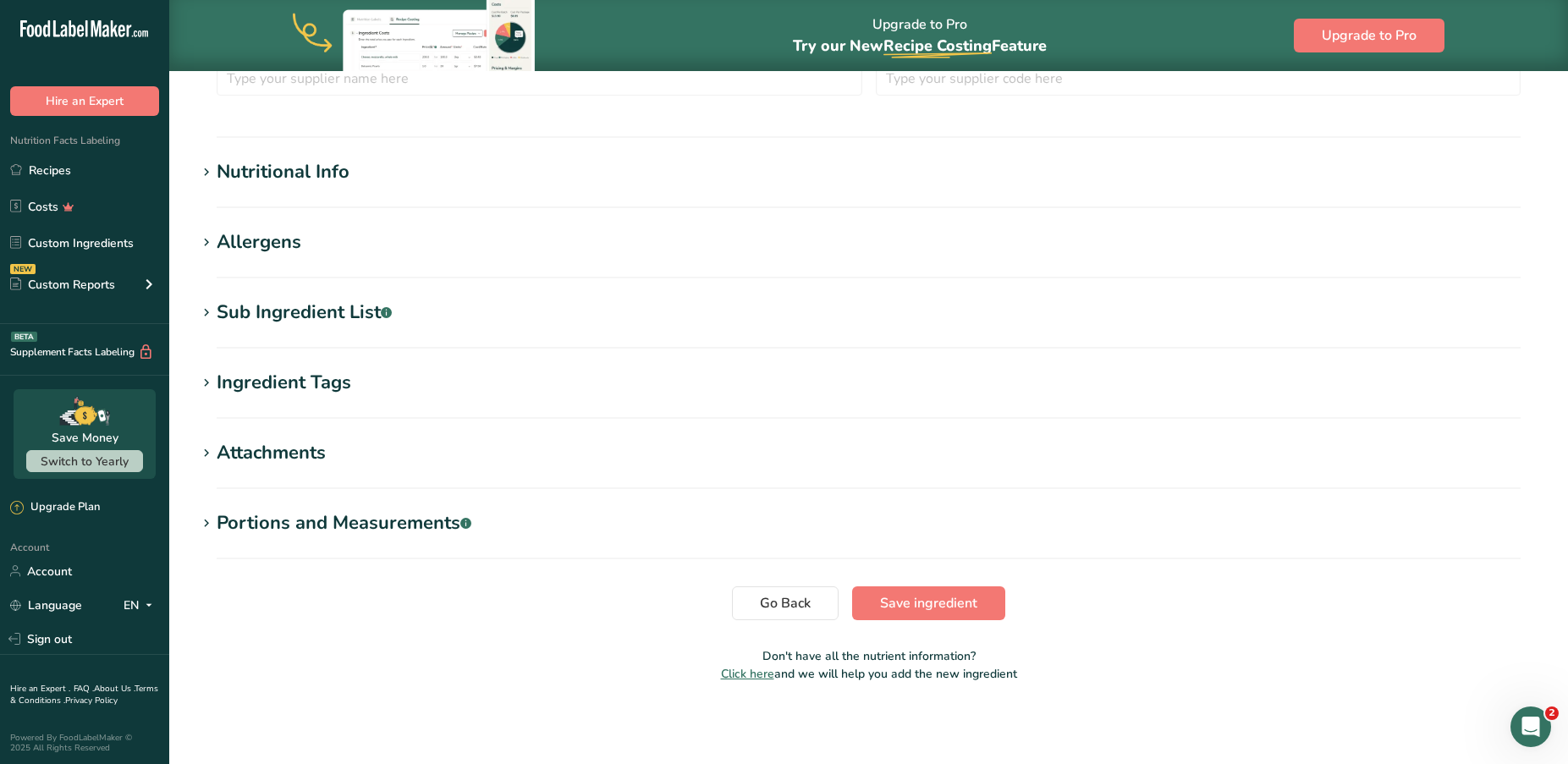
click at [325, 314] on div "Sub Ingredient List .a-a{fill:#347362;}.b-a{fill:#fff;}" at bounding box center [304, 313] width 175 height 28
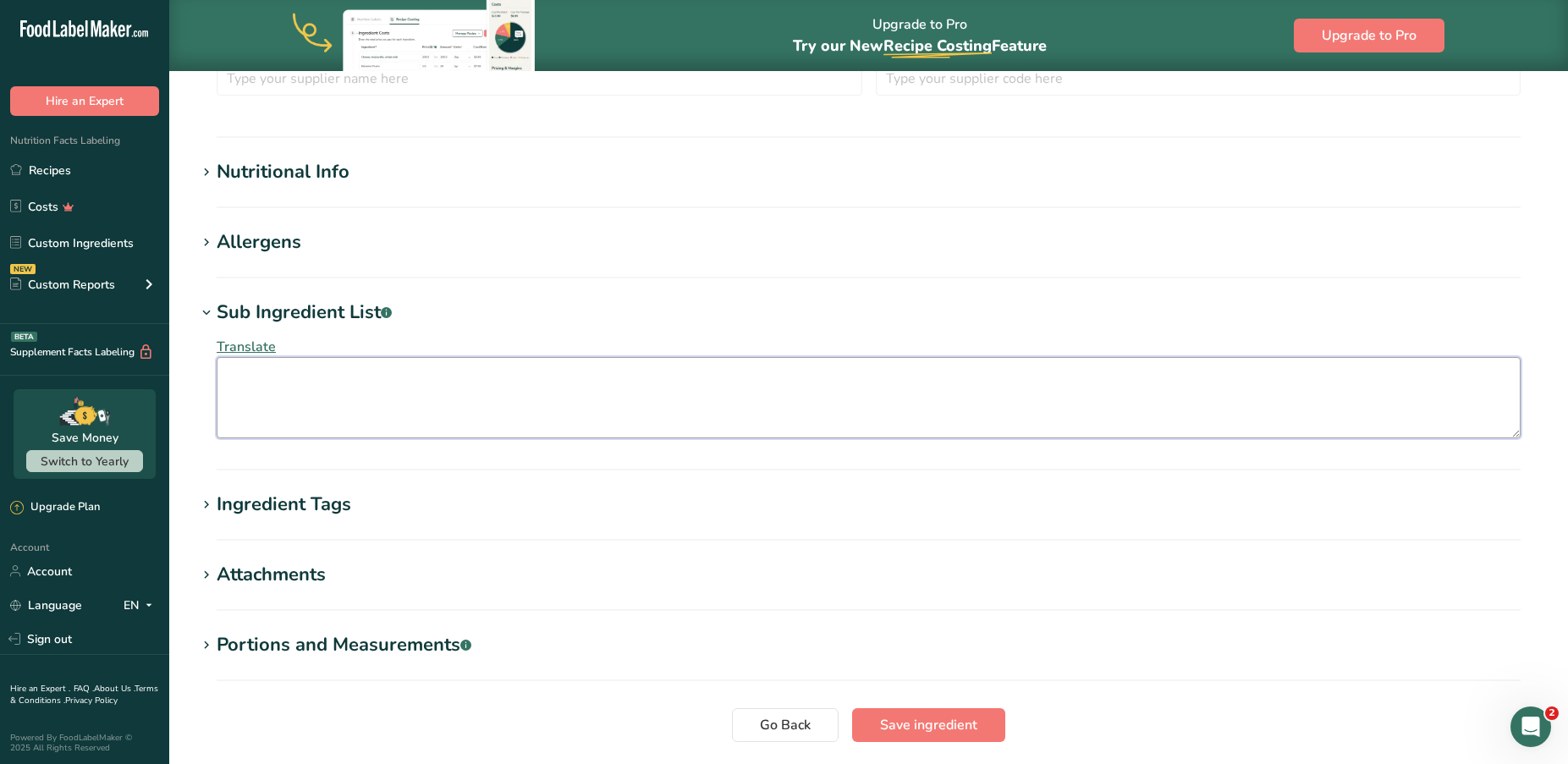
click at [297, 393] on textarea at bounding box center [868, 398] width 1305 height 81
paste textarea "[MEDICAL_DATA], Sugar, [MEDICAL_DATA], Malic Acid, Natural Flavoring, Beetroot …"
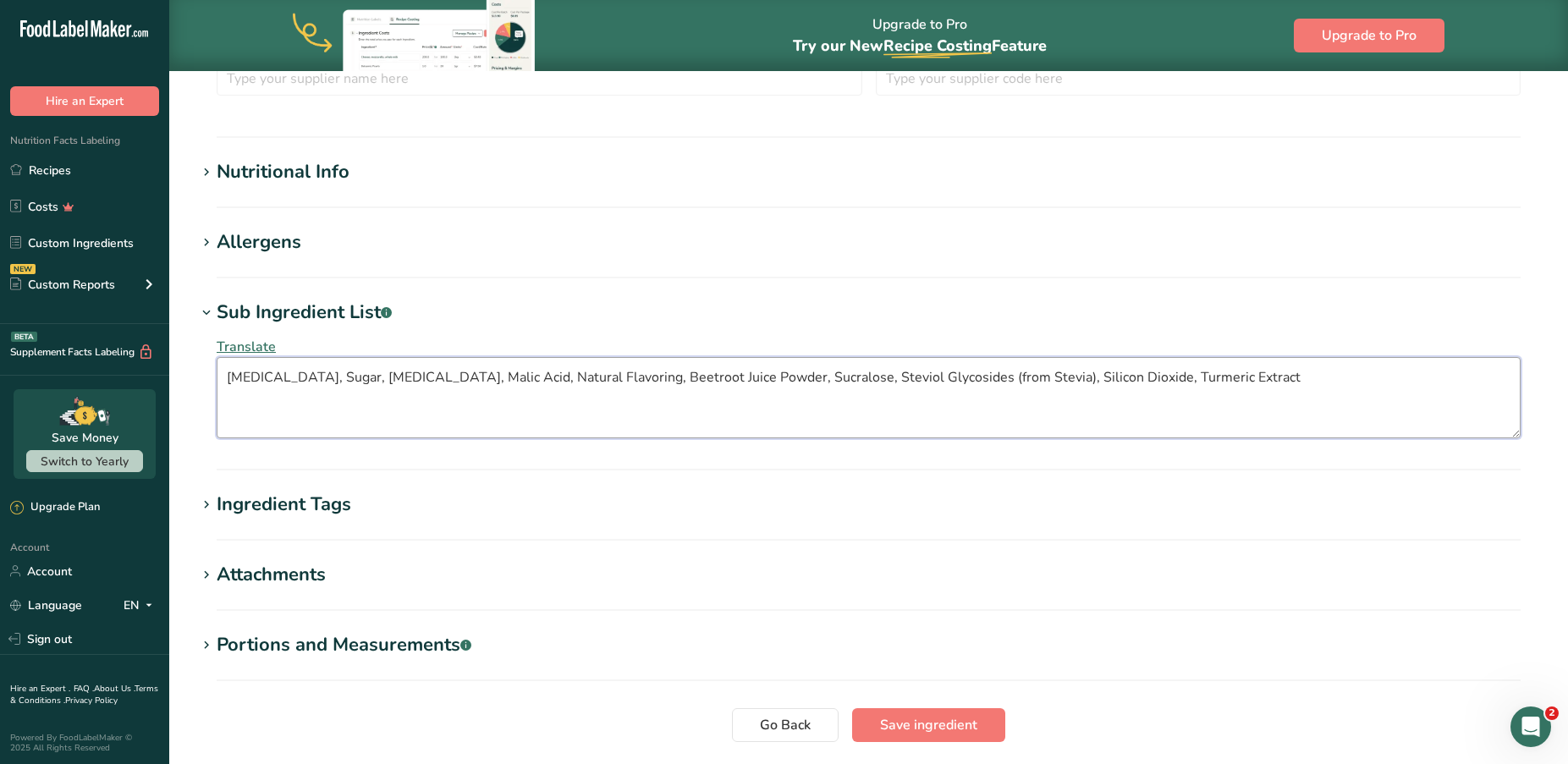
type textarea "[MEDICAL_DATA], Sugar, [MEDICAL_DATA], Malic Acid, Natural Flavoring, Beetroot …"
click at [796, 288] on section "Edit Premix Ingredient Spec Sheet .a-a{fill:#347362;}.b-a{fill:#fff;} Upload an…" at bounding box center [869, 184] width 1400 height 1294
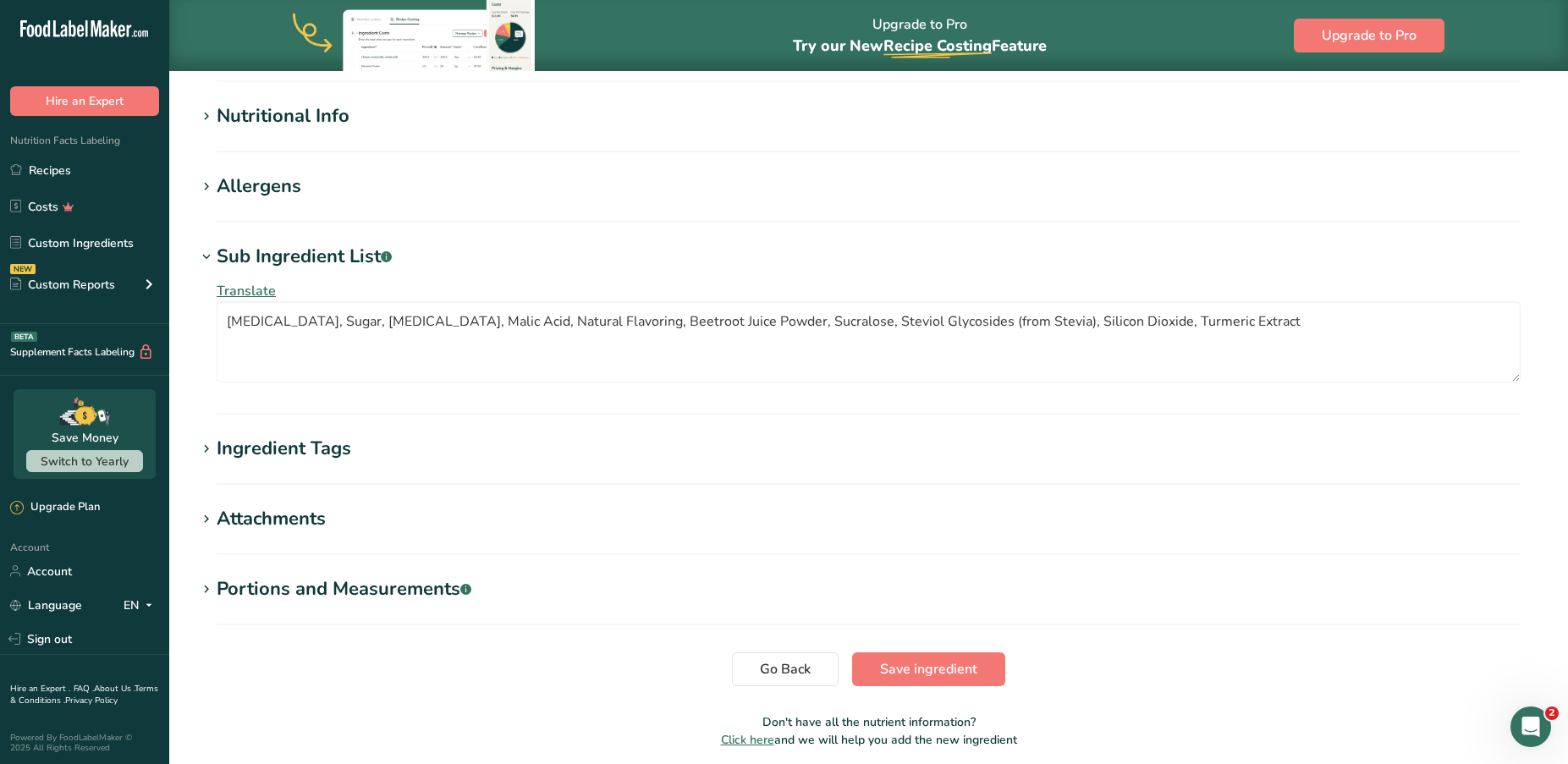
scroll to position [613, 0]
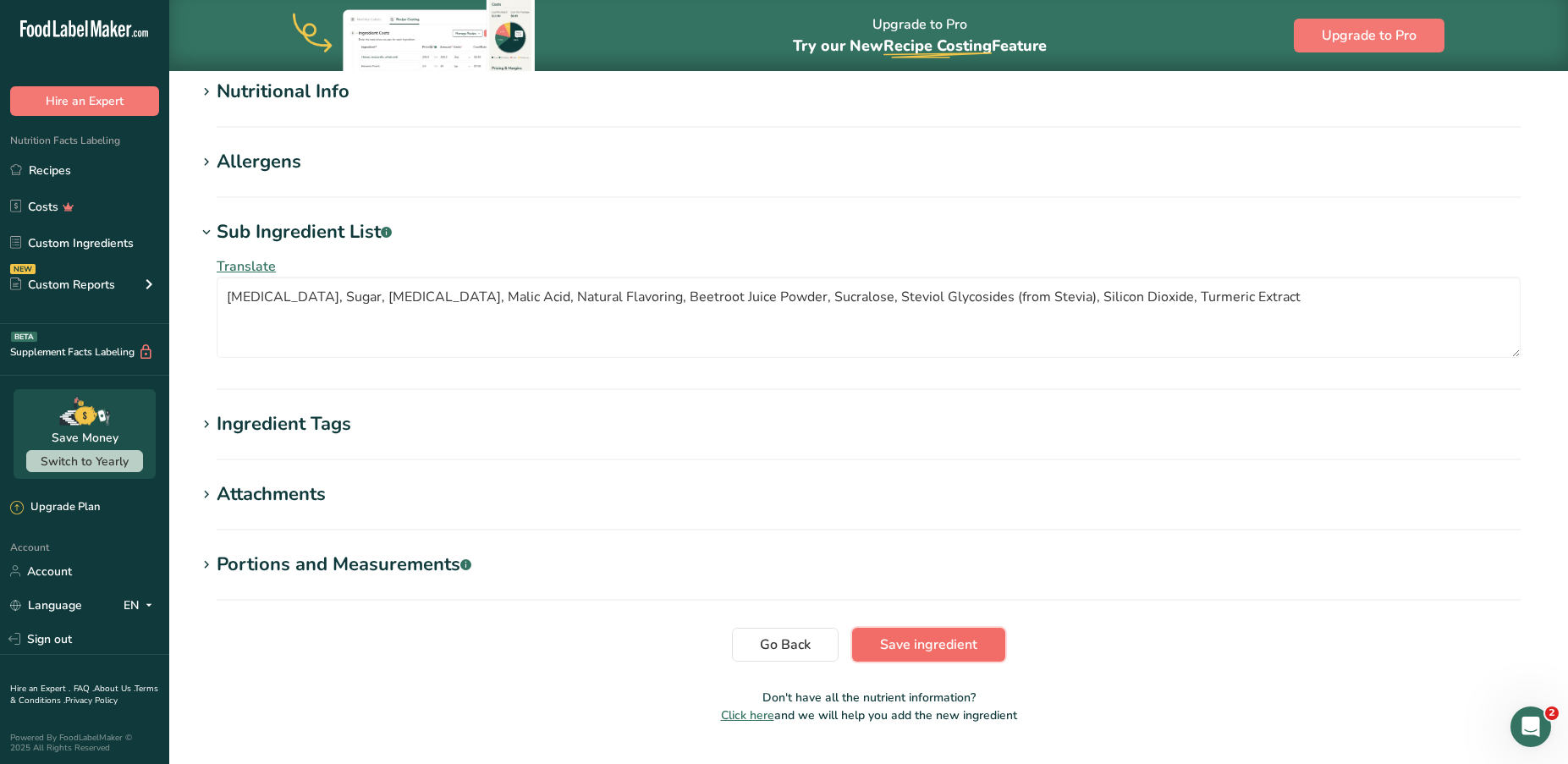
click at [929, 641] on span "Save ingredient" at bounding box center [929, 644] width 98 height 20
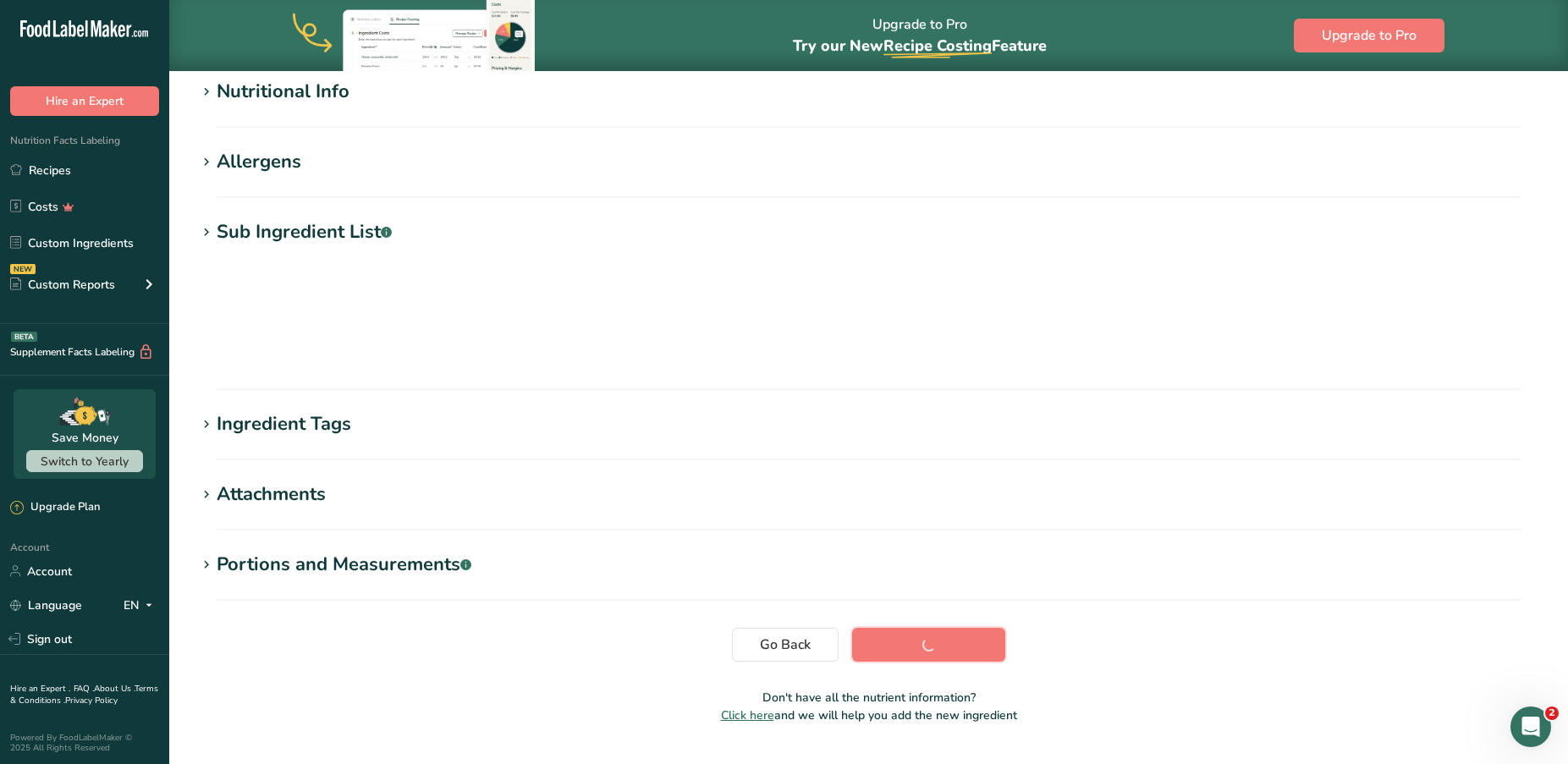
scroll to position [131, 0]
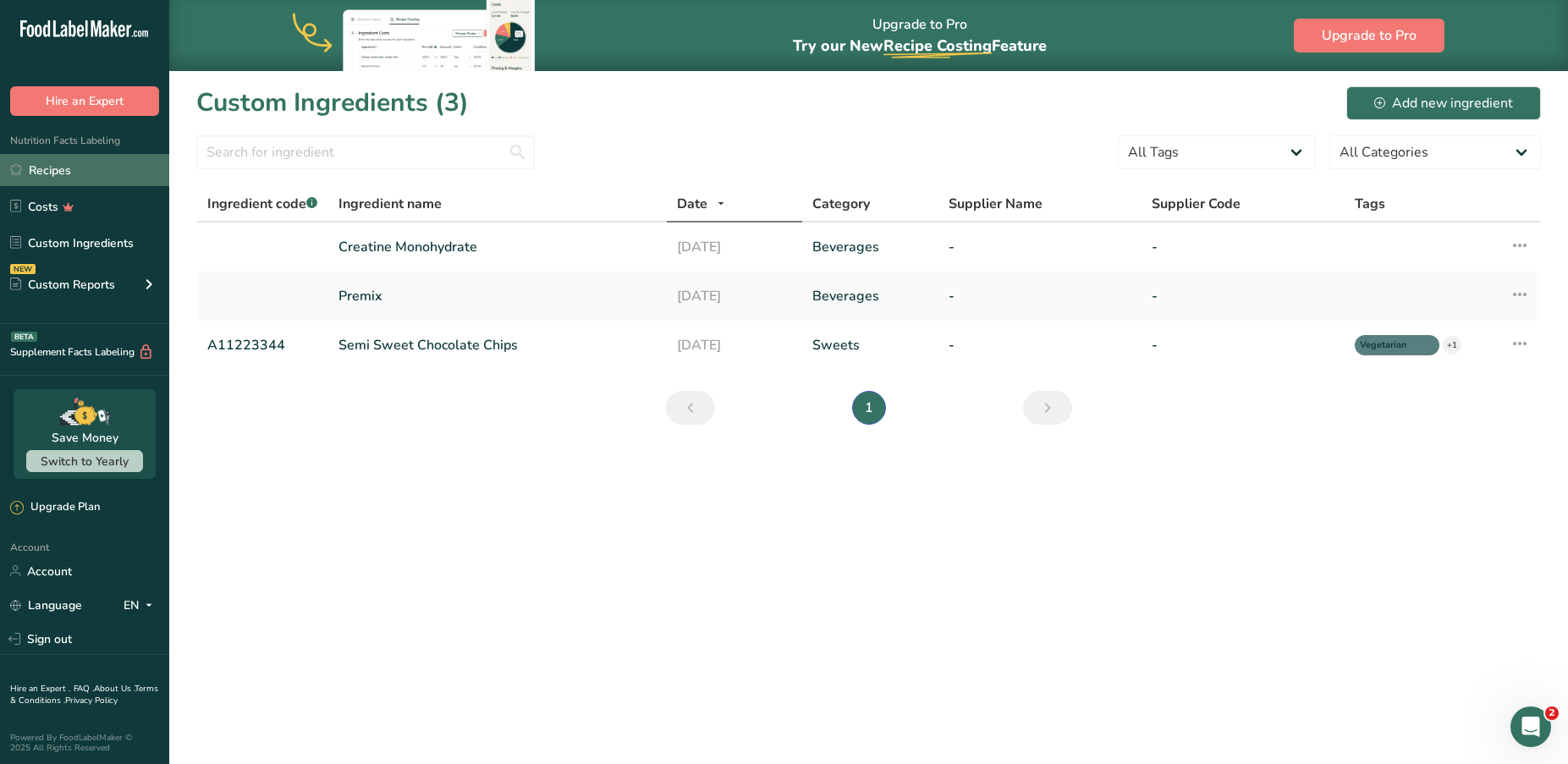
click at [67, 166] on link "Recipes" at bounding box center [85, 169] width 169 height 32
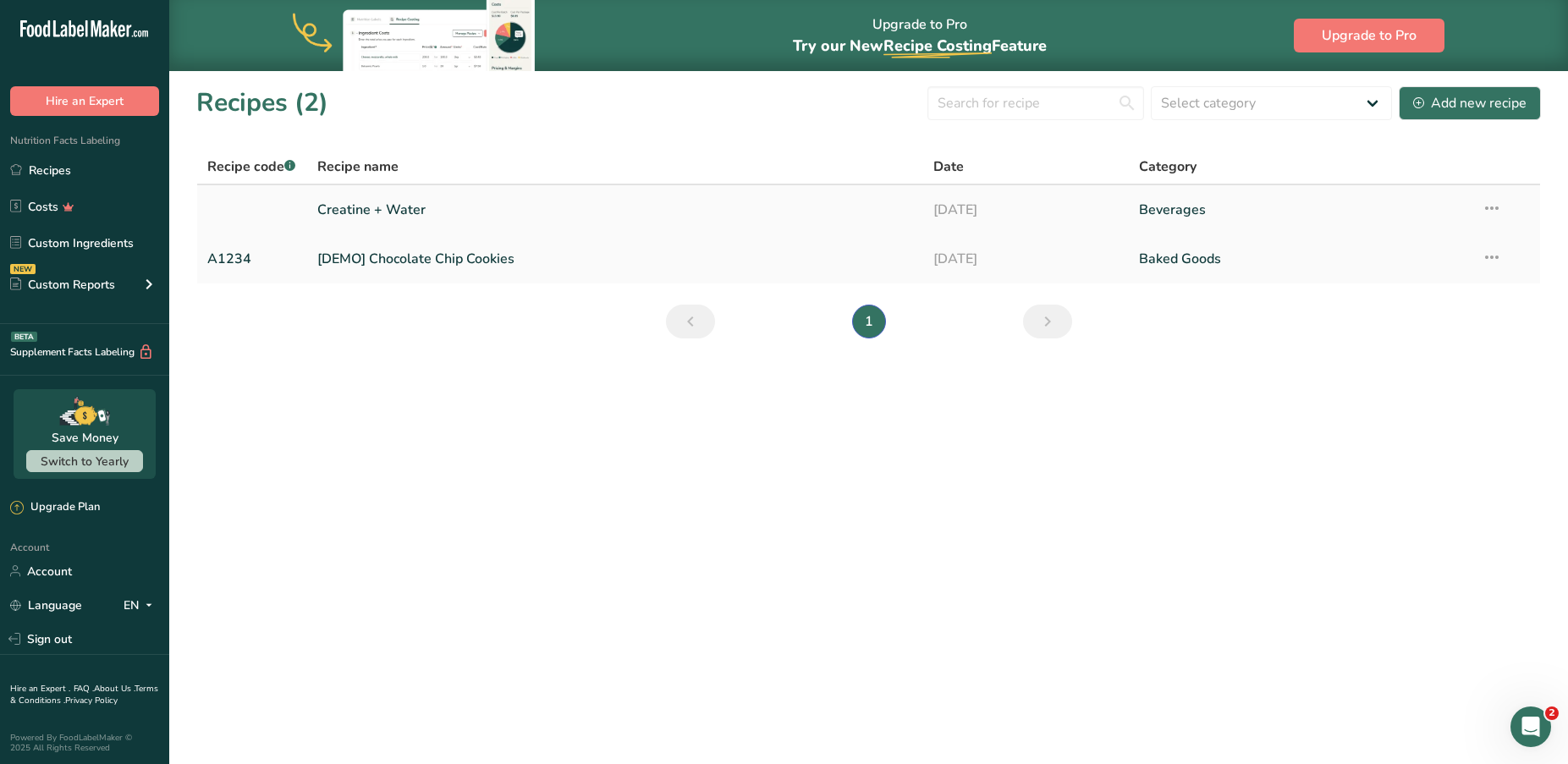
click at [418, 208] on link "Creatine + Water" at bounding box center [616, 210] width 597 height 36
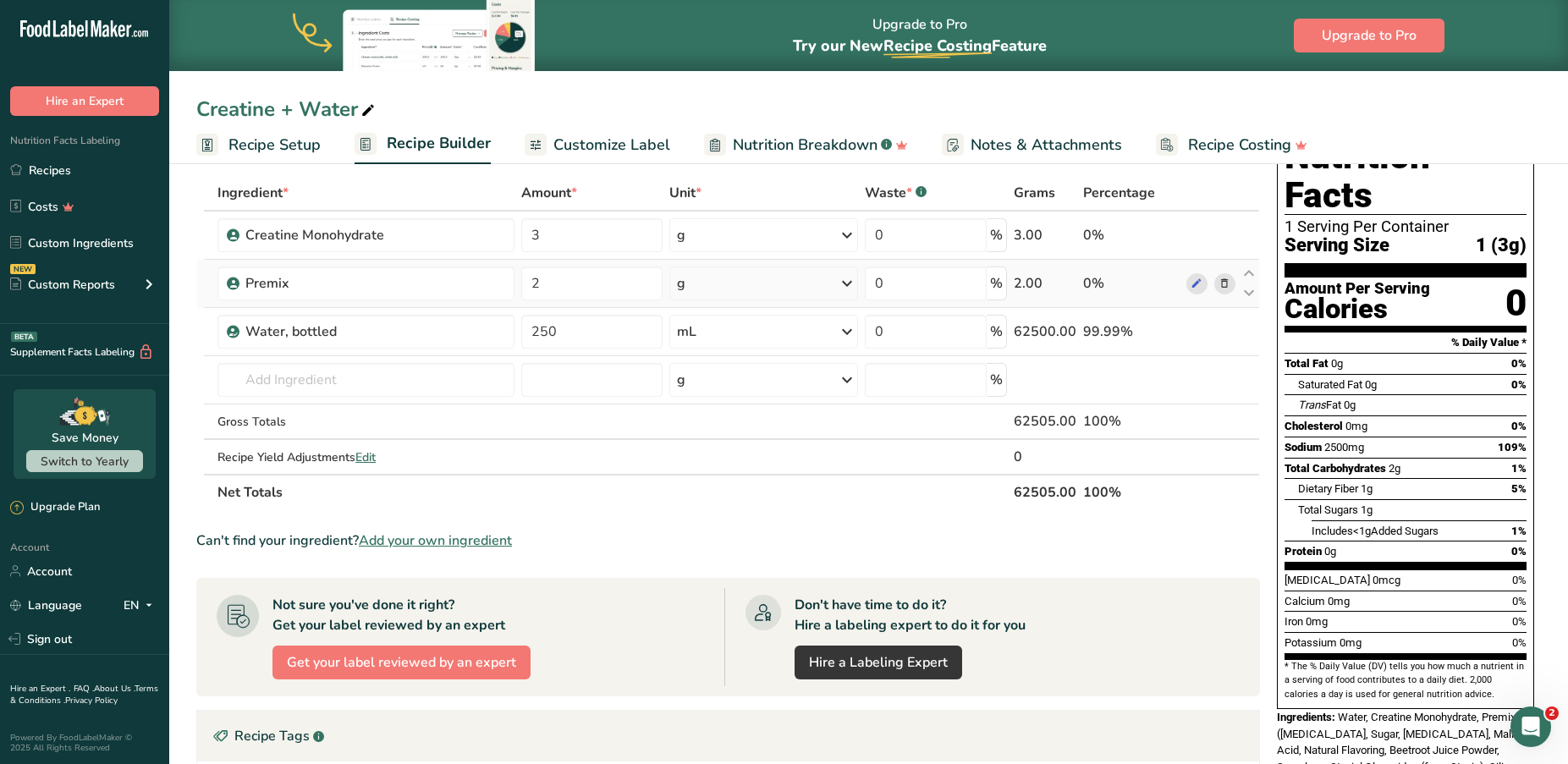
scroll to position [80, 0]
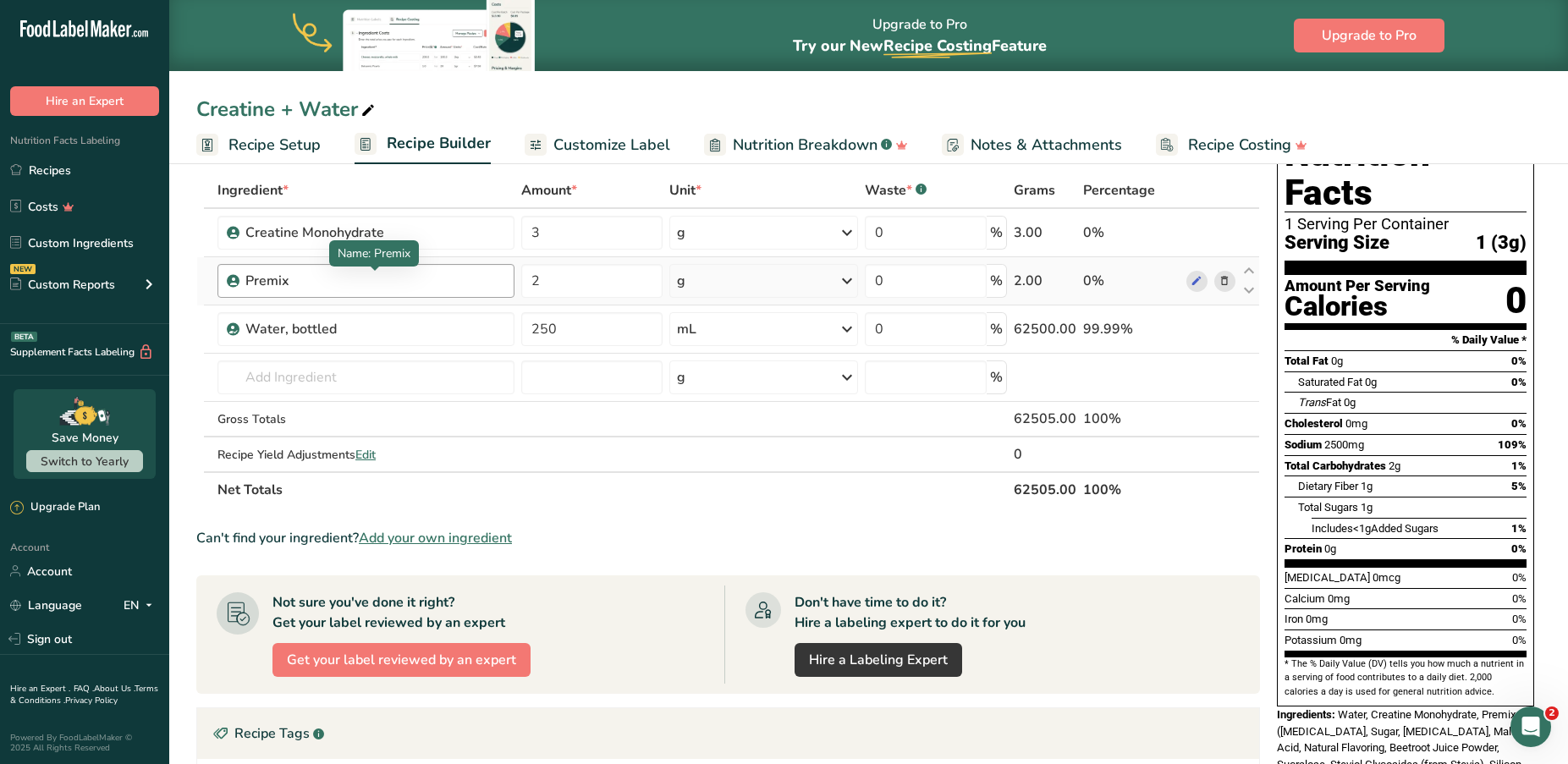
click at [247, 283] on div "Premix" at bounding box center [352, 281] width 212 height 20
click at [1196, 284] on icon at bounding box center [1196, 281] width 12 height 17
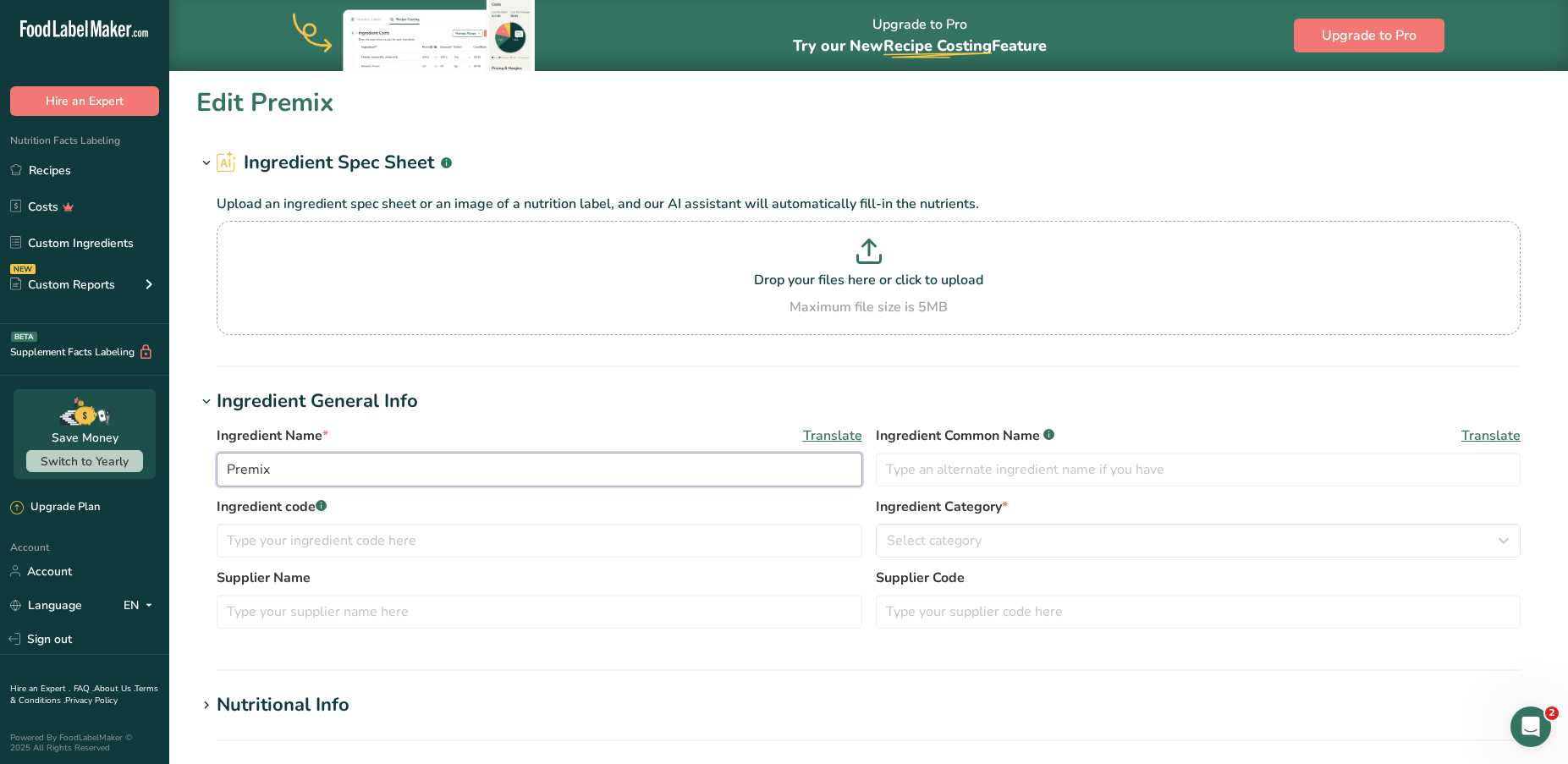
click at [226, 467] on input "Premix" at bounding box center [539, 469] width 645 height 34
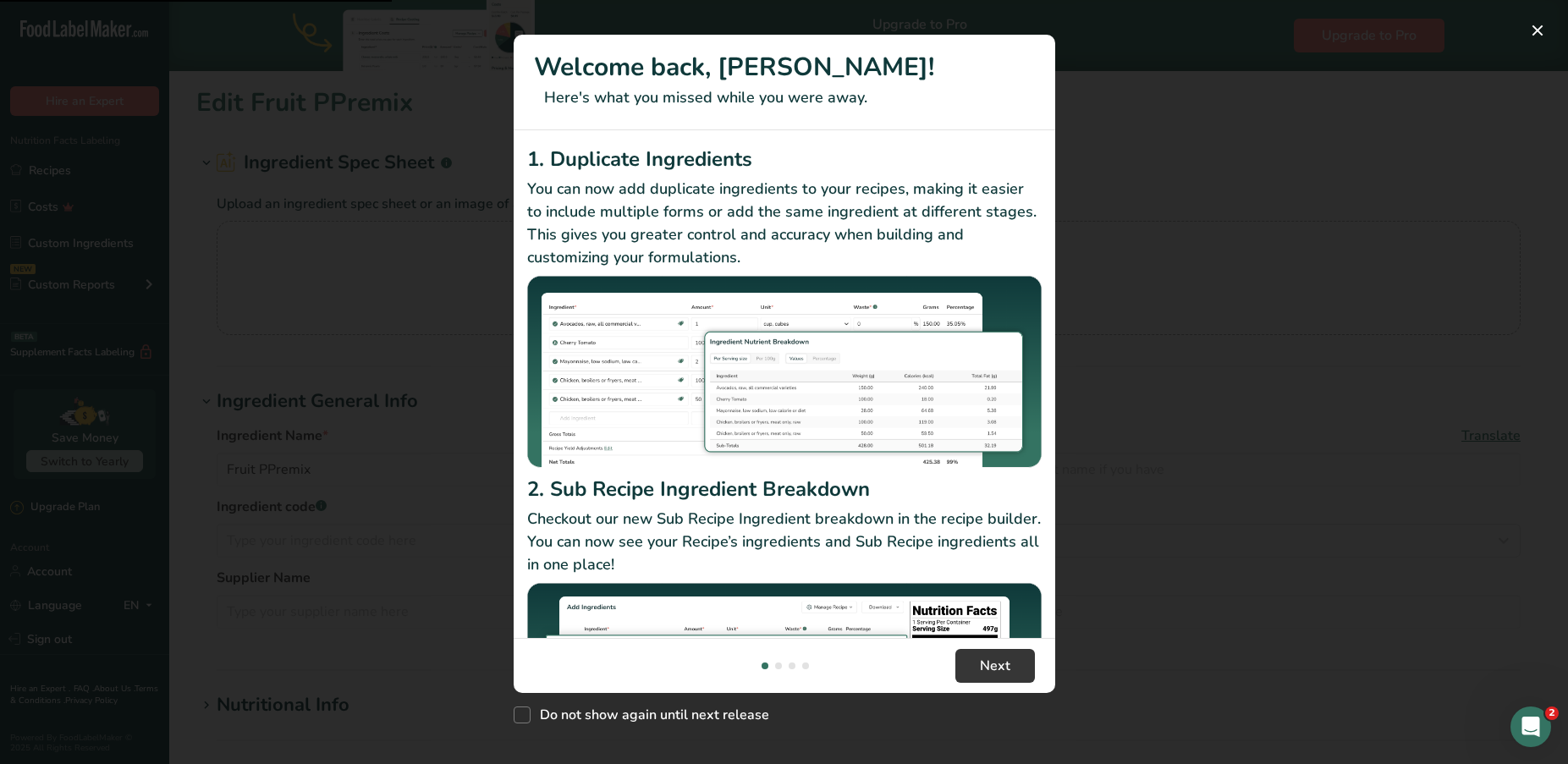
click at [309, 388] on div "New Features" at bounding box center [784, 382] width 1568 height 764
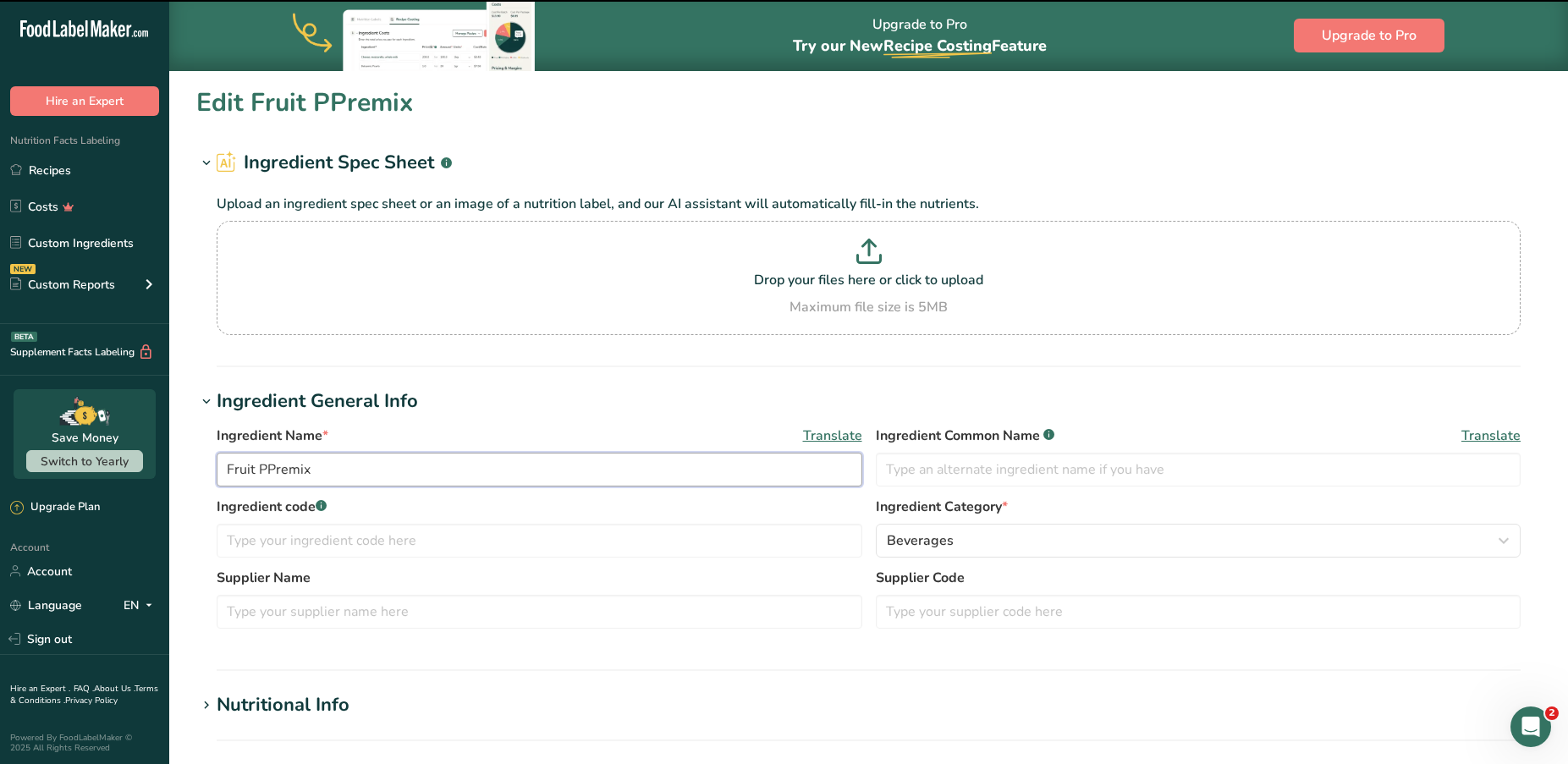
click at [264, 465] on input "Fruit PPremix" at bounding box center [539, 469] width 645 height 34
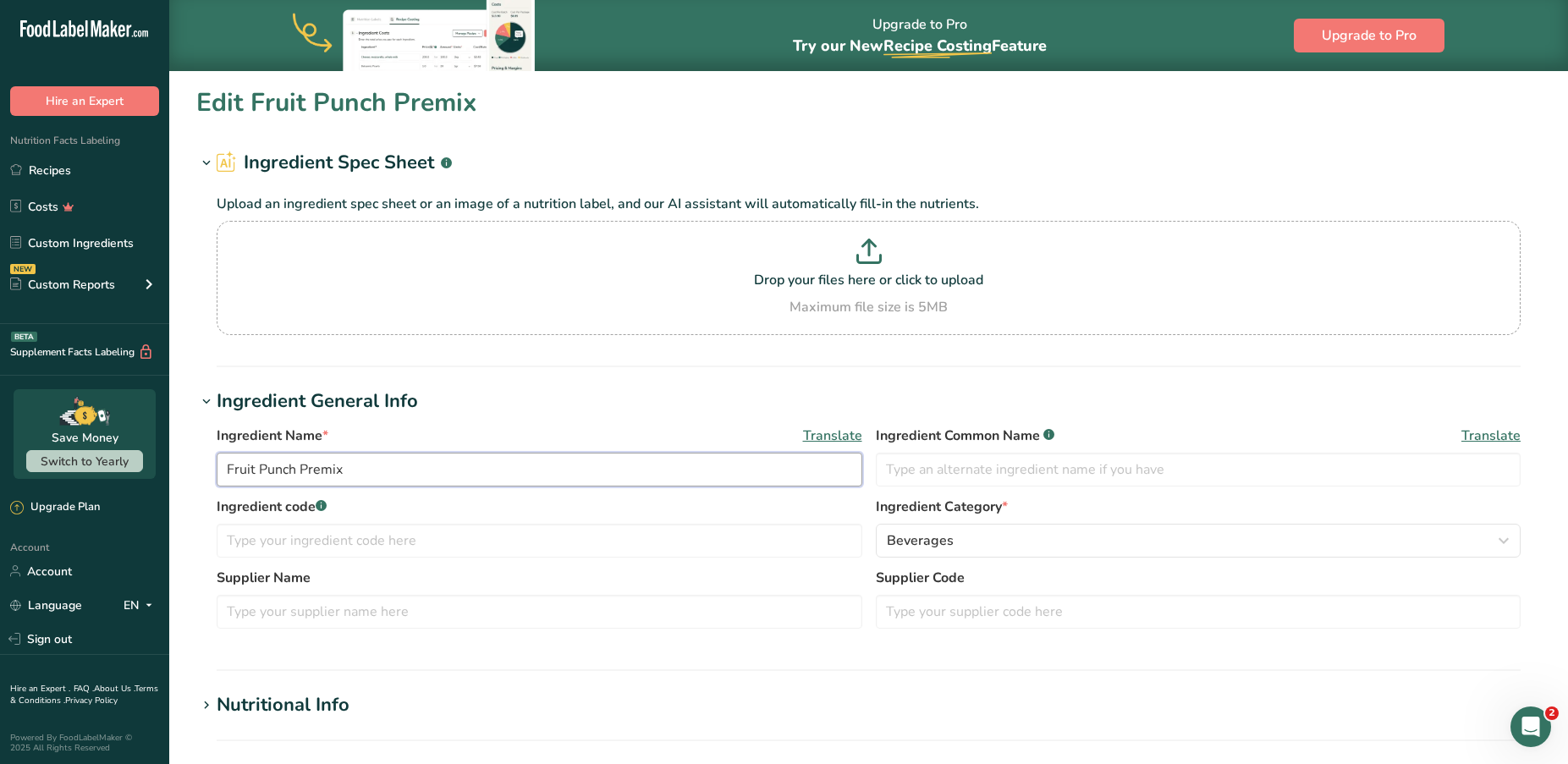
type input "Fruit Punch Premix"
click at [233, 362] on section "Ingredient Spec Sheet .a-a{fill:#347362;}.b-a{fill:#fff;} Upload an ingredient …" at bounding box center [868, 258] width 1345 height 218
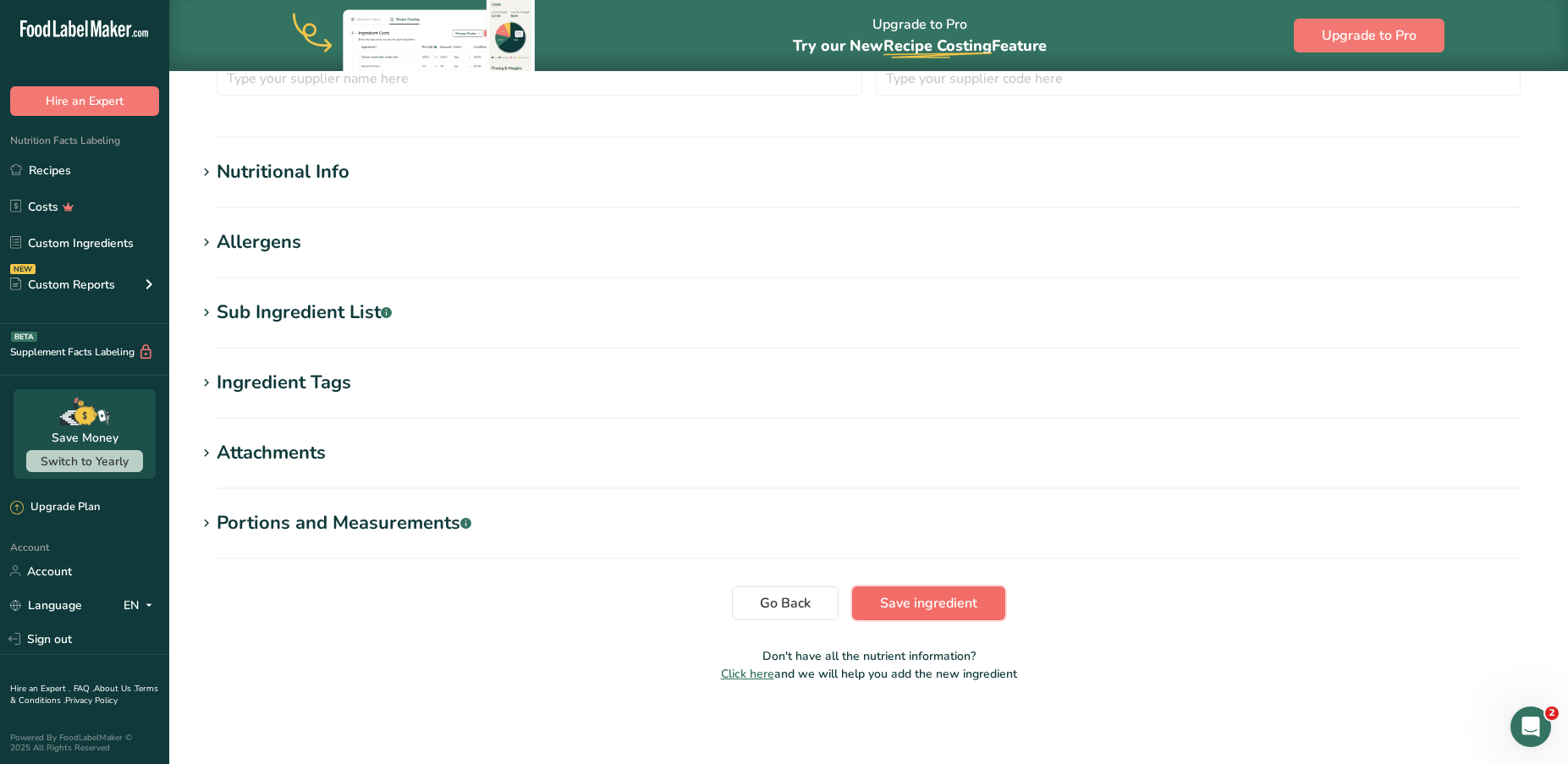
click at [914, 611] on span "Save ingredient" at bounding box center [929, 603] width 98 height 20
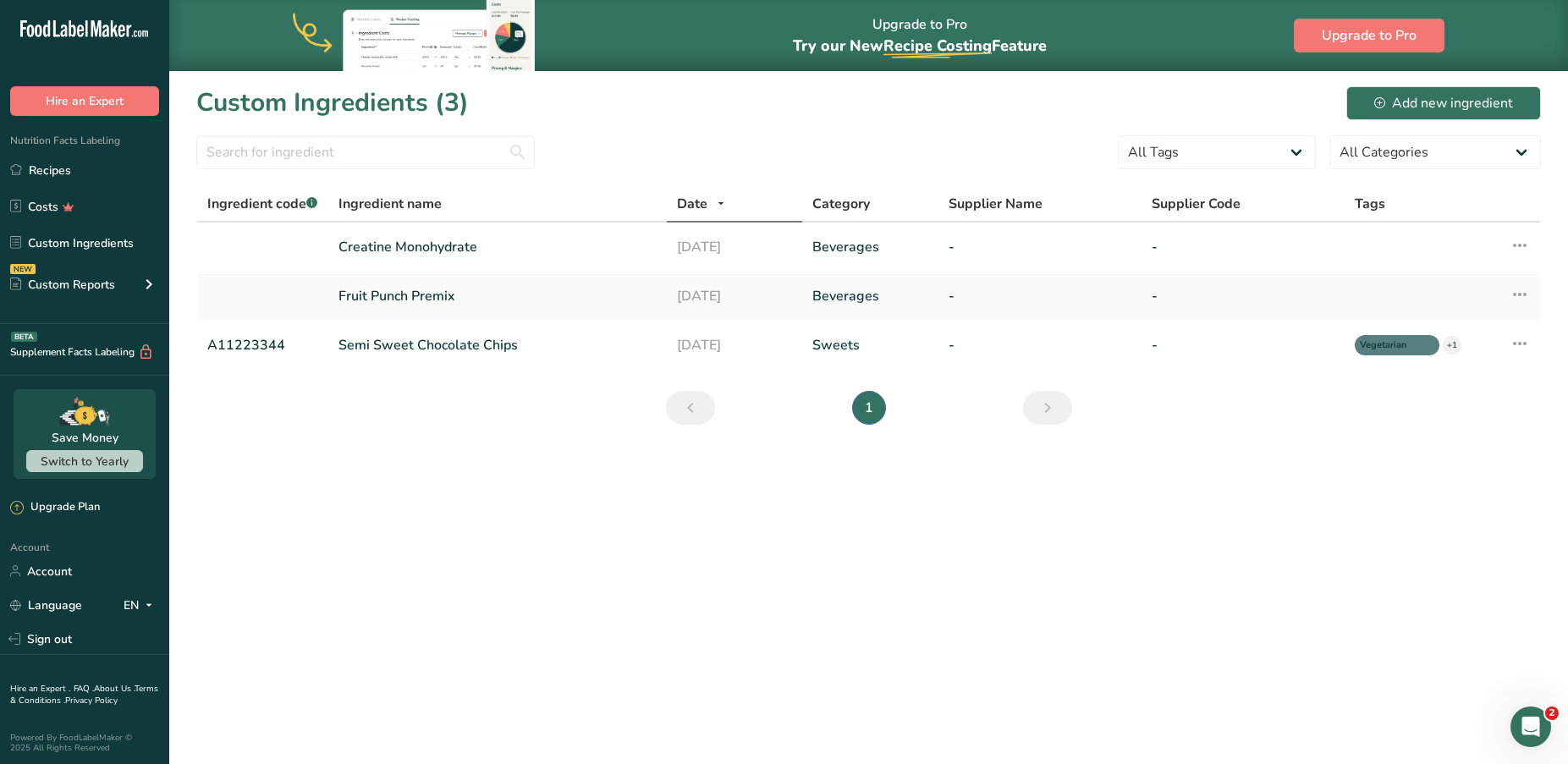
click at [612, 151] on form "All Tags Source of Antioxidants Prebiotic Effect Source of Omega 3 Plant-based …" at bounding box center [868, 157] width 1345 height 44
click at [107, 170] on link "Recipes" at bounding box center [85, 169] width 169 height 32
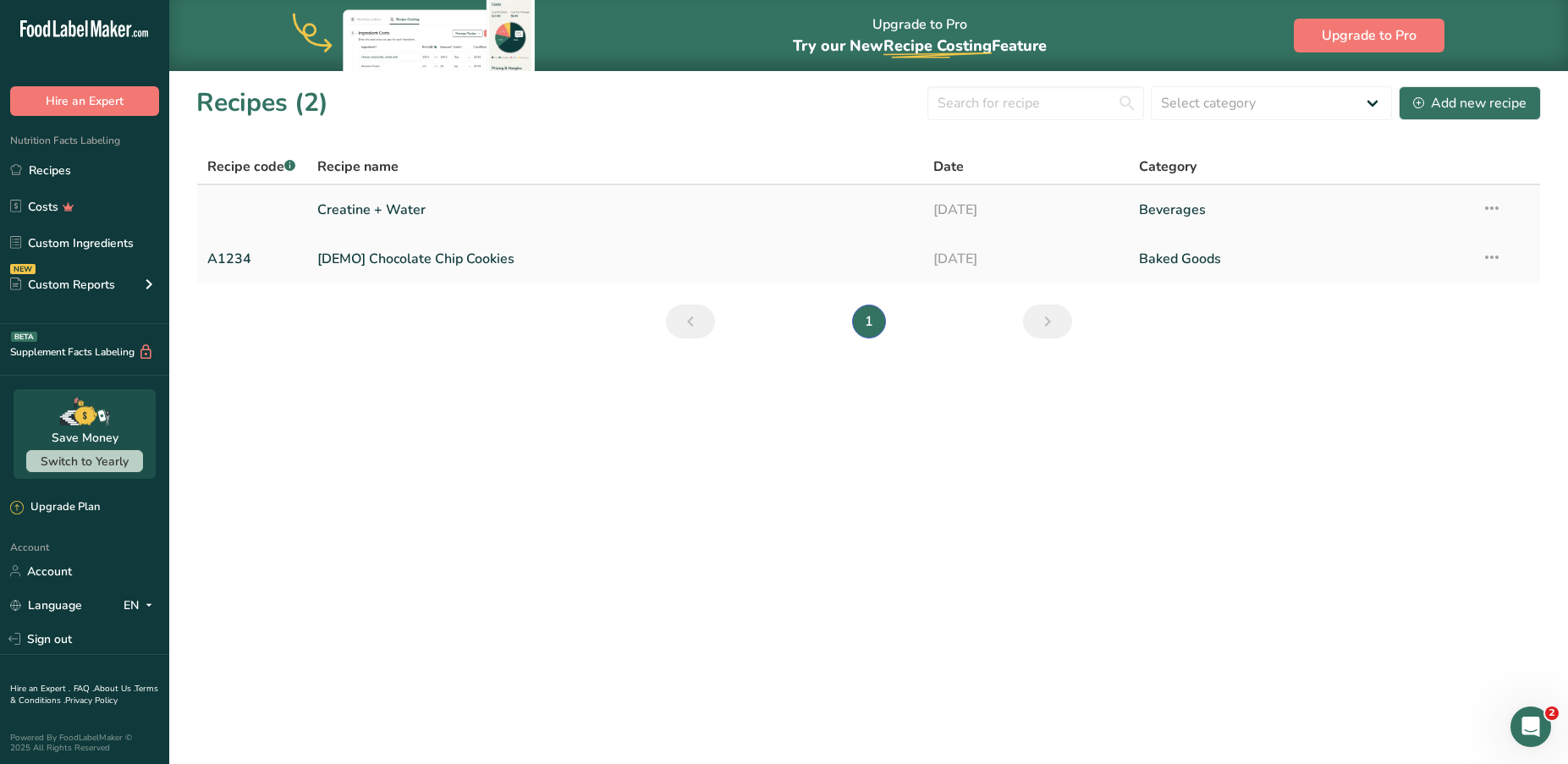
click at [375, 211] on link "Creatine + Water" at bounding box center [616, 210] width 597 height 36
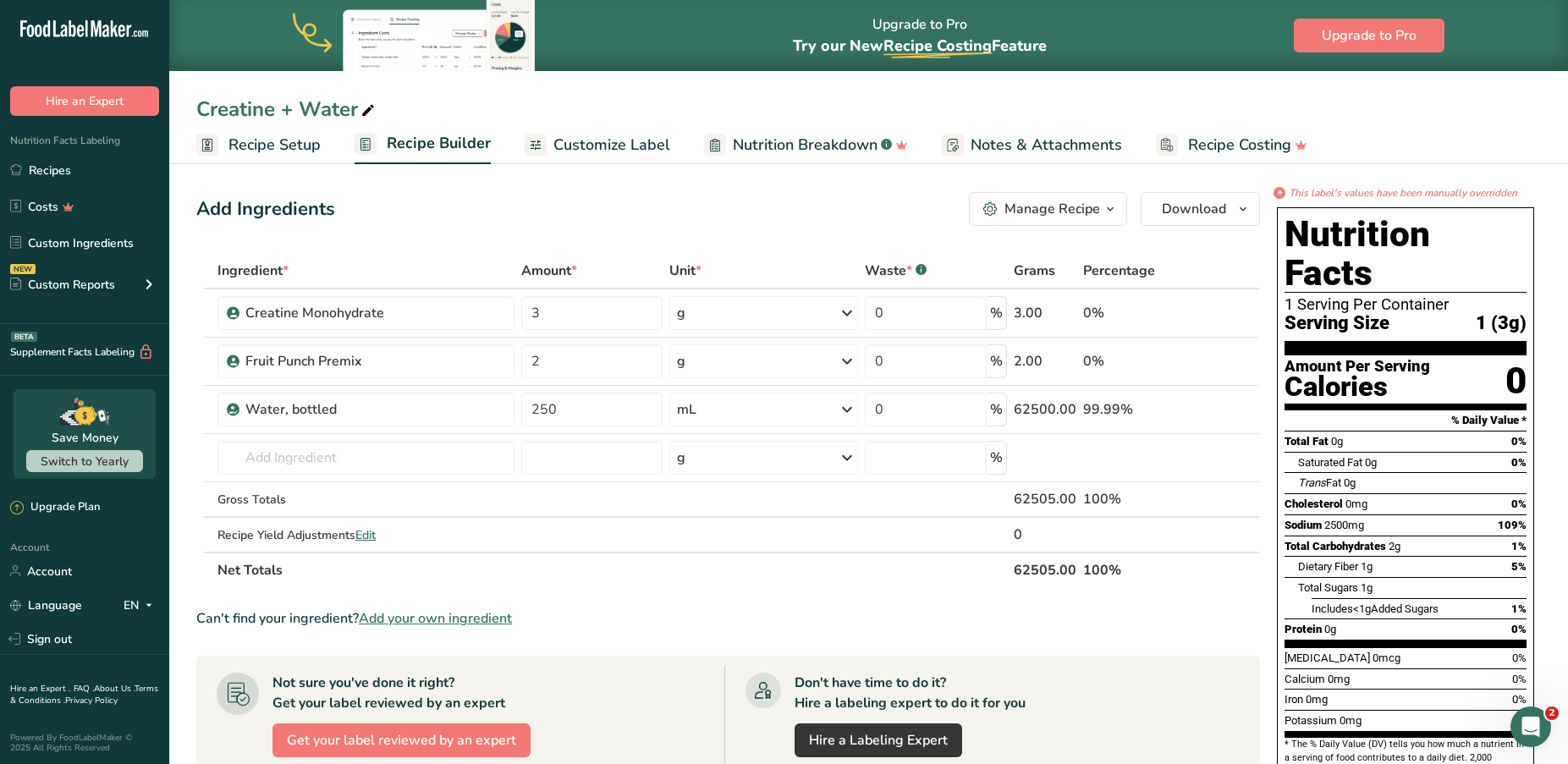
click at [1112, 200] on icon "button" at bounding box center [1110, 209] width 14 height 21
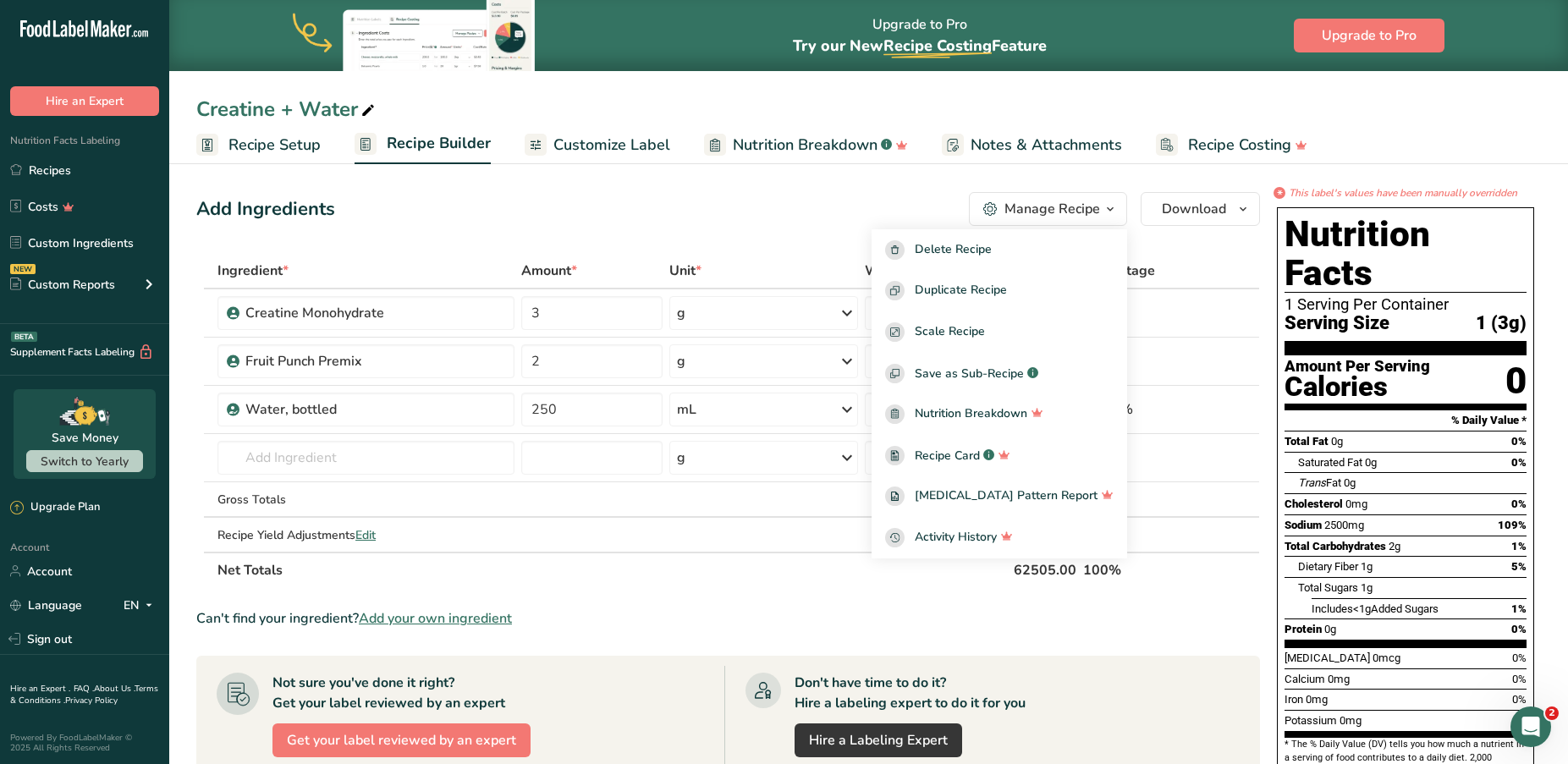
click at [845, 205] on div "Add Ingredients Manage Recipe Delete Recipe Duplicate Recipe Scale Recipe Save …" at bounding box center [728, 209] width 1064 height 34
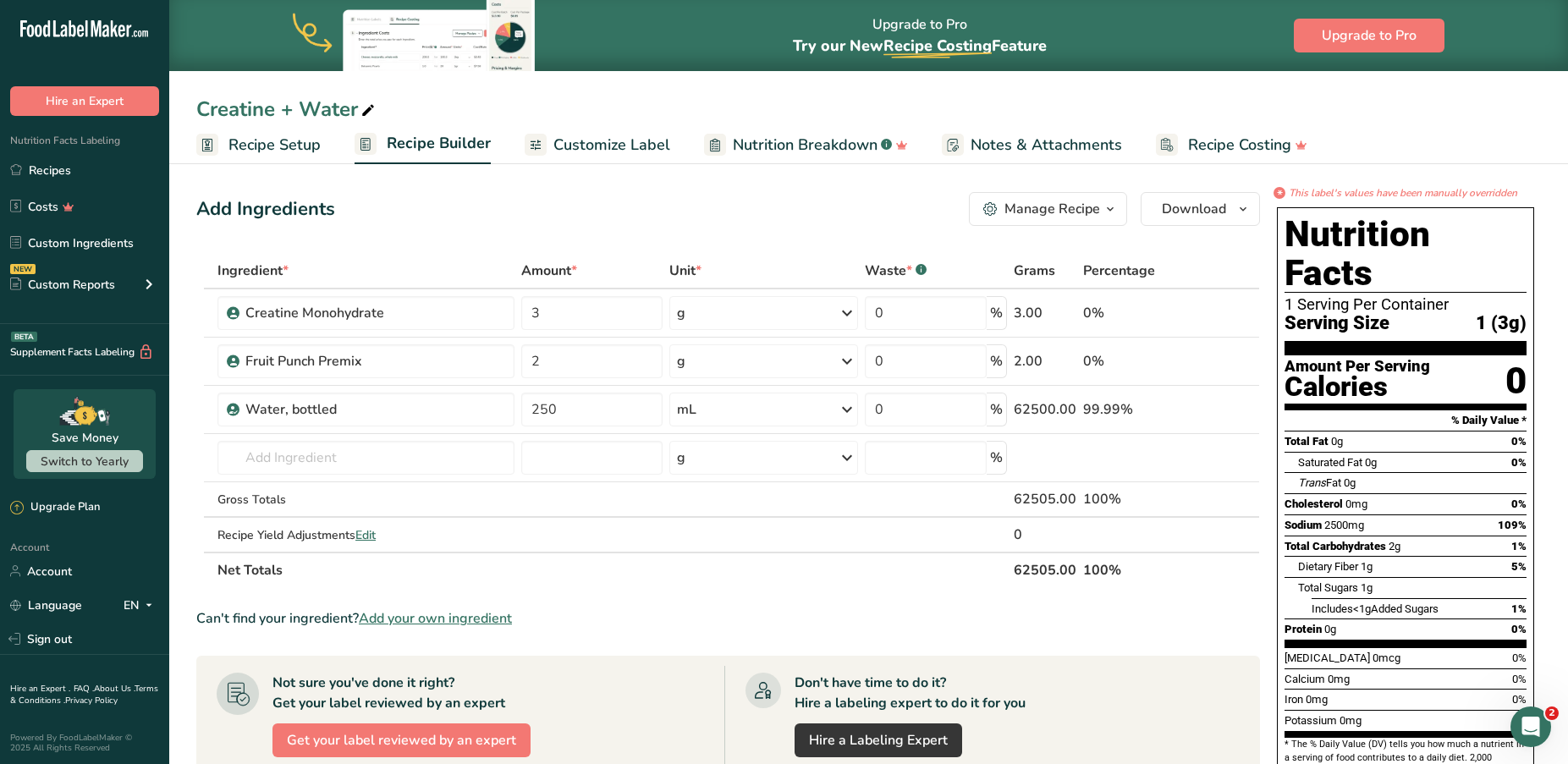
click at [656, 203] on div "Add Ingredients Manage Recipe Delete Recipe Duplicate Recipe Scale Recipe Save …" at bounding box center [728, 209] width 1064 height 34
click at [1201, 311] on icon at bounding box center [1196, 313] width 12 height 17
click at [1192, 361] on icon at bounding box center [1196, 361] width 12 height 17
click at [751, 596] on section "Ingredient * Amount * Unit * Waste * .a-a{fill:#347362;}.b-a{fill:#fff;} Grams …" at bounding box center [728, 684] width 1064 height 862
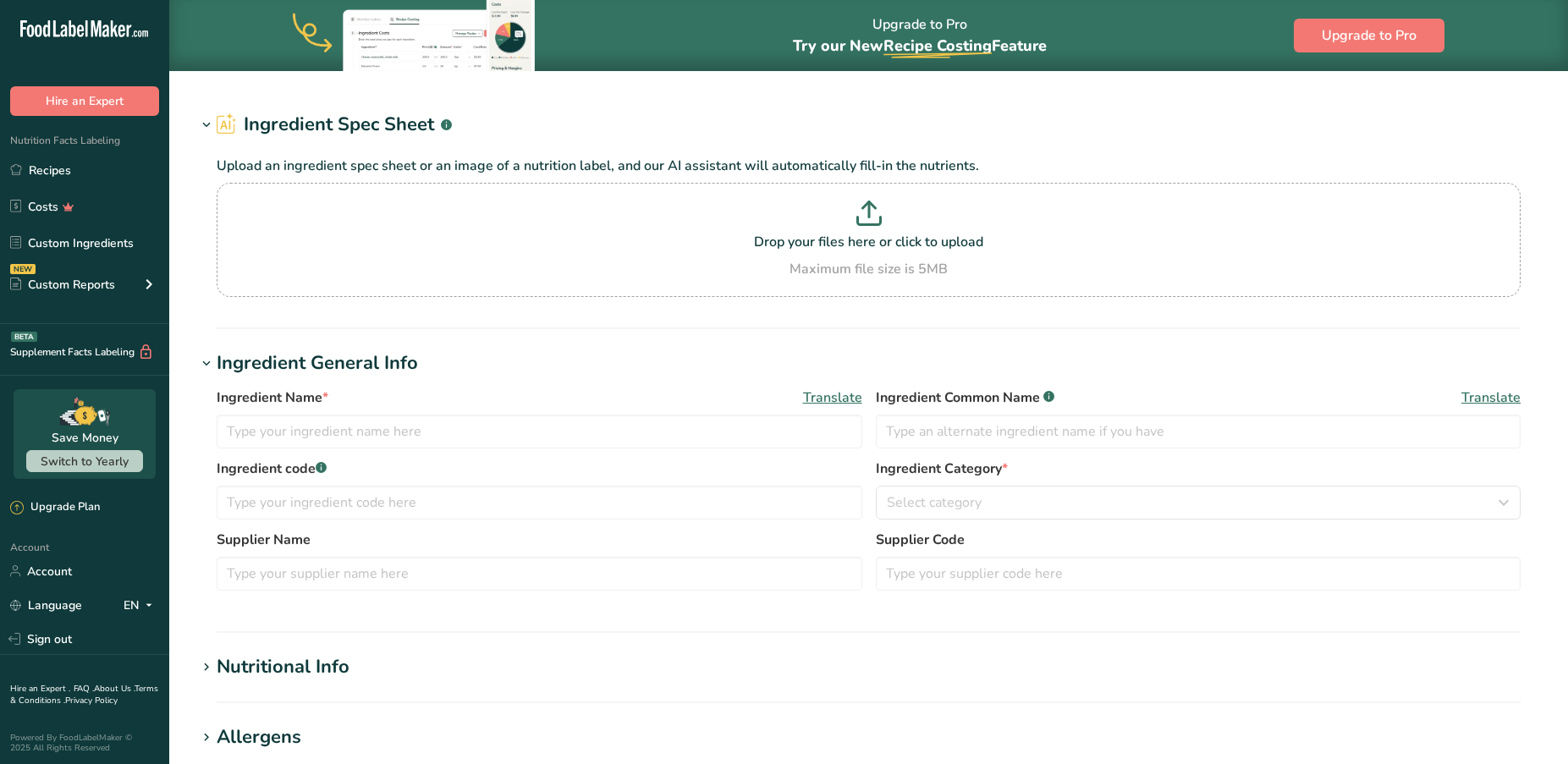
type input "Creatine Monohydrate"
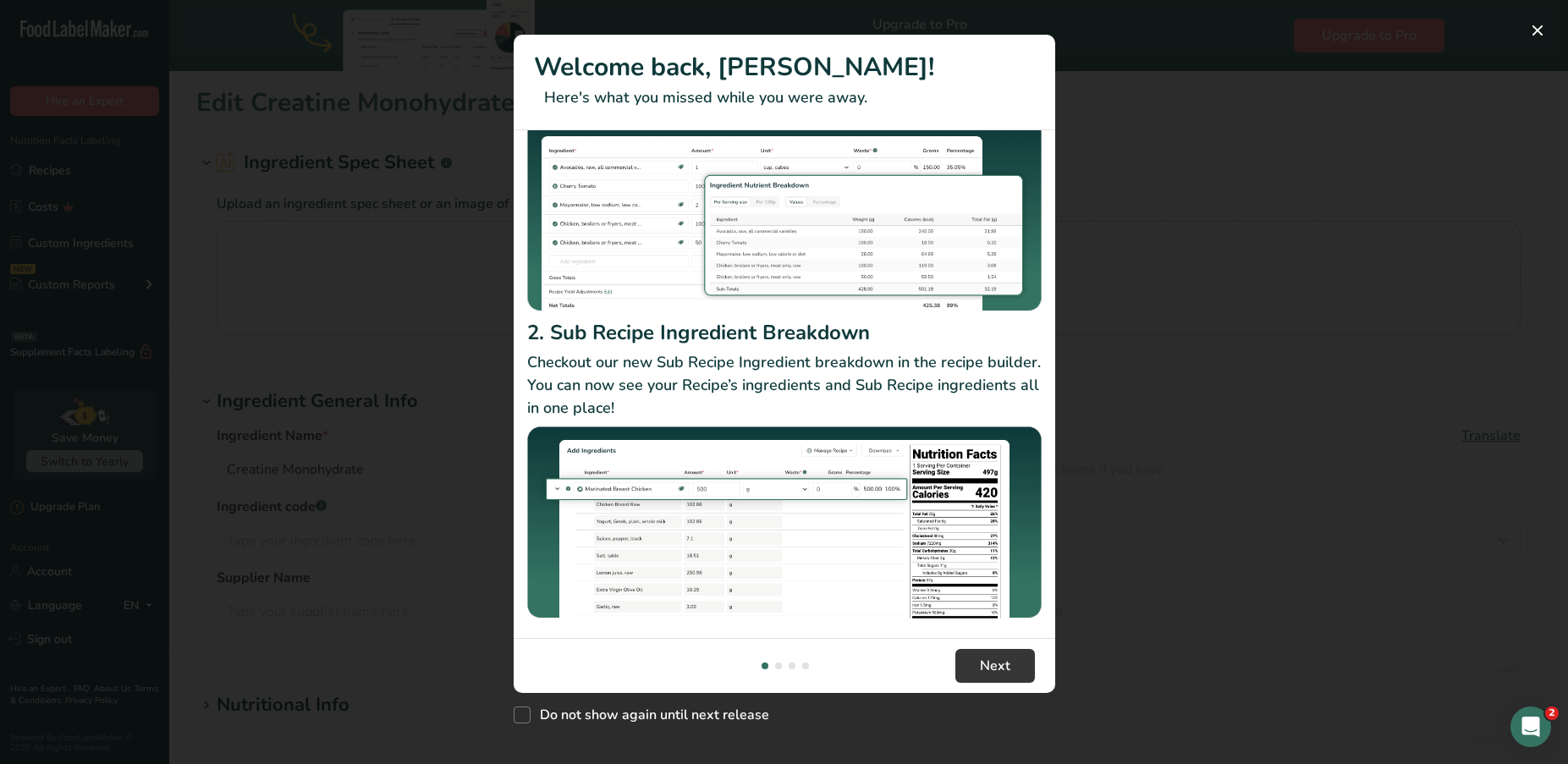
click at [1260, 369] on div "New Features" at bounding box center [784, 382] width 1568 height 764
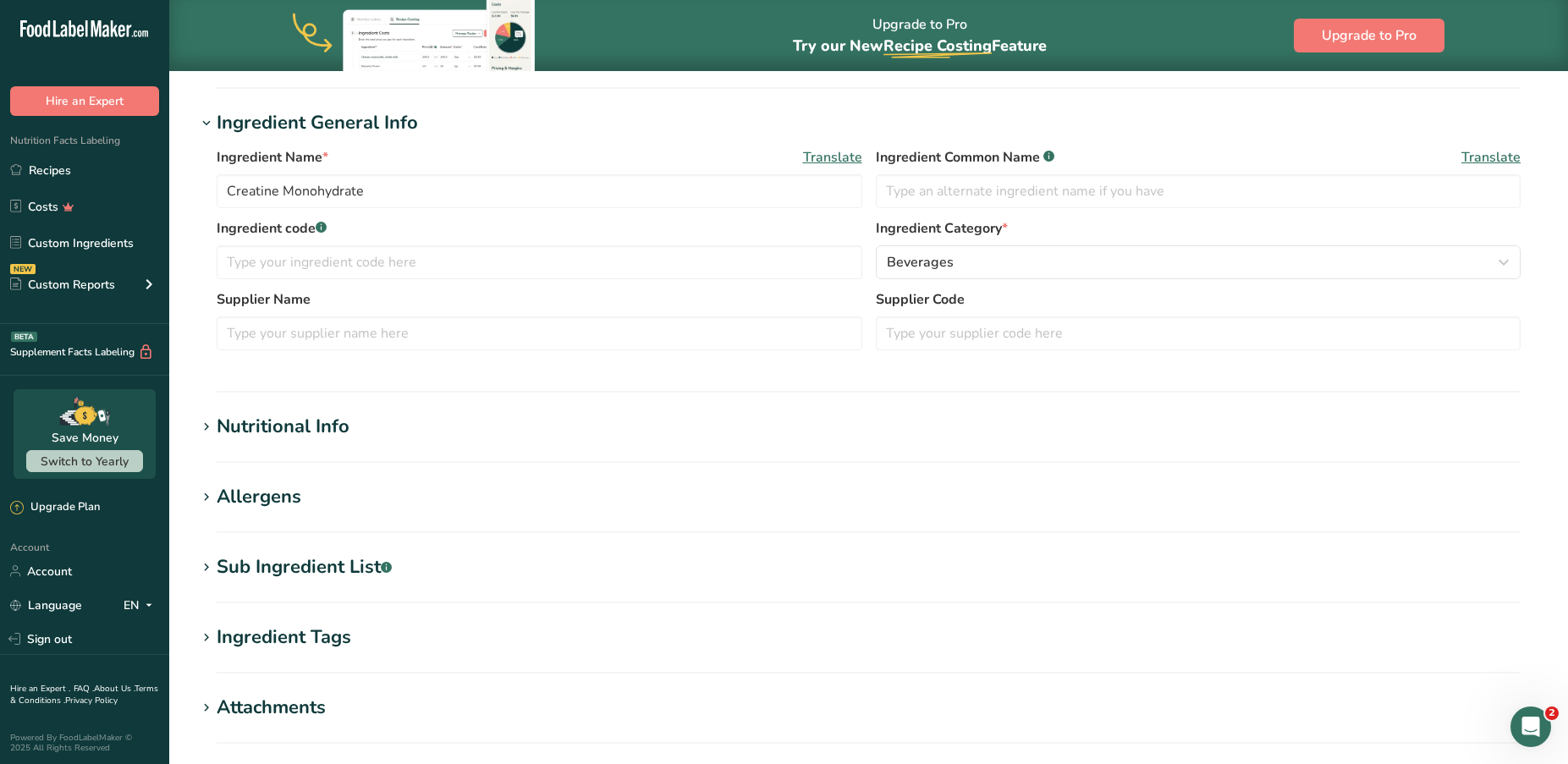
scroll to position [282, 0]
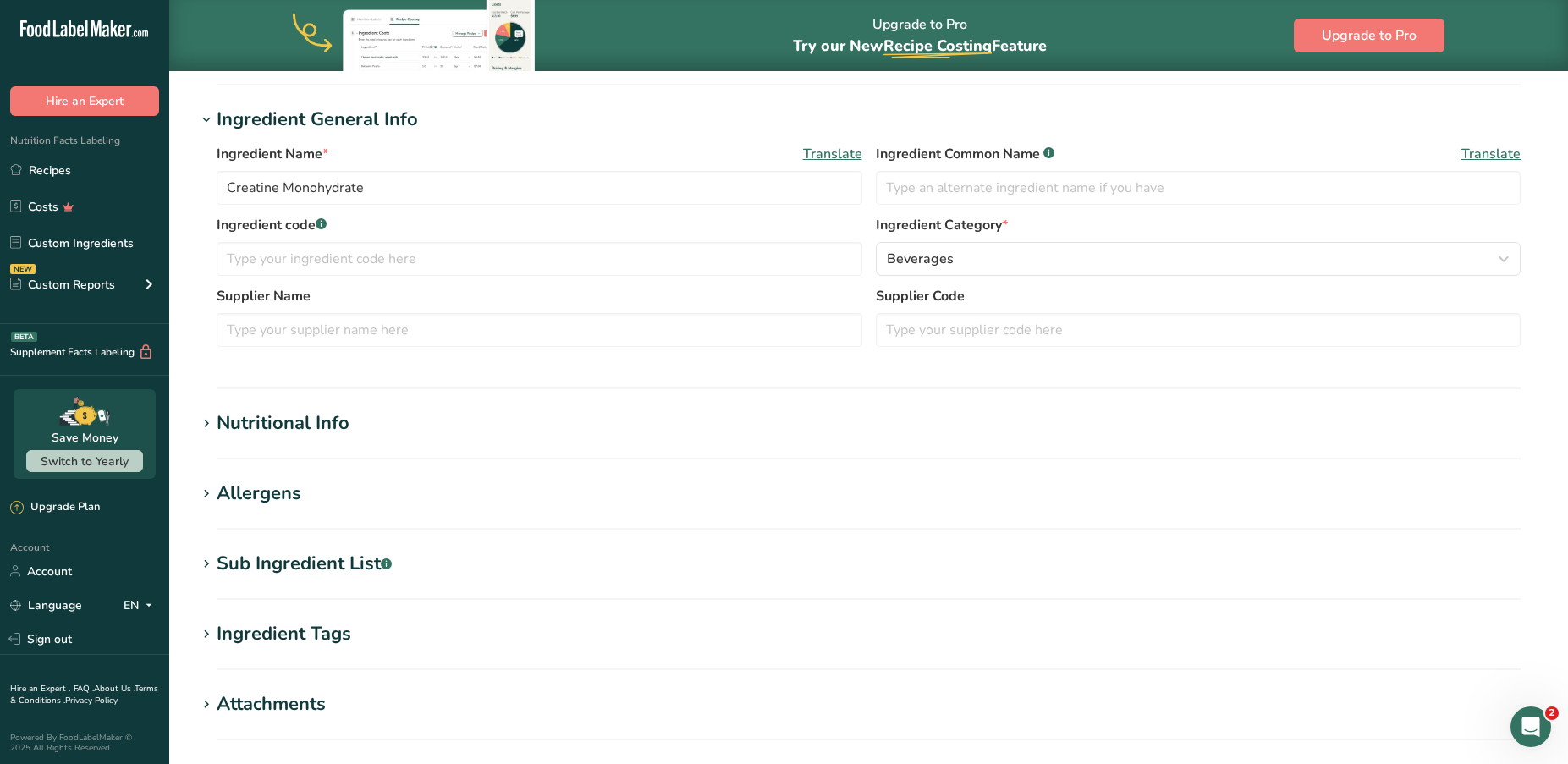
click at [344, 415] on div "Nutritional Info" at bounding box center [283, 423] width 133 height 28
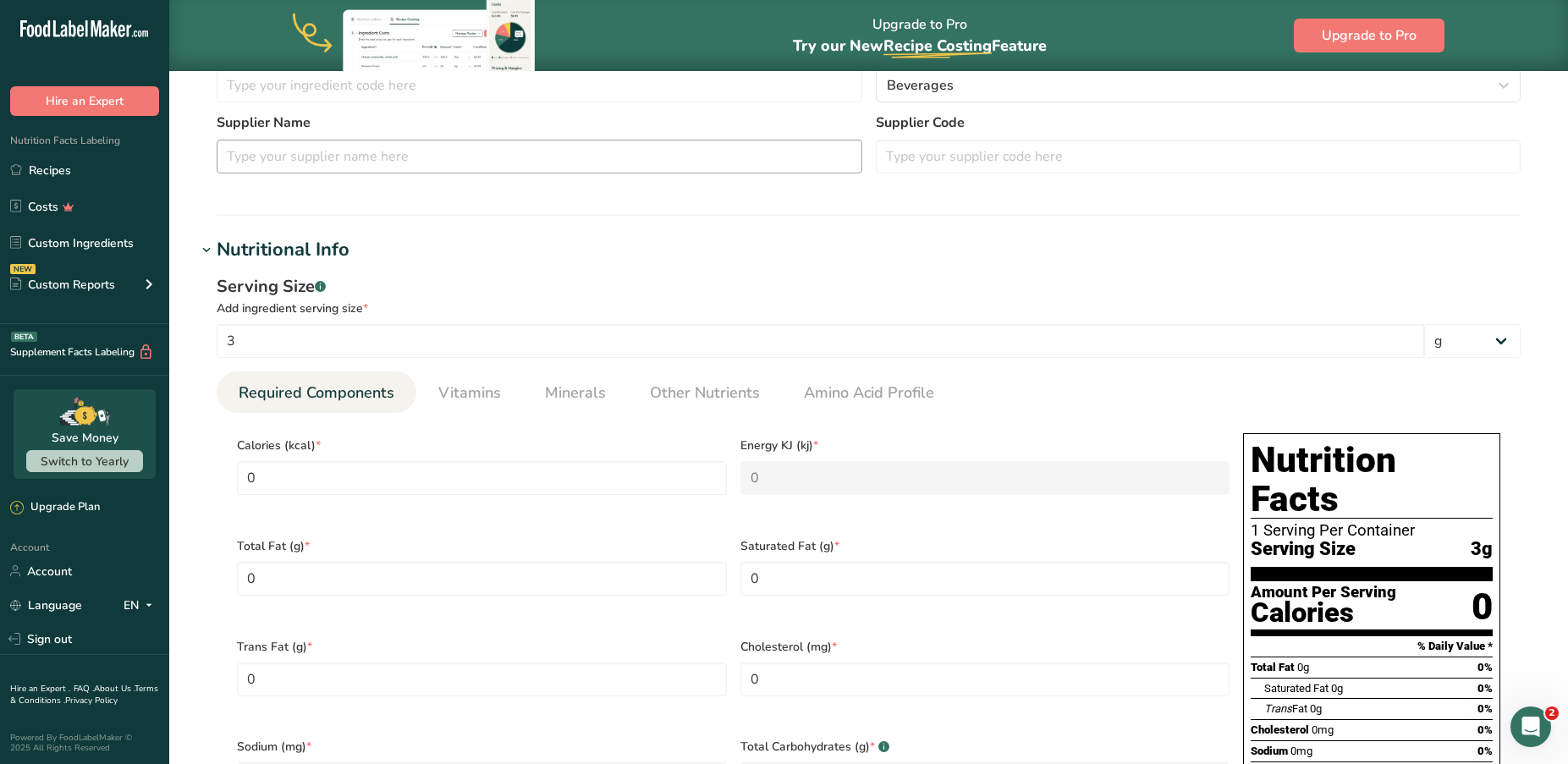
scroll to position [466, 0]
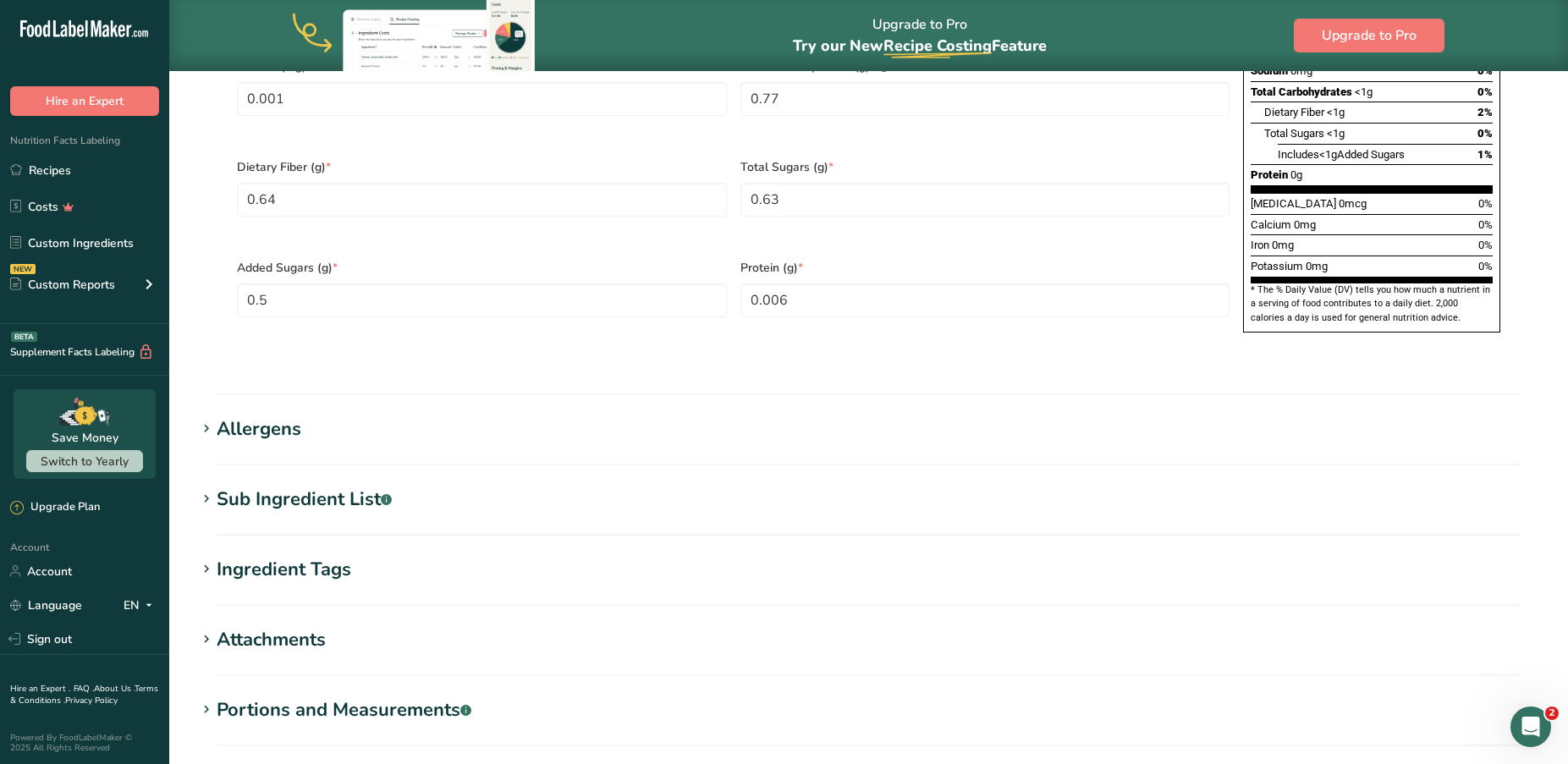
click at [259, 486] on div "Sub Ingredient List .a-a{fill:#347362;}.b-a{fill:#fff;}" at bounding box center [304, 500] width 175 height 28
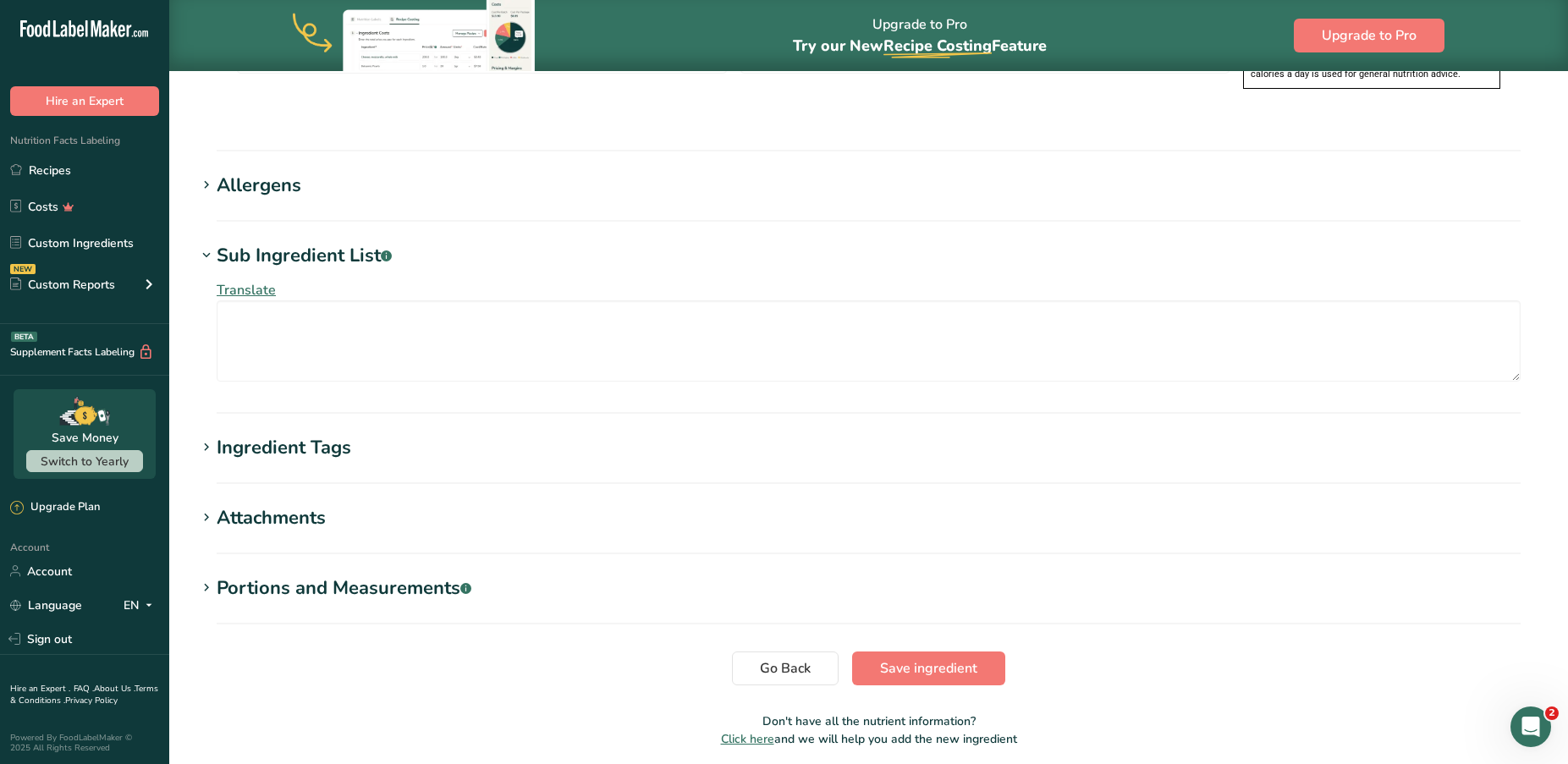
scroll to position [1406, 0]
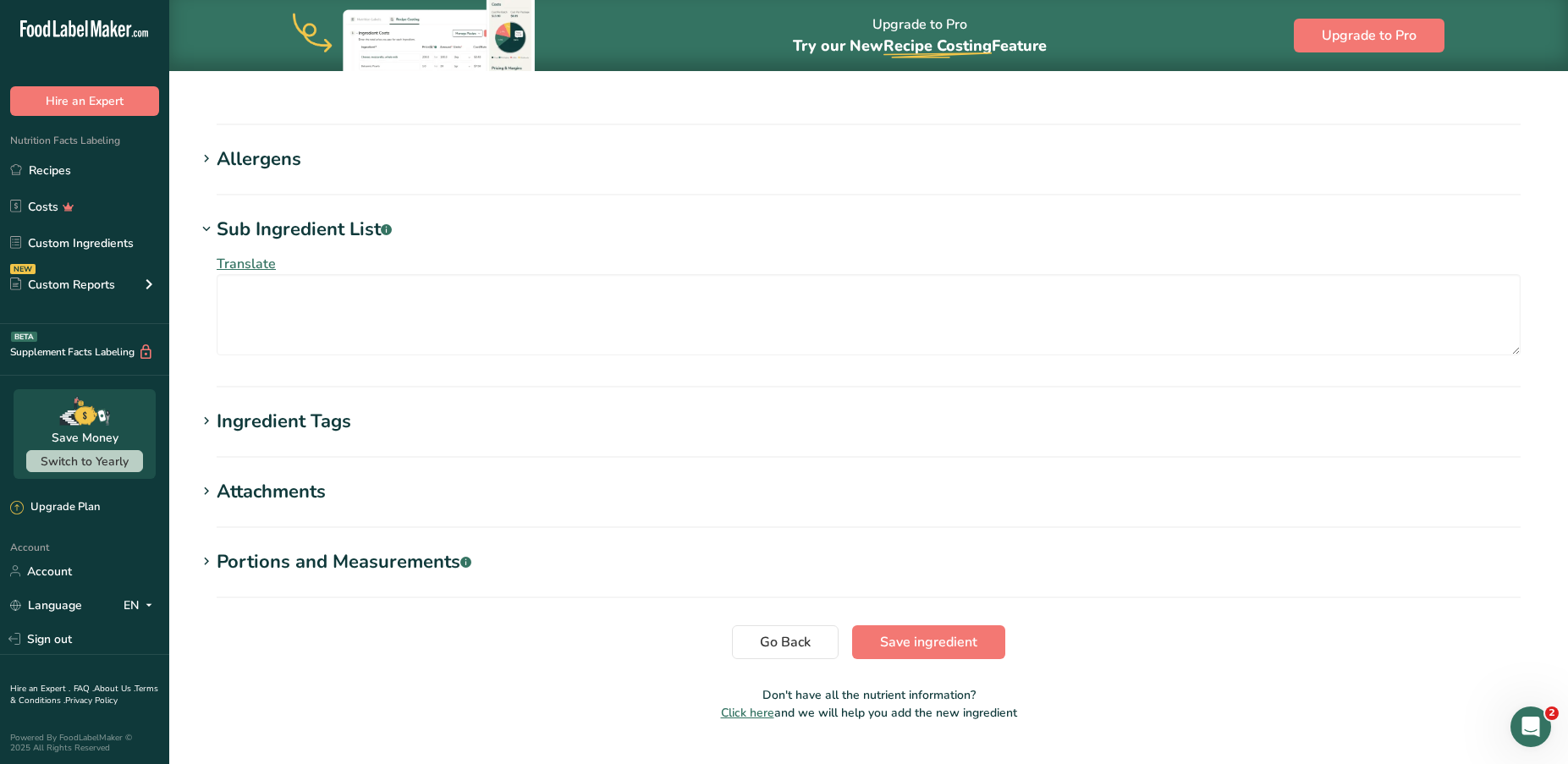
click at [331, 549] on div "Portions and Measurements .a-a{fill:#347362;}.b-a{fill:#fff;}" at bounding box center [343, 562] width 255 height 28
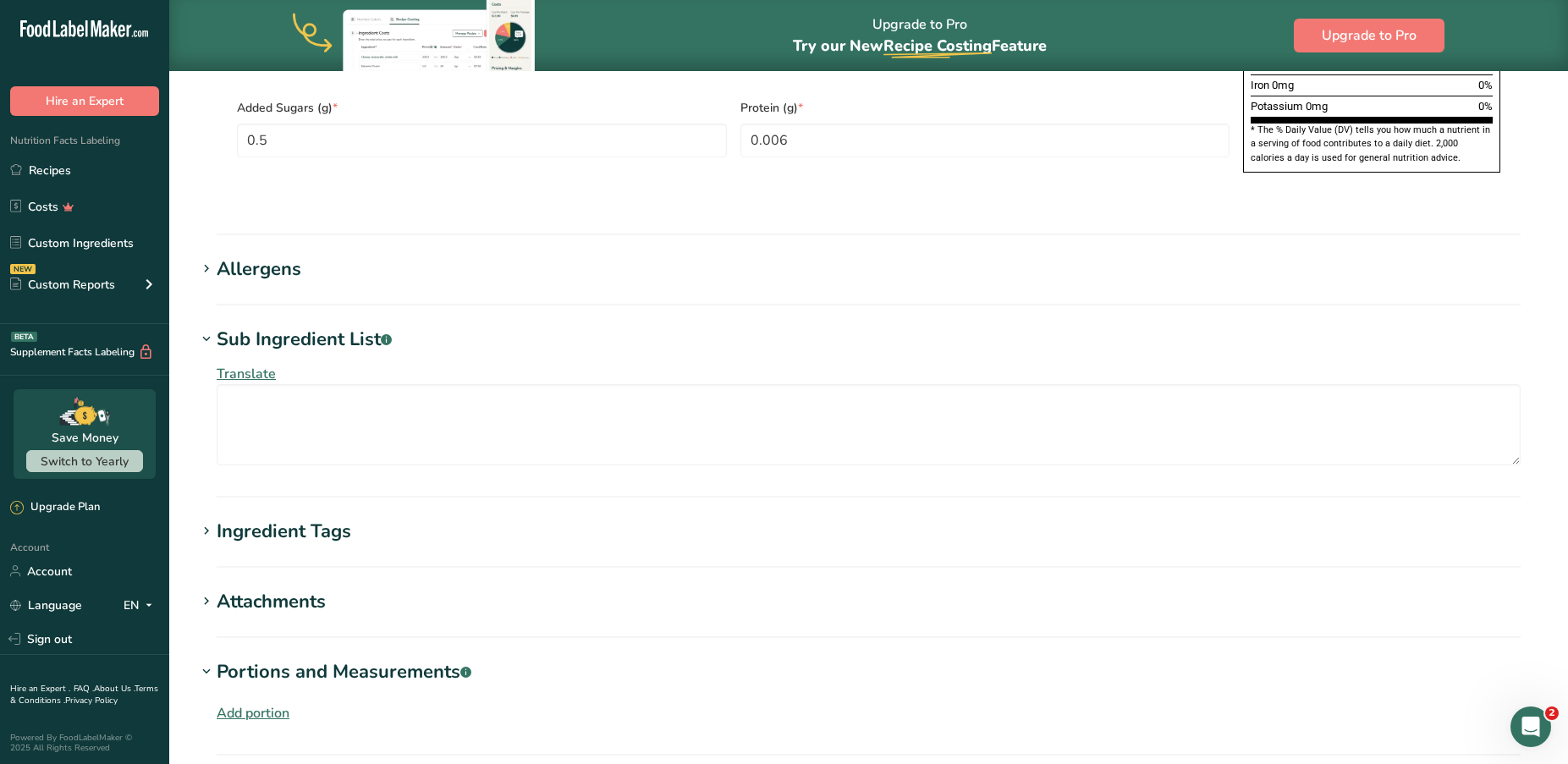
scroll to position [1453, 0]
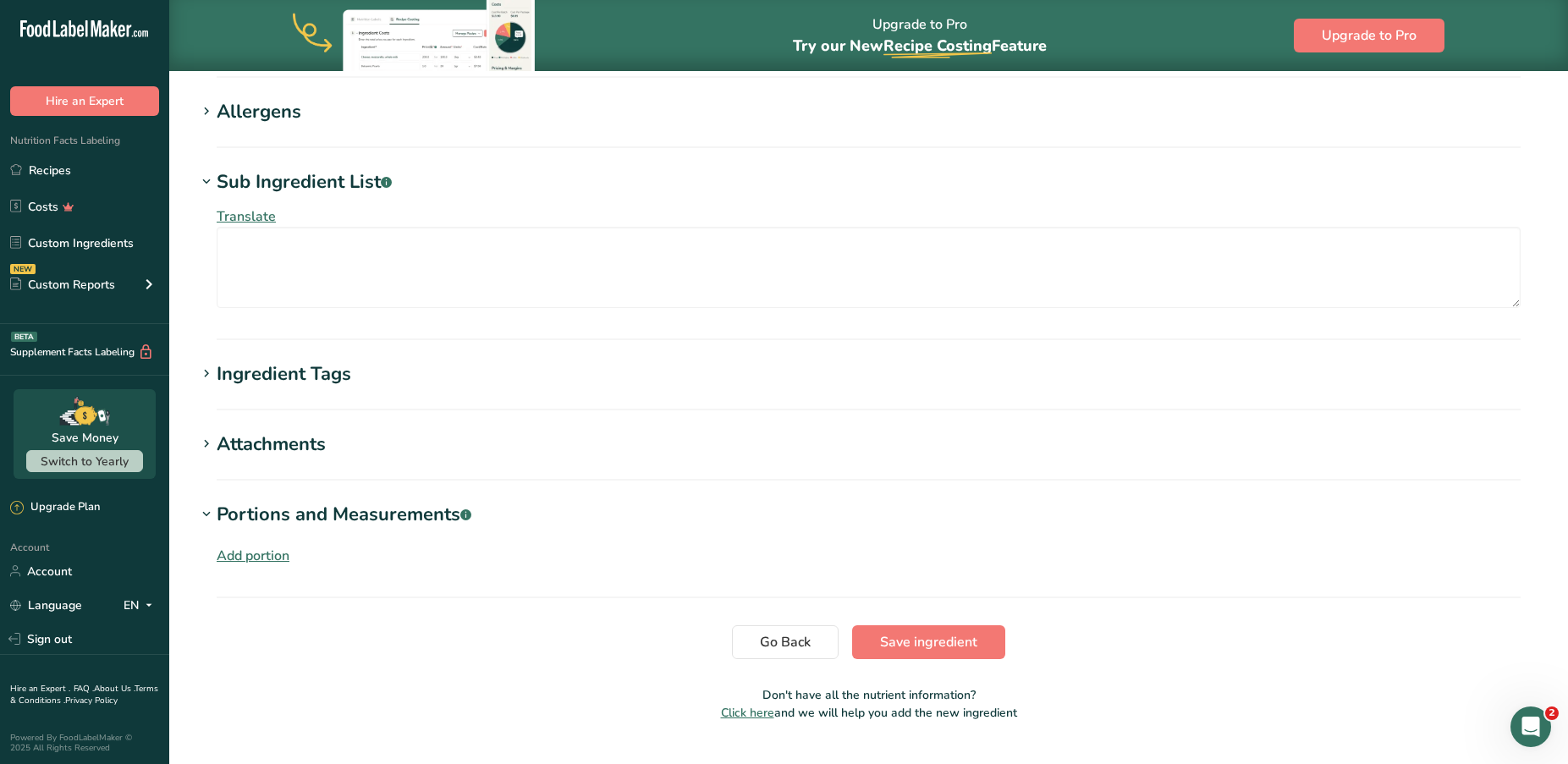
click at [242, 546] on div "Add portion" at bounding box center [252, 556] width 73 height 20
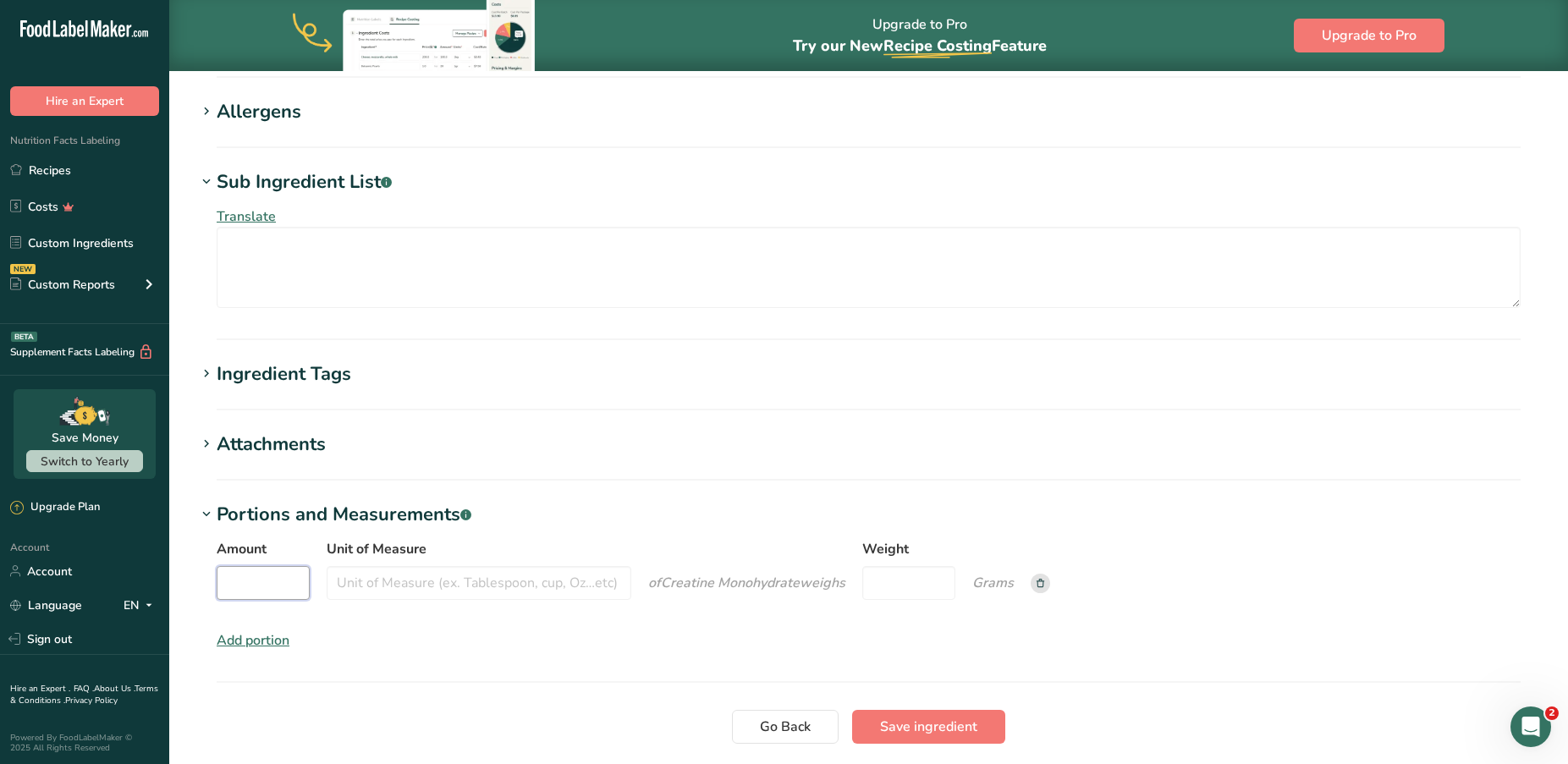
click at [273, 566] on input "Amount" at bounding box center [262, 583] width 93 height 34
click at [1044, 579] on icon at bounding box center [1040, 583] width 7 height 8
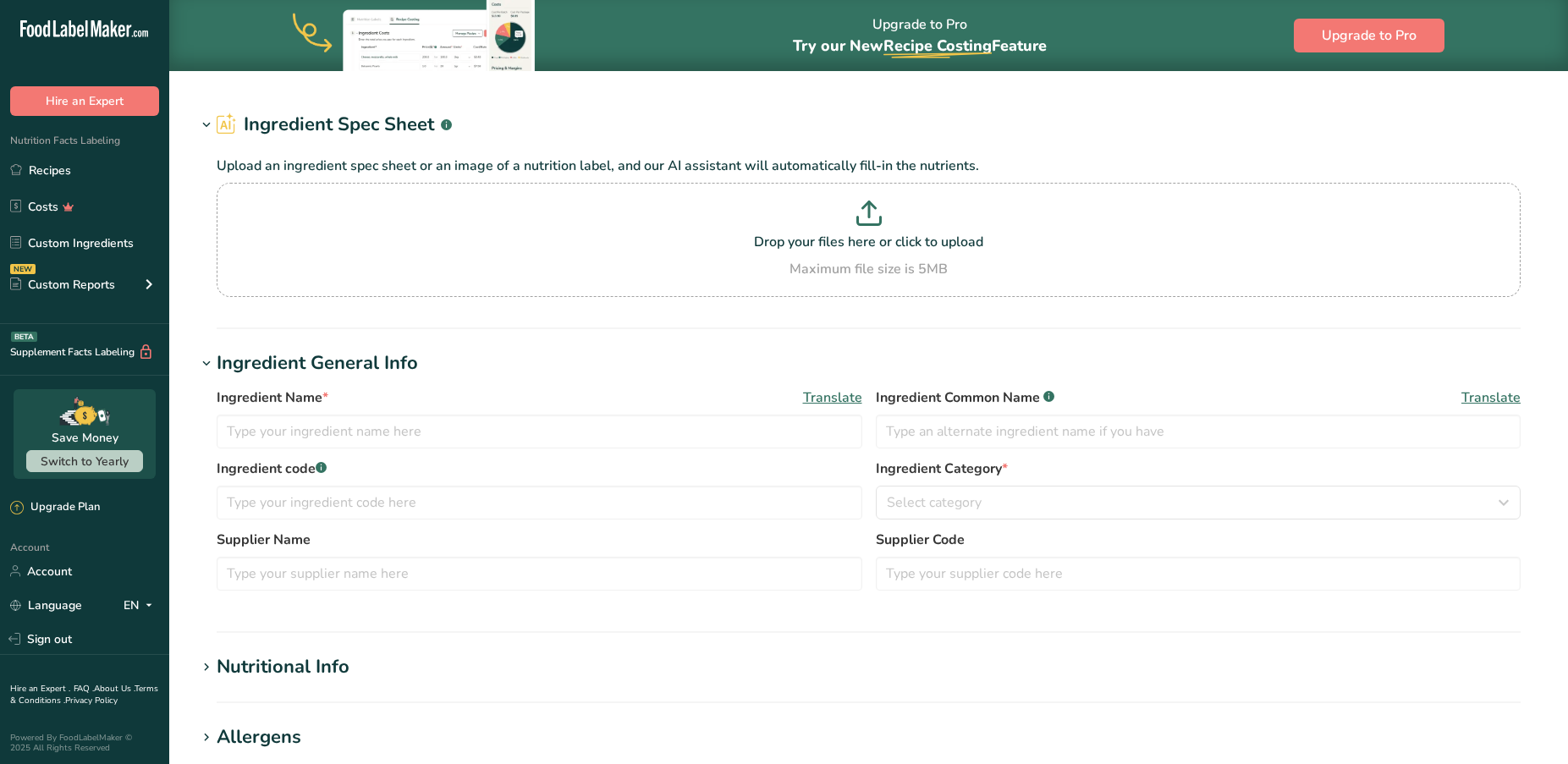
type input "Fruit Punch Premix"
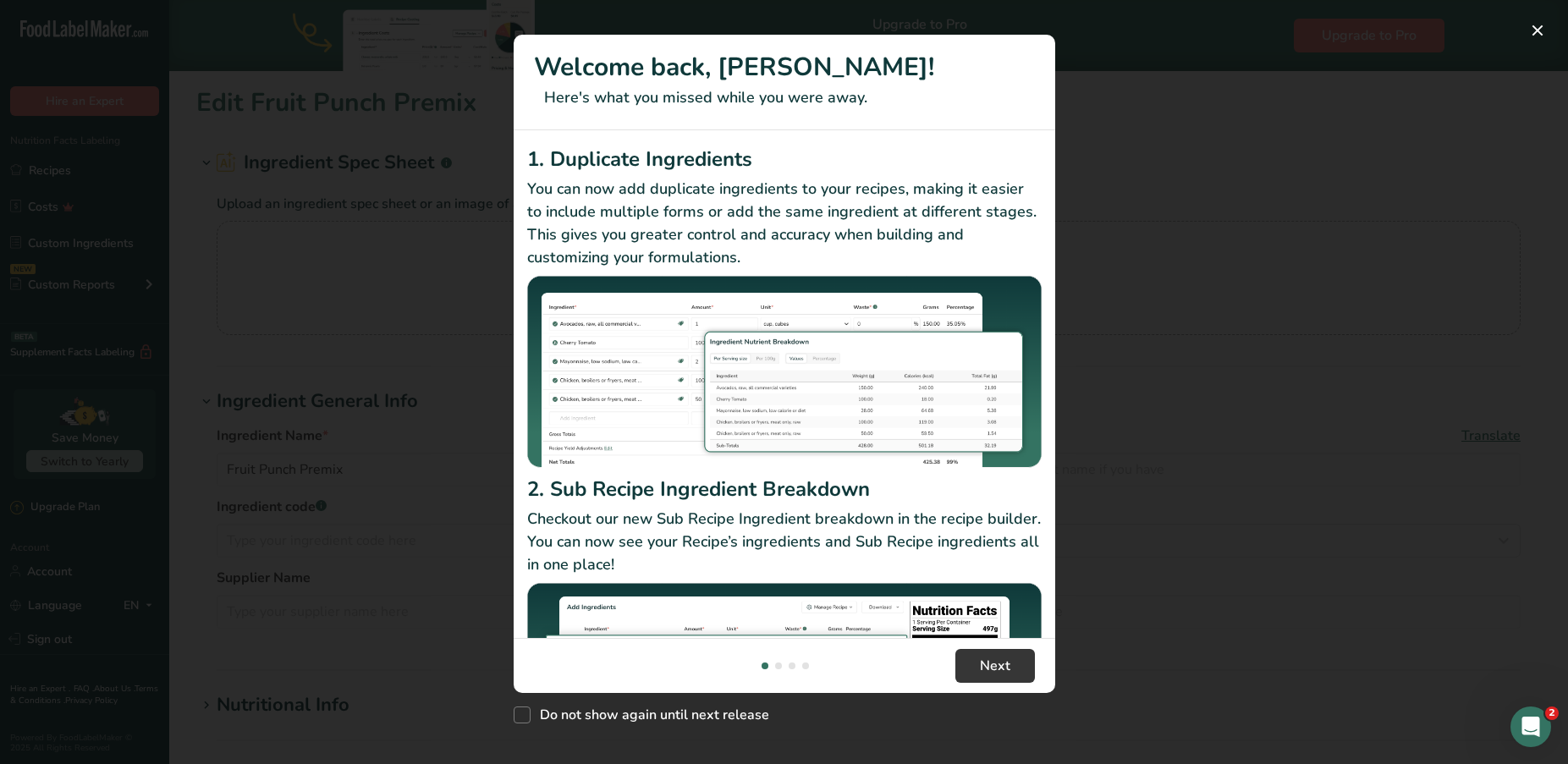
click at [1144, 146] on div "New Features" at bounding box center [784, 382] width 1568 height 764
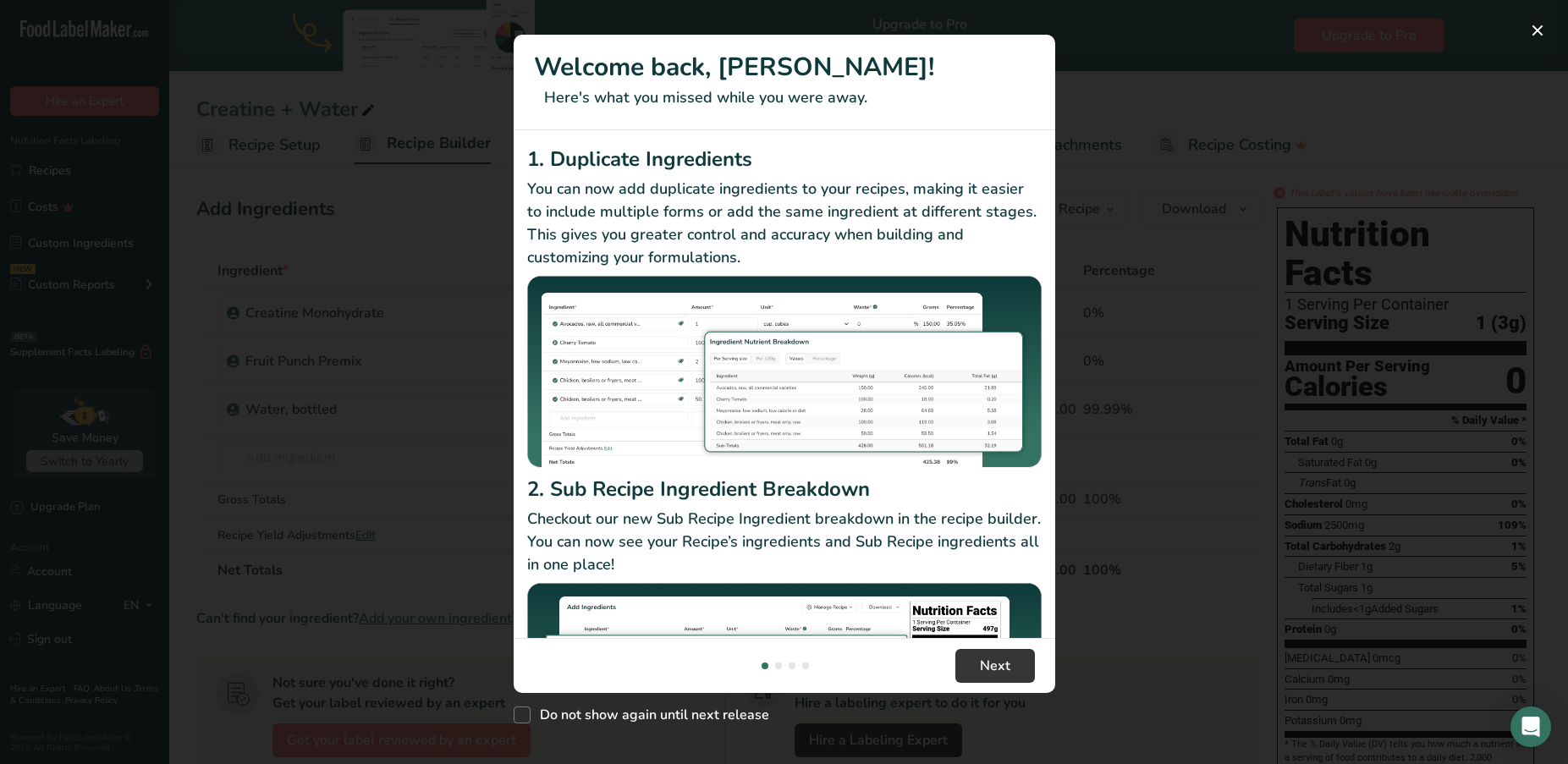
click at [1162, 123] on div "New Features" at bounding box center [784, 382] width 1568 height 764
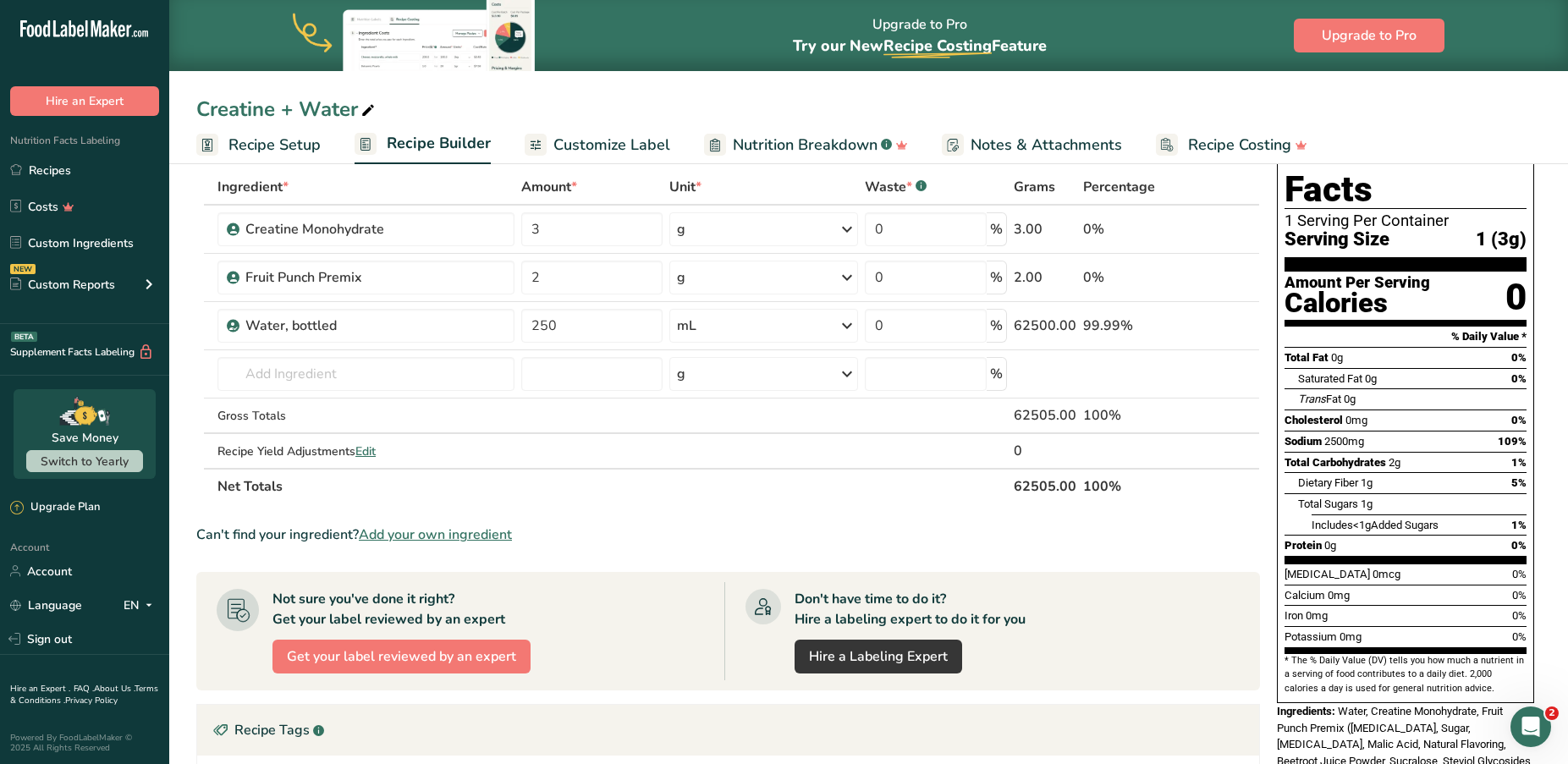
scroll to position [87, 0]
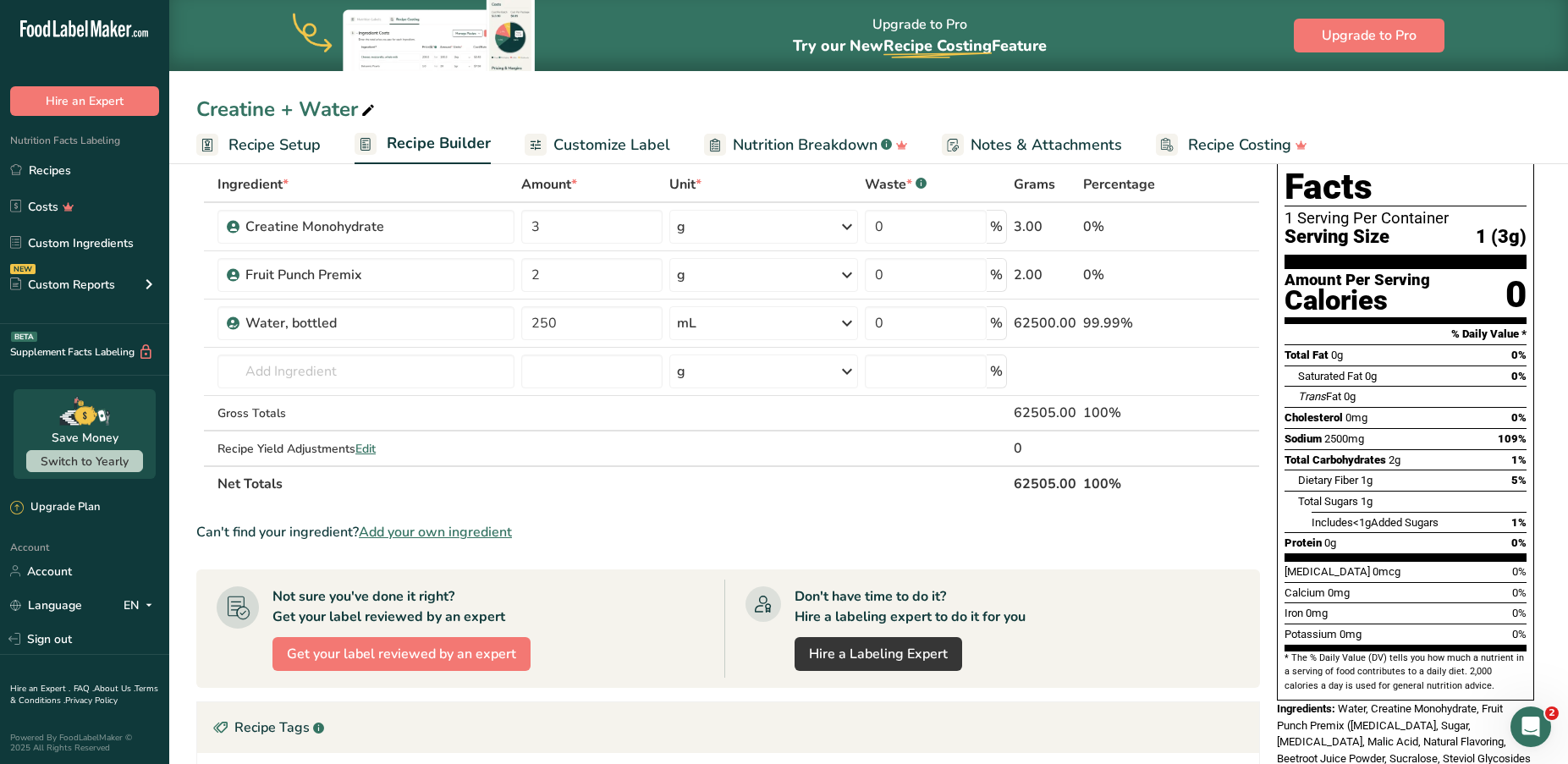
click at [824, 511] on section "Ingredient * Amount * Unit * Waste * .a-a{fill:#347362;}.b-a{fill:#fff;} Grams …" at bounding box center [728, 597] width 1064 height 862
click at [1227, 322] on icon at bounding box center [1225, 323] width 12 height 17
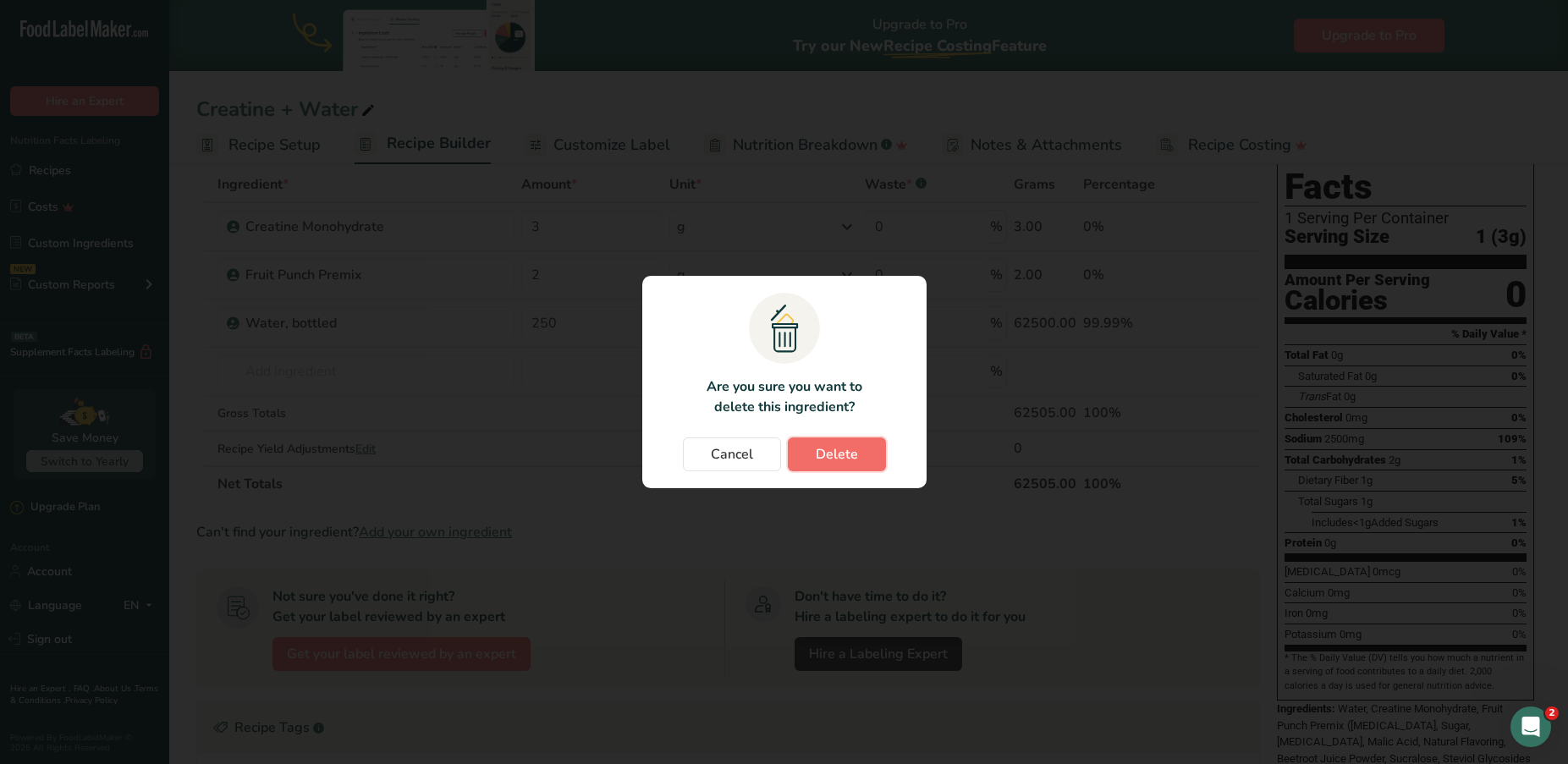
click at [824, 449] on span "Delete" at bounding box center [837, 455] width 42 height 20
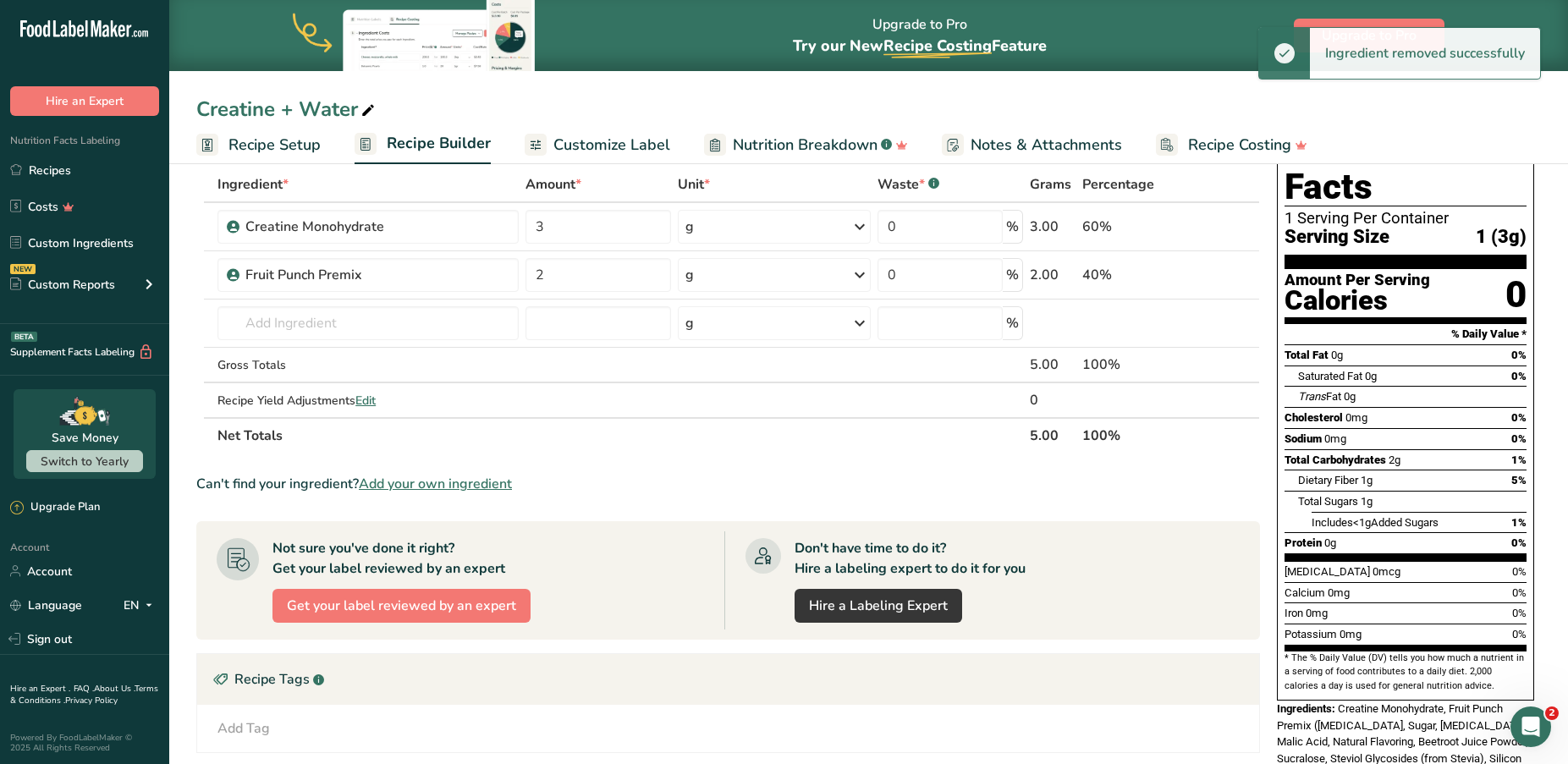
click at [842, 451] on th "Net Totals" at bounding box center [621, 434] width 812 height 36
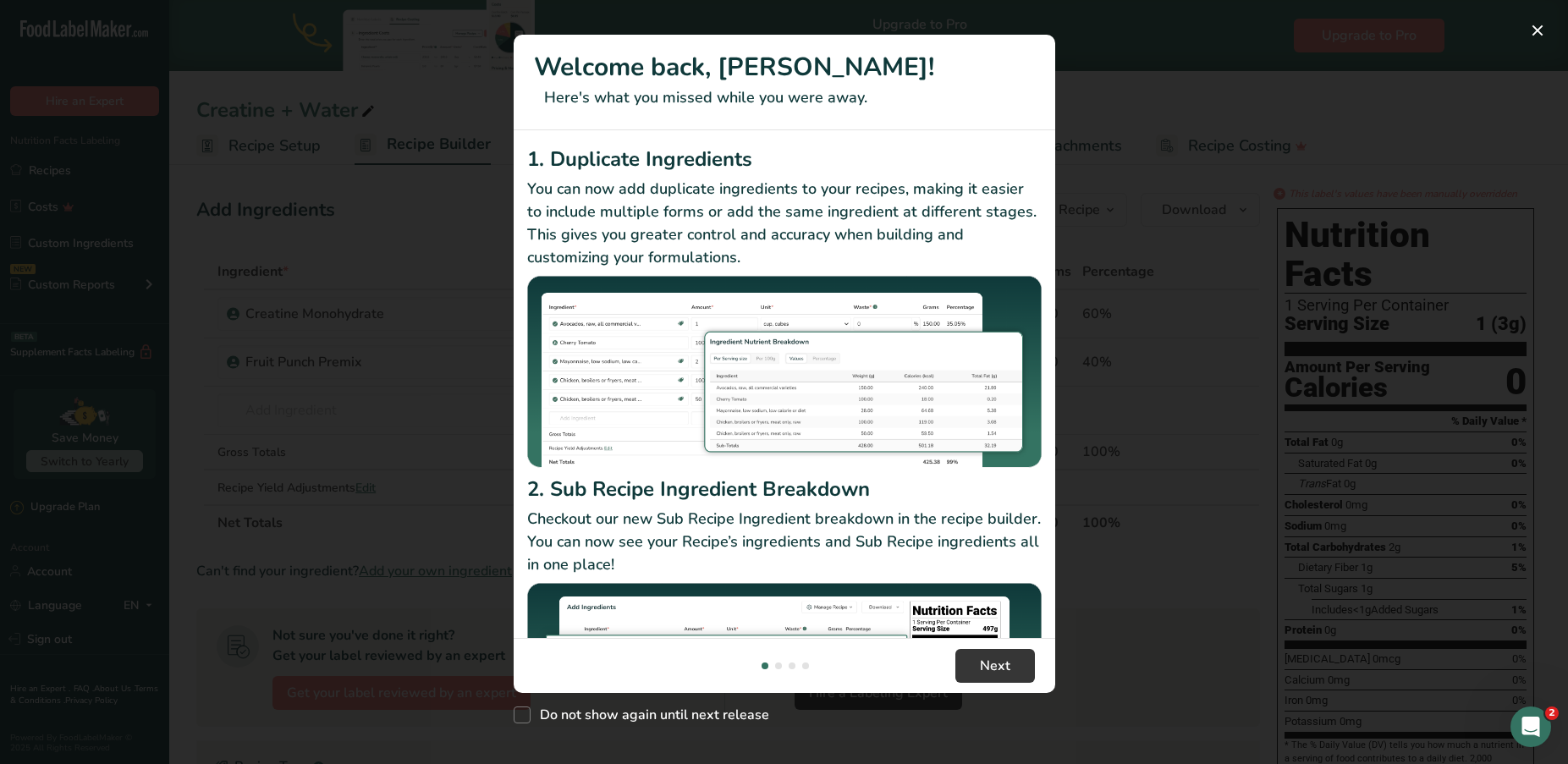
click at [1150, 488] on div "New Features" at bounding box center [784, 382] width 1568 height 764
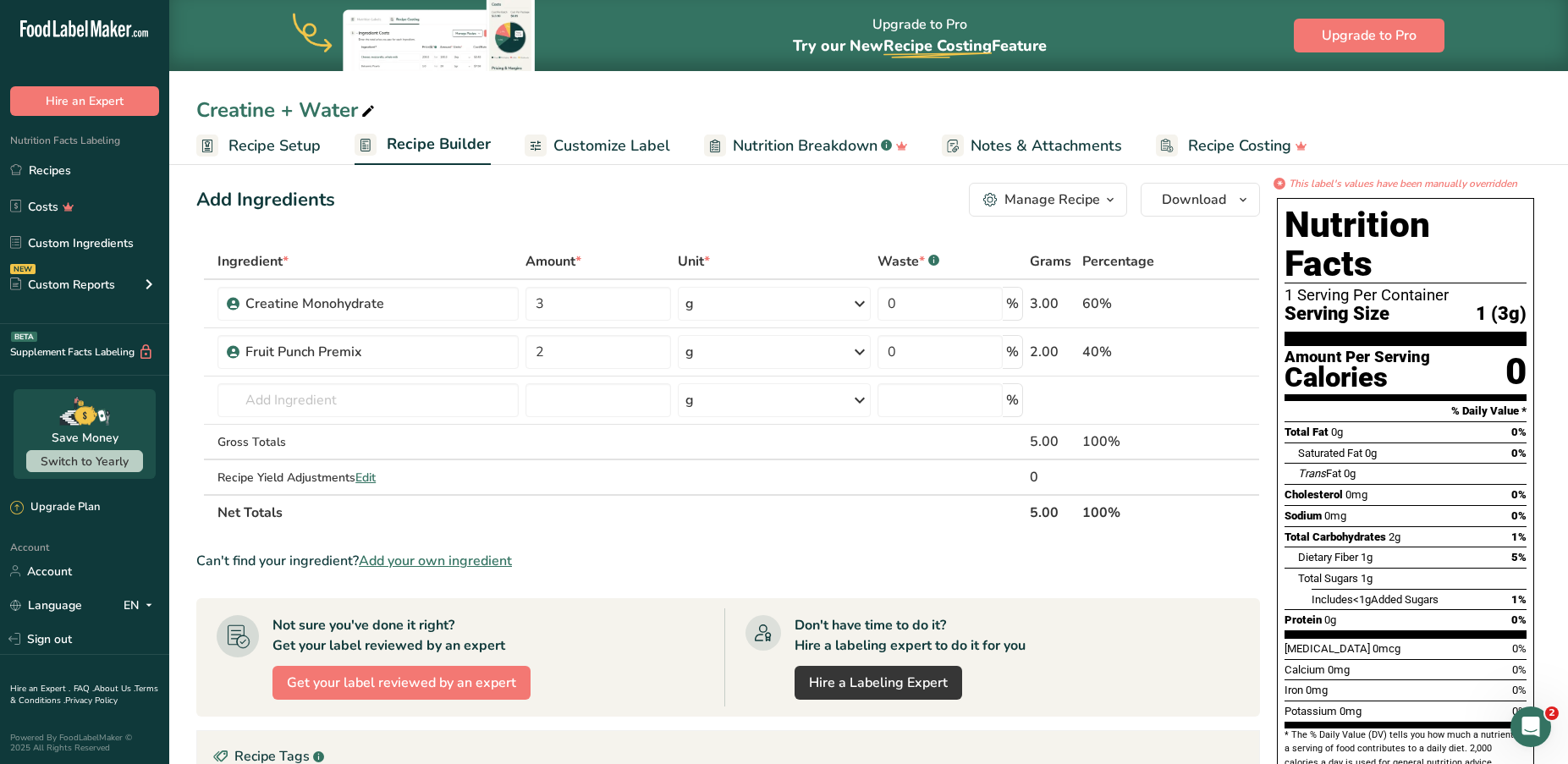
scroll to position [7, 0]
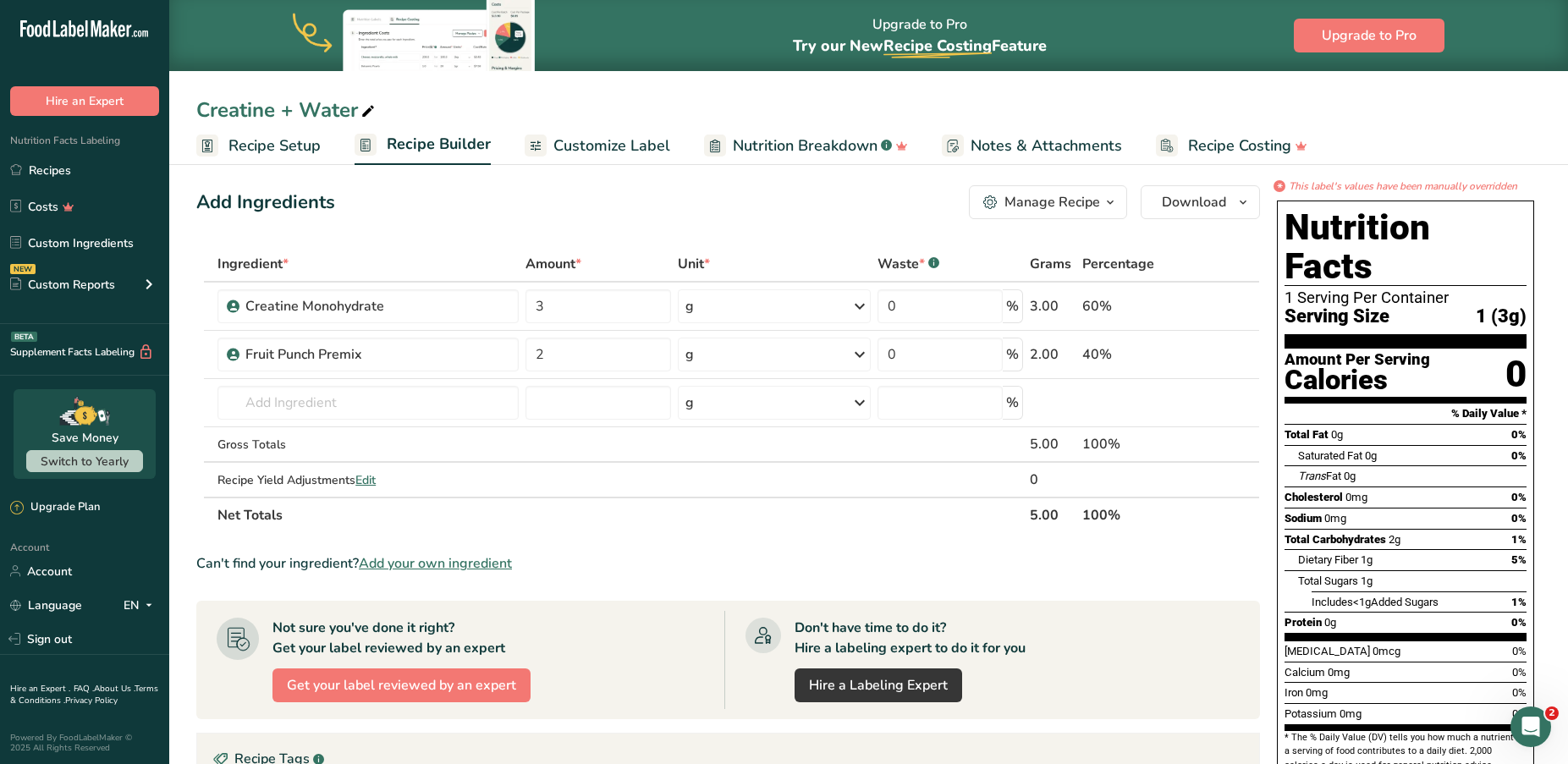
click at [1083, 201] on div "Manage Recipe" at bounding box center [1052, 203] width 96 height 20
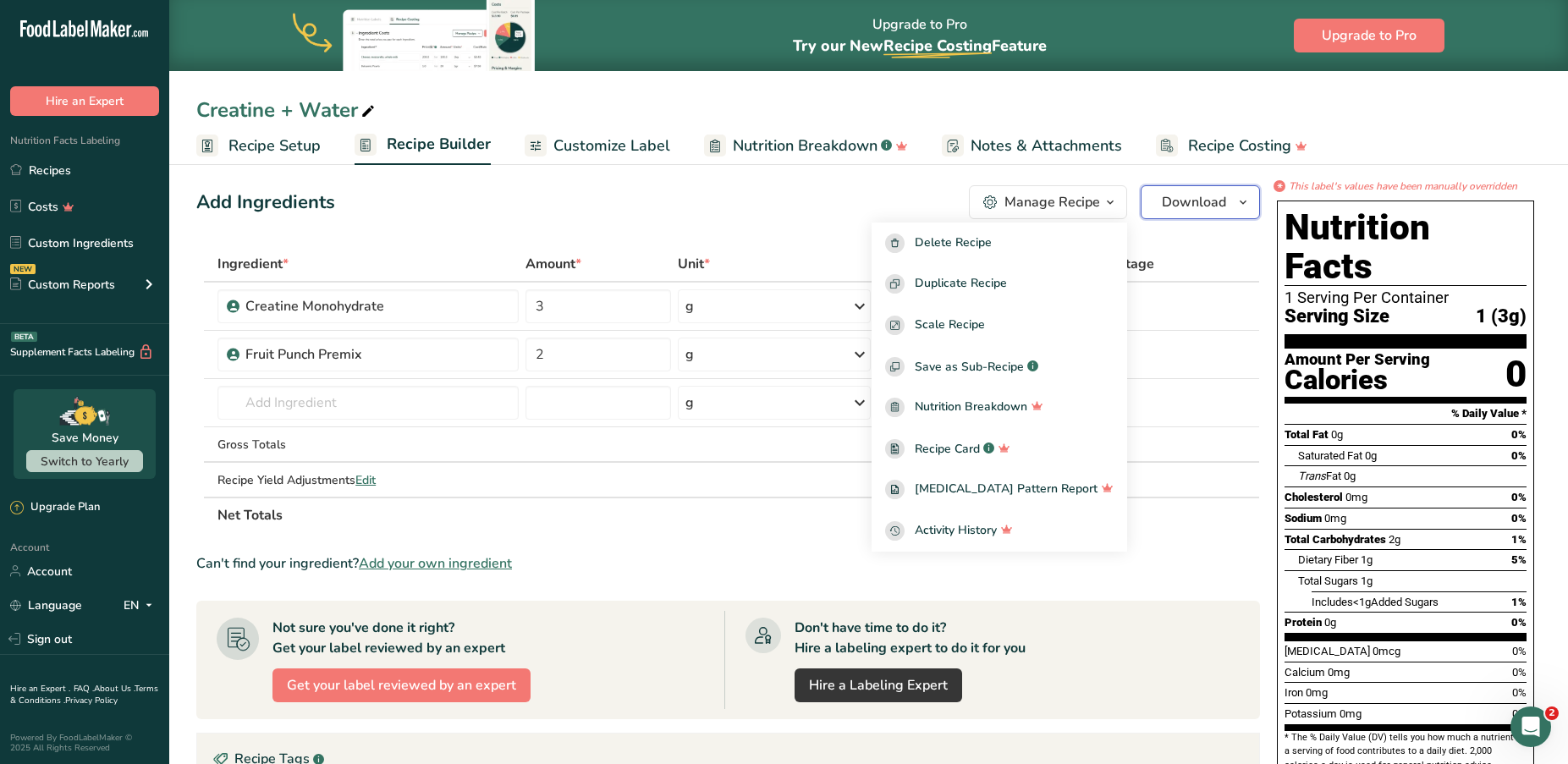
click at [1215, 192] on span "Download" at bounding box center [1194, 203] width 64 height 20
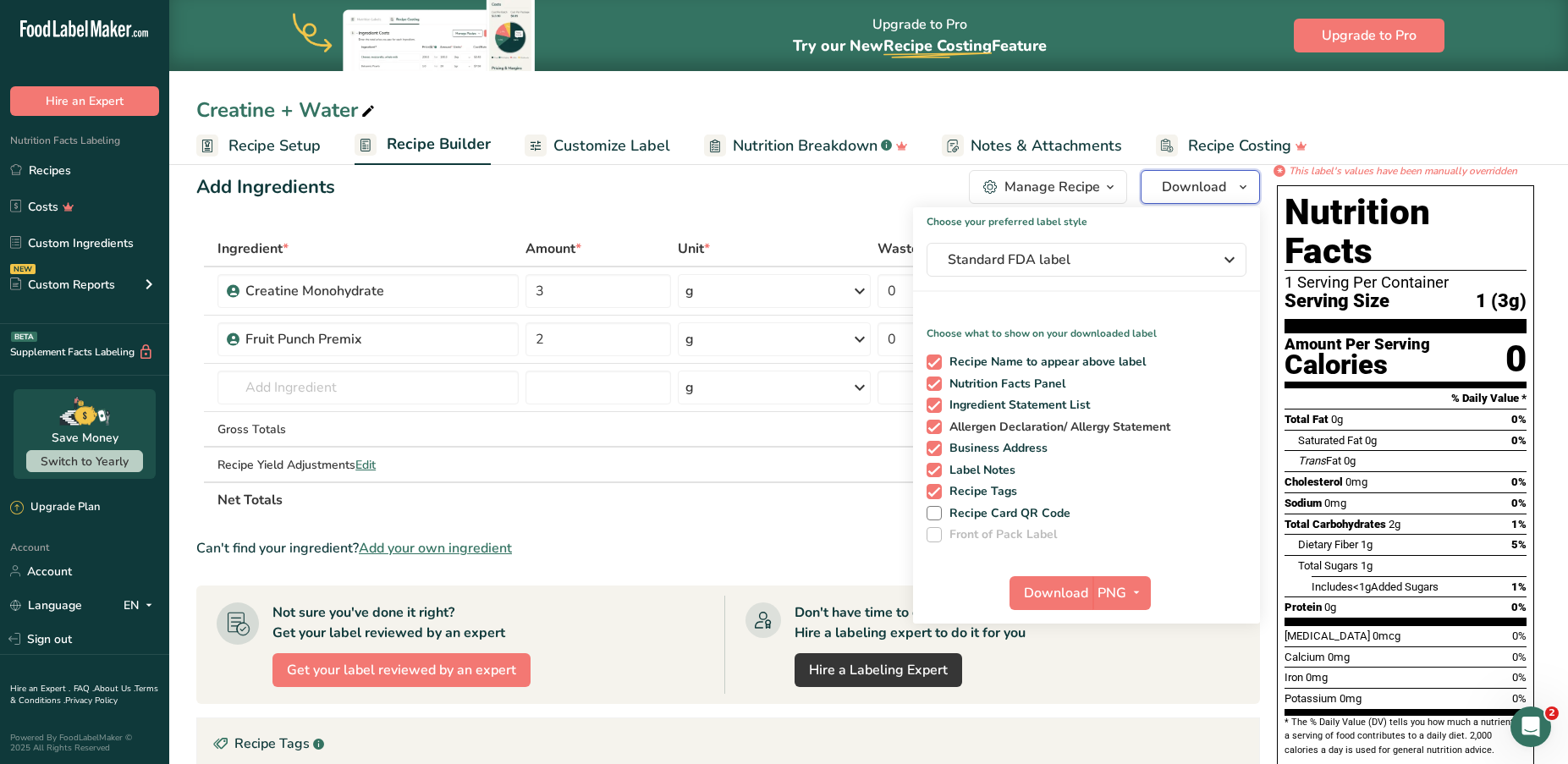
scroll to position [29, 0]
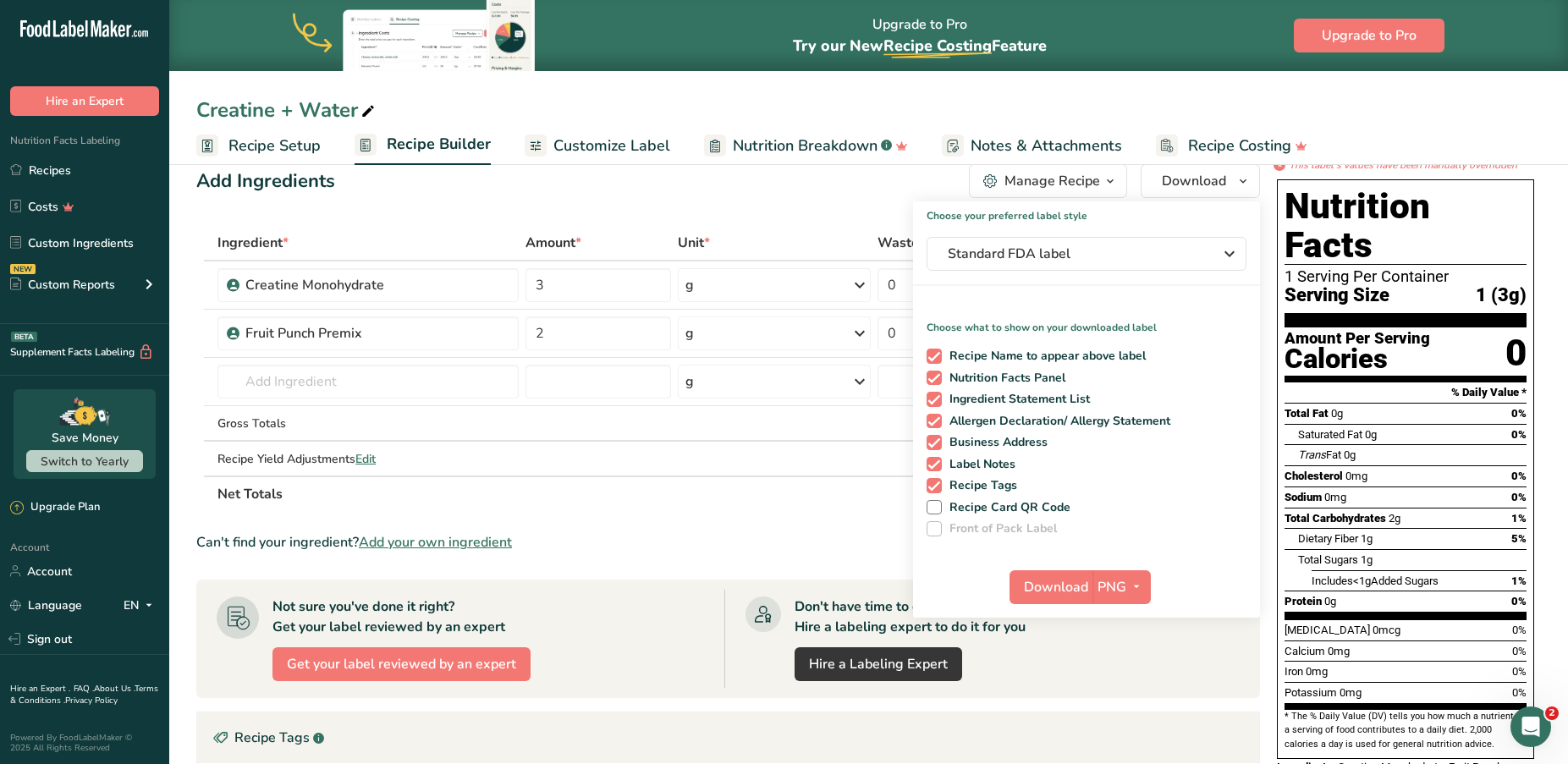
click at [748, 481] on th "Net Totals" at bounding box center [621, 493] width 812 height 36
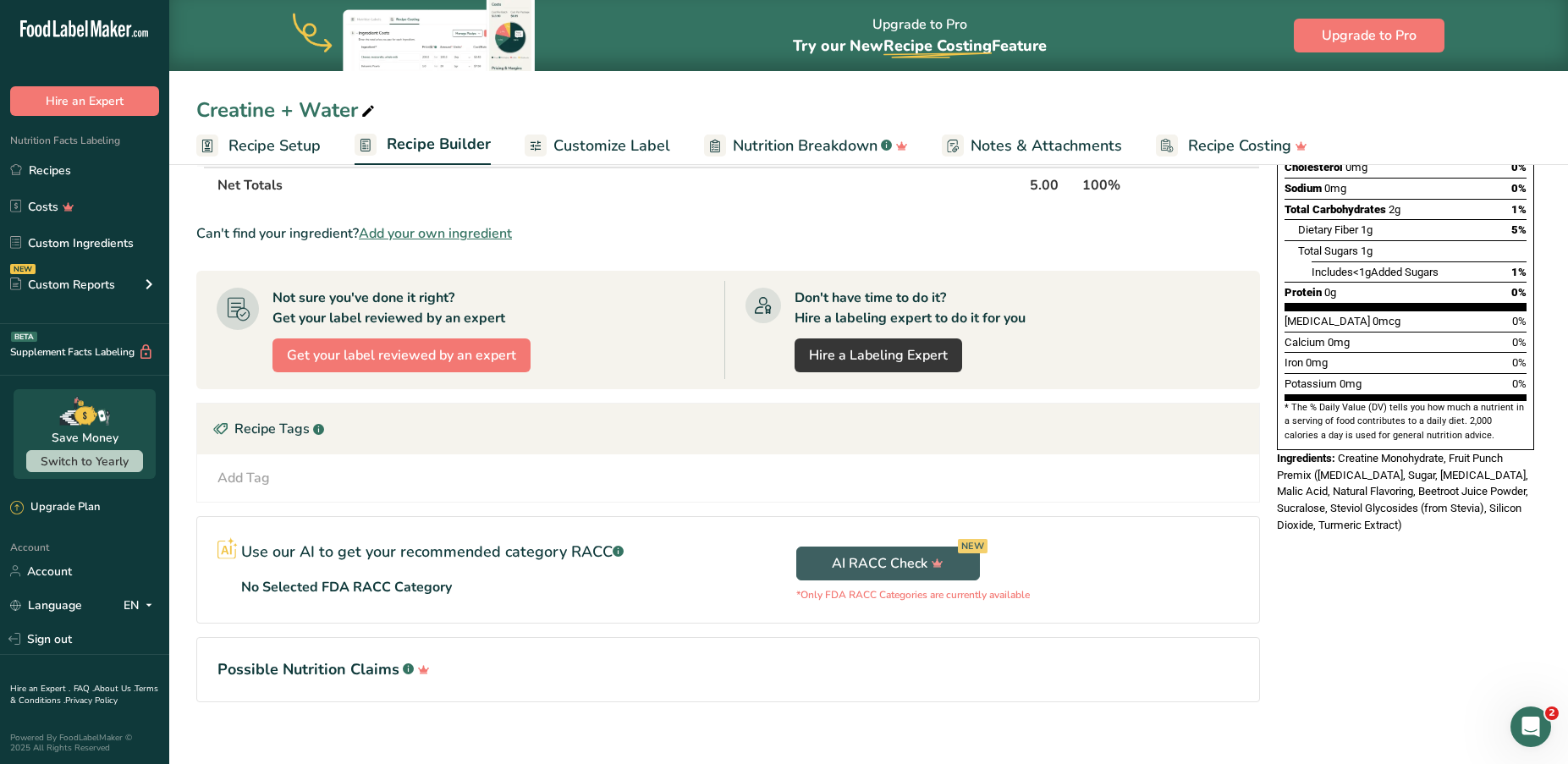
scroll to position [357, 0]
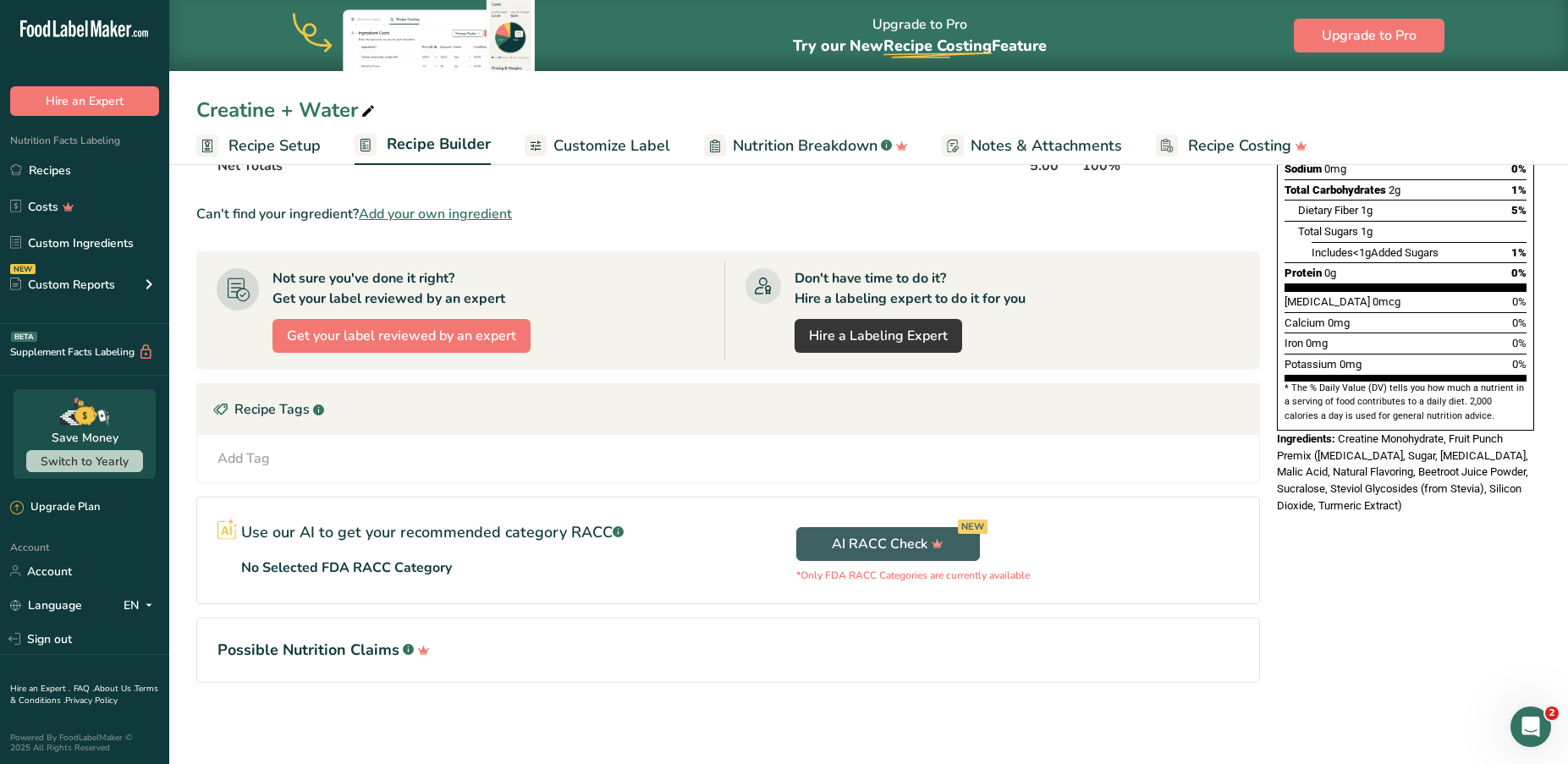
click at [1027, 147] on span "Notes & Attachments" at bounding box center [1046, 145] width 152 height 23
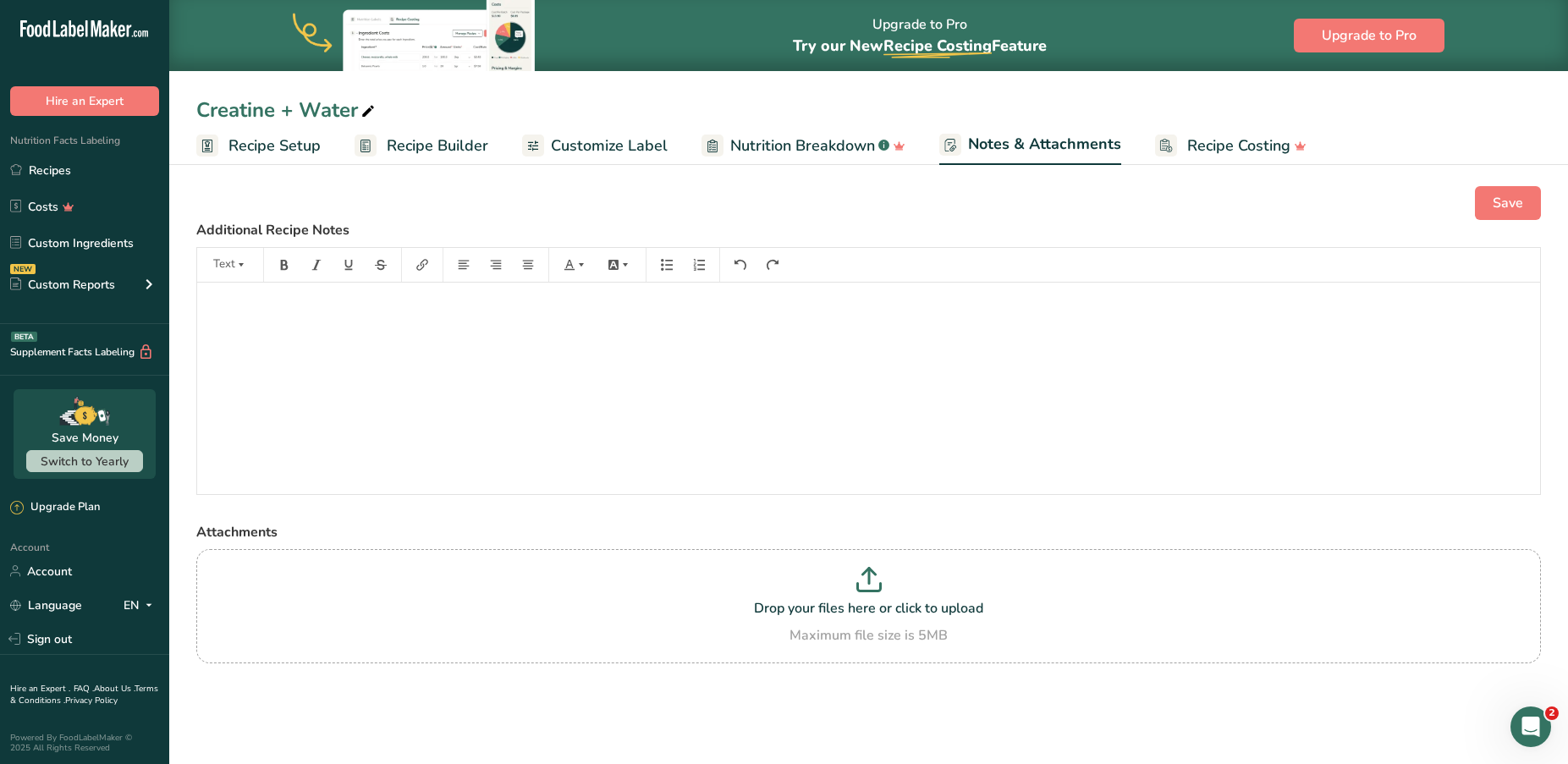
click at [1241, 166] on div "Save Additional Recipe Notes Text ﻿ Attachments Drop your files here or click t…" at bounding box center [869, 446] width 1400 height 575
click at [1228, 147] on span "Recipe Costing" at bounding box center [1239, 145] width 103 height 23
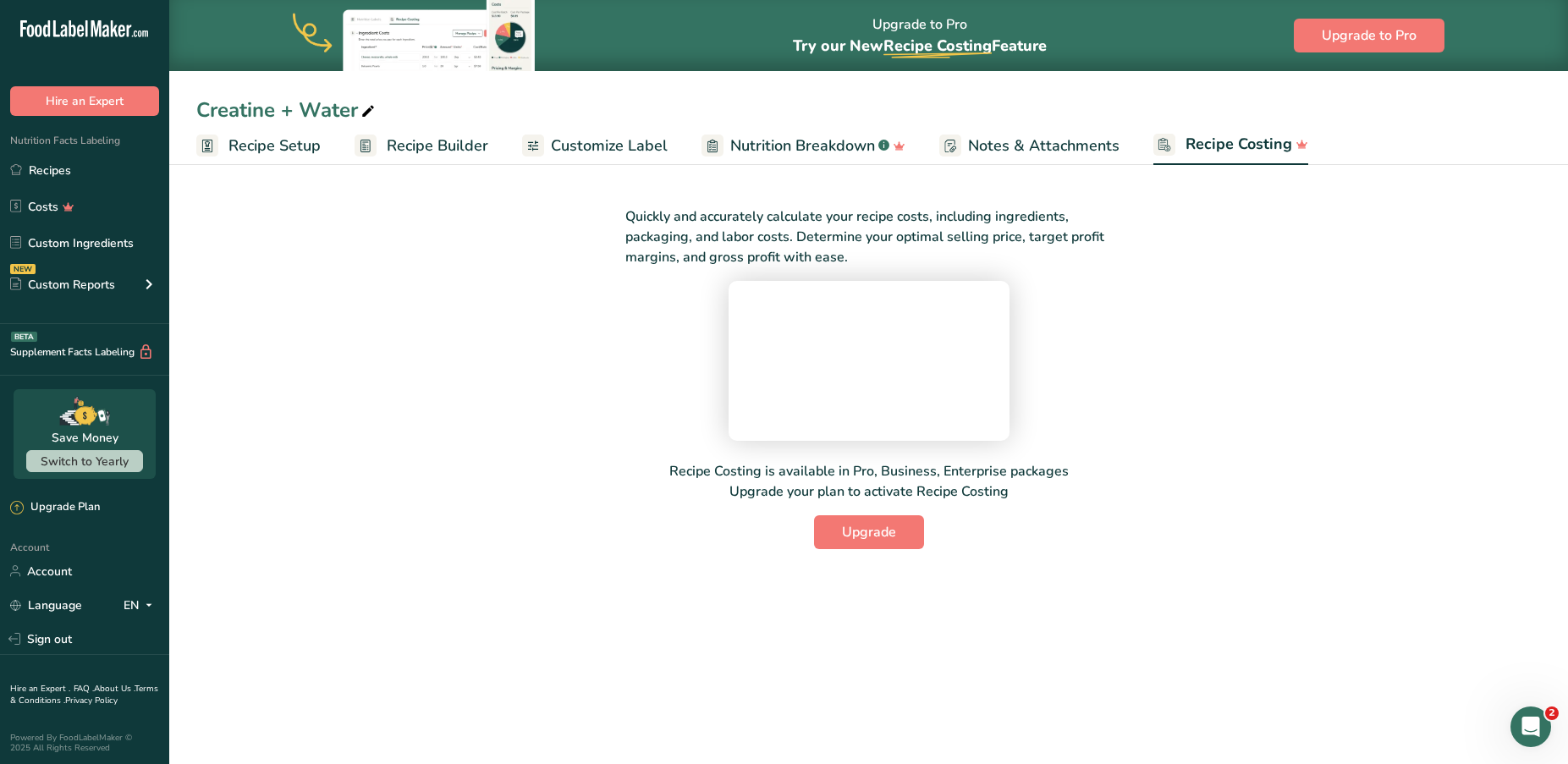
click at [271, 147] on span "Recipe Setup" at bounding box center [274, 145] width 92 height 23
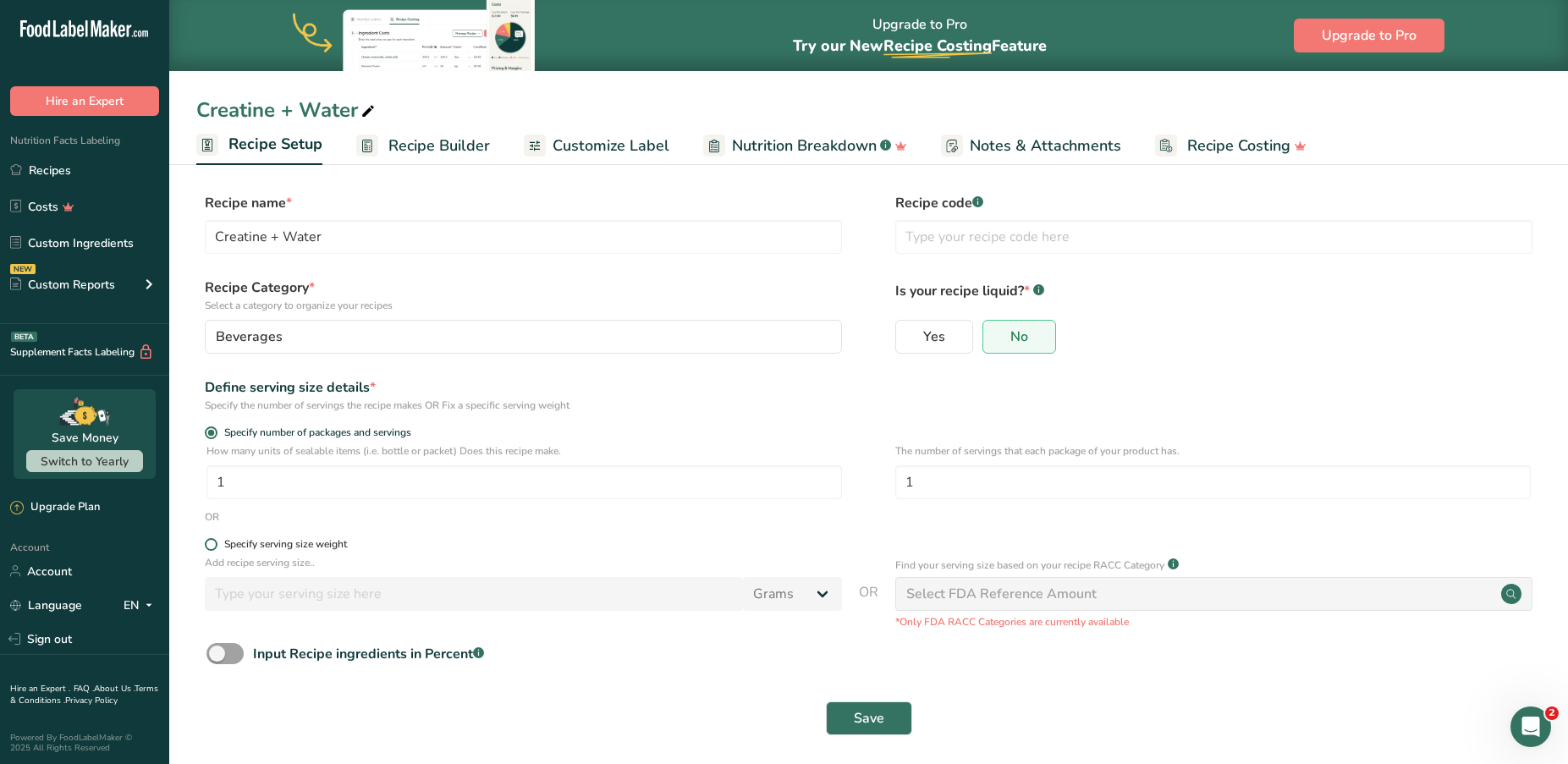
click at [214, 544] on span at bounding box center [211, 545] width 13 height 13
click at [214, 544] on input "Specify serving size weight" at bounding box center [210, 545] width 11 height 11
radio input "true"
radio input "false"
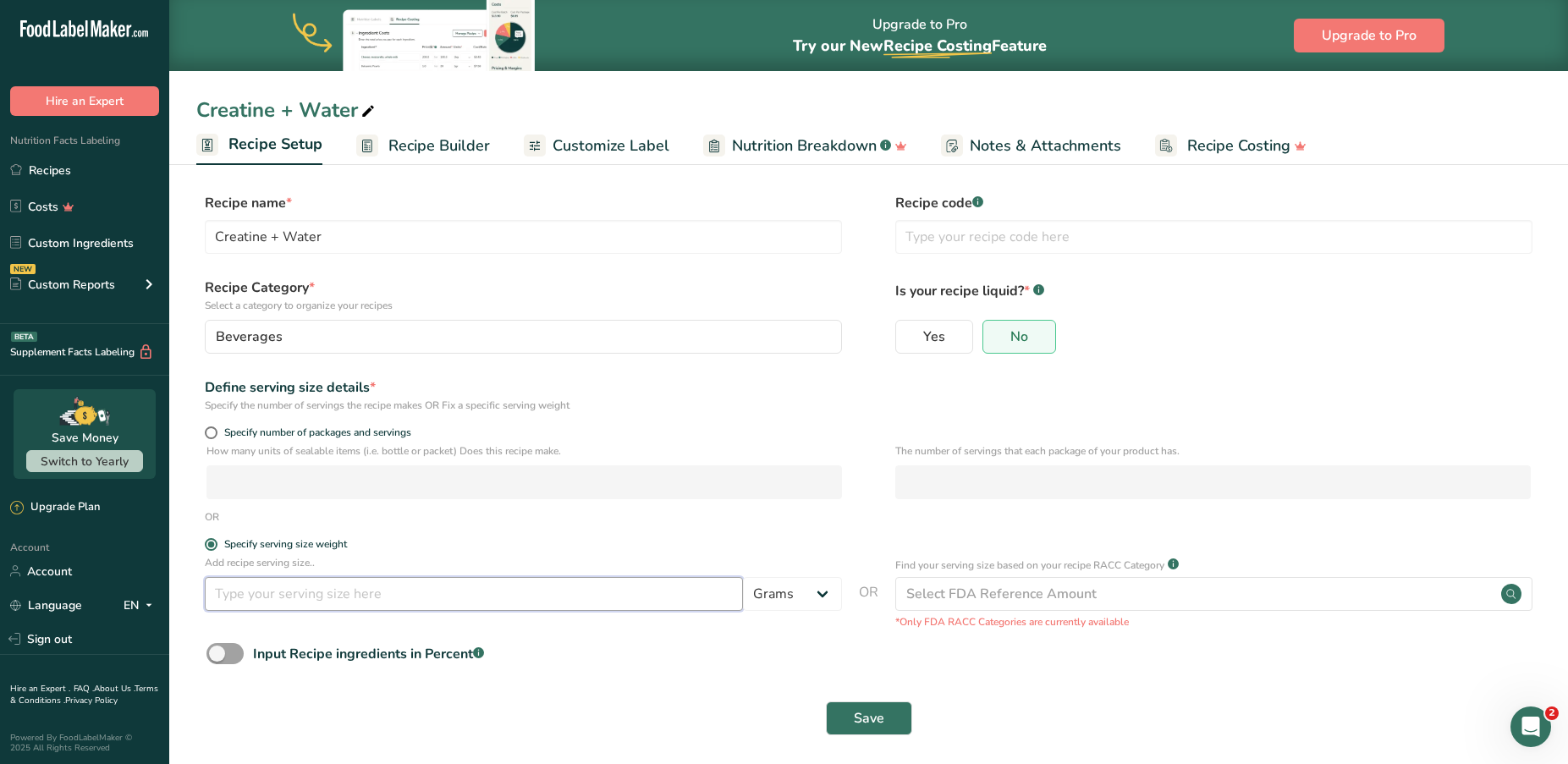
click at [395, 600] on input "number" at bounding box center [473, 594] width 539 height 34
type input "5"
click at [801, 531] on form "Recipe name * Creatine + Water Recipe code .a-a{fill:#347362;}.b-a{fill:#fff;} …" at bounding box center [868, 469] width 1345 height 552
click at [870, 715] on span "Save" at bounding box center [869, 718] width 30 height 20
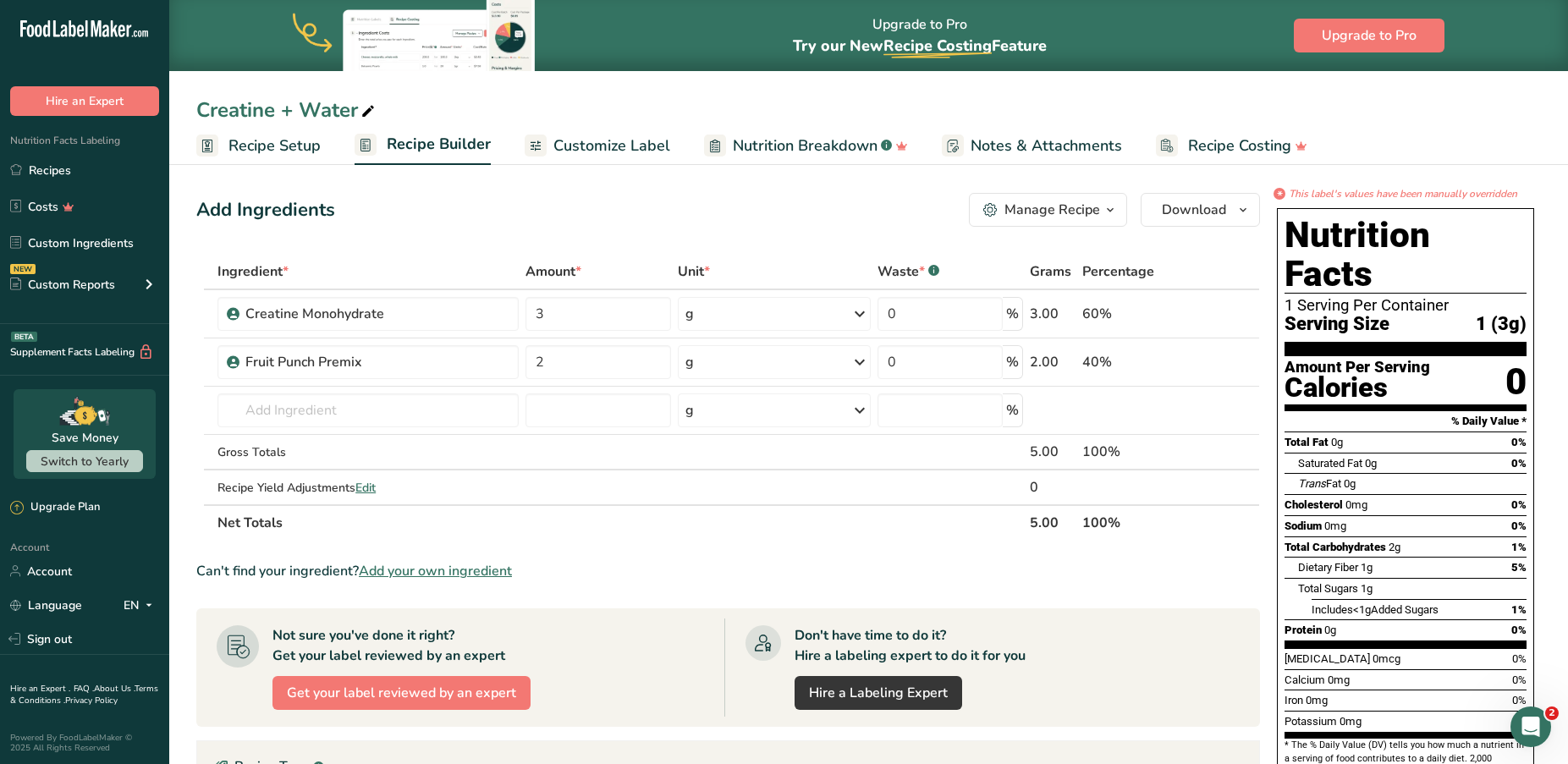
click at [279, 151] on span "Recipe Setup" at bounding box center [274, 145] width 92 height 23
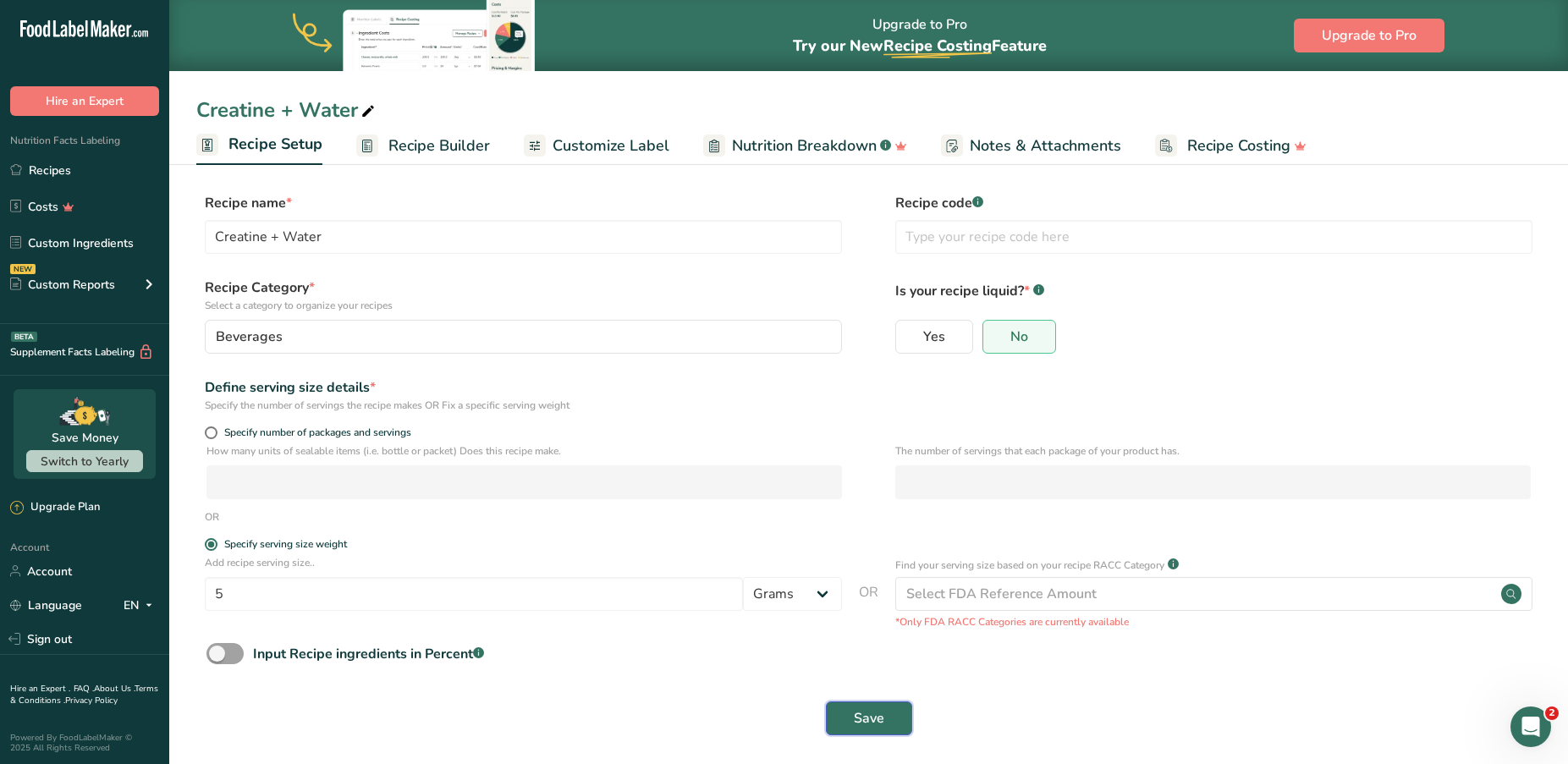
click at [874, 725] on span "Save" at bounding box center [869, 718] width 30 height 20
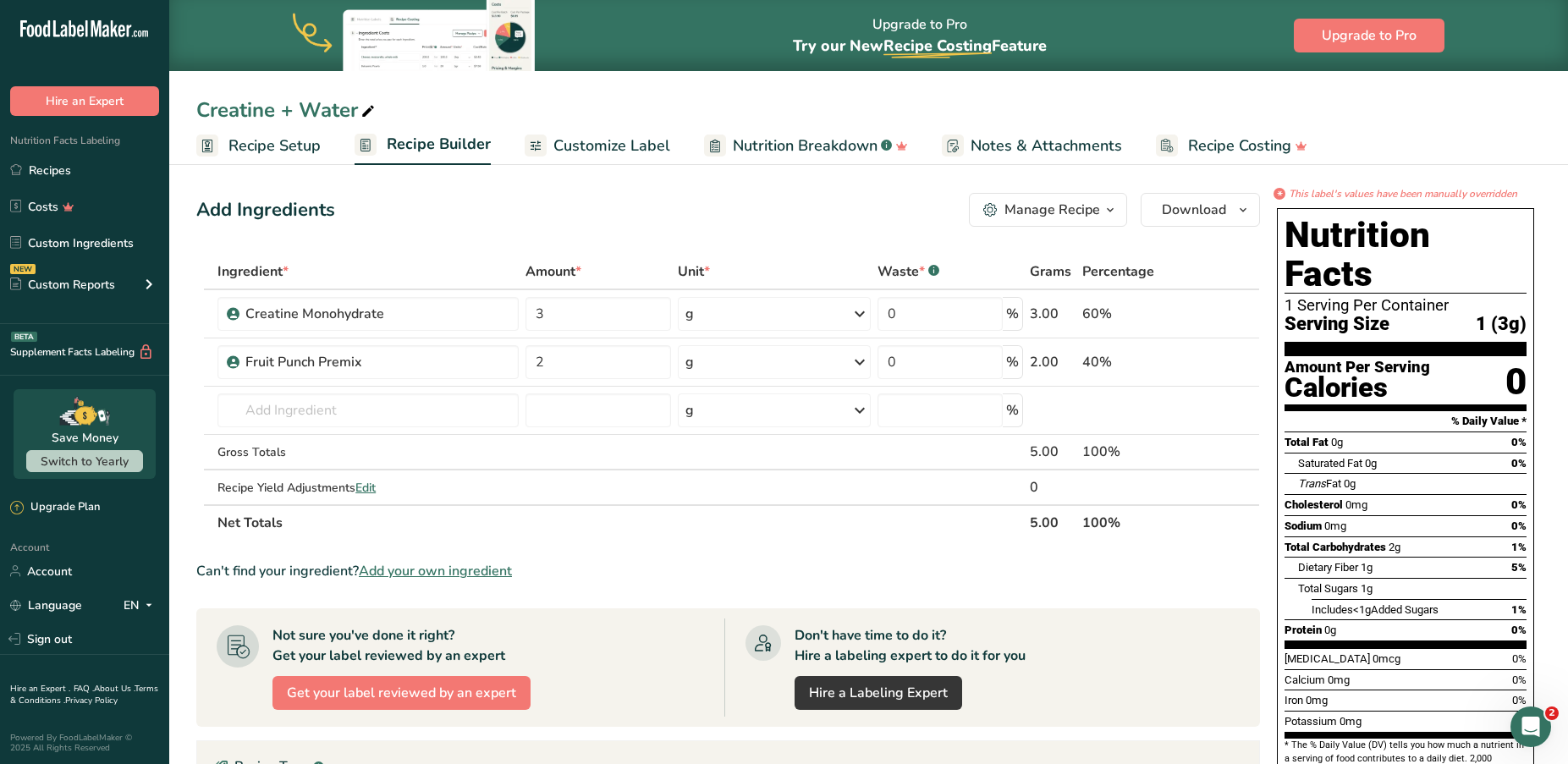
click at [1101, 214] on span "button" at bounding box center [1110, 210] width 20 height 20
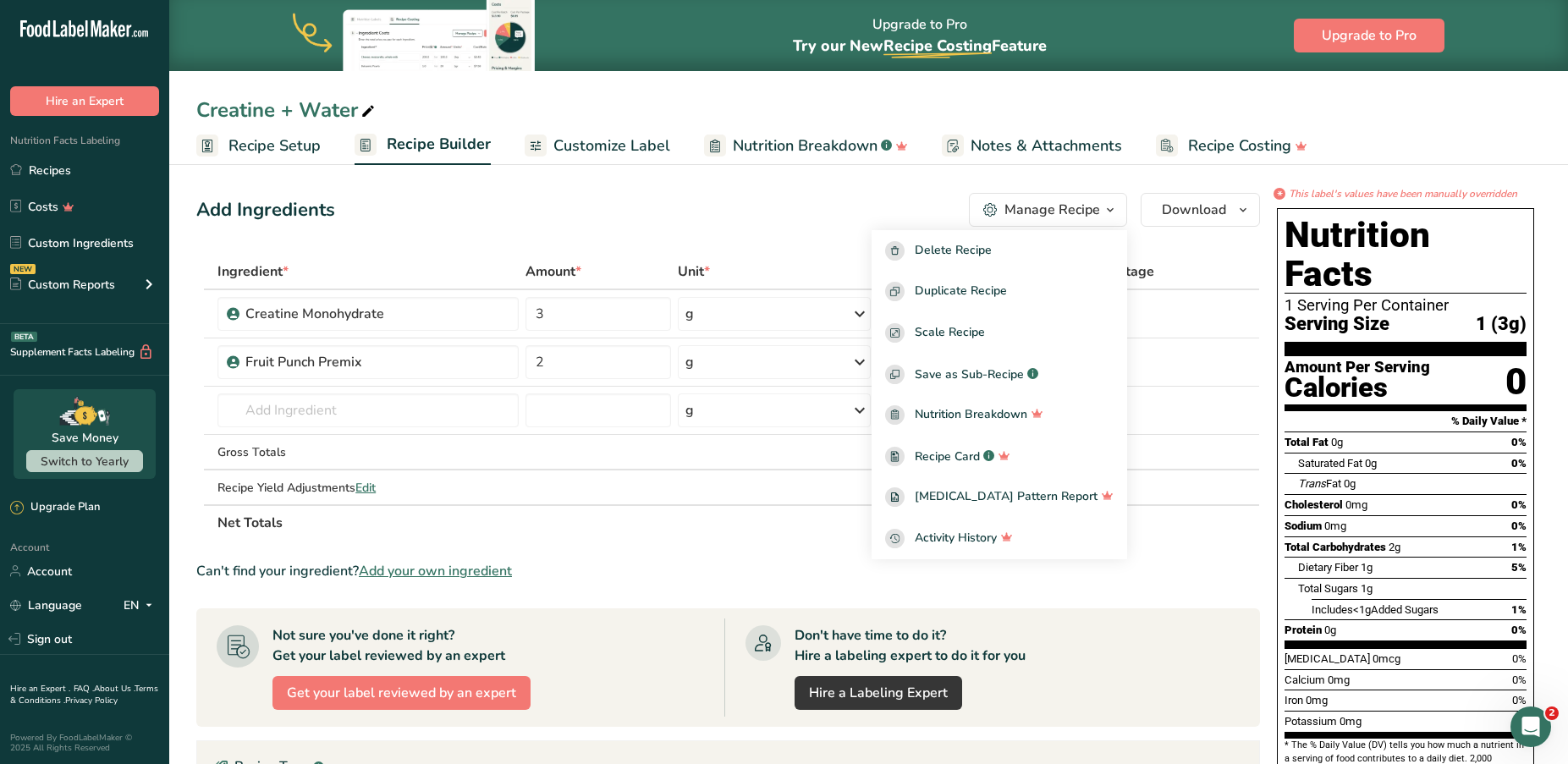
click at [1101, 214] on span "button" at bounding box center [1110, 210] width 20 height 20
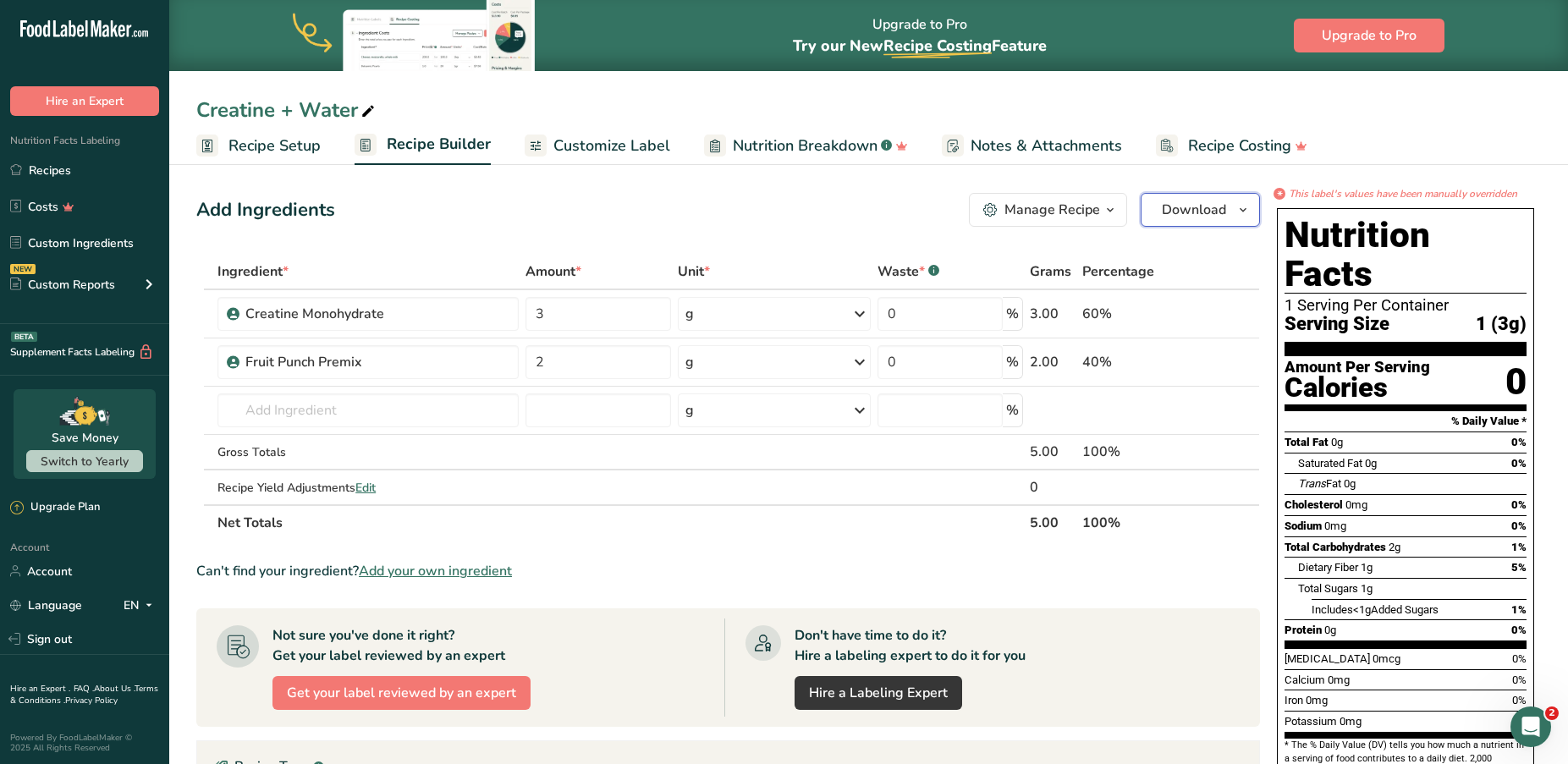
click at [1200, 202] on span "Download" at bounding box center [1194, 210] width 64 height 20
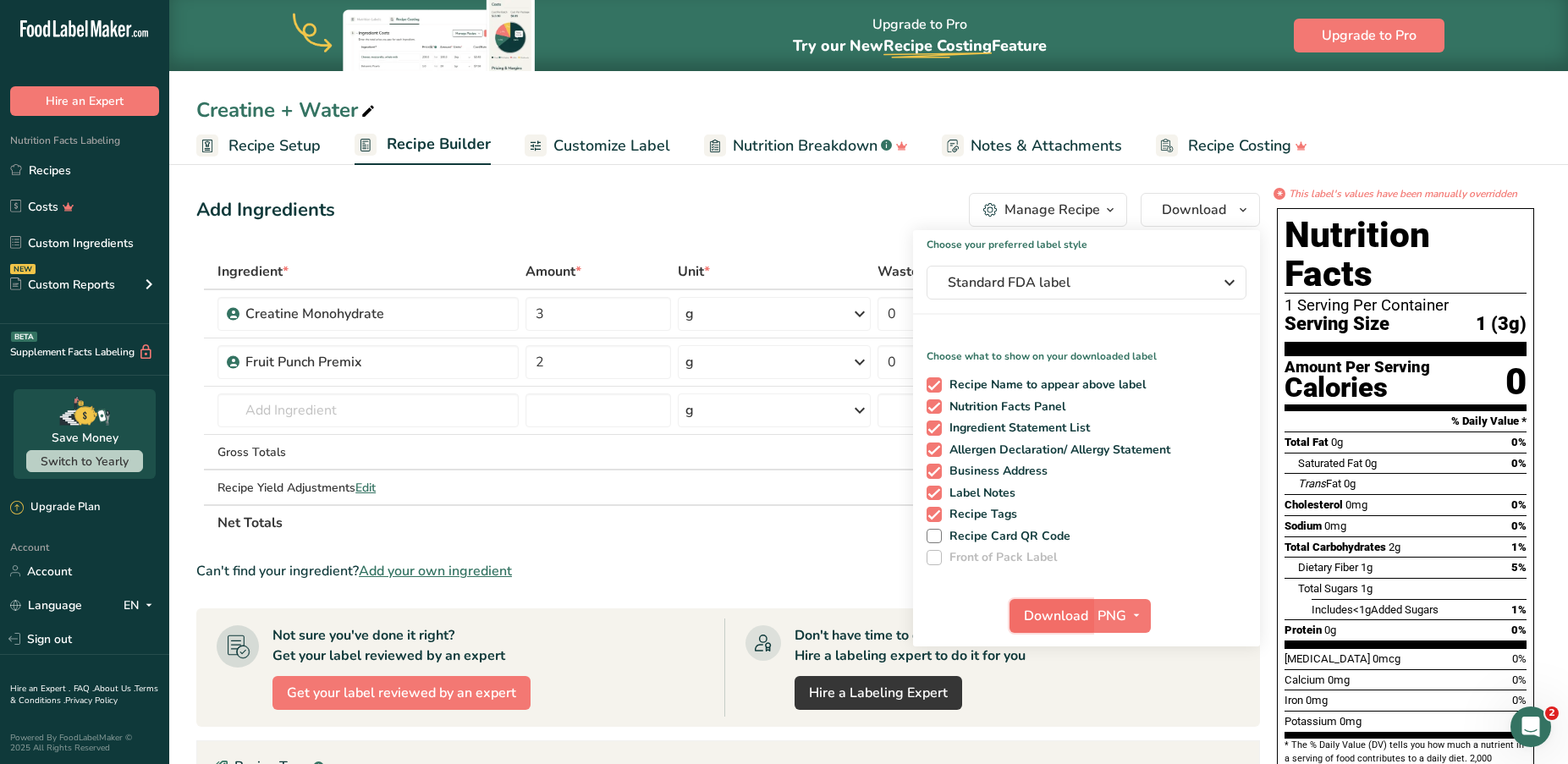
click at [1076, 618] on span "Download" at bounding box center [1056, 616] width 64 height 20
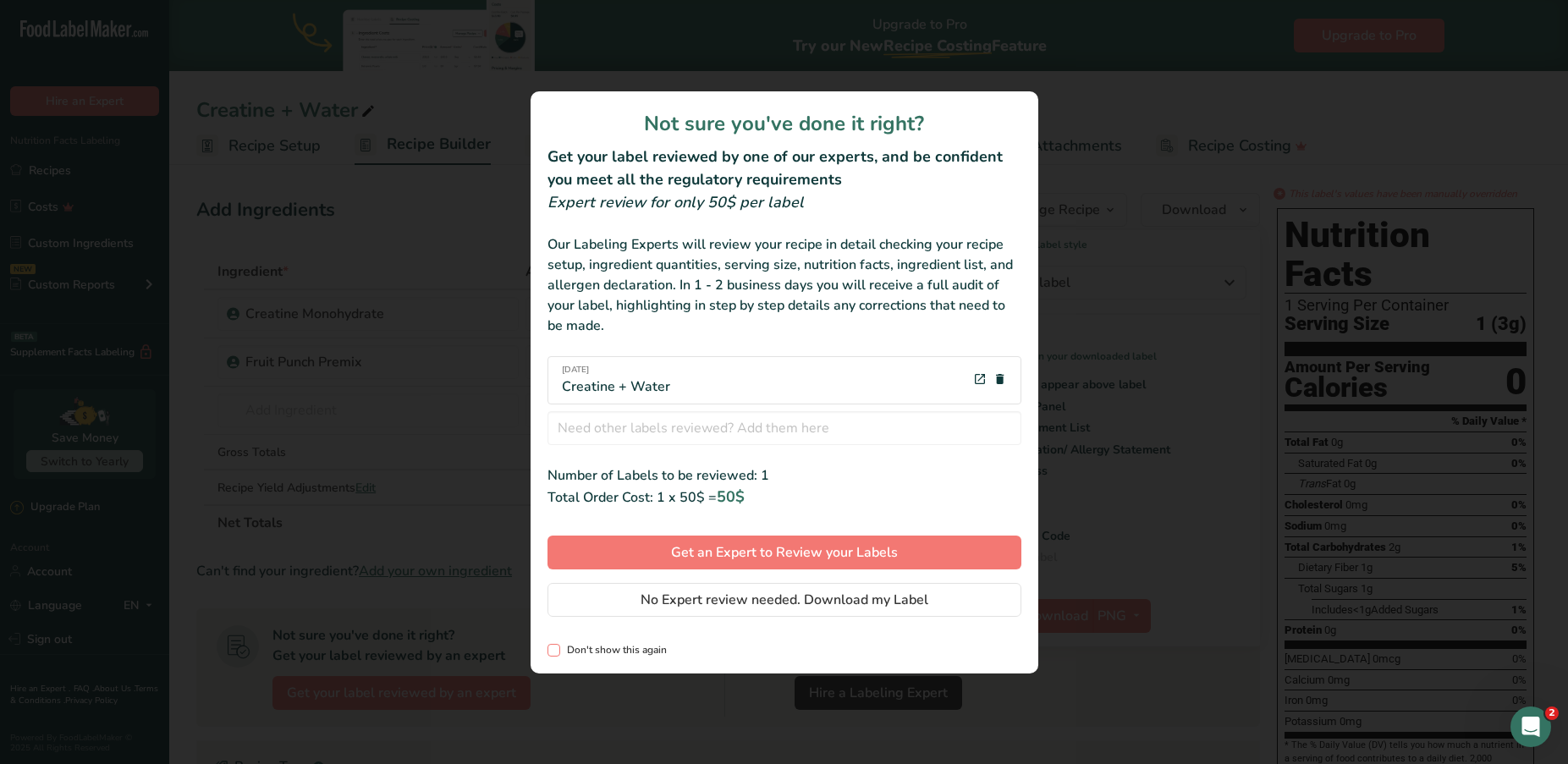
click at [634, 654] on span "Don't show this again" at bounding box center [614, 651] width 107 height 13
click at [559, 654] on input "Don't show this again" at bounding box center [553, 650] width 11 height 11
checkbox input "true"
click at [657, 606] on span "No Expert review needed. Download my Label" at bounding box center [784, 600] width 288 height 20
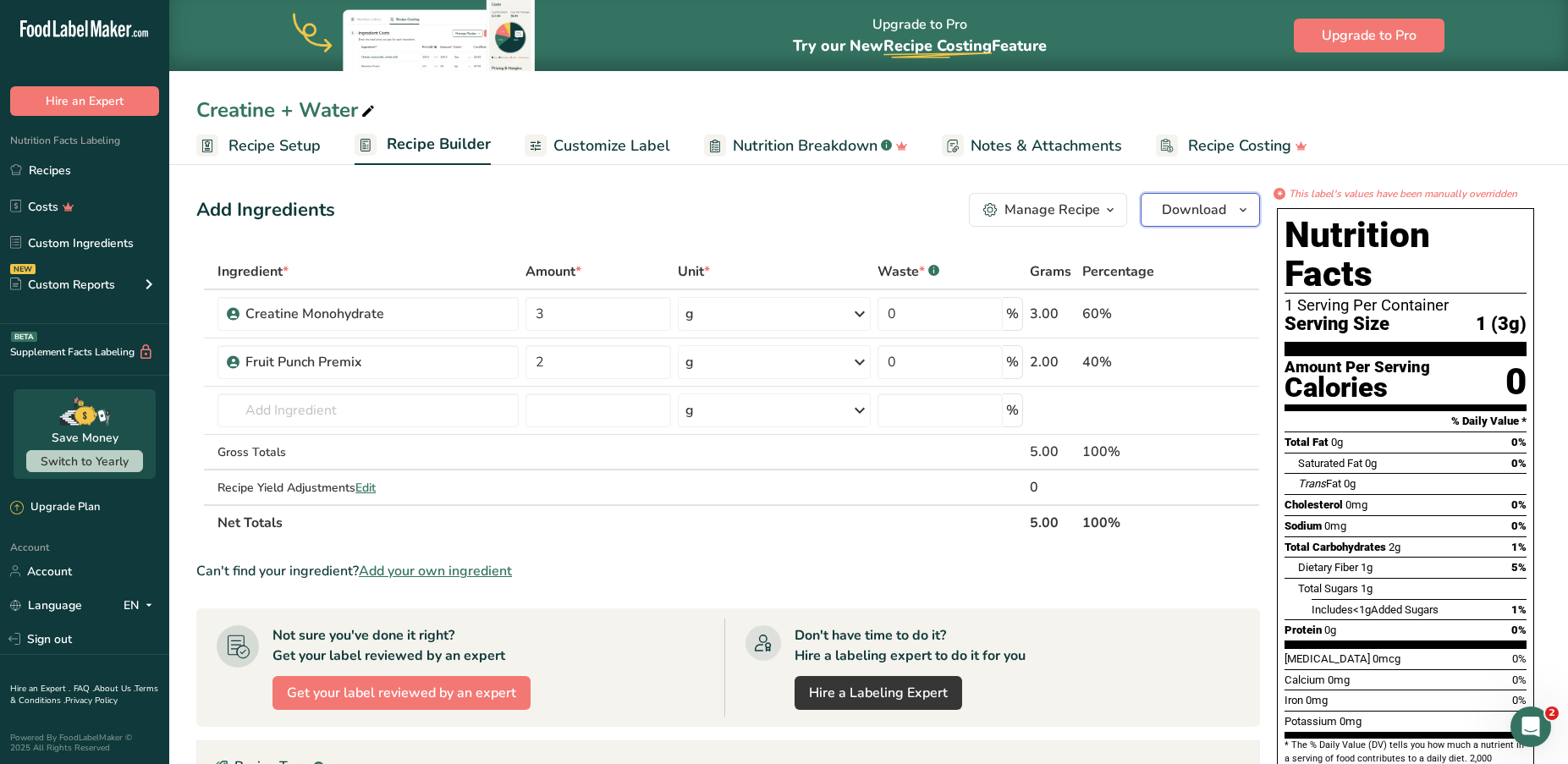
click at [1197, 203] on span "Download" at bounding box center [1194, 210] width 64 height 20
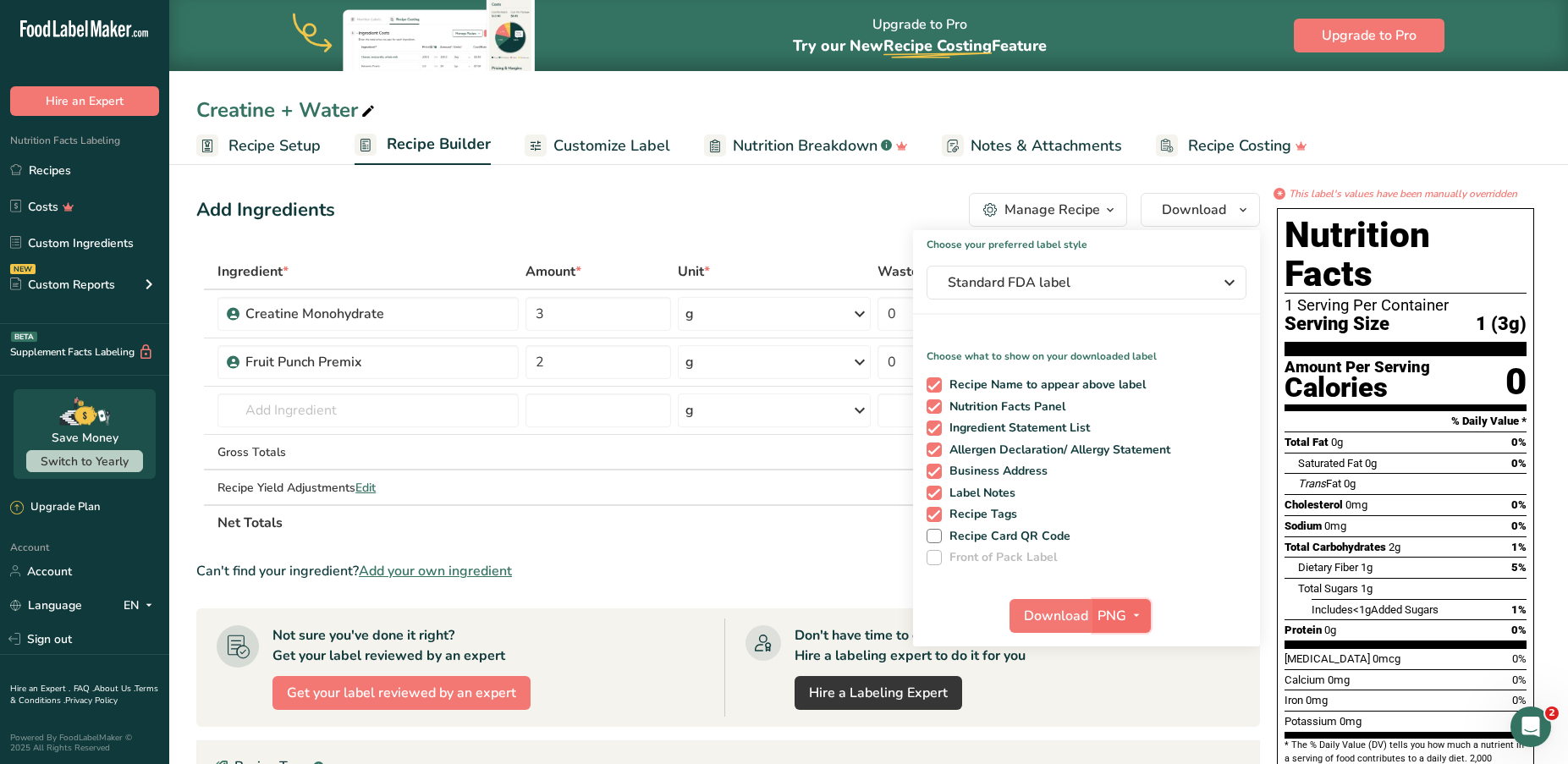
click at [1128, 617] on span "button" at bounding box center [1137, 616] width 20 height 20
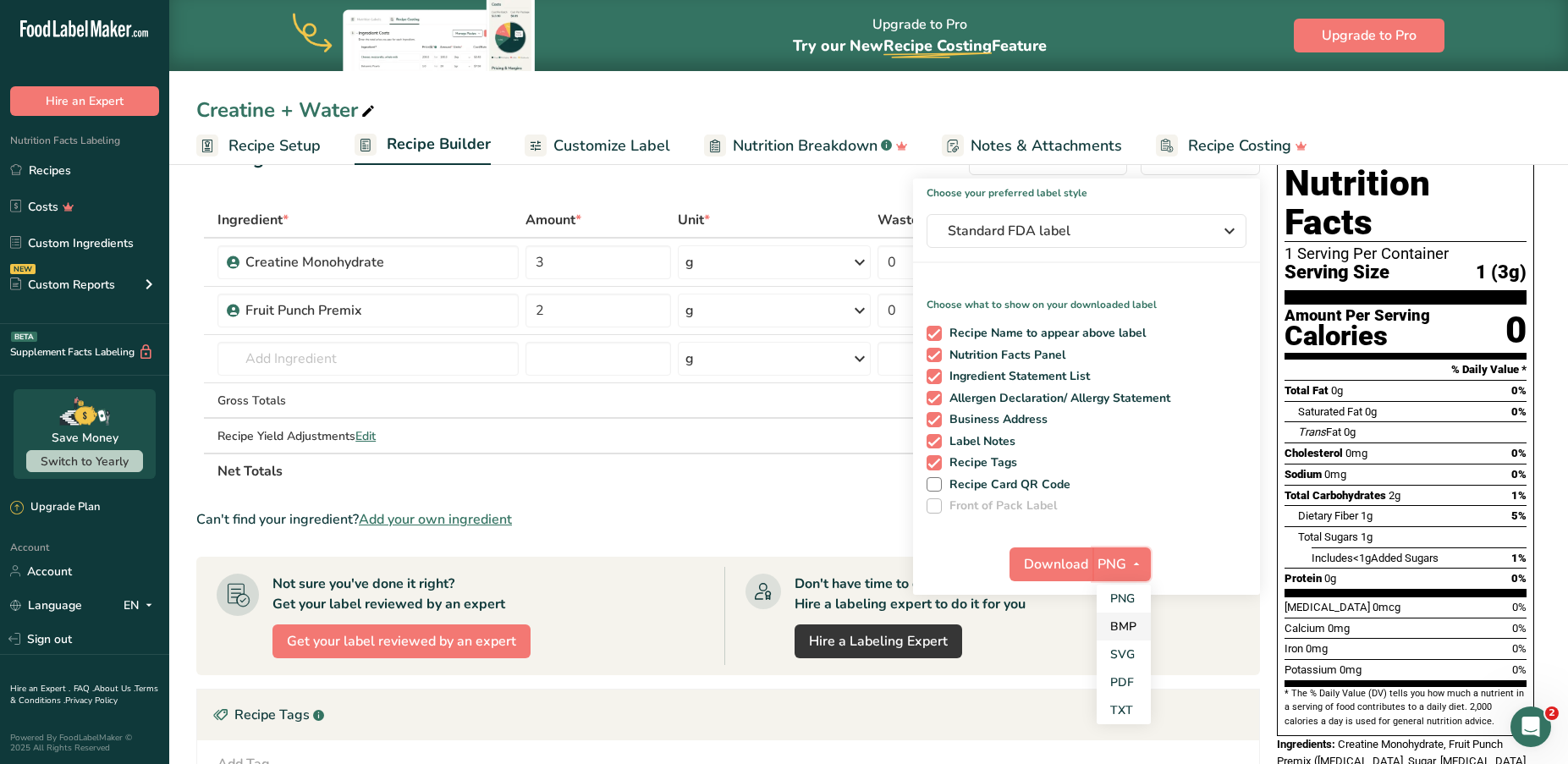
scroll to position [54, 0]
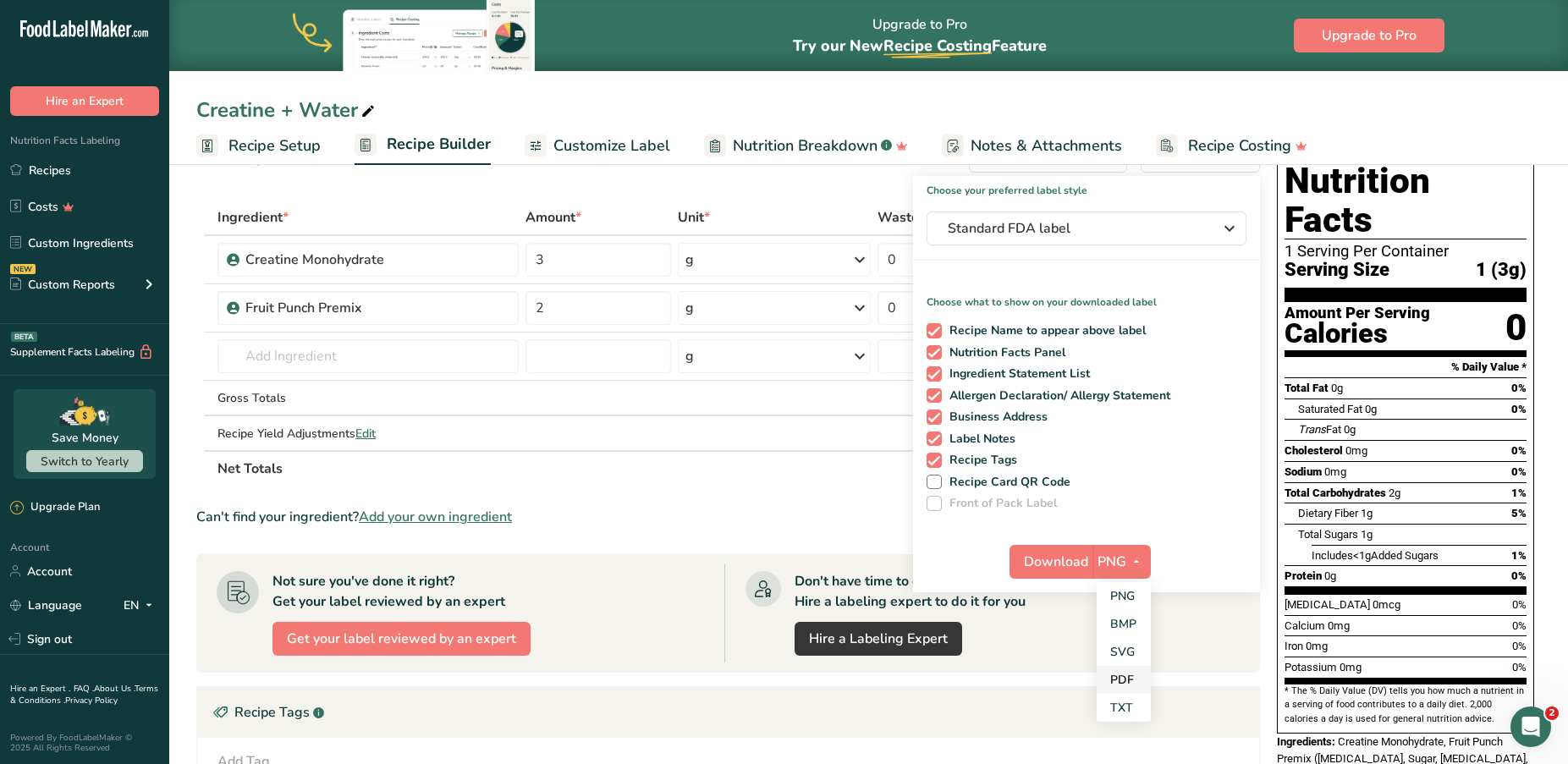
click at [1130, 683] on link "PDF" at bounding box center [1123, 679] width 54 height 28
click at [1047, 560] on span "Download" at bounding box center [1057, 561] width 64 height 20
click at [1145, 559] on button "PDF" at bounding box center [1121, 561] width 56 height 34
click at [1192, 529] on div "Choose your preferred label style Standard FDA label Standard FDA label The mos…" at bounding box center [1086, 384] width 347 height 416
click at [805, 499] on section "Ingredient * Amount * Unit * Waste * .a-a{fill:#347362;}.b-a{fill:#fff;} Grams …" at bounding box center [728, 606] width 1064 height 813
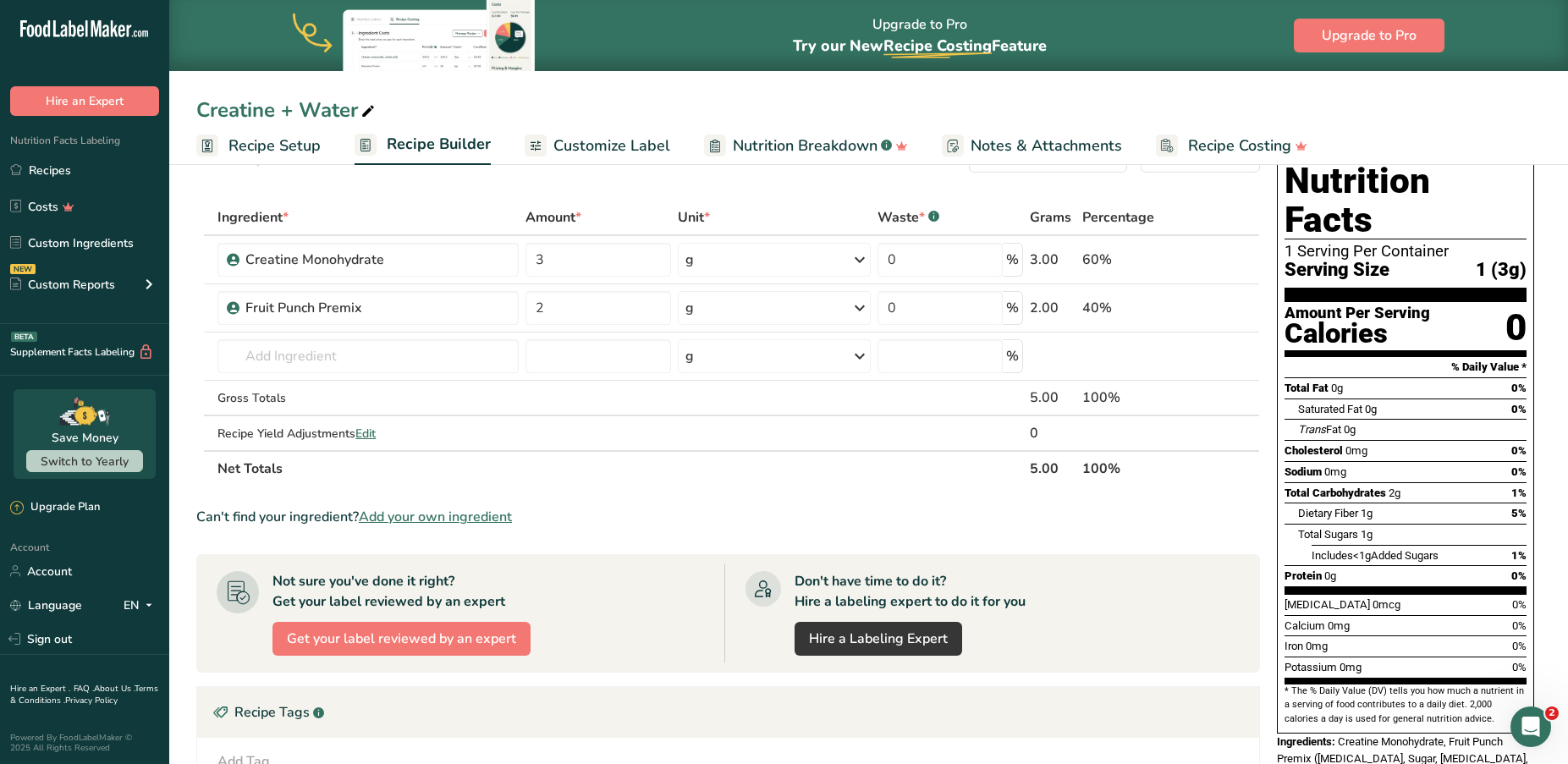
click at [851, 492] on section "Ingredient * Amount * Unit * Waste * .a-a{fill:#347362;}.b-a{fill:#fff;} Grams …" at bounding box center [728, 606] width 1064 height 813
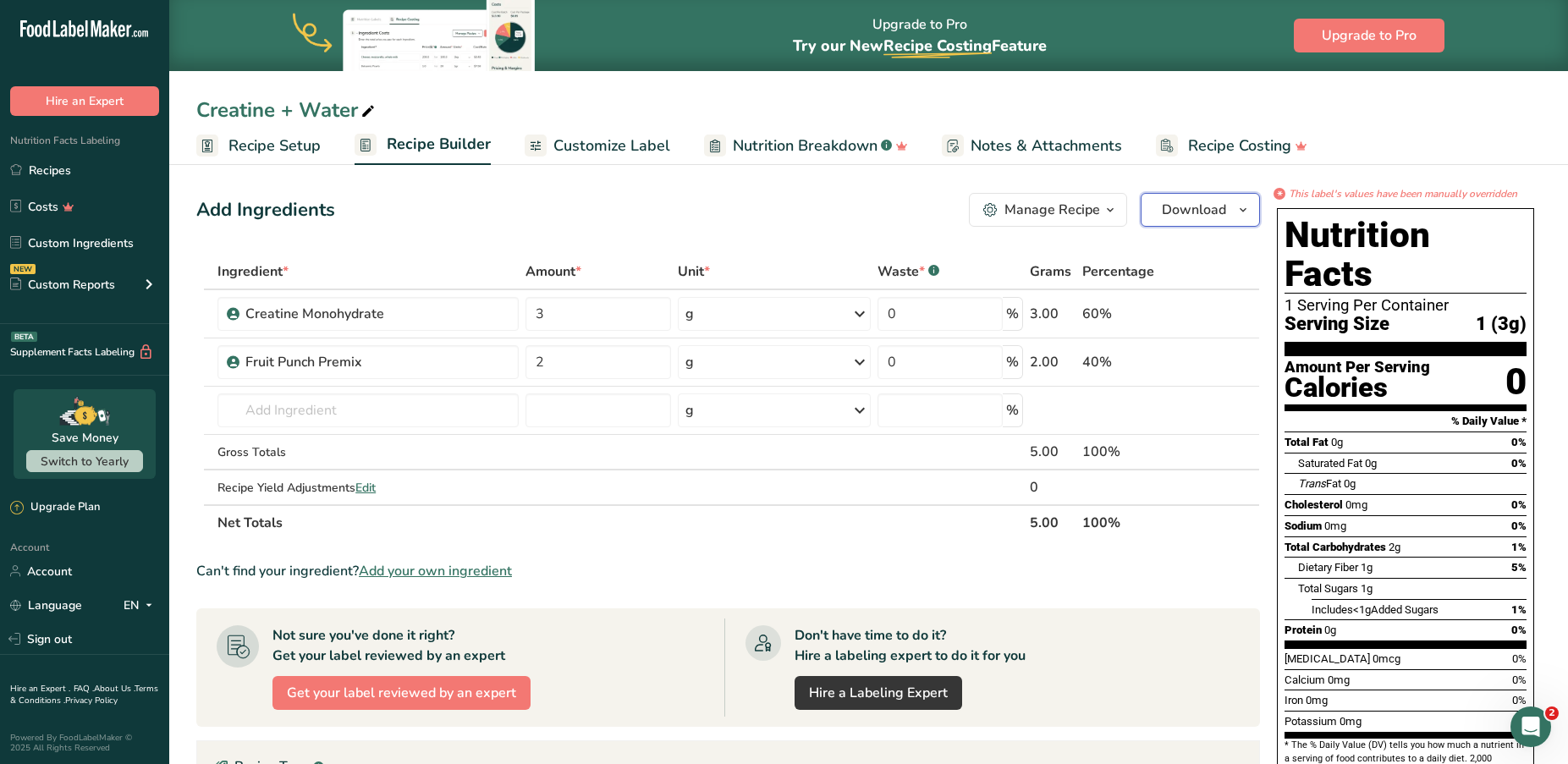
click at [1259, 214] on button "Download" at bounding box center [1201, 210] width 120 height 34
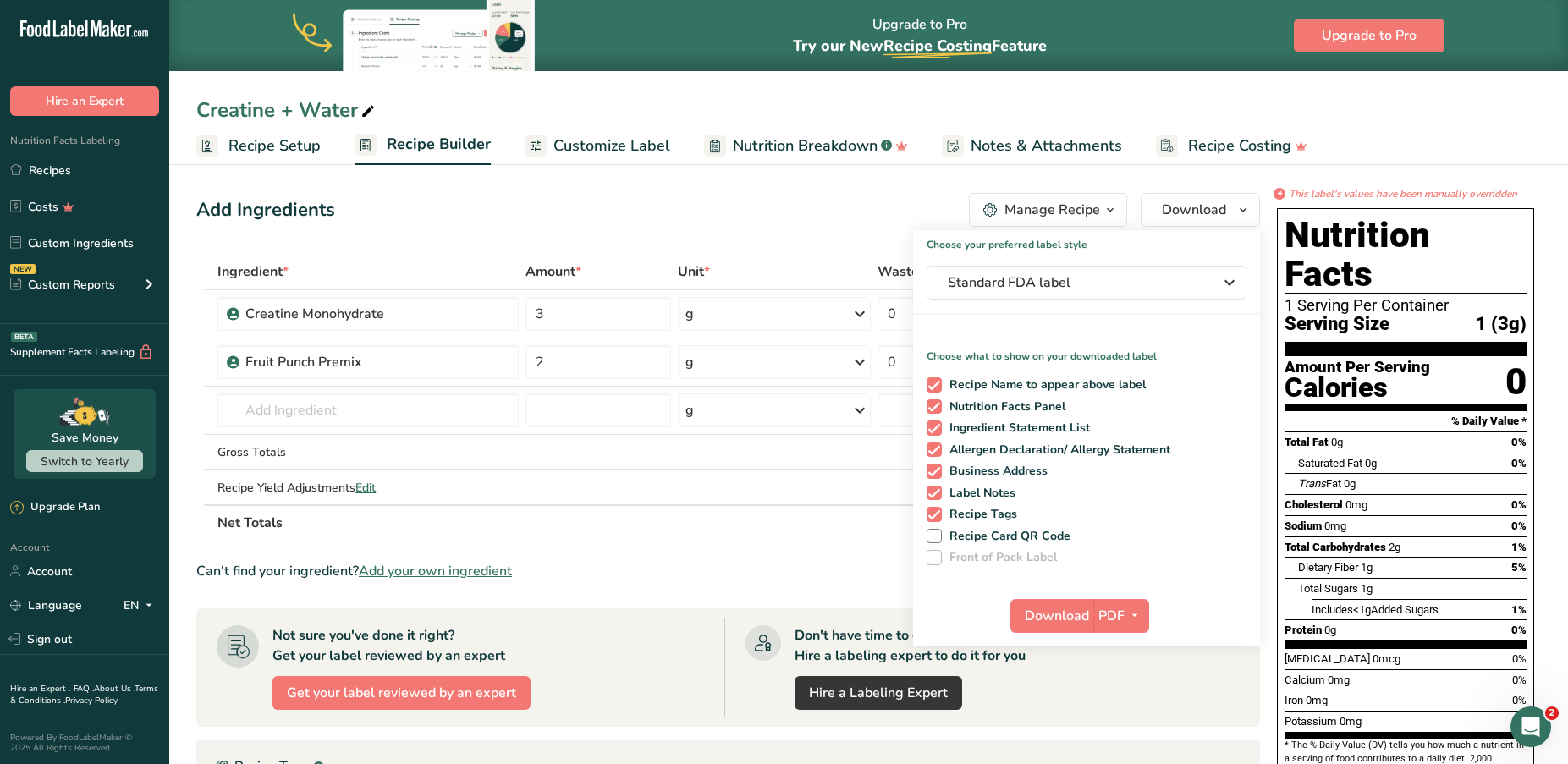
click at [1146, 596] on div "Download PDF PNG BMP SVG PDF TXT" at bounding box center [1086, 619] width 347 height 54
click at [1139, 617] on icon "button" at bounding box center [1134, 615] width 14 height 21
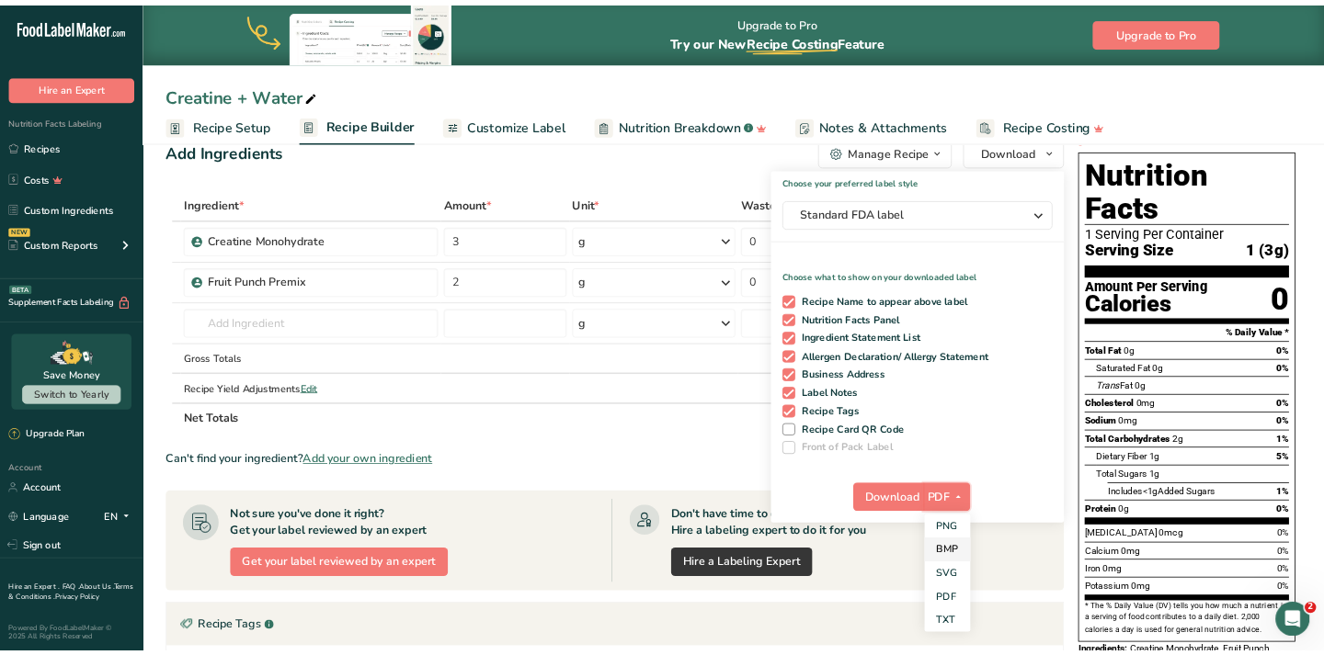
scroll to position [42, 0]
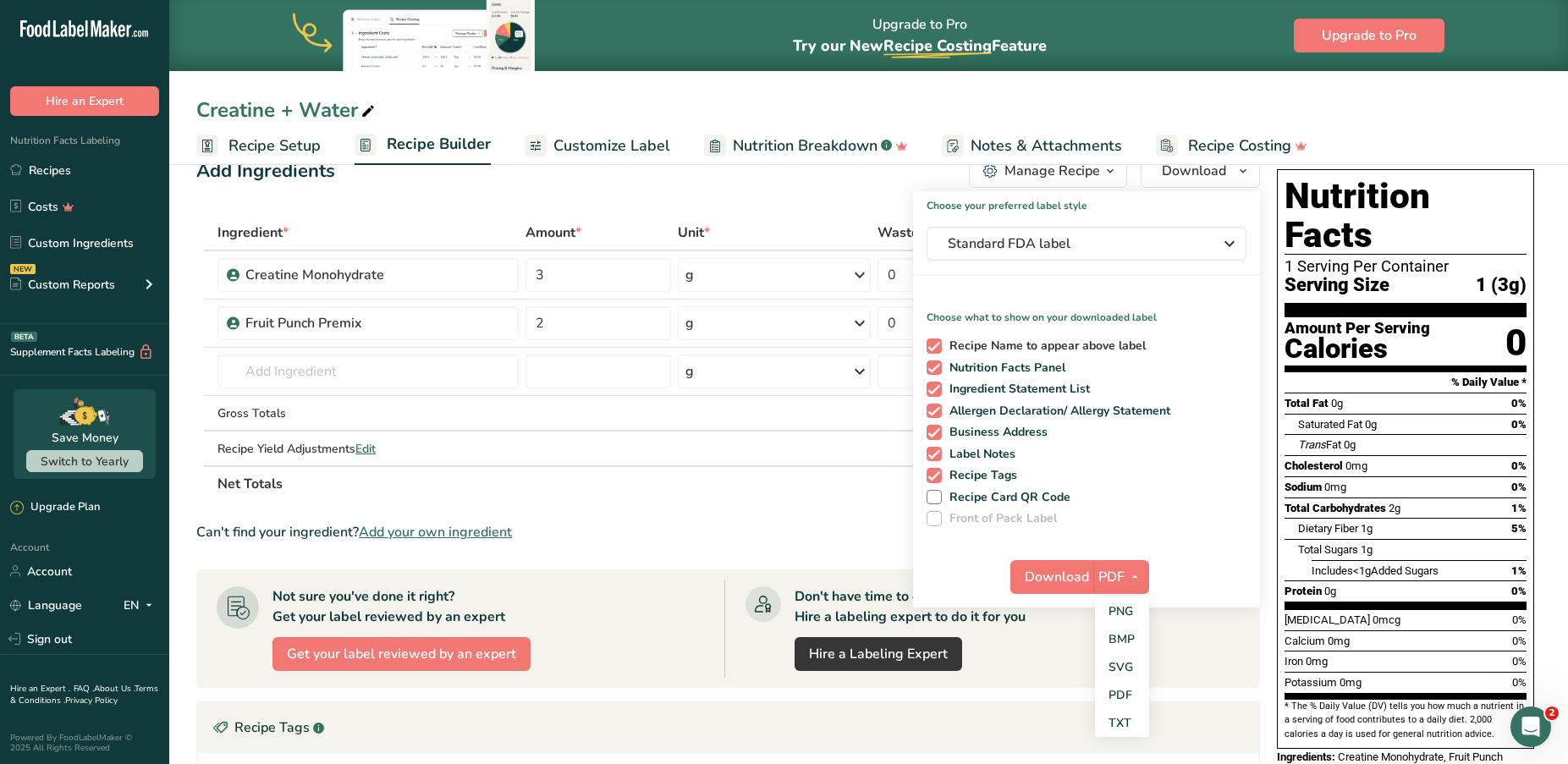
click at [1096, 344] on span "Recipe Name to appear above label" at bounding box center [1044, 346] width 204 height 16
click at [938, 344] on input "Recipe Name to appear above label" at bounding box center [933, 346] width 11 height 11
checkbox input "false"
click at [1129, 573] on icon "button" at bounding box center [1134, 576] width 14 height 21
click at [1136, 609] on link "PNG" at bounding box center [1122, 611] width 54 height 28
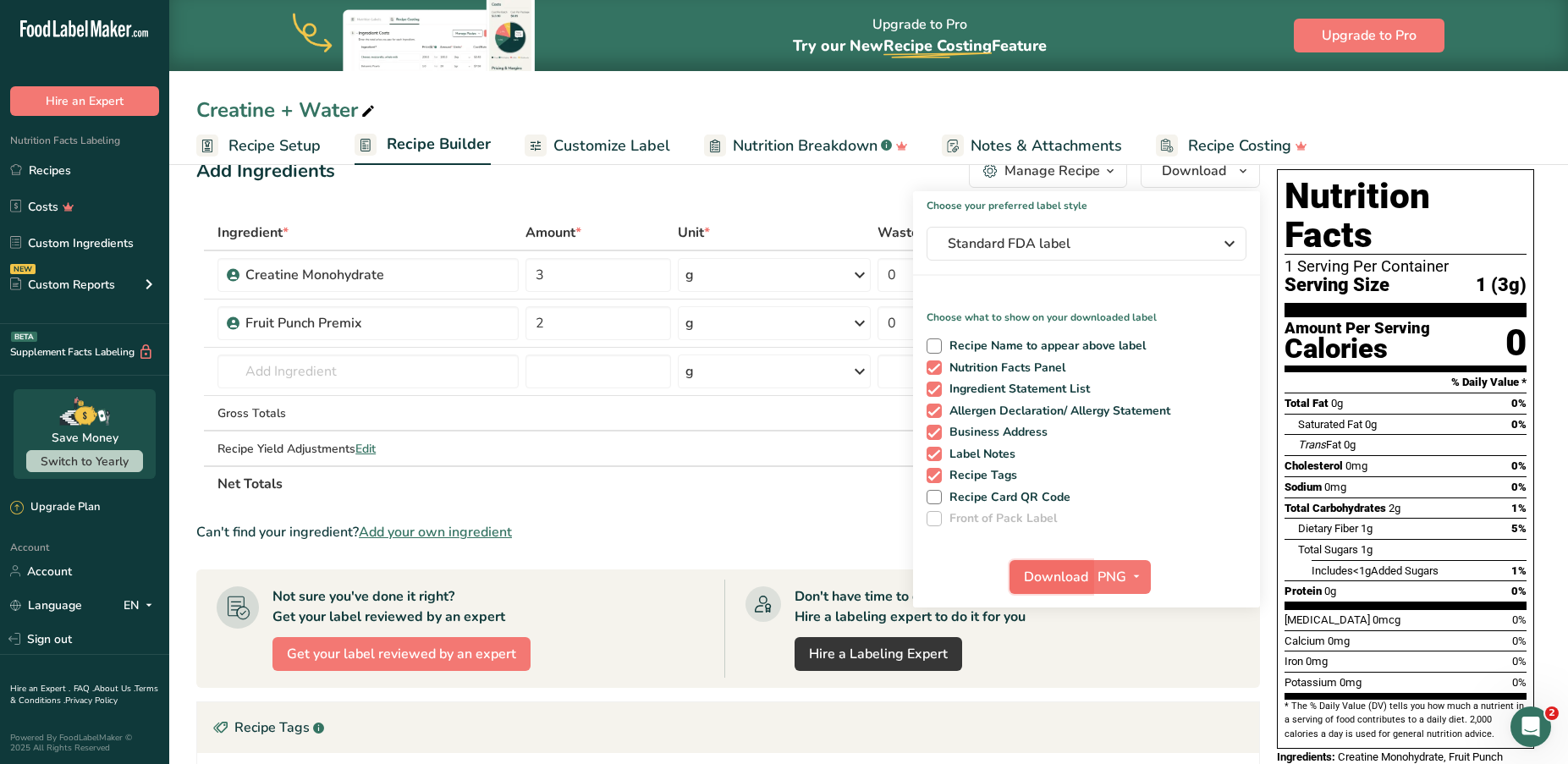
click at [1063, 584] on span "Download" at bounding box center [1056, 577] width 64 height 20
